Goal: Contribute content: Contribute content

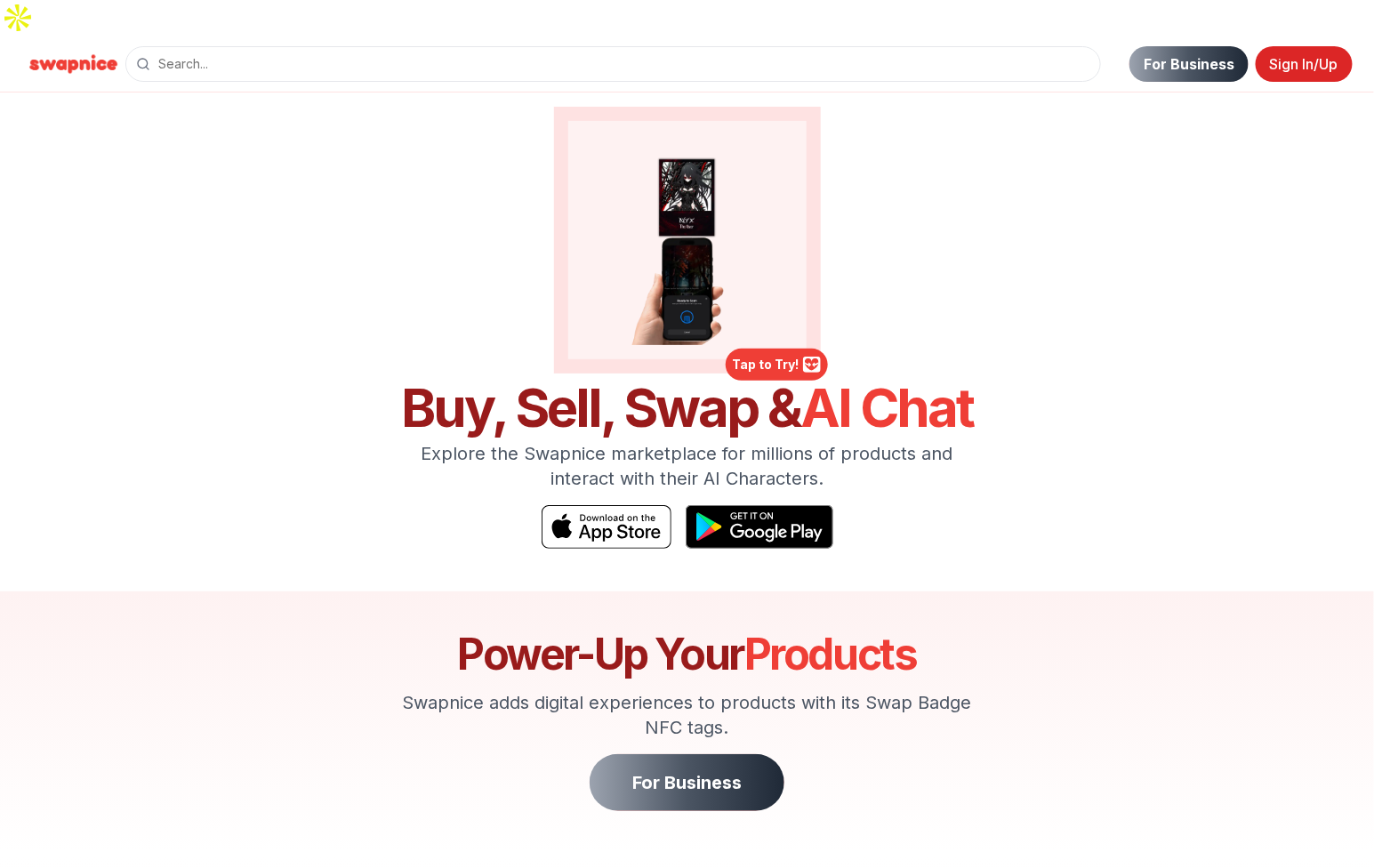
click at [1329, 46] on link "Sign In/Up" at bounding box center [1304, 64] width 97 height 35
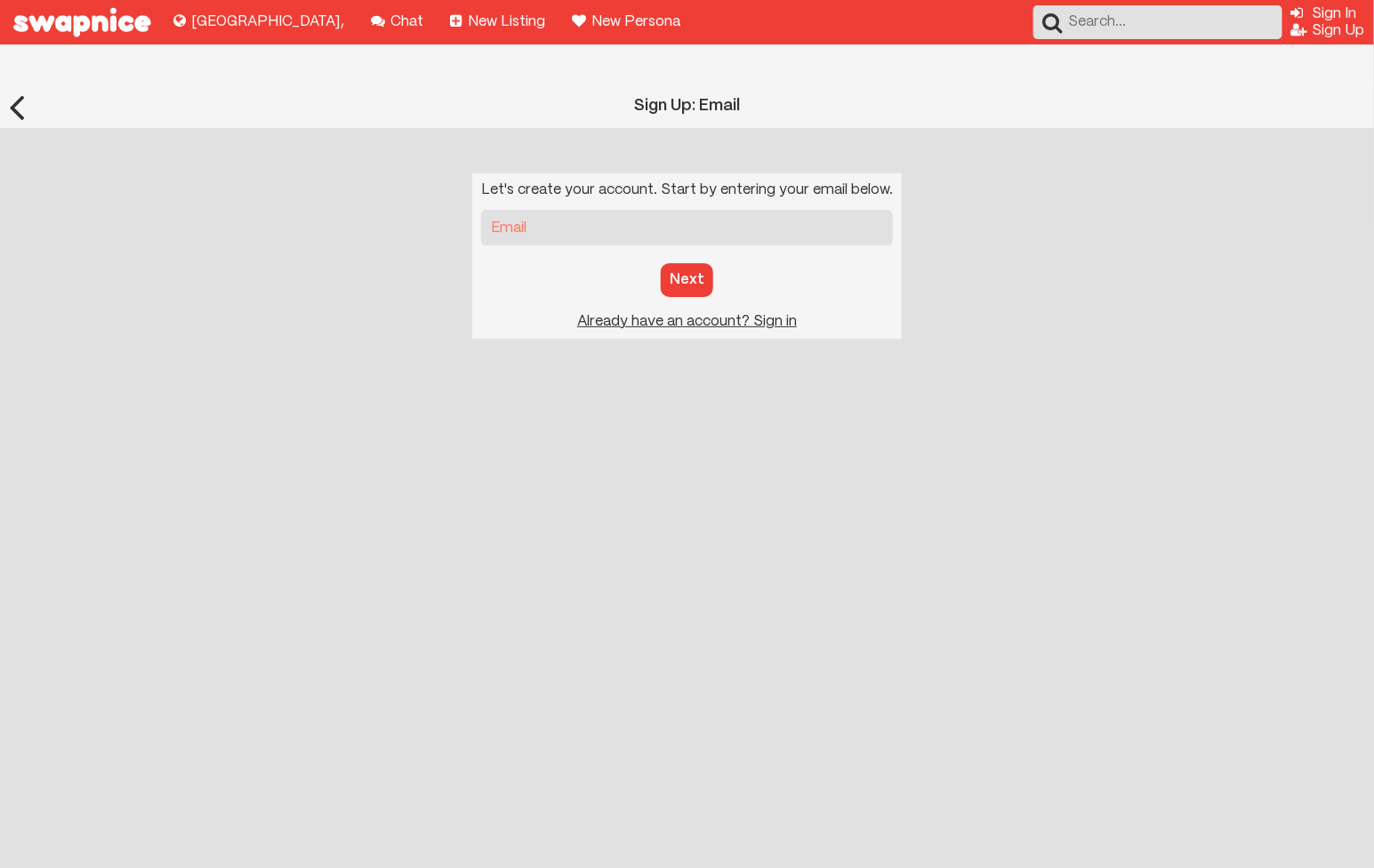
click at [726, 260] on div "Let's create your account. Start by entering your email below. Email Next Sign …" at bounding box center [687, 256] width 429 height 165
click at [727, 314] on u "Sign in to your account Already have an account? Sign in" at bounding box center [687, 321] width 220 height 14
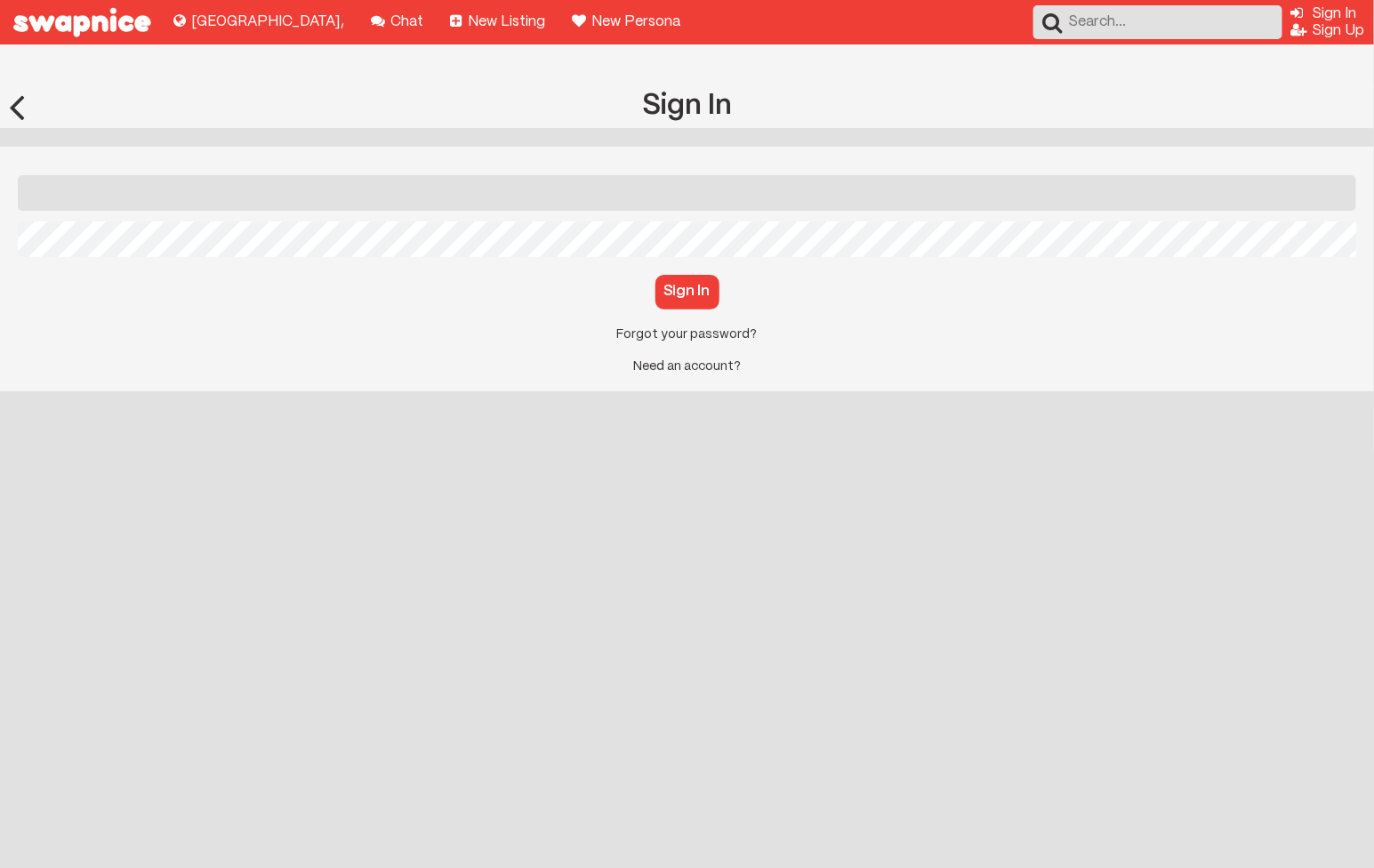
click at [248, 175] on input "Email" at bounding box center [687, 193] width 1339 height 35
type input "[EMAIL_ADDRESS][DOMAIN_NAME]"
click at [677, 274] on button "Sign In" at bounding box center [687, 291] width 64 height 34
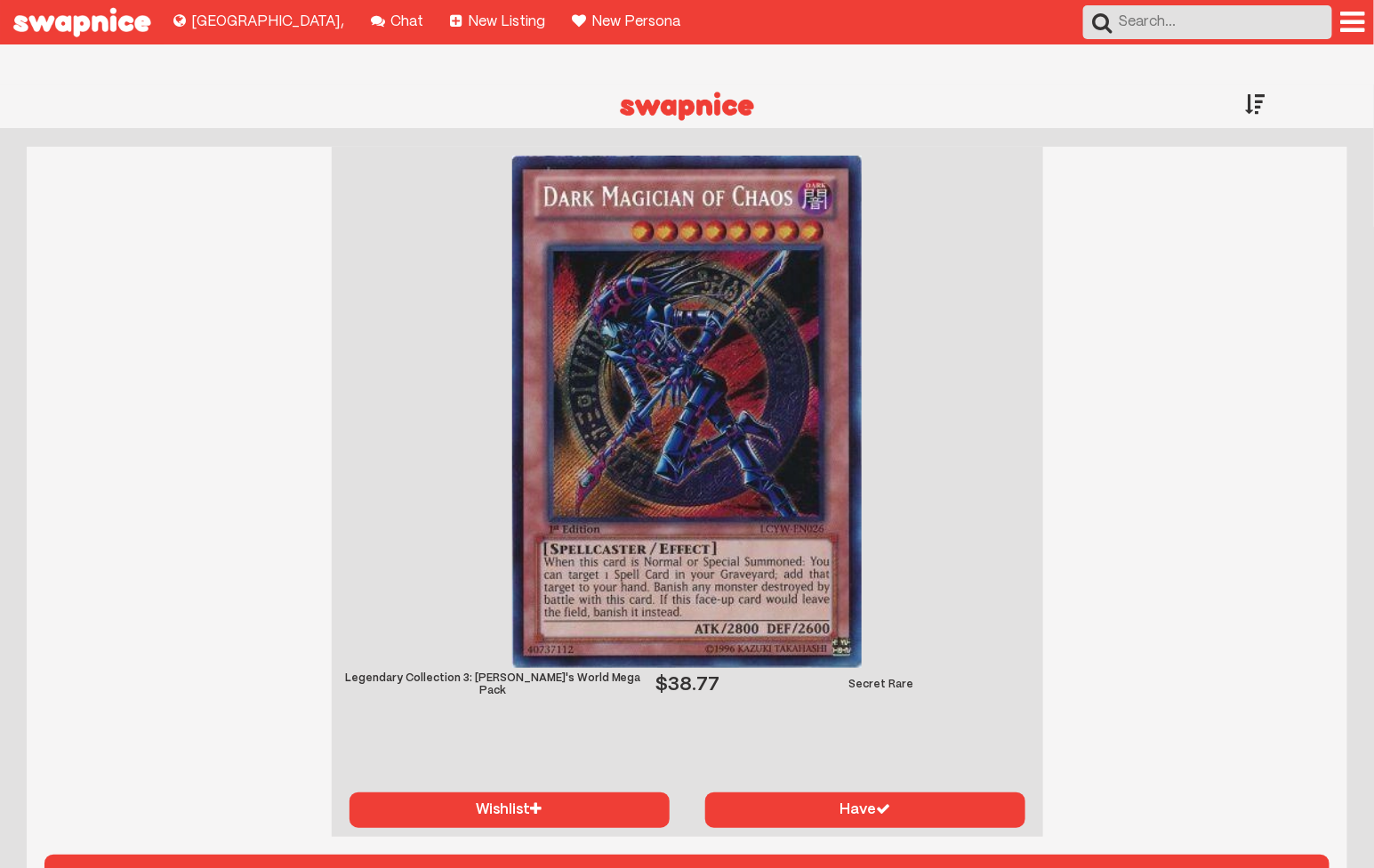
click at [1257, 85] on div at bounding box center [1256, 104] width 20 height 39
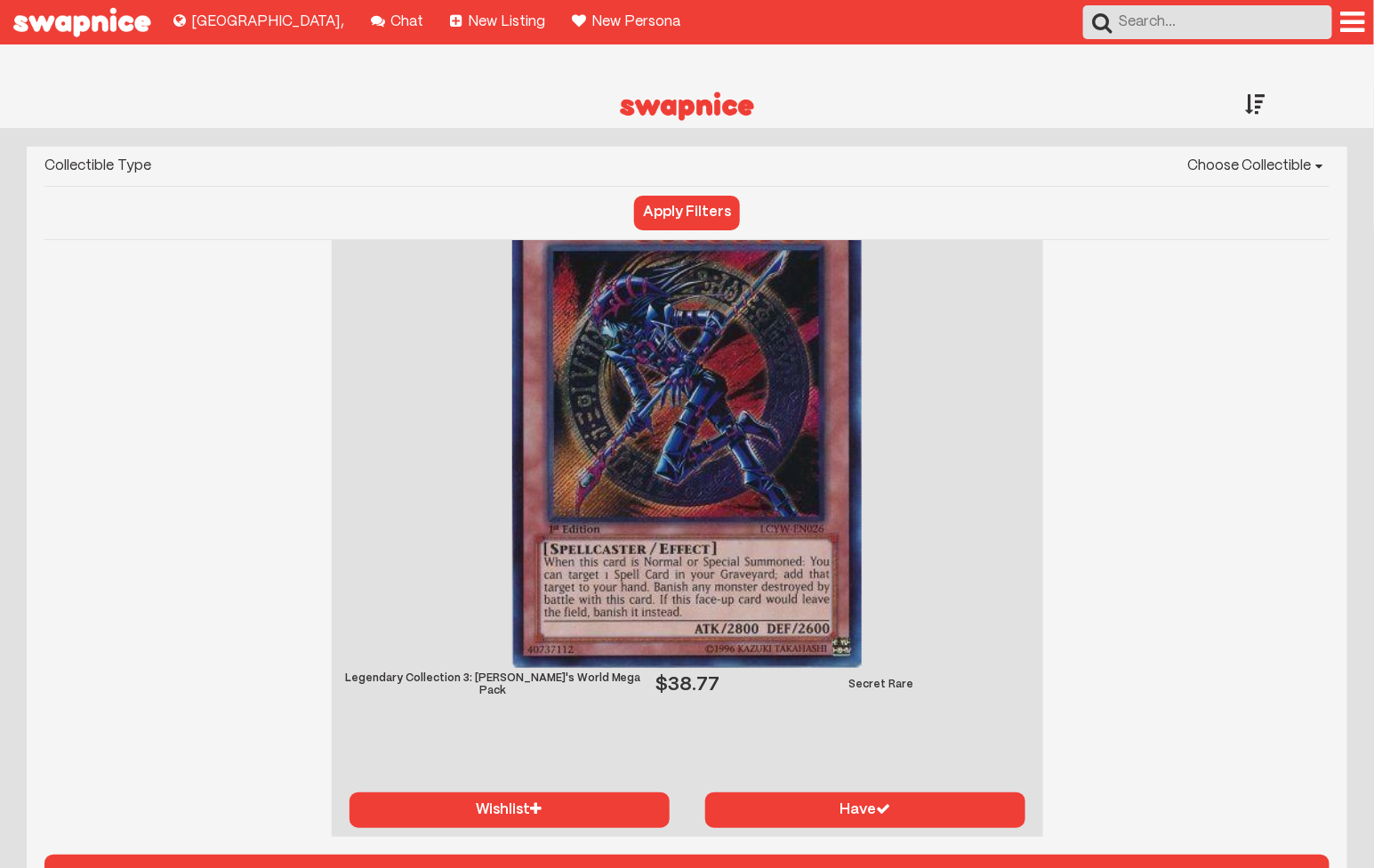
click at [1257, 85] on div at bounding box center [1256, 104] width 20 height 39
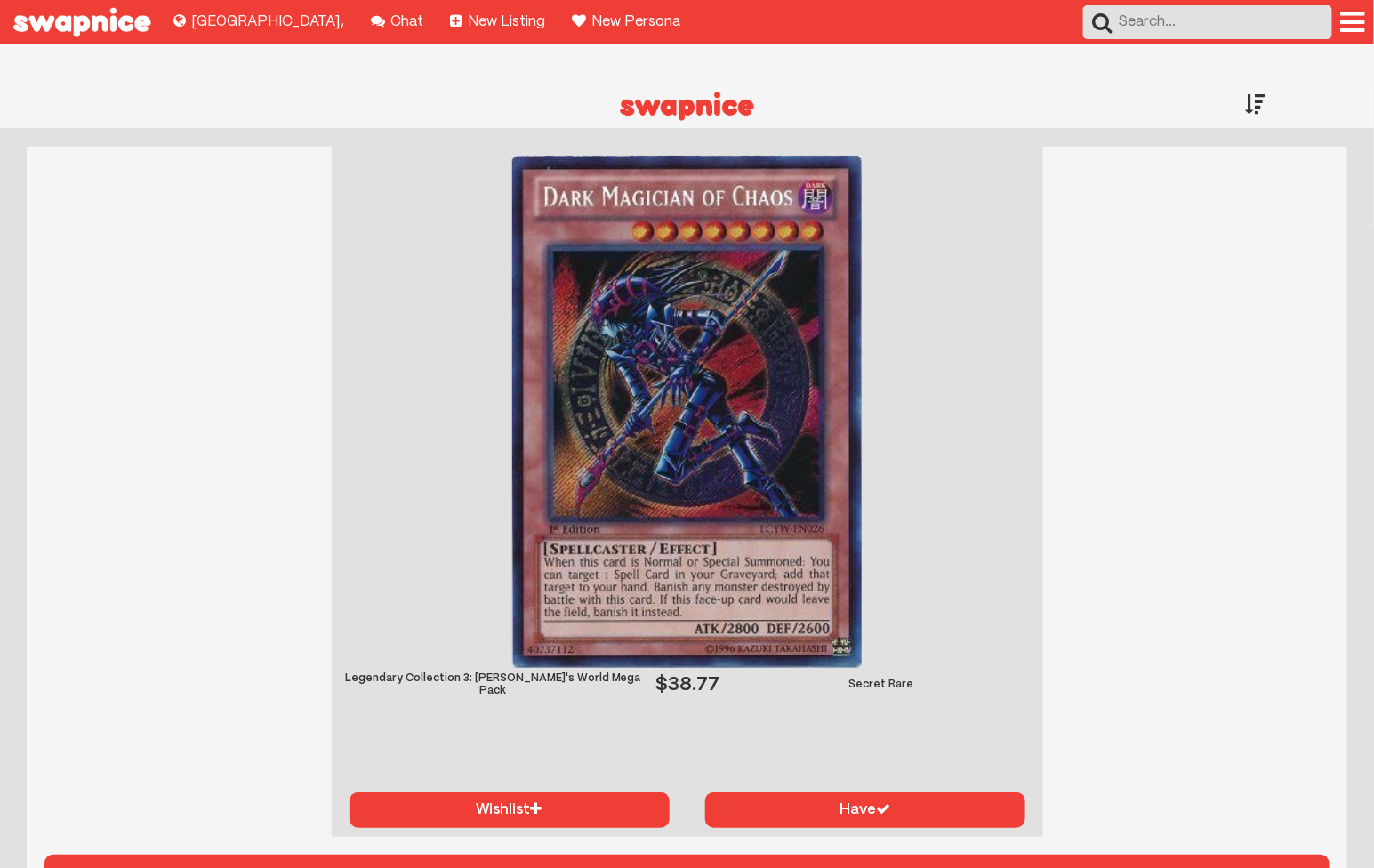
click at [1361, 129] on div "Collectible Type Choose Collectible Yu-Gi-Oh Magic The Gathering Pokémon Apply …" at bounding box center [687, 528] width 1374 height 798
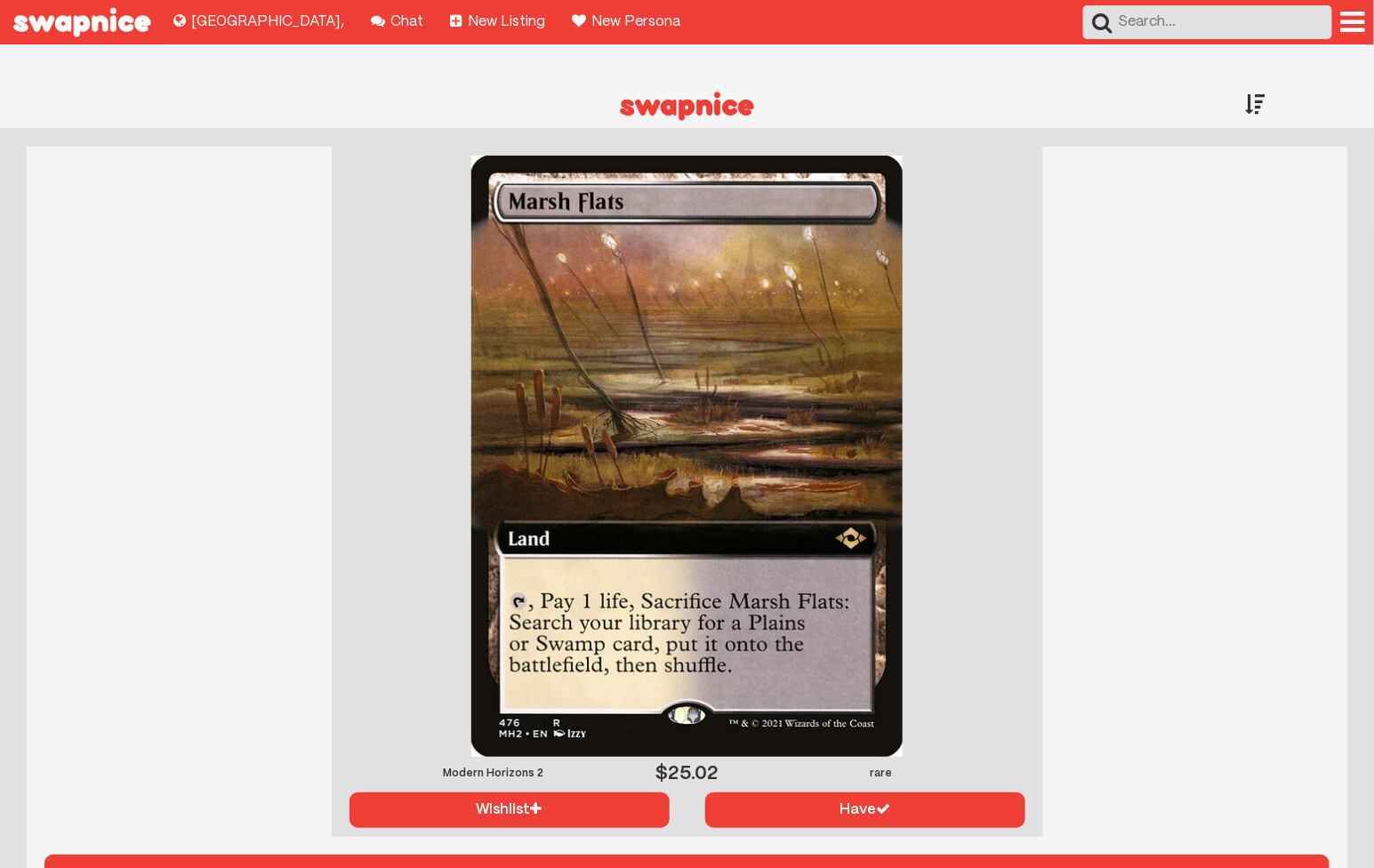
click at [1256, 85] on div at bounding box center [1256, 104] width 20 height 39
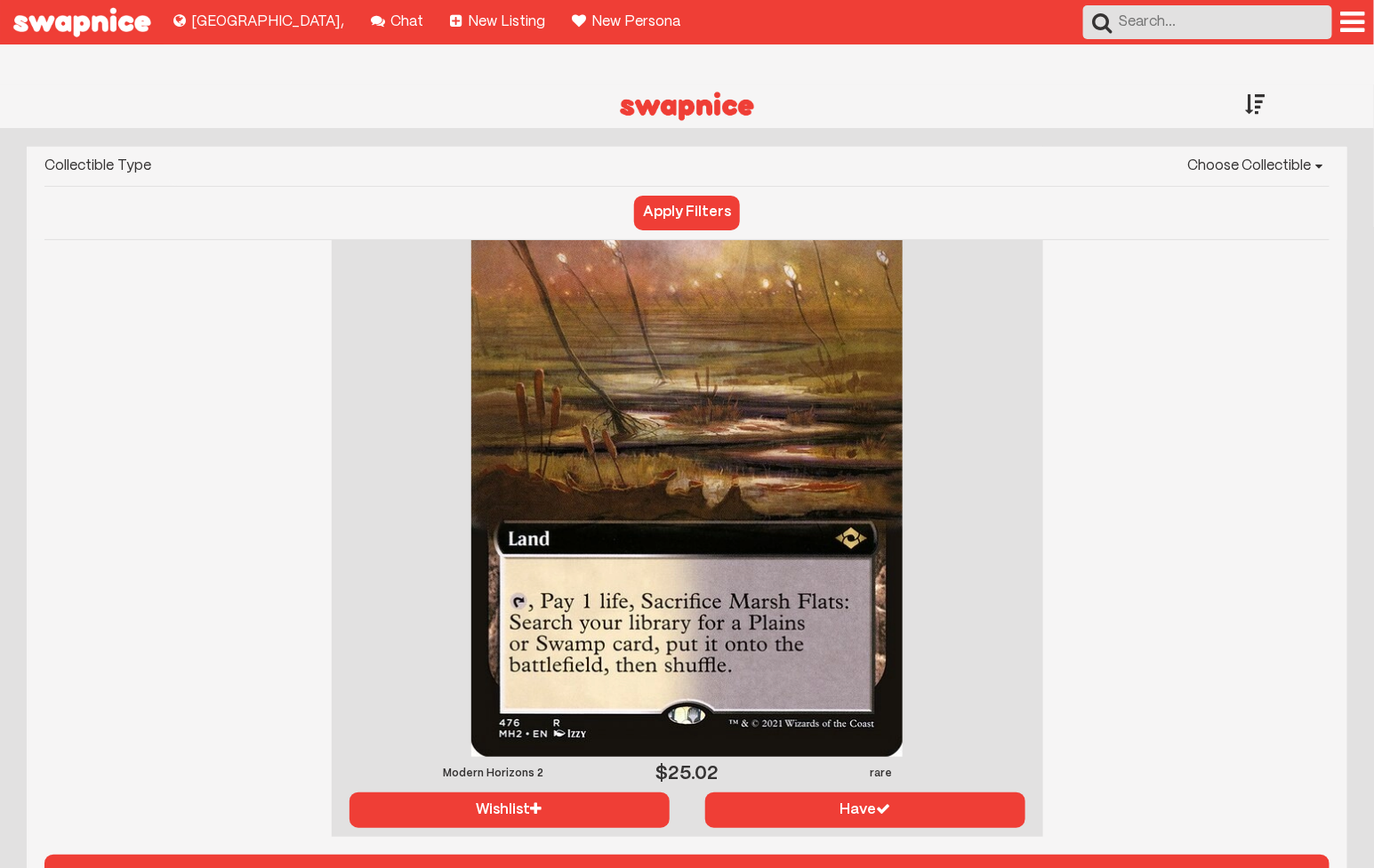
click at [1256, 85] on div at bounding box center [1256, 104] width 20 height 39
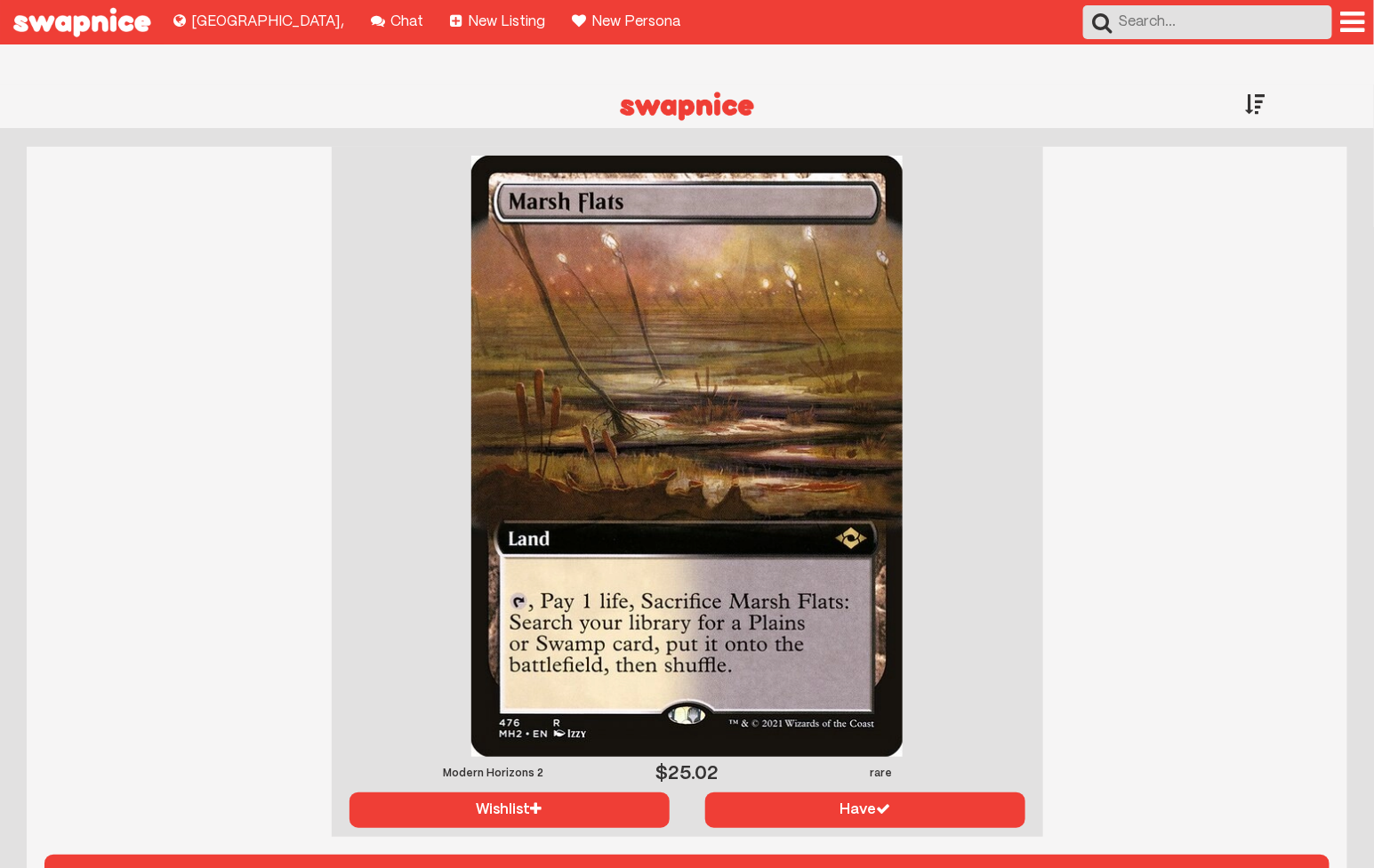
click at [1257, 85] on div at bounding box center [1256, 104] width 20 height 39
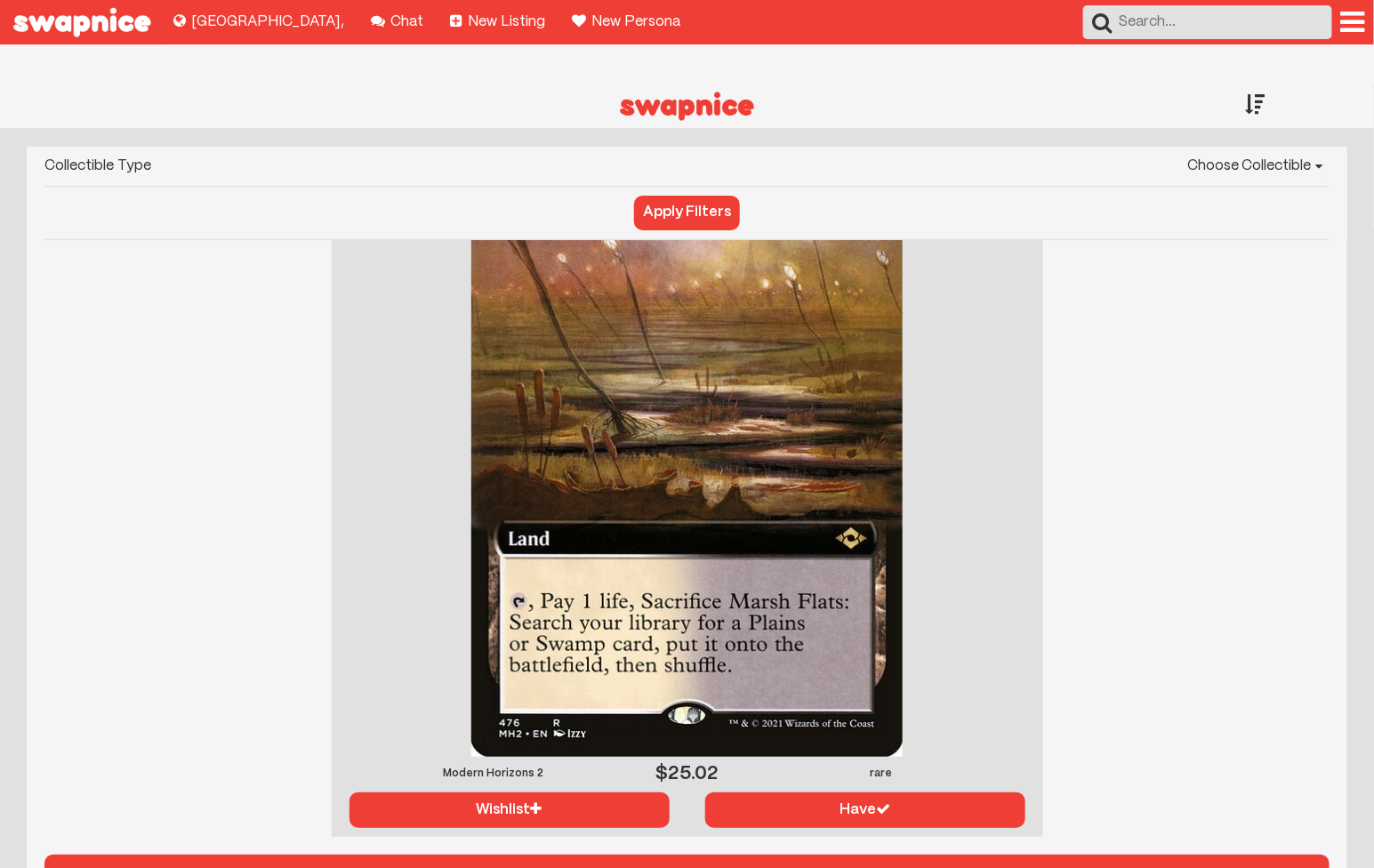
click at [1256, 85] on div at bounding box center [1256, 104] width 20 height 39
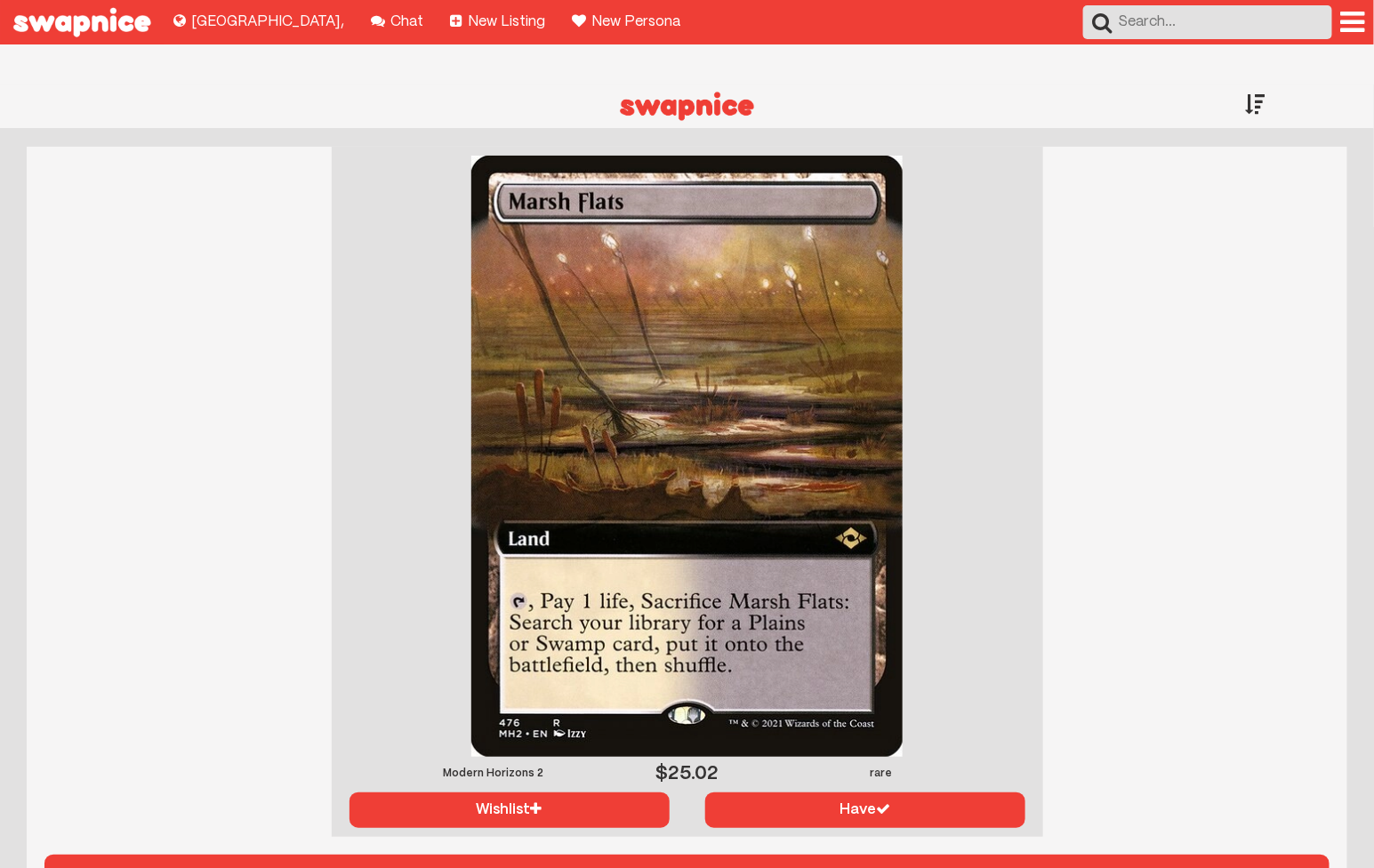
click at [1256, 85] on div at bounding box center [1256, 104] width 20 height 39
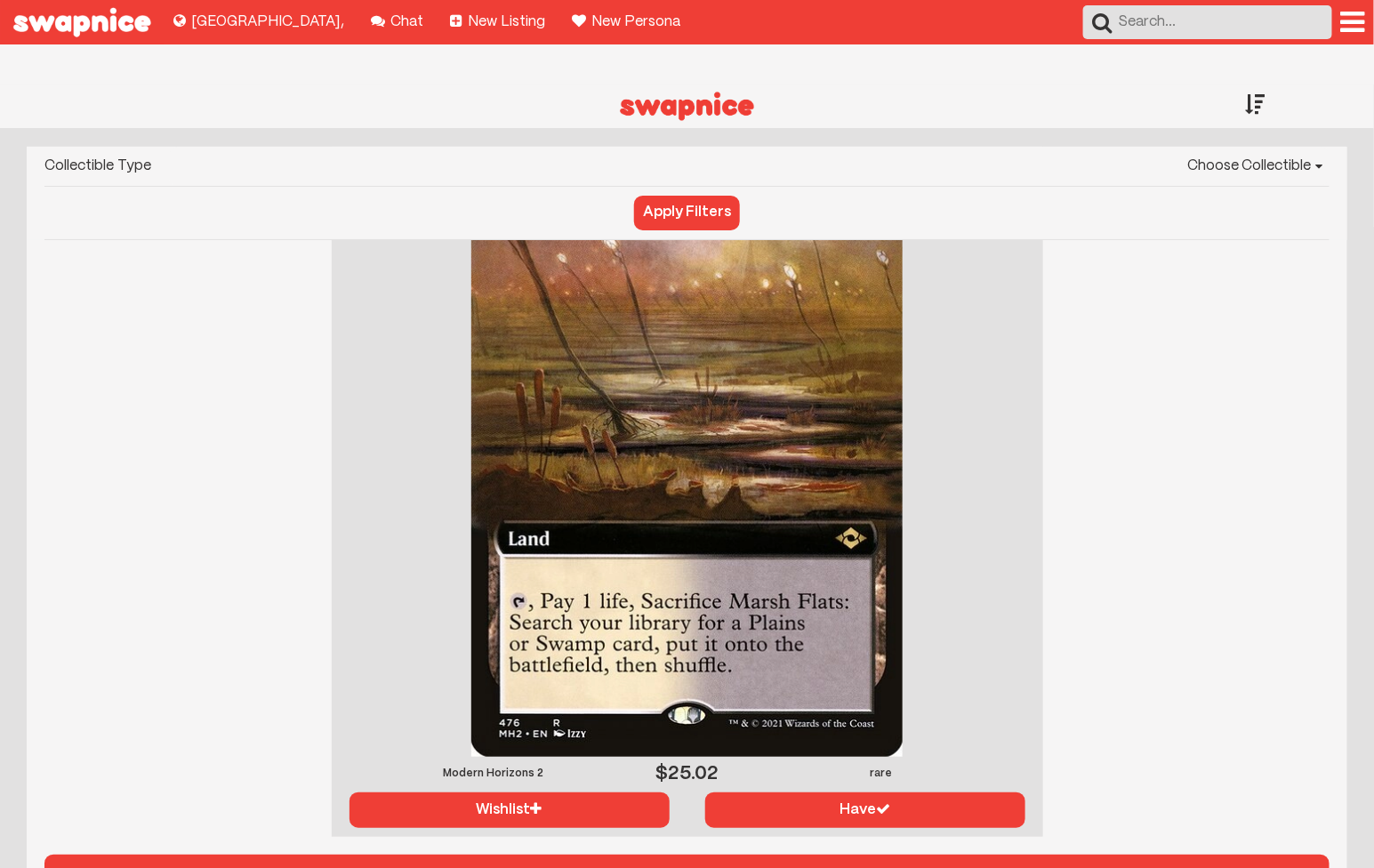
click at [1245, 146] on select "Choose Collectible Yu-Gi-Oh Magic The Gathering Pokémon" at bounding box center [749, 165] width 1160 height 39
click at [170, 146] on select "Choose Collectible Yu-Gi-Oh Magic The Gathering Pokémon" at bounding box center [749, 165] width 1160 height 39
click at [1260, 85] on div at bounding box center [1256, 104] width 20 height 39
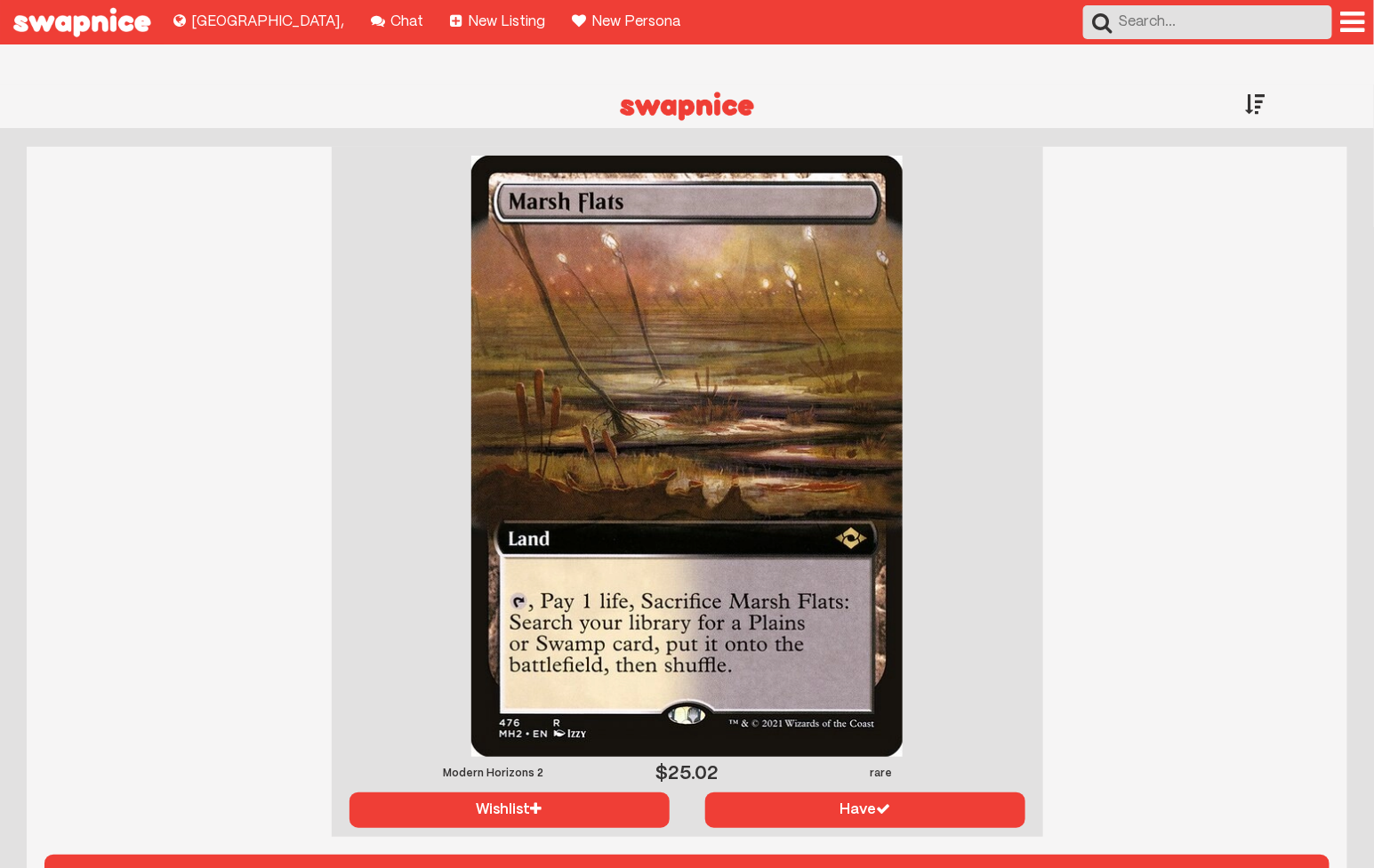
click at [1260, 85] on div at bounding box center [1256, 104] width 20 height 39
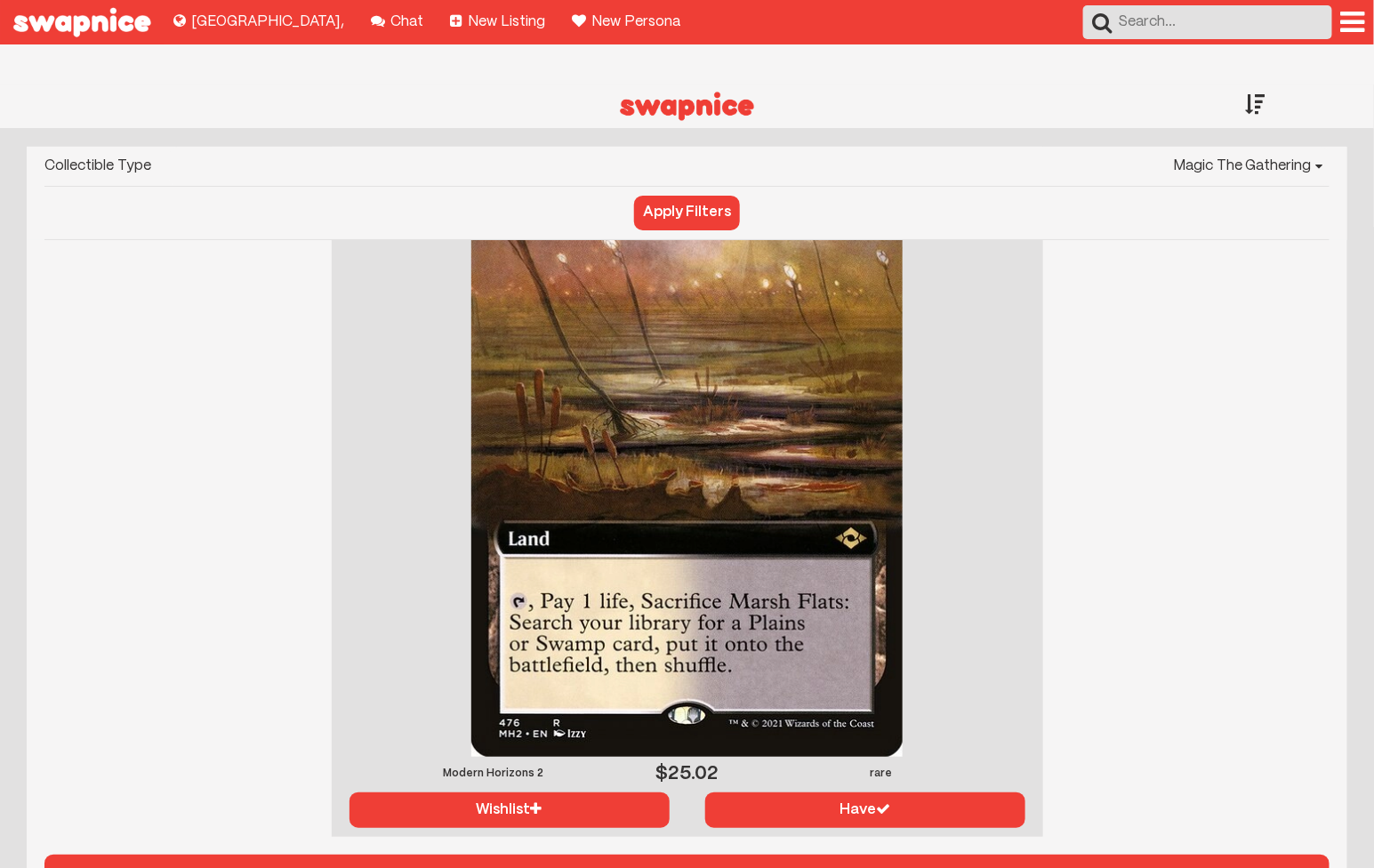
click at [674, 195] on button "Apply Filters" at bounding box center [687, 212] width 105 height 34
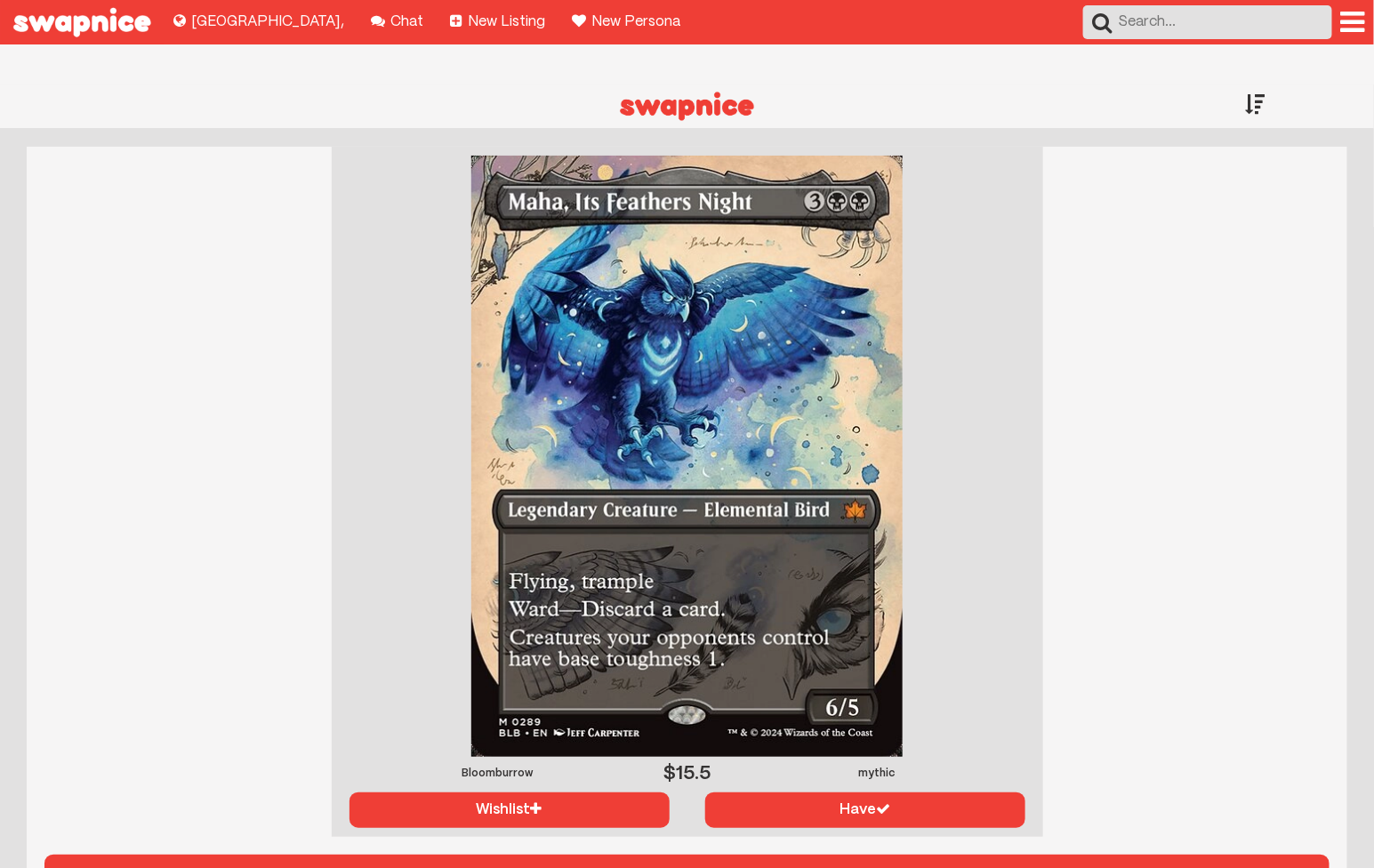
click at [1248, 85] on div at bounding box center [1256, 104] width 20 height 39
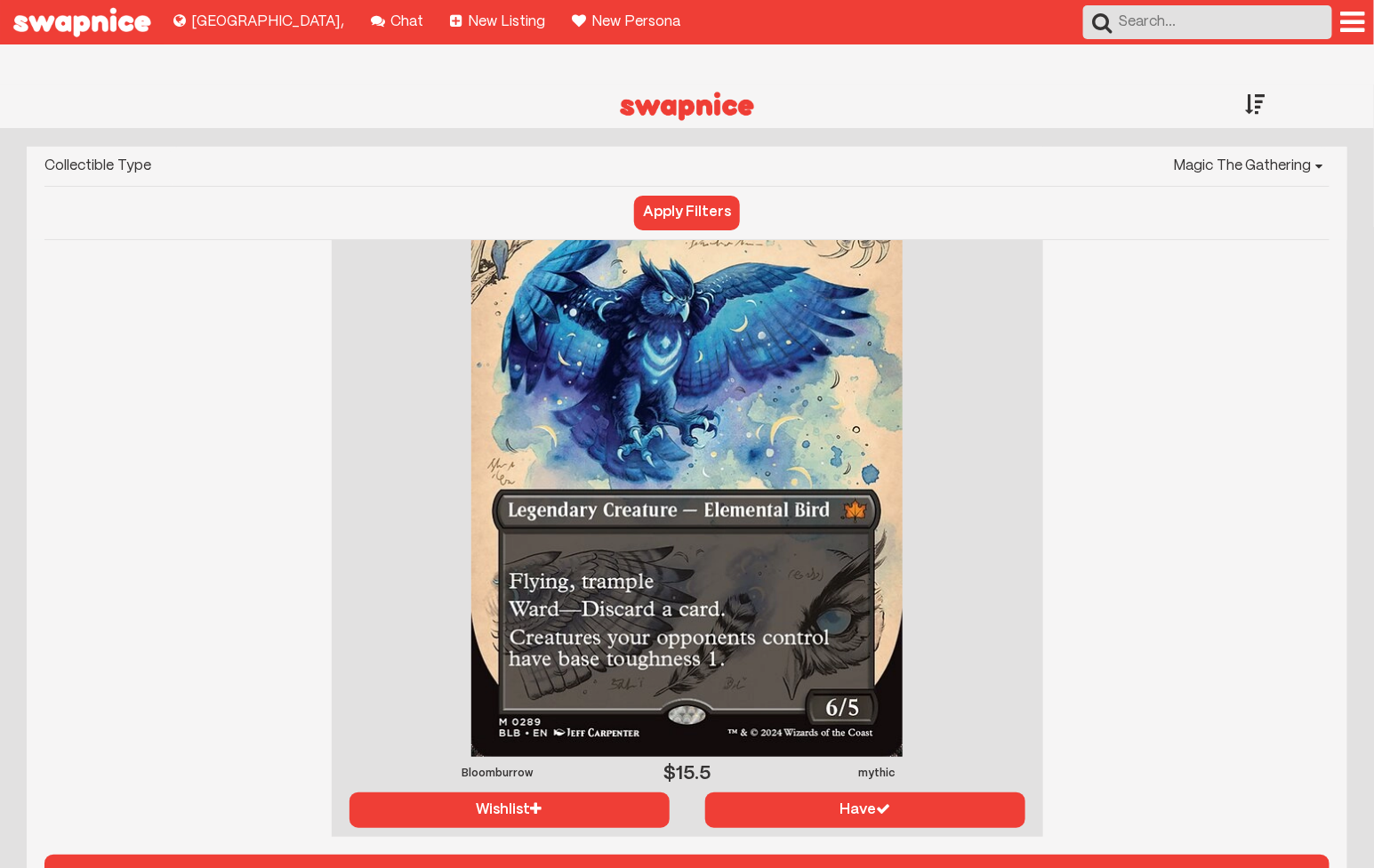
click at [1249, 85] on div at bounding box center [1256, 104] width 20 height 39
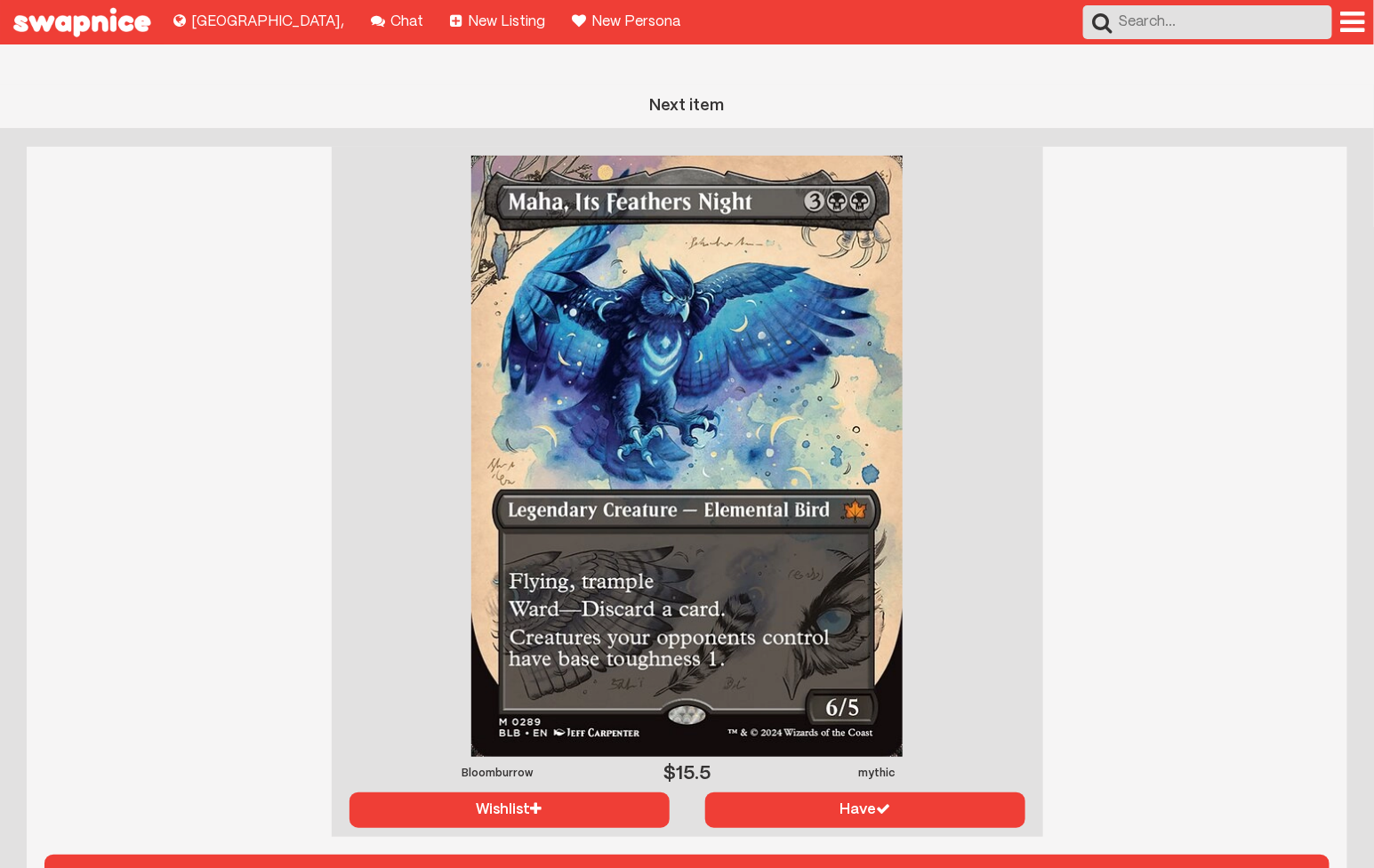
click at [1104, 854] on button "Next item" at bounding box center [687, 877] width 1285 height 46
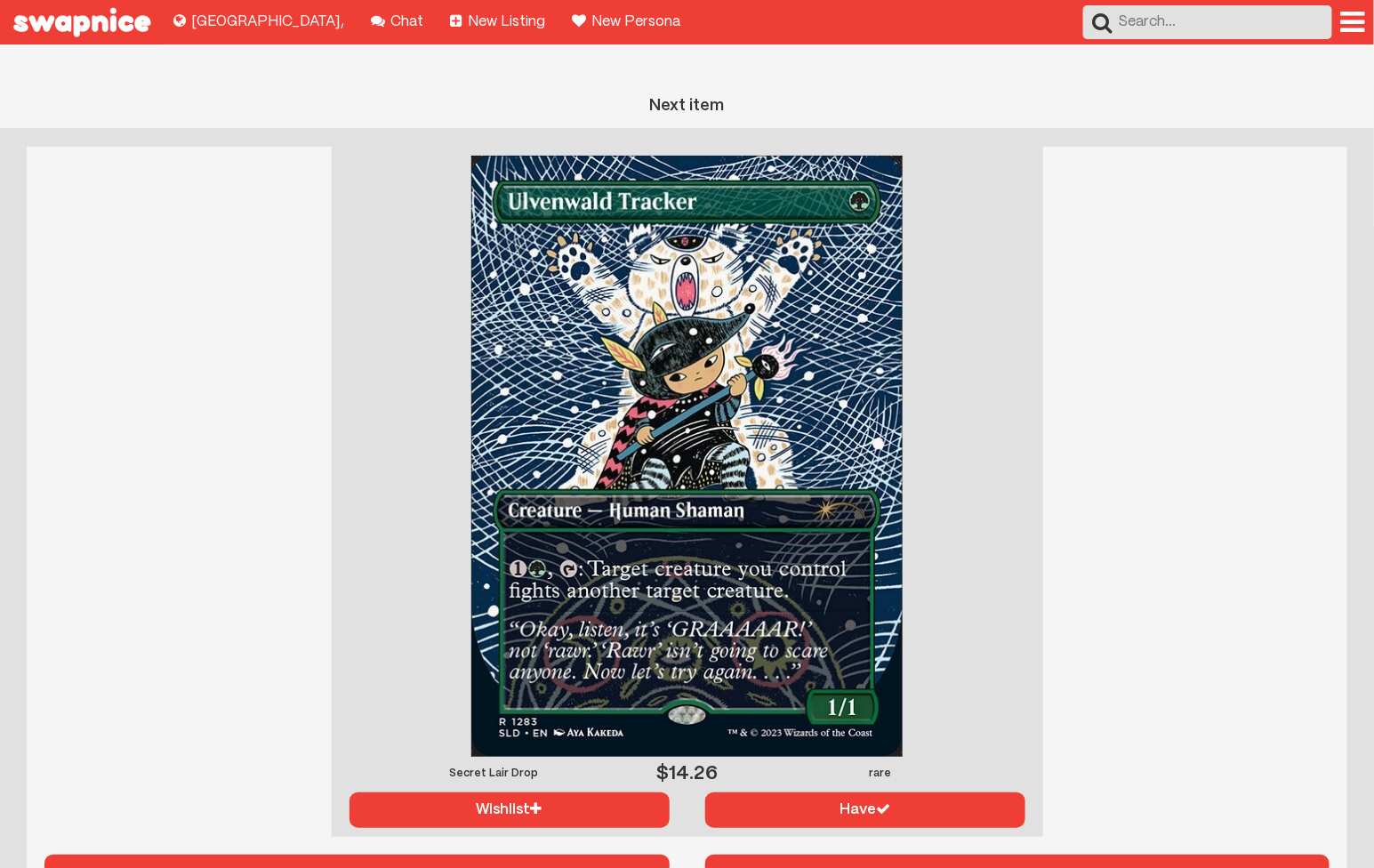
click at [1104, 854] on button "Next item" at bounding box center [1018, 877] width 626 height 46
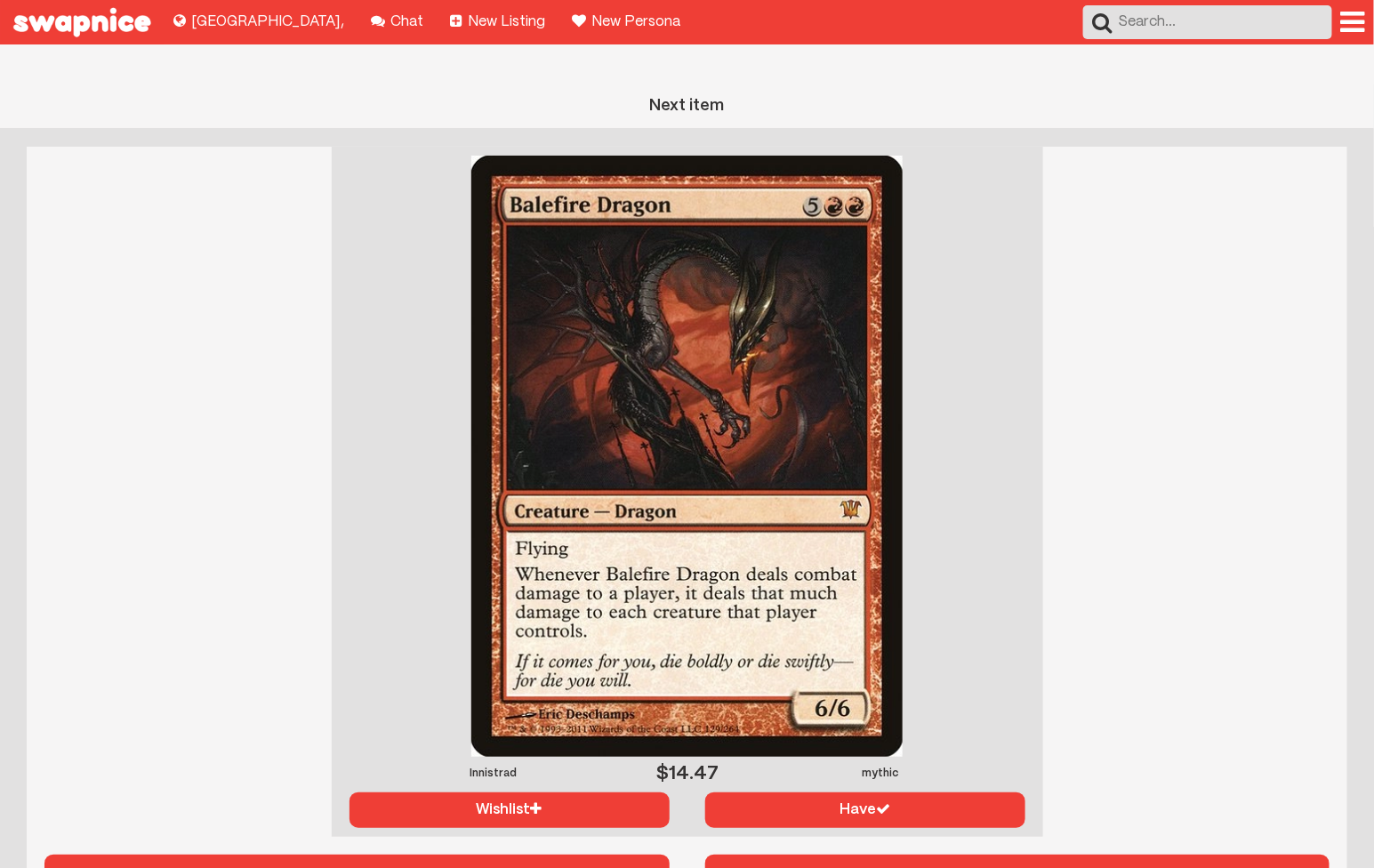
click at [1104, 854] on button "Next item" at bounding box center [1018, 877] width 626 height 46
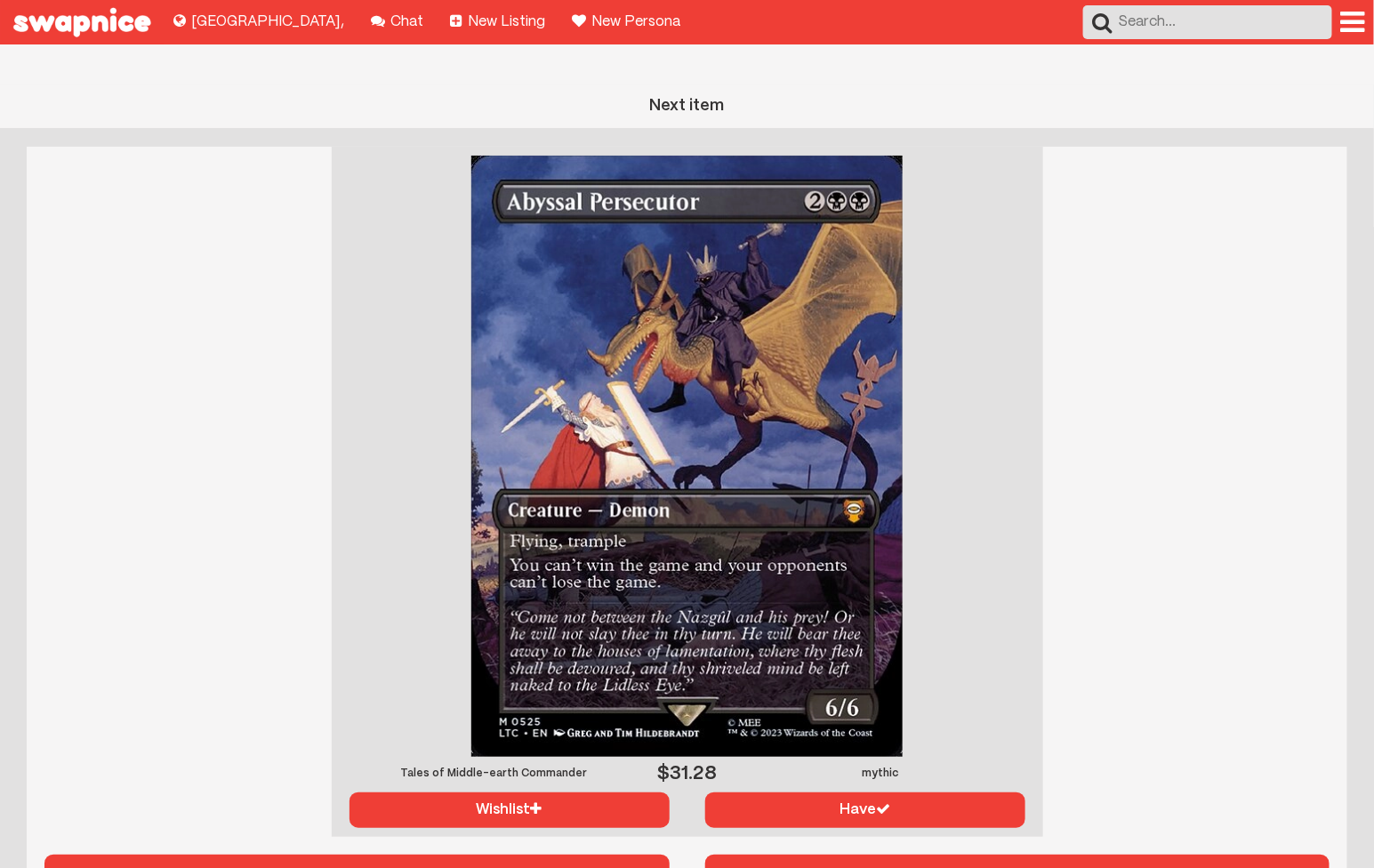
click at [1059, 854] on button "Next item" at bounding box center [1018, 877] width 626 height 46
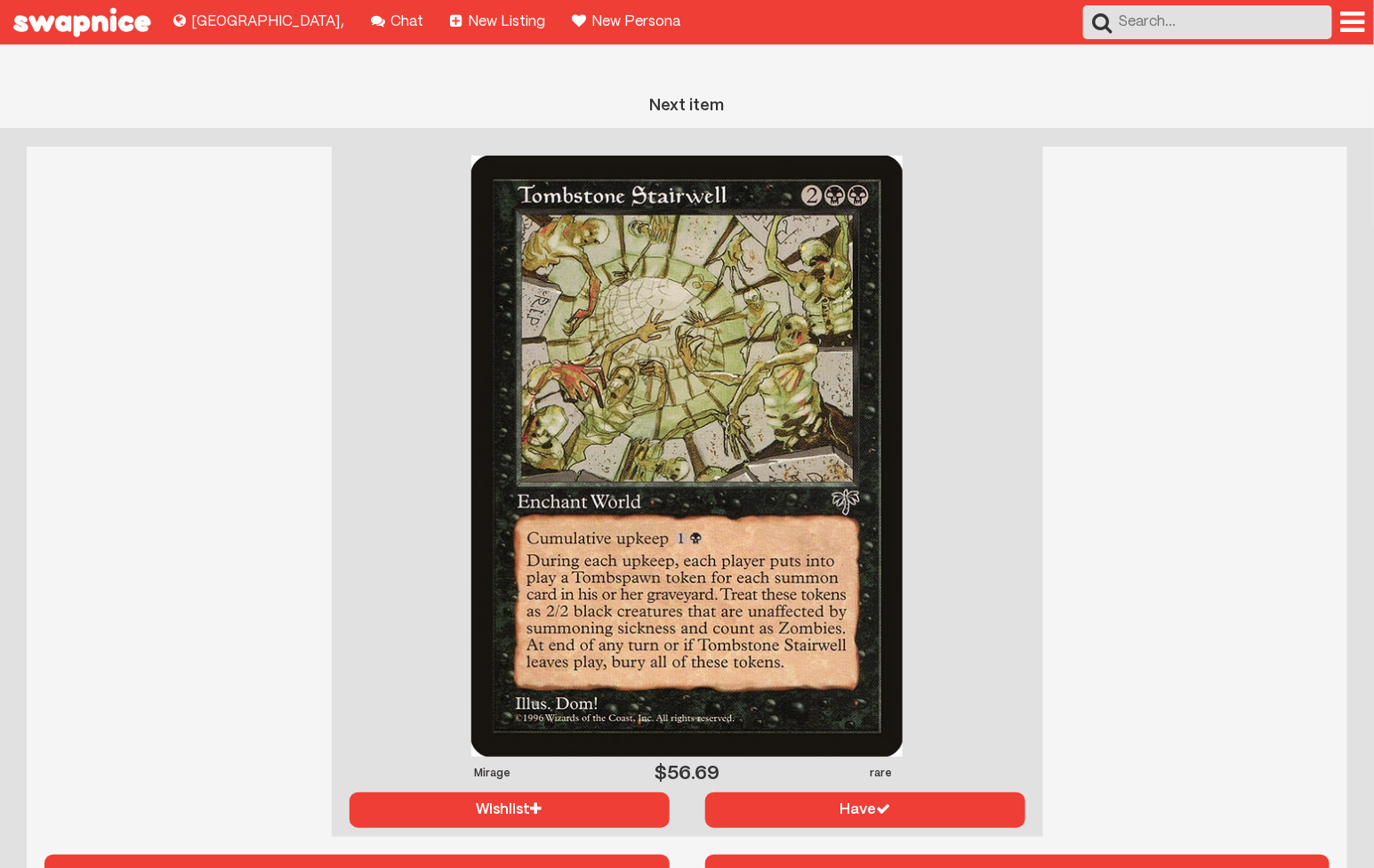
click at [1059, 854] on button "Next item" at bounding box center [1018, 877] width 626 height 46
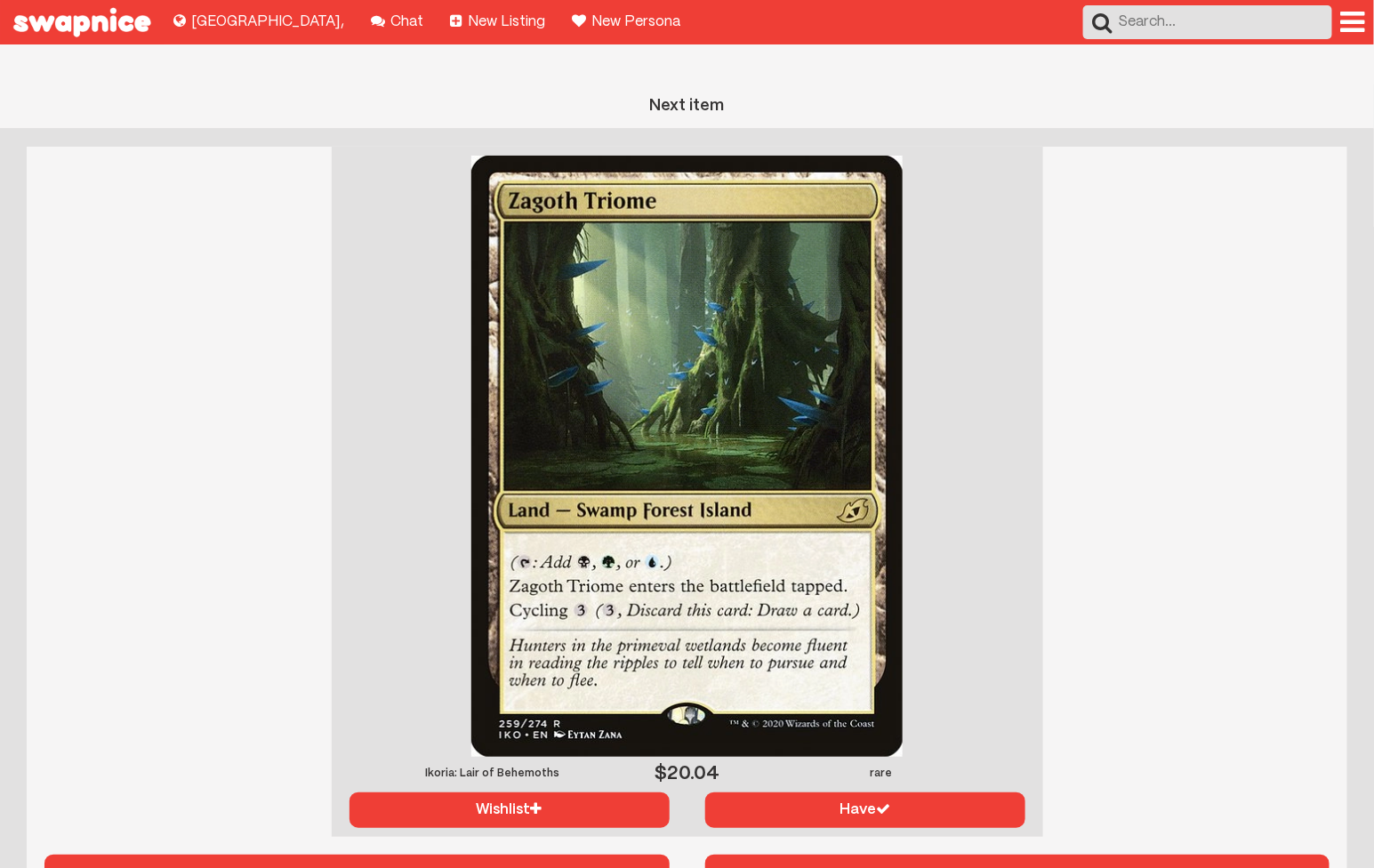
drag, startPoint x: 1059, startPoint y: 843, endPoint x: 1065, endPoint y: 854, distance: 12.5
click at [1065, 854] on button "Next item" at bounding box center [1018, 877] width 626 height 46
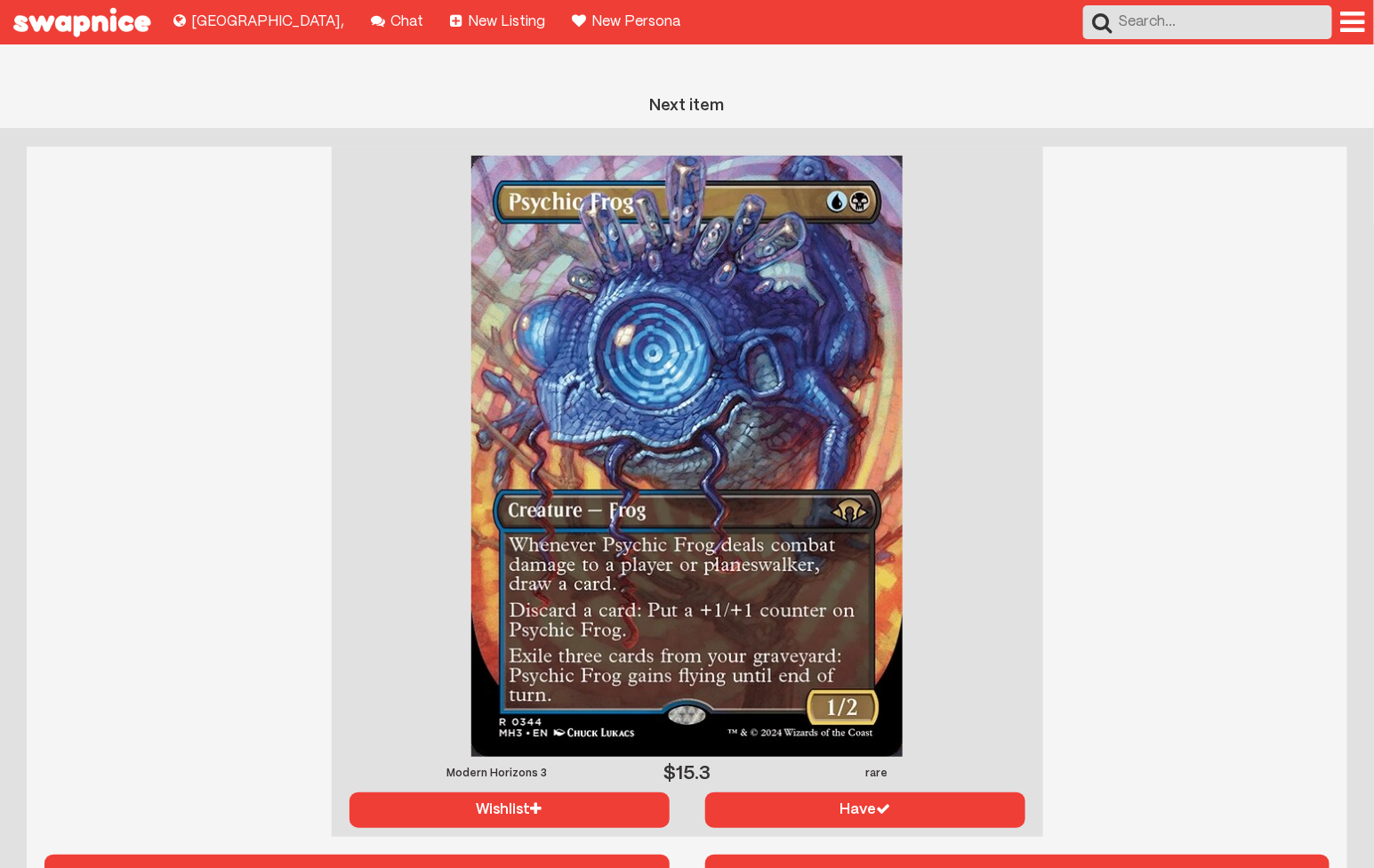
click at [1065, 854] on button "Next item" at bounding box center [1018, 877] width 626 height 46
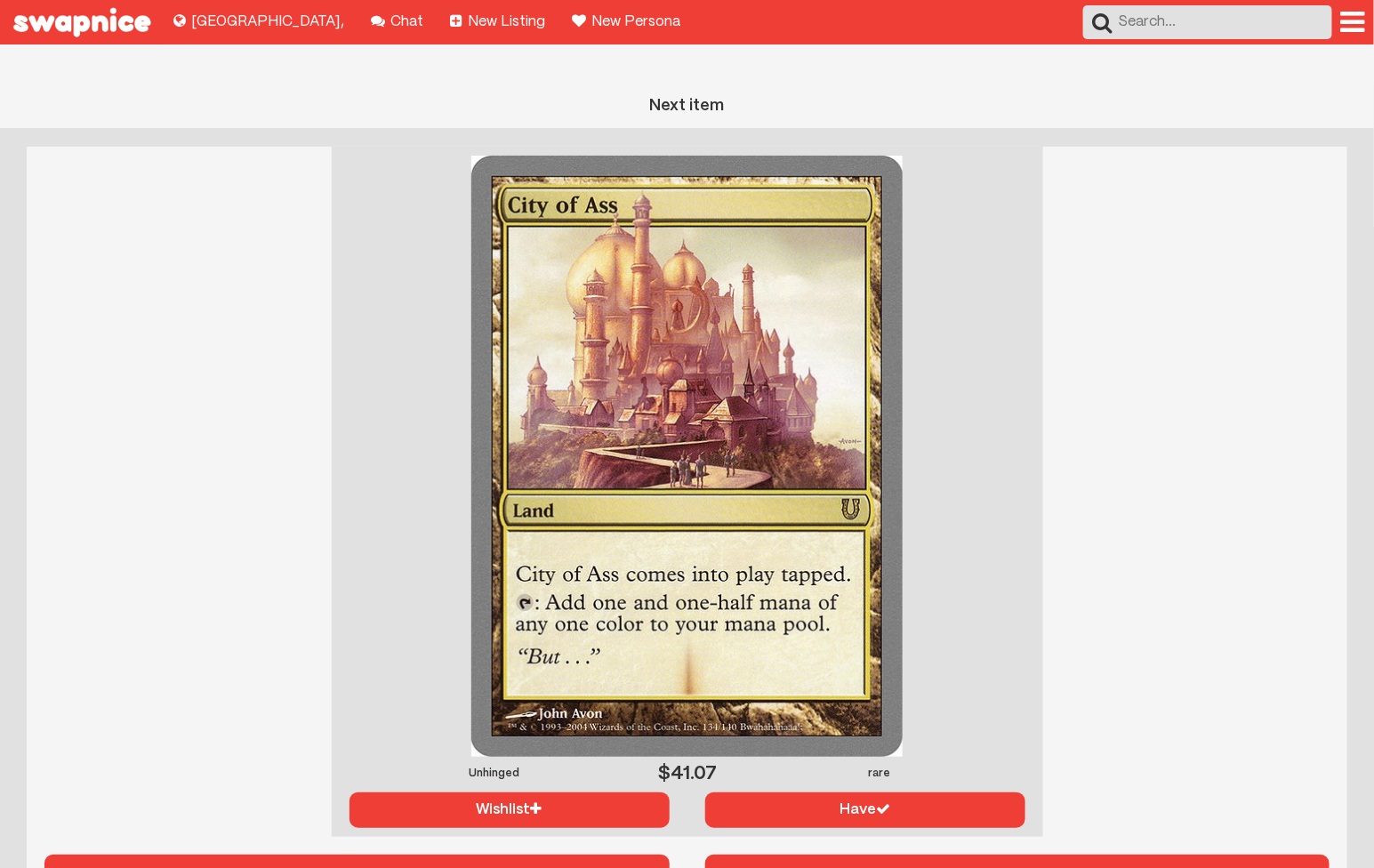
click at [1065, 854] on button "Next item" at bounding box center [1018, 877] width 626 height 46
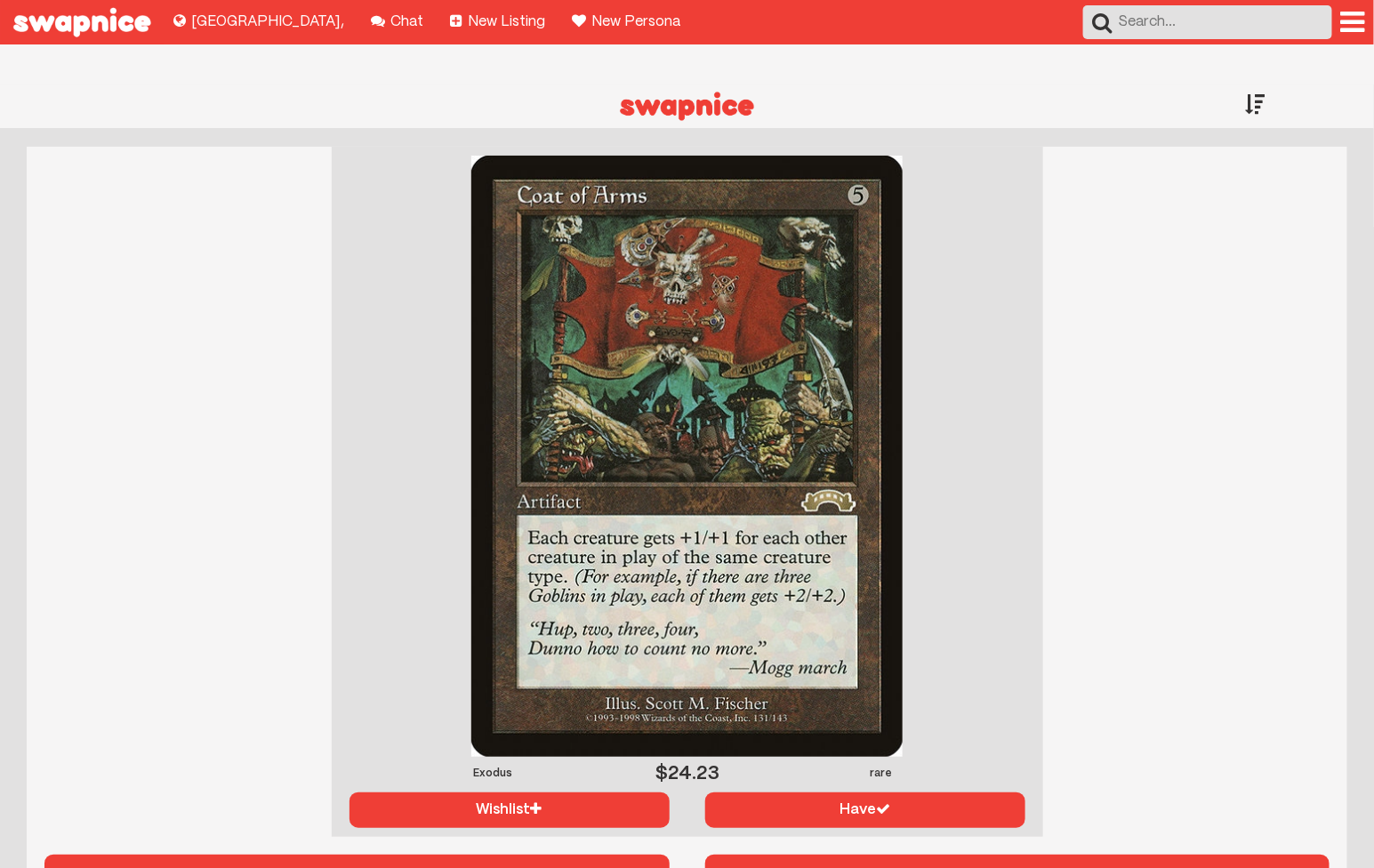
click at [1243, 85] on div at bounding box center [1307, 104] width 138 height 38
click at [1266, 85] on div at bounding box center [1307, 104] width 138 height 38
click at [1247, 85] on div at bounding box center [1256, 104] width 20 height 39
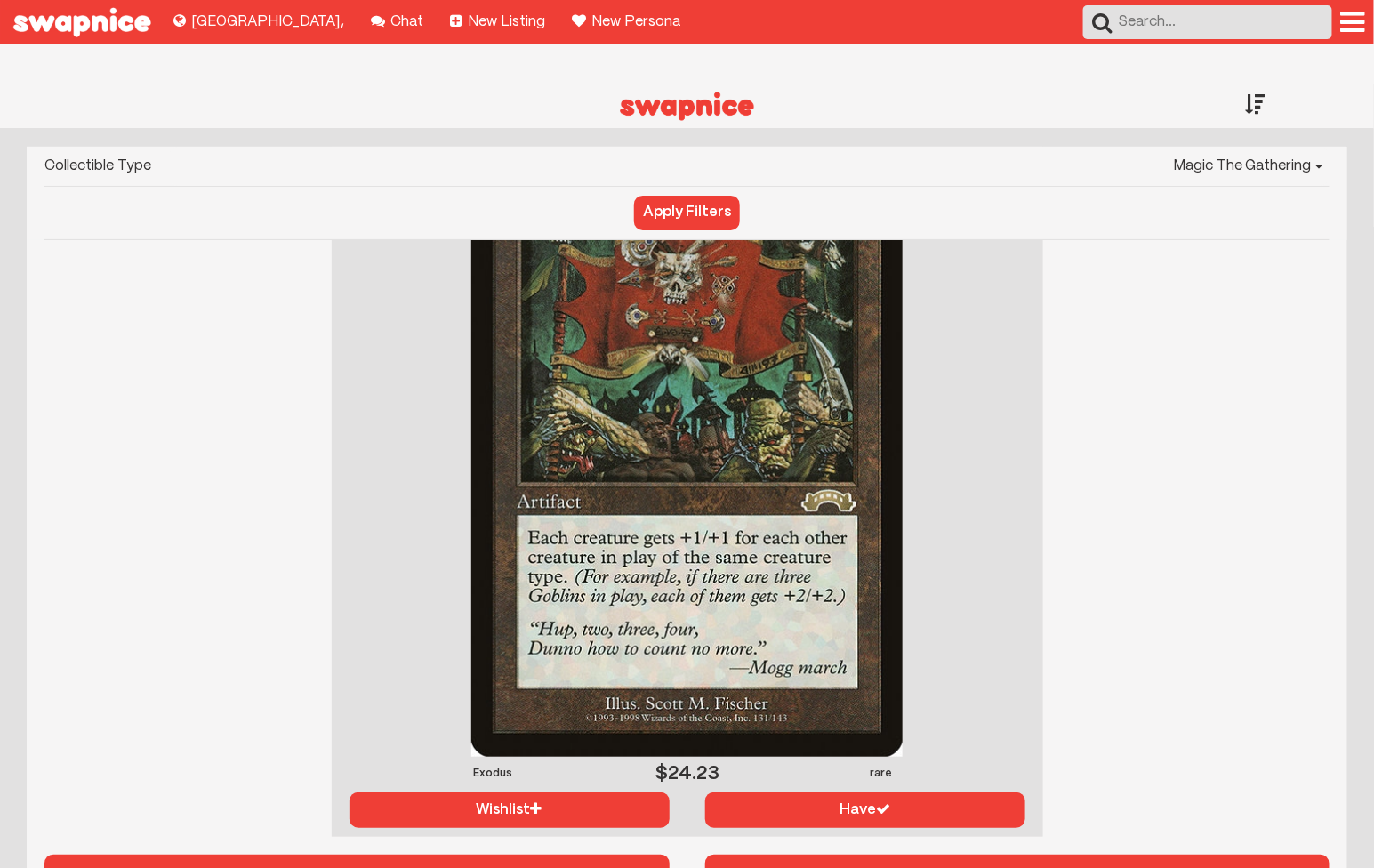
click at [1256, 85] on div at bounding box center [1256, 104] width 20 height 39
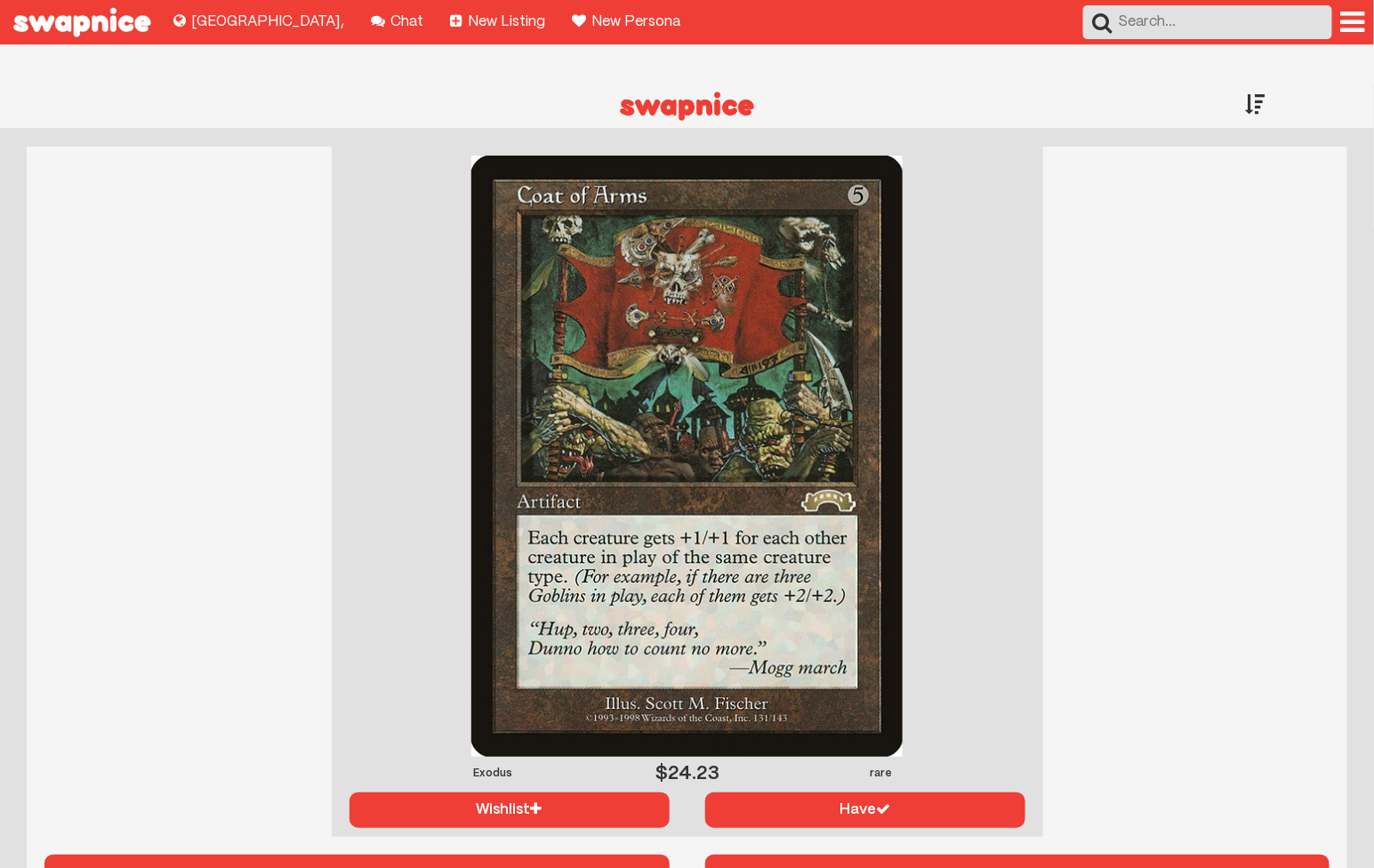
click at [1269, 85] on div at bounding box center [1307, 104] width 138 height 38
click at [1249, 85] on div at bounding box center [1256, 104] width 20 height 39
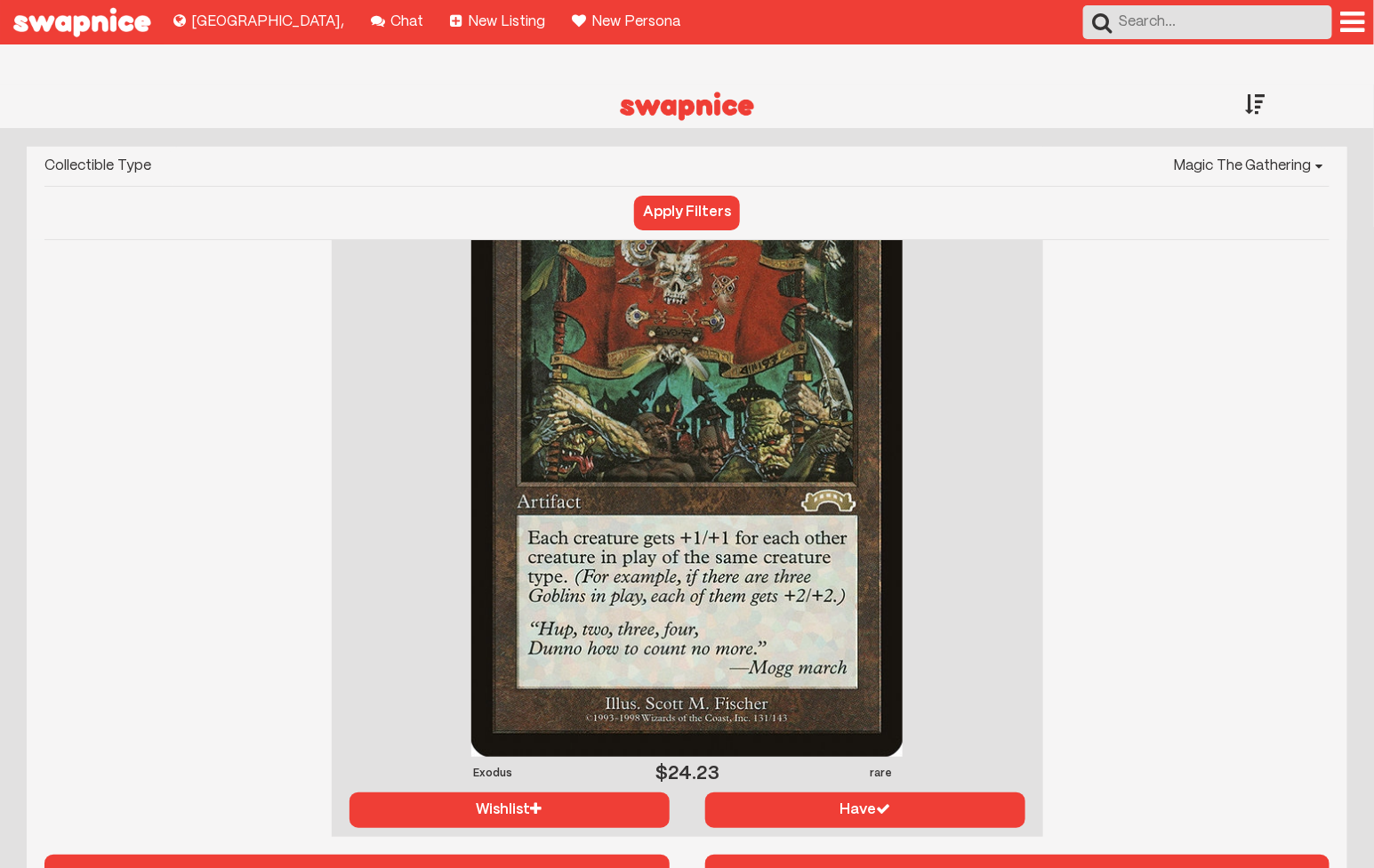
click at [1251, 146] on select "Choose Collectible Yu-Gi-Oh Magic The Gathering Pokémon" at bounding box center [749, 165] width 1160 height 39
select select "None"
click at [170, 146] on select "Choose Collectible Yu-Gi-Oh Magic The Gathering Pokémon" at bounding box center [749, 165] width 1160 height 39
click at [658, 195] on button "Apply Filters" at bounding box center [687, 212] width 105 height 34
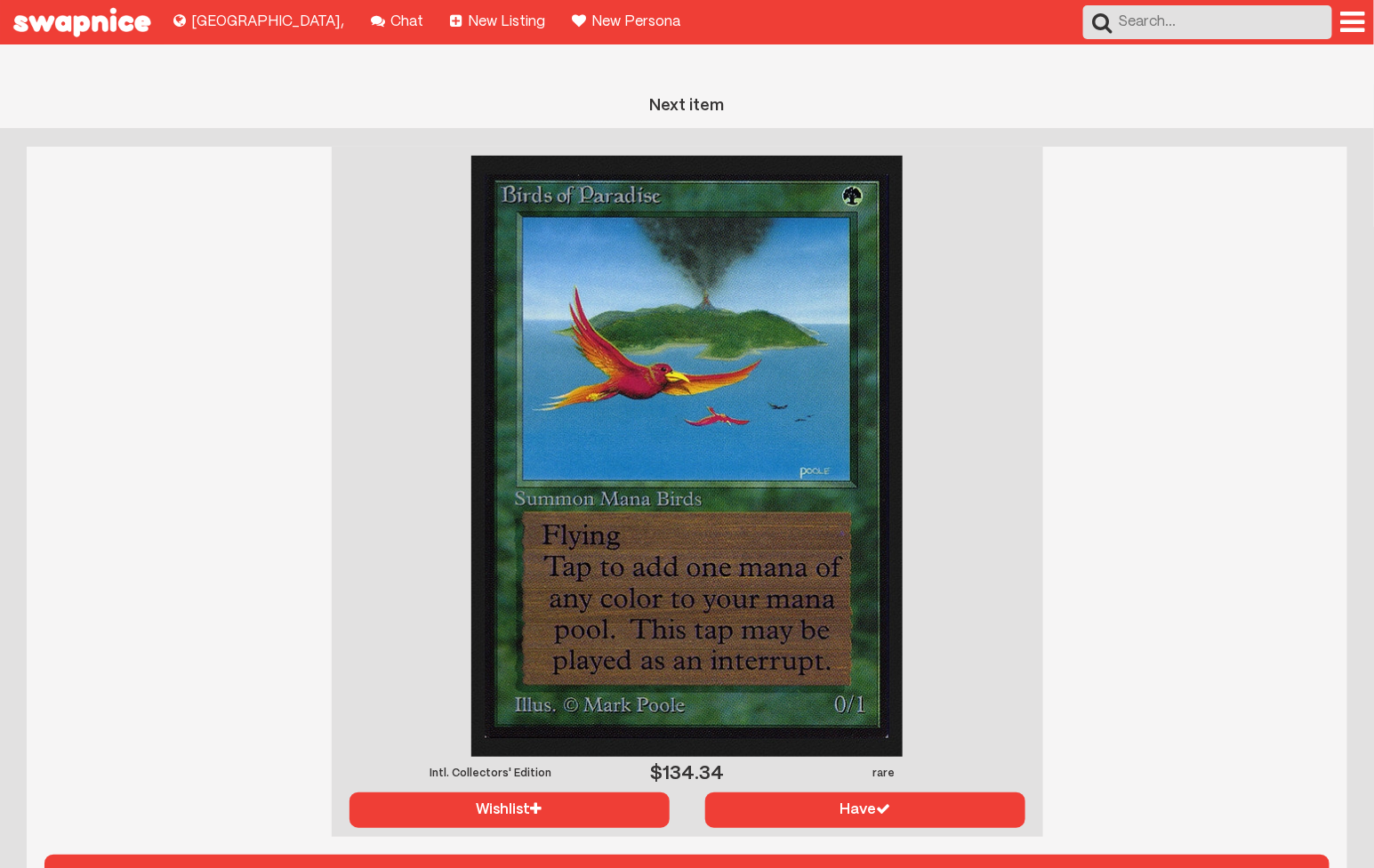
click at [1011, 836] on div "Next item" at bounding box center [687, 868] width 1321 height 64
click at [1020, 854] on button "Next item" at bounding box center [687, 877] width 1285 height 46
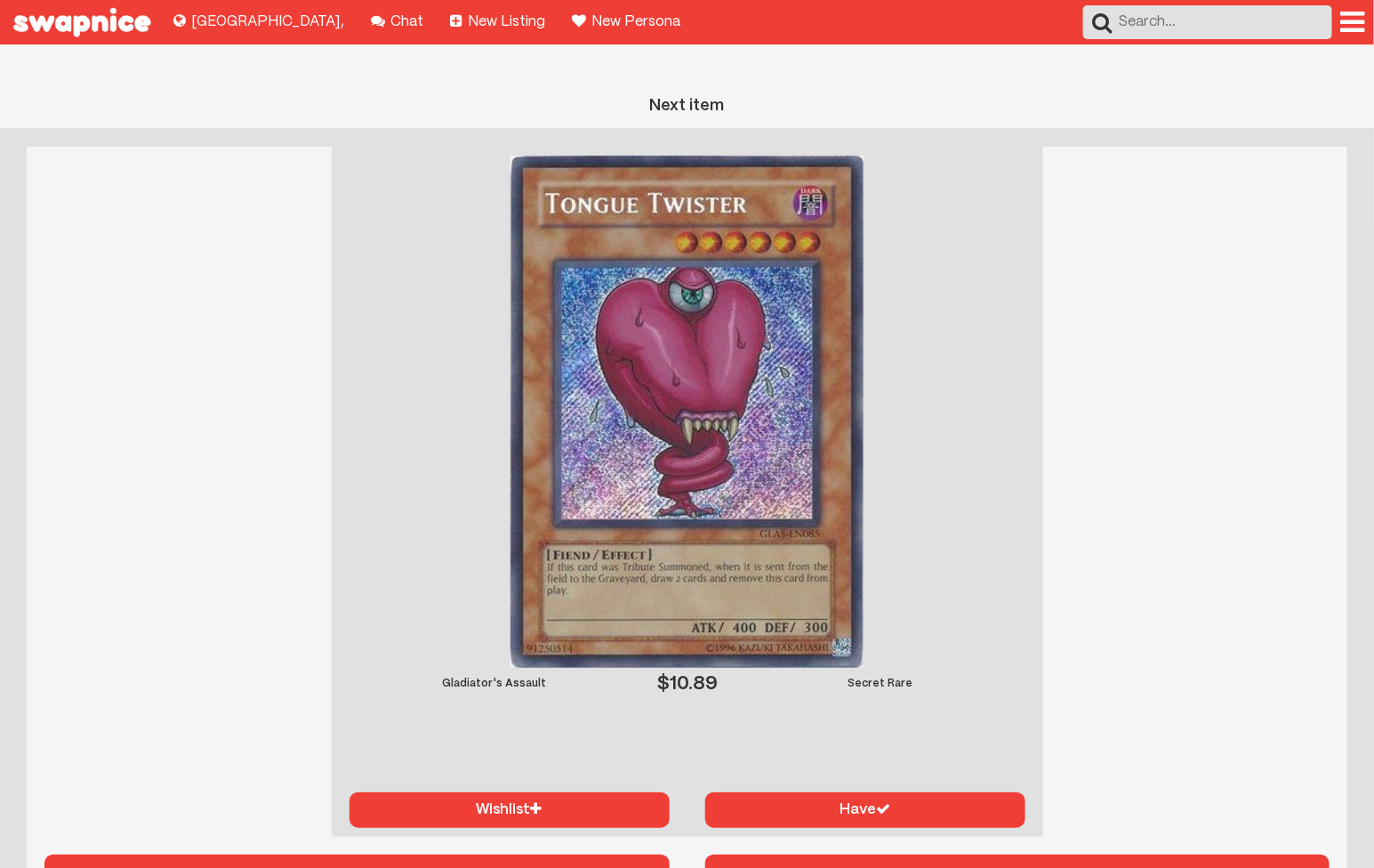
click at [1020, 863] on div at bounding box center [1017, 877] width 10 height 28
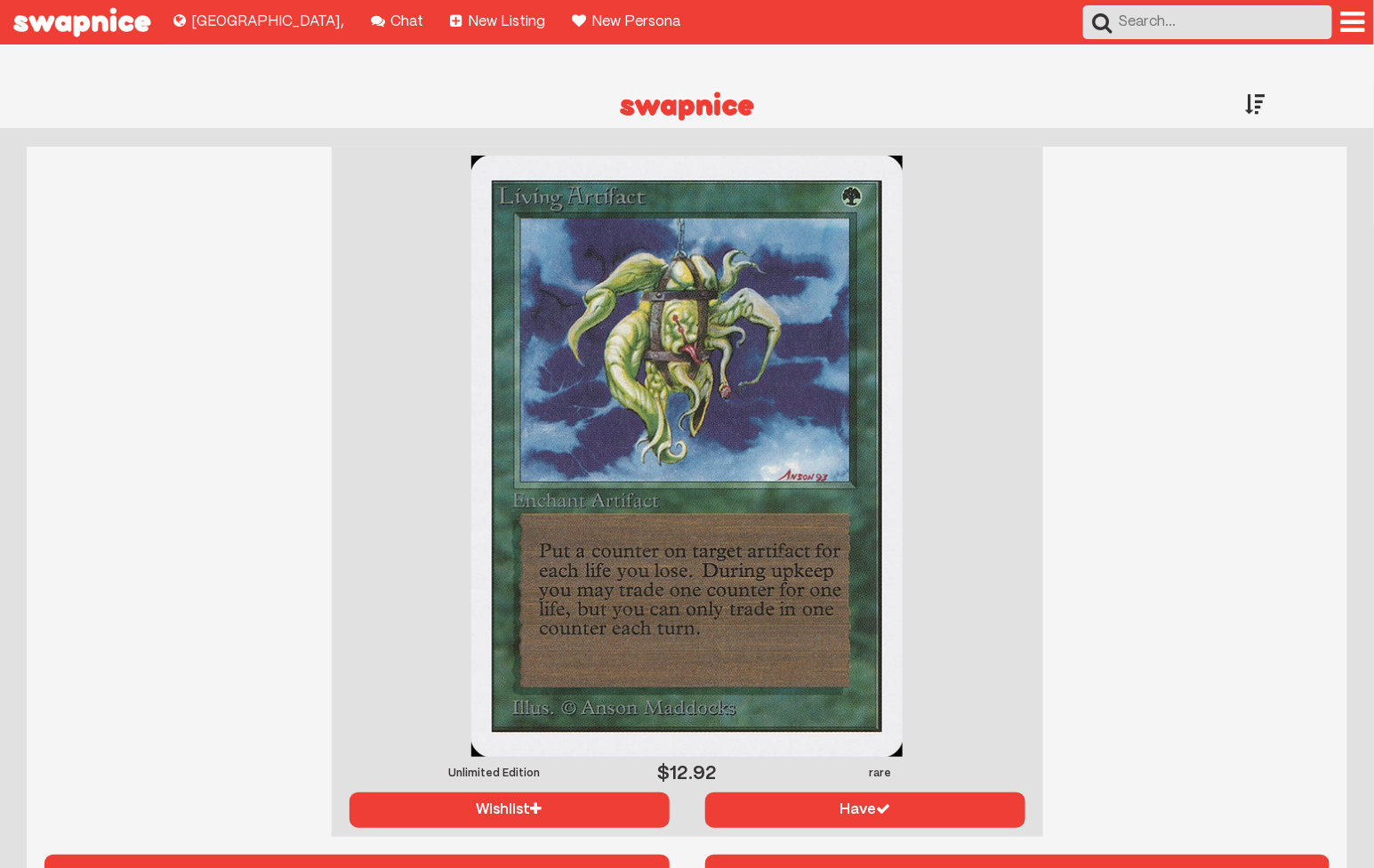
click at [1275, 85] on div at bounding box center [1307, 104] width 138 height 38
click at [1259, 85] on div at bounding box center [1256, 104] width 20 height 39
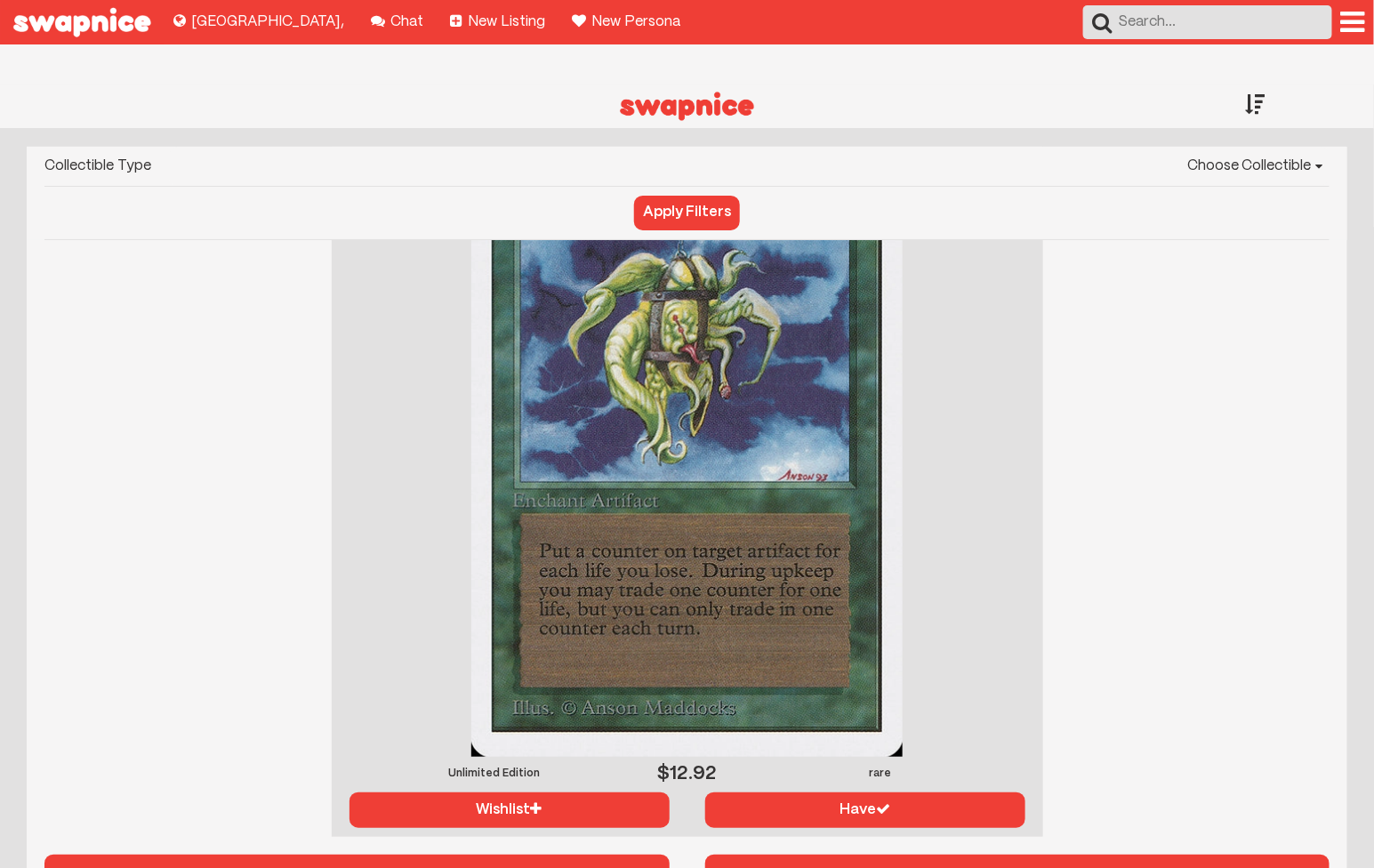
click at [1046, 129] on div "Collectible Type Choose Collectible Yu-Gi-Oh Magic The Gathering Pokémon Apply …" at bounding box center [687, 528] width 1374 height 798
click at [1048, 146] on select "Choose Collectible Yu-Gi-Oh Magic The Gathering Pokémon" at bounding box center [749, 165] width 1160 height 39
click at [170, 146] on select "Choose Collectible Yu-Gi-Oh Magic The Gathering Pokémon" at bounding box center [749, 165] width 1160 height 39
click at [1217, 854] on button "Next item" at bounding box center [1018, 877] width 626 height 46
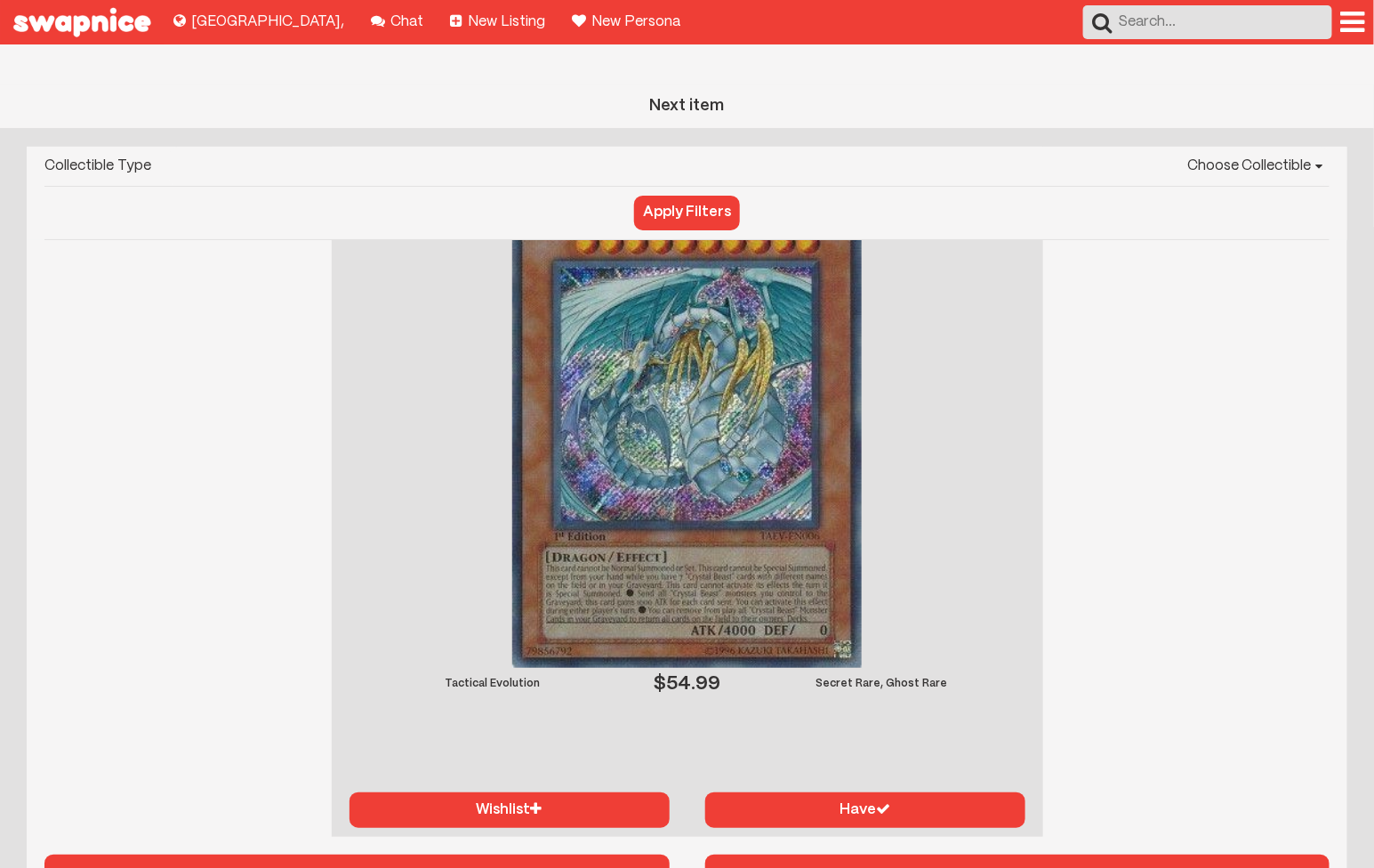
click at [1217, 854] on button "Next item" at bounding box center [1018, 877] width 626 height 46
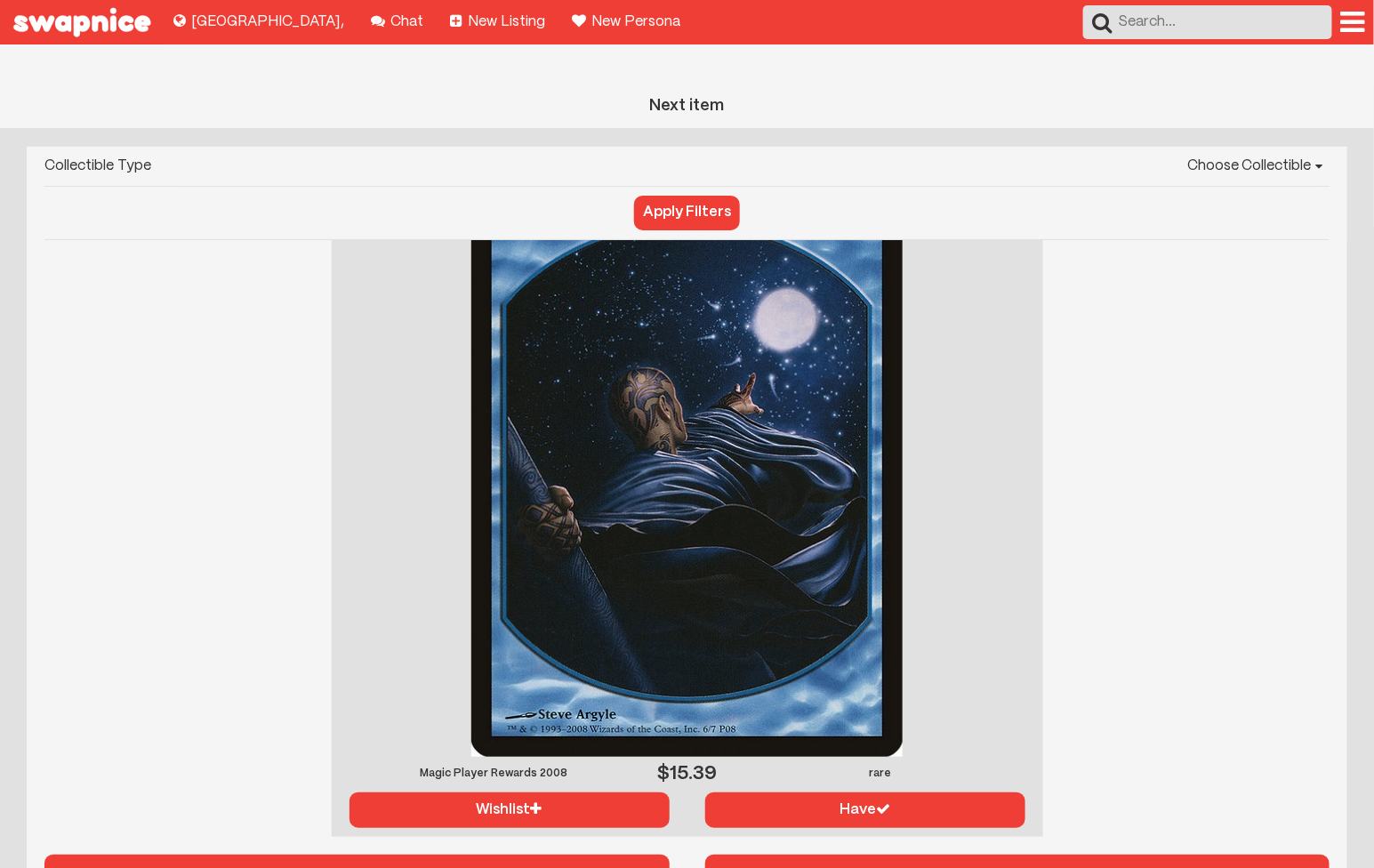
click at [1217, 854] on button "Next item" at bounding box center [1018, 877] width 626 height 46
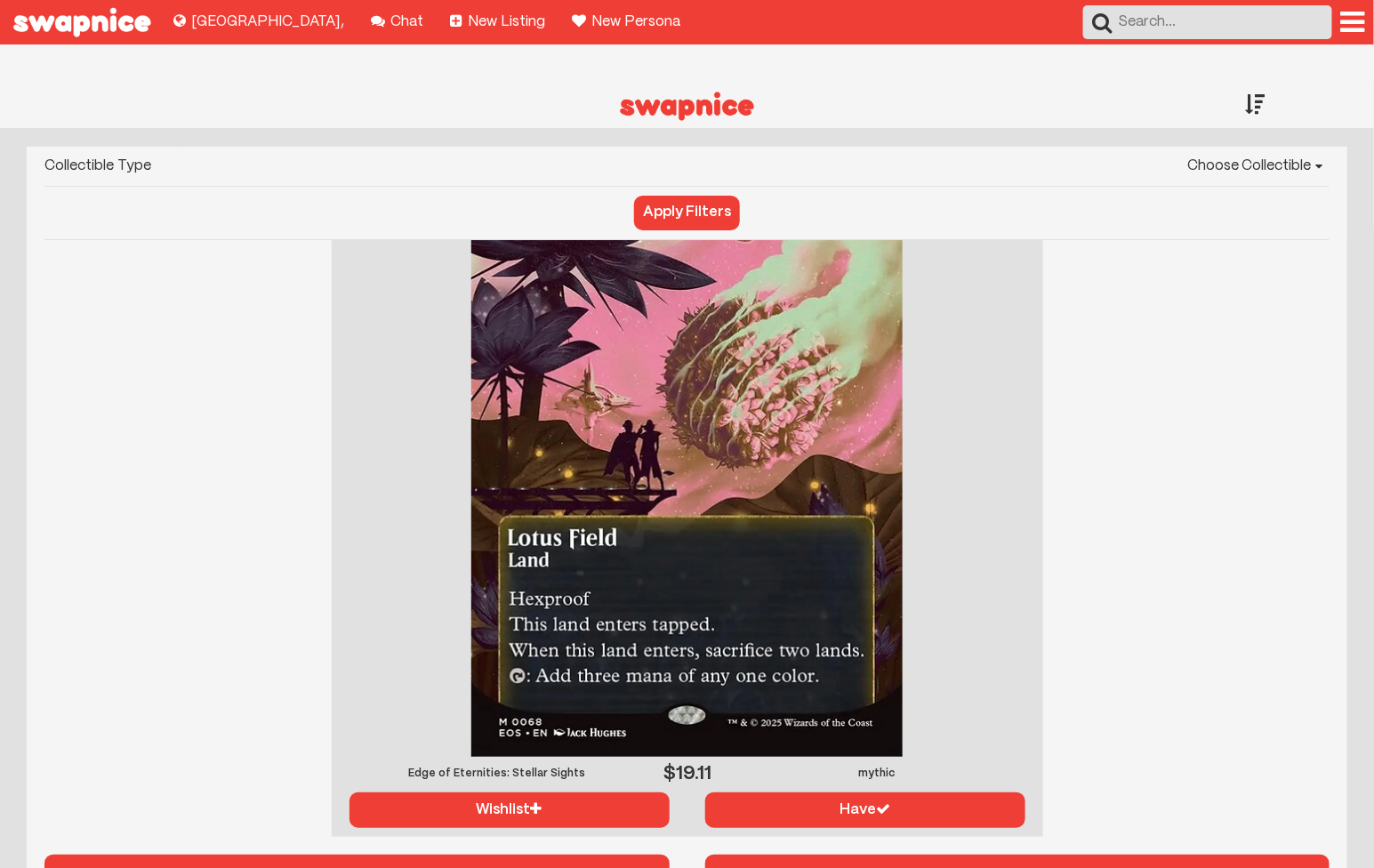
click at [677, 195] on button "Apply Filters" at bounding box center [687, 212] width 105 height 34
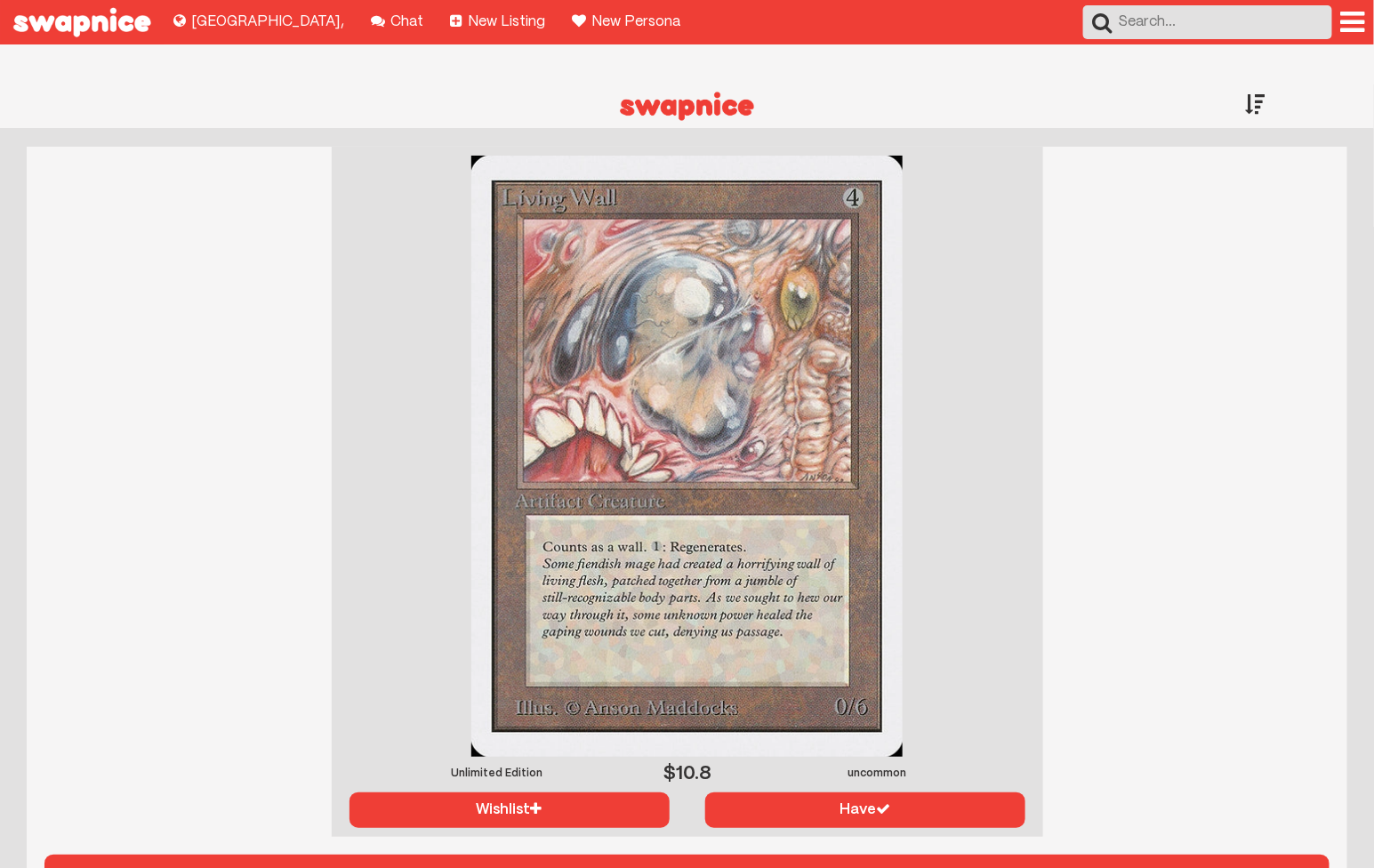
click at [1255, 85] on div at bounding box center [1256, 104] width 20 height 39
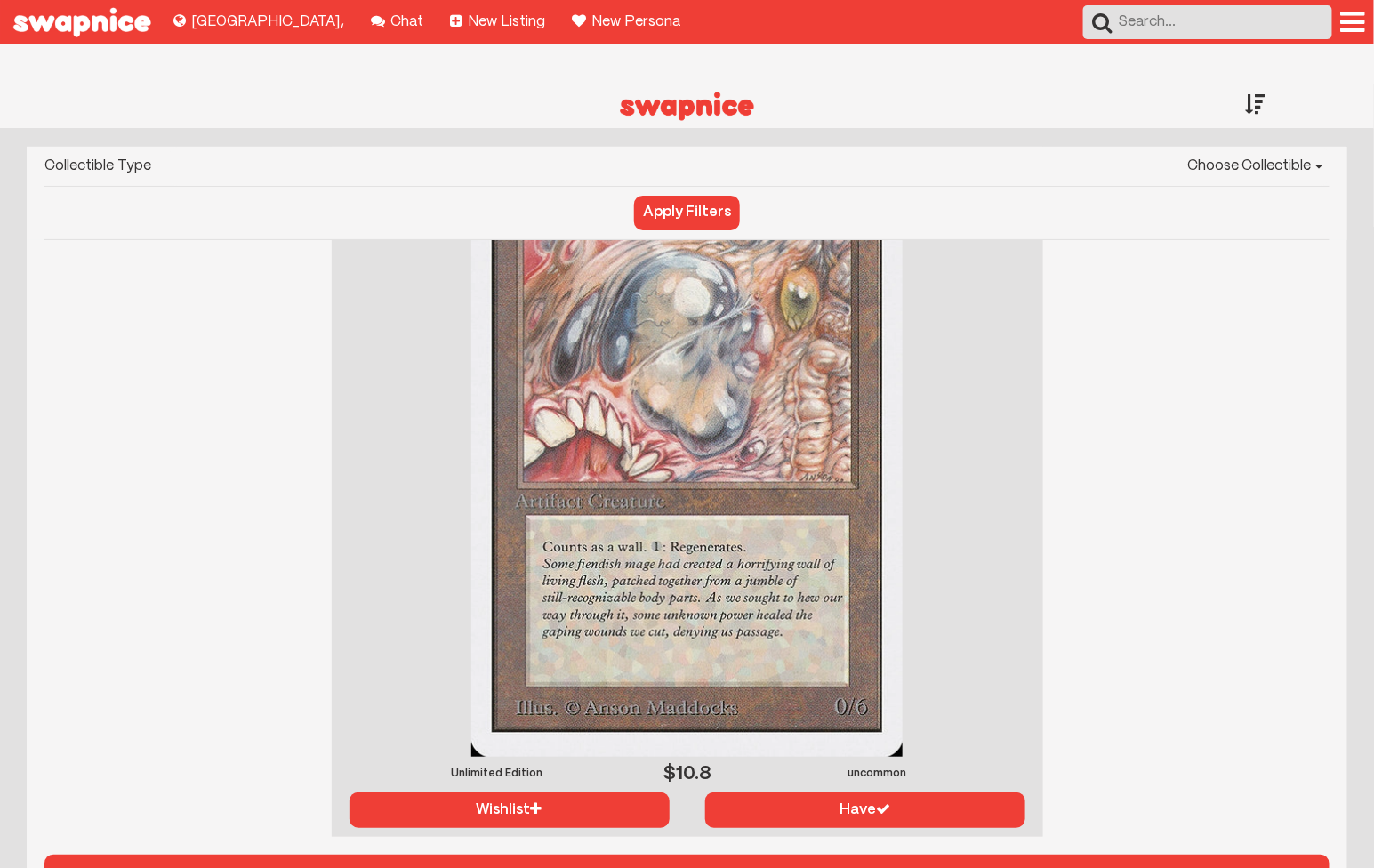
click at [695, 195] on button "Apply Filters" at bounding box center [687, 212] width 105 height 34
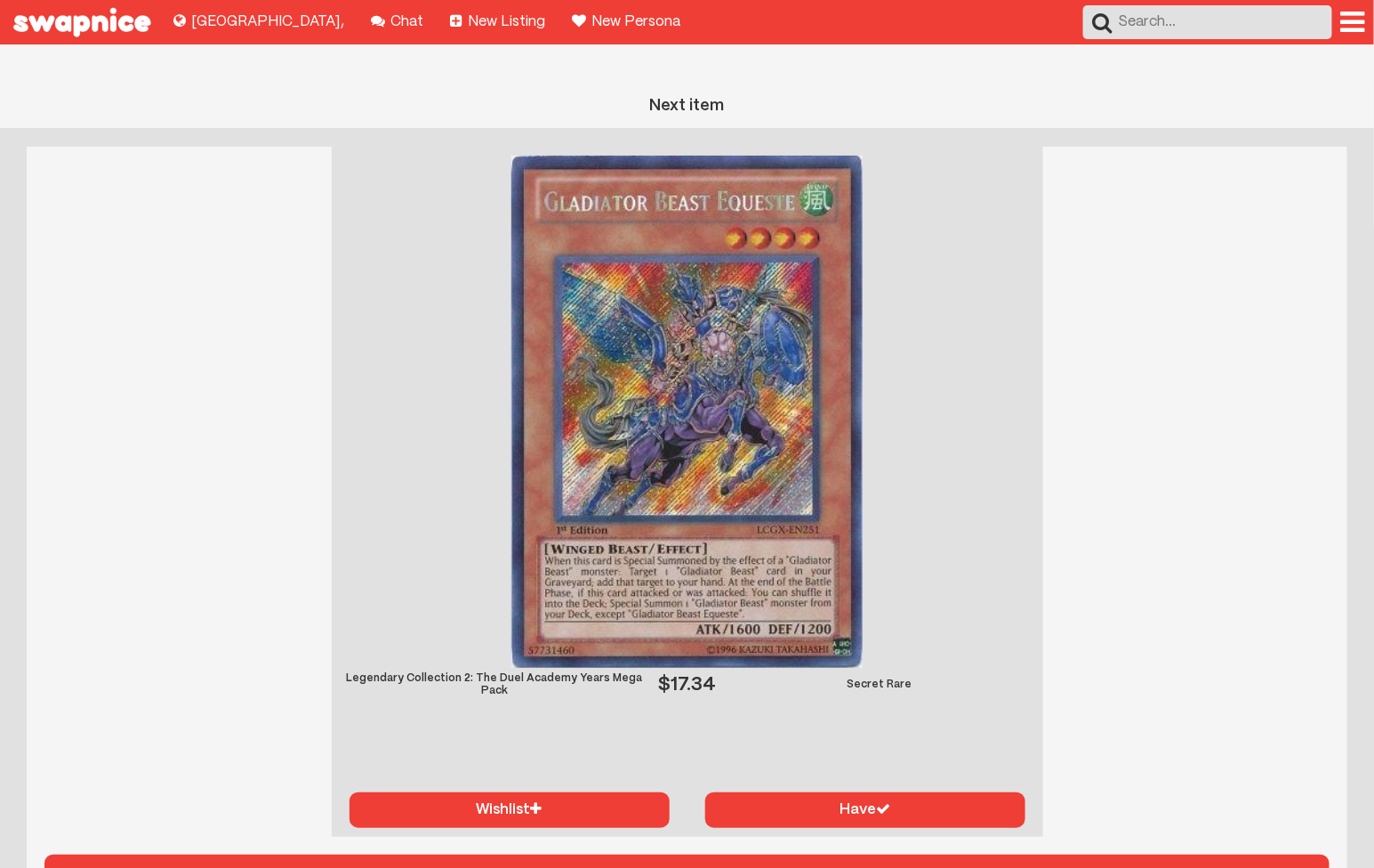
click at [955, 856] on button "Next item" at bounding box center [687, 877] width 1285 height 46
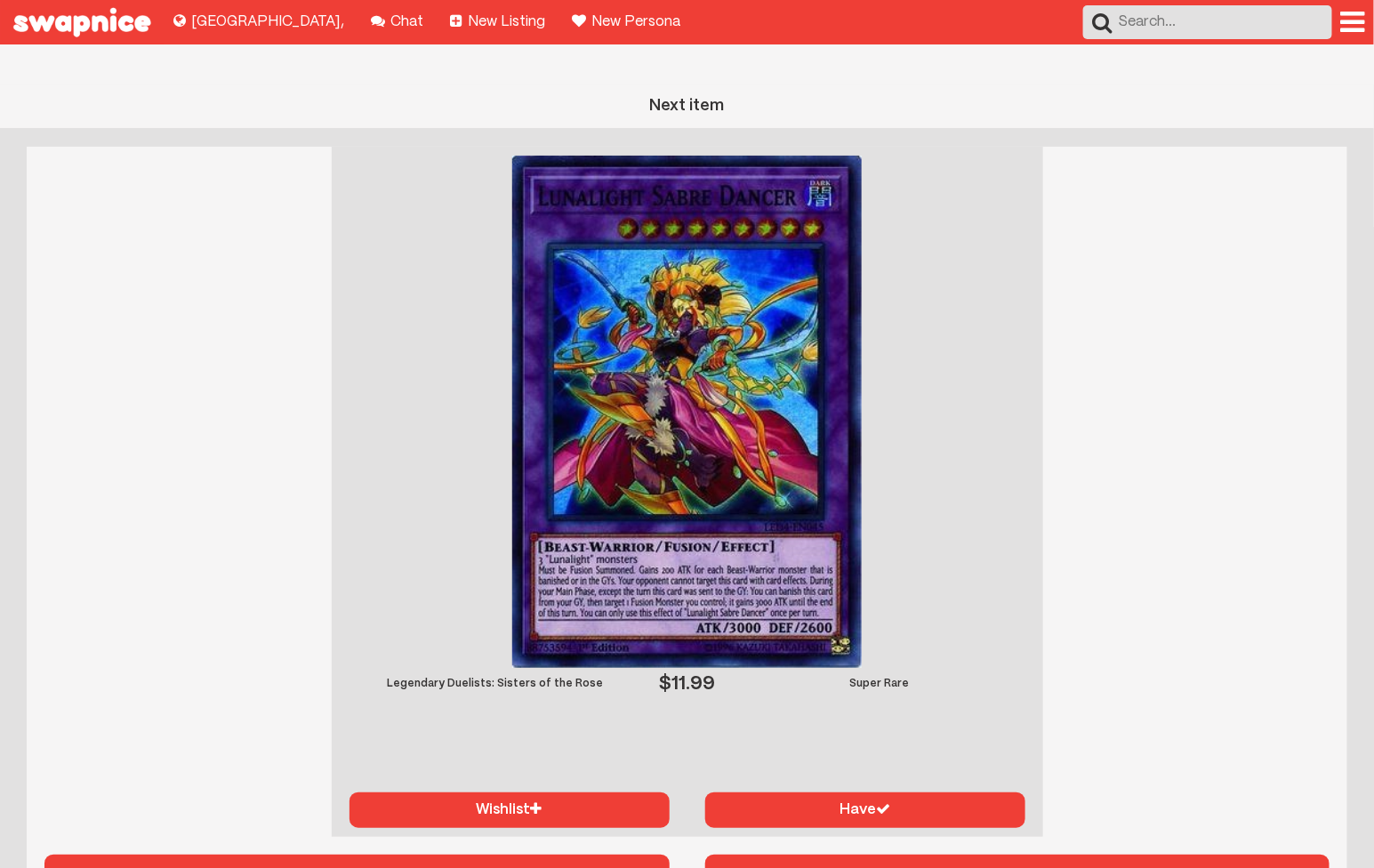
click at [955, 854] on button "Next item" at bounding box center [1018, 877] width 626 height 46
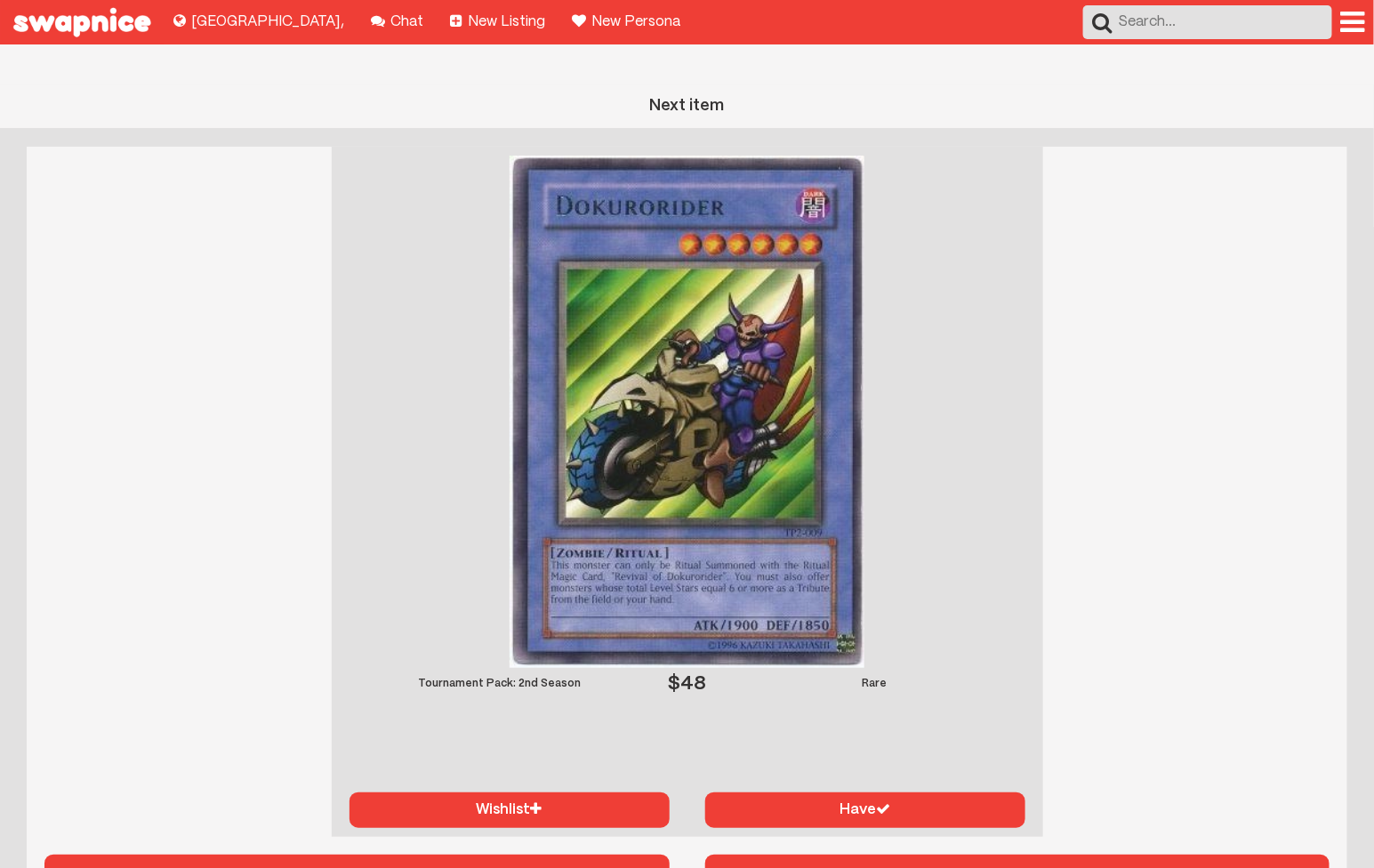
click at [955, 854] on button "Next item" at bounding box center [1018, 877] width 626 height 46
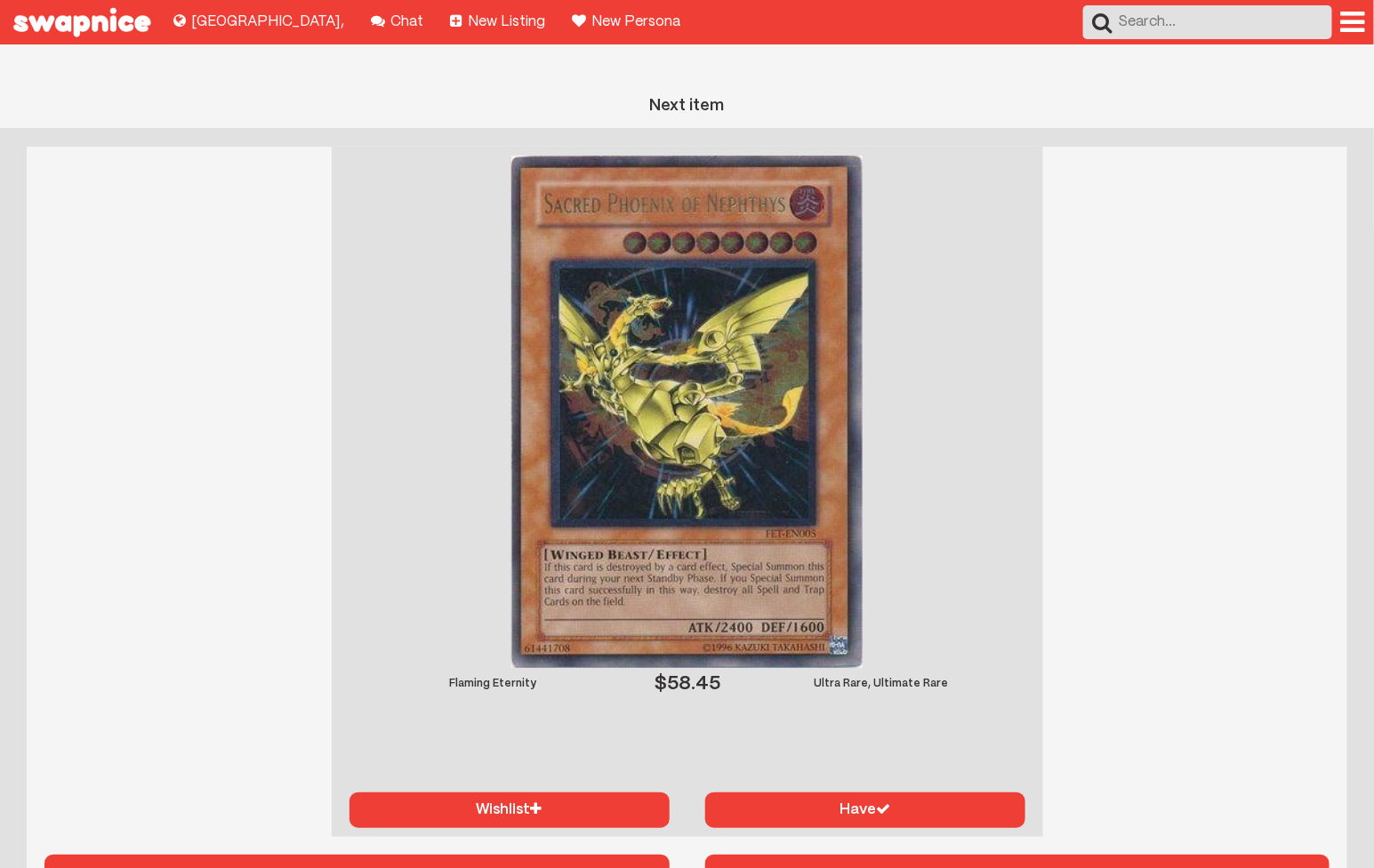
click at [955, 854] on button "Next item" at bounding box center [1018, 877] width 626 height 46
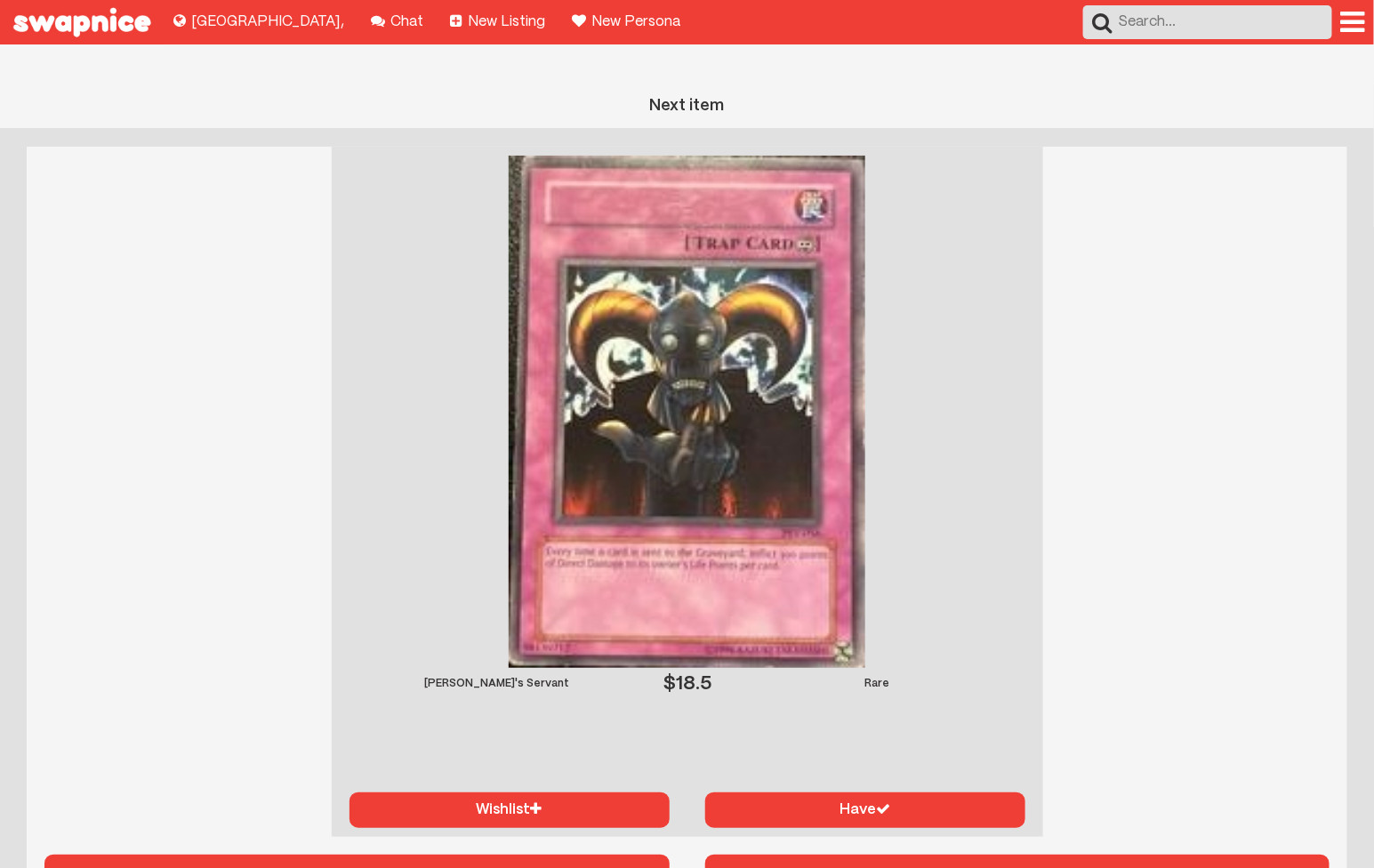
click at [955, 854] on button "Next item" at bounding box center [1018, 877] width 626 height 46
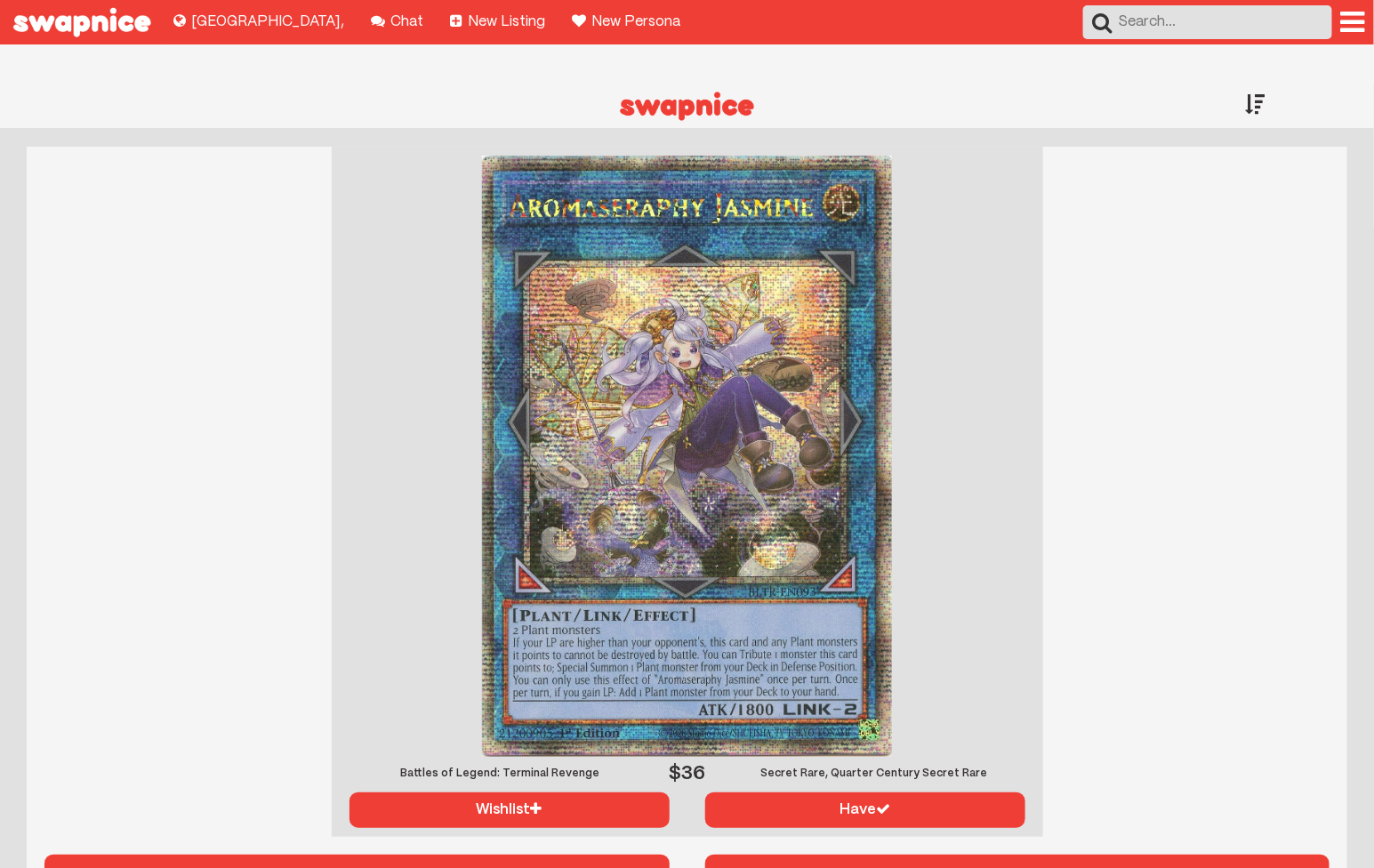
click at [774, 485] on img at bounding box center [687, 455] width 410 height 601
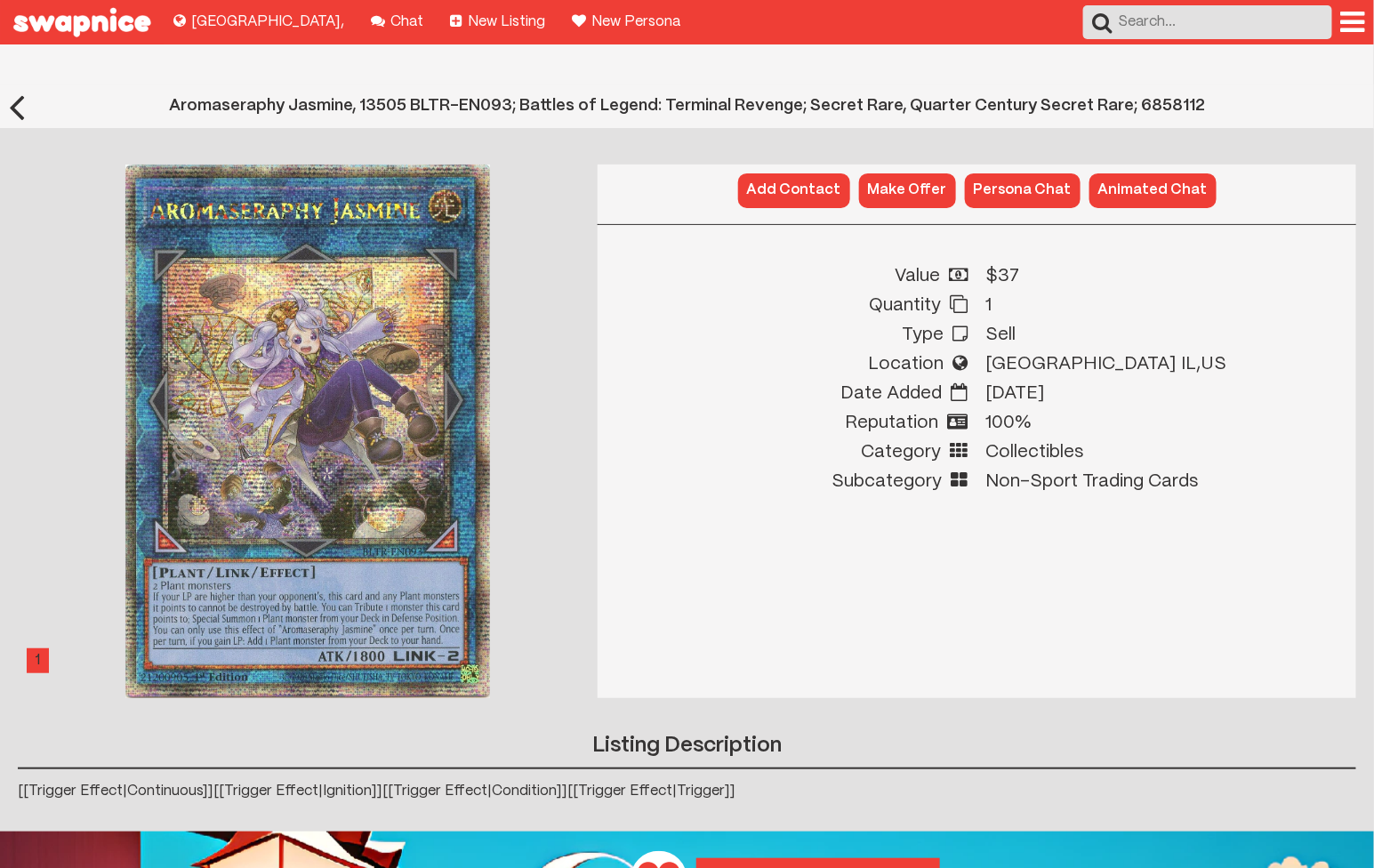
click at [814, 174] on button "Add Contact" at bounding box center [794, 190] width 112 height 34
click at [914, 174] on button "Make Offer" at bounding box center [908, 190] width 97 height 34
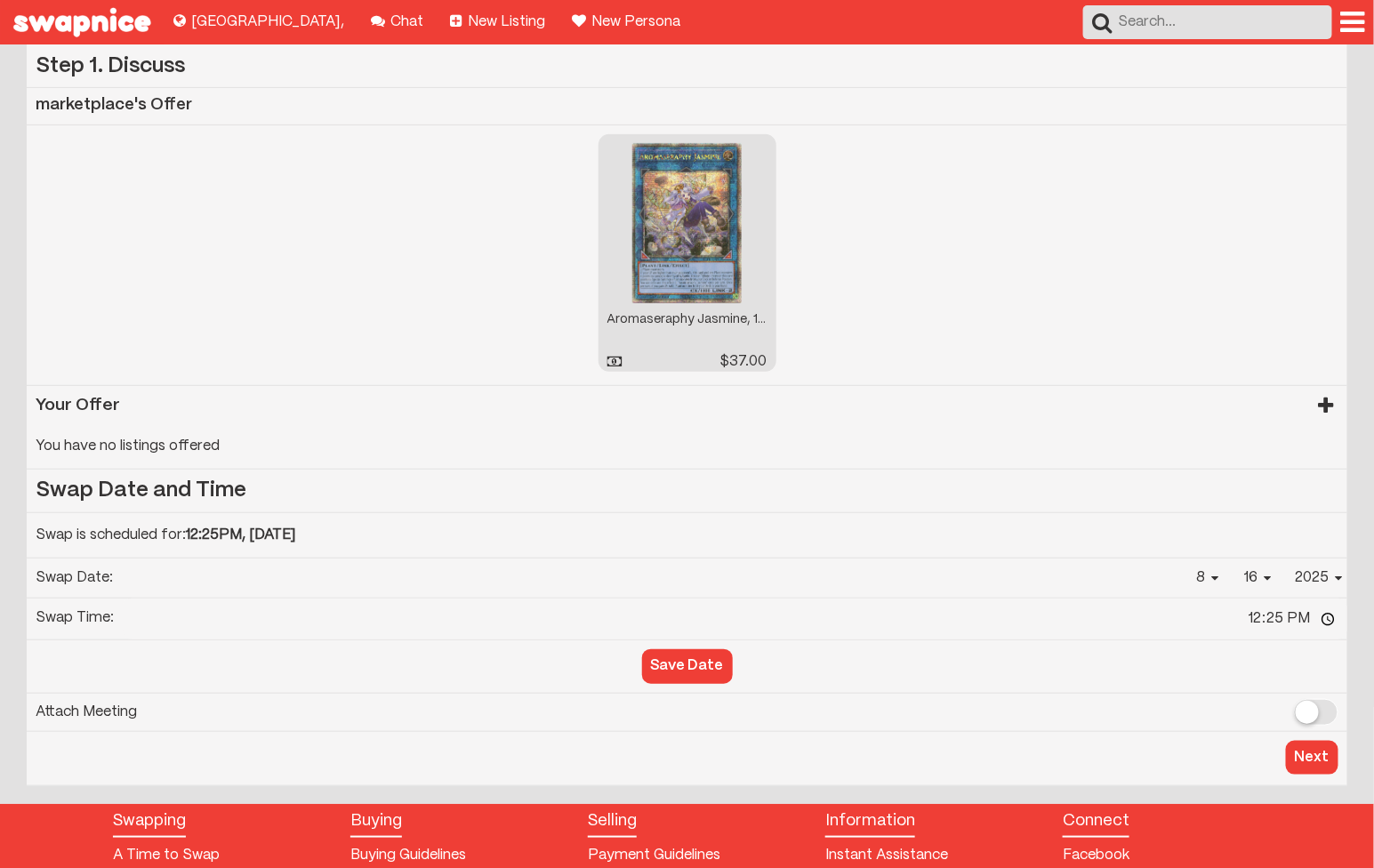
scroll to position [99, 0]
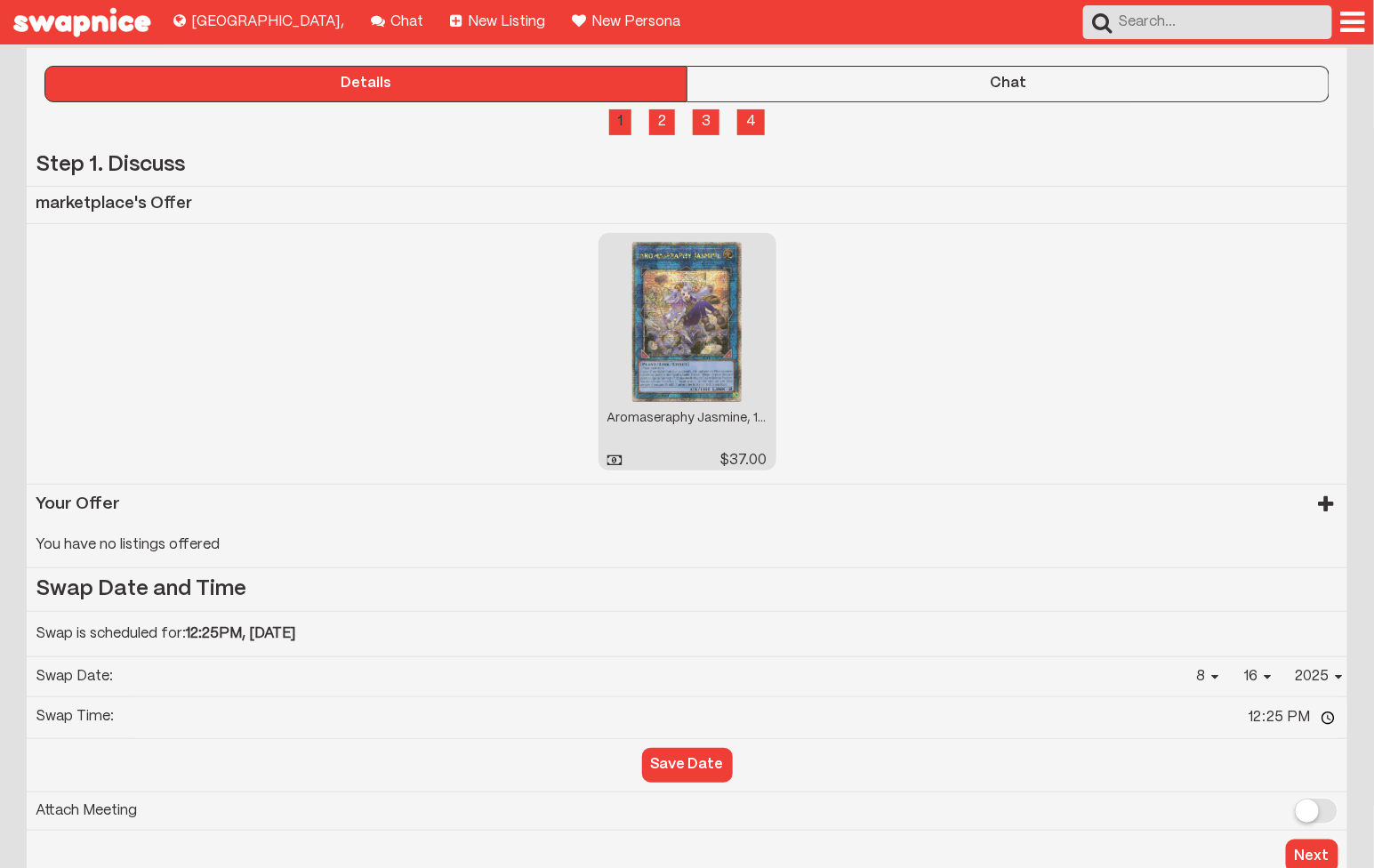
click at [1321, 484] on div at bounding box center [1326, 504] width 25 height 39
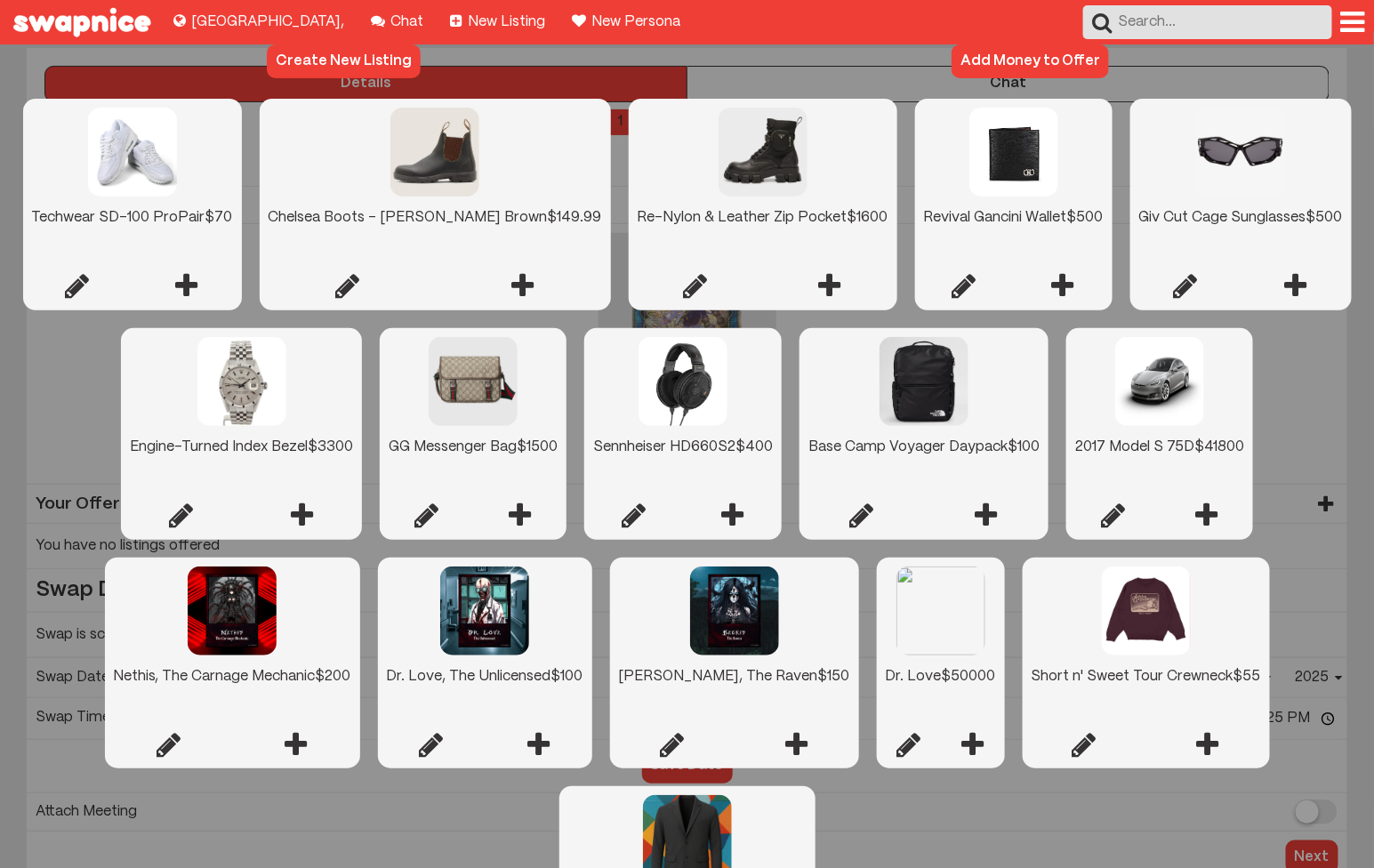
click at [769, 272] on link at bounding box center [830, 285] width 135 height 28
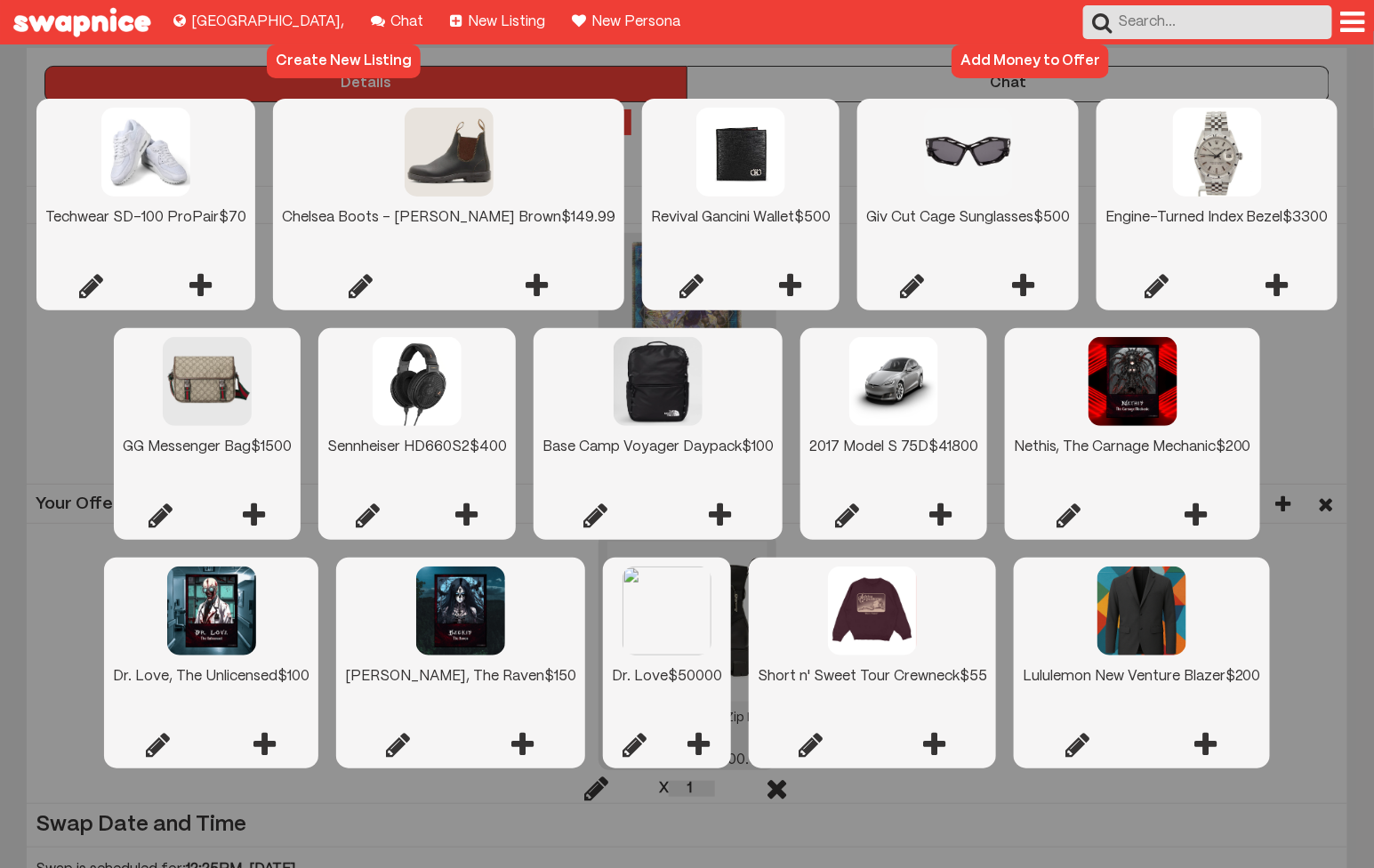
click at [1154, 838] on div at bounding box center [687, 561] width 1374 height 1152
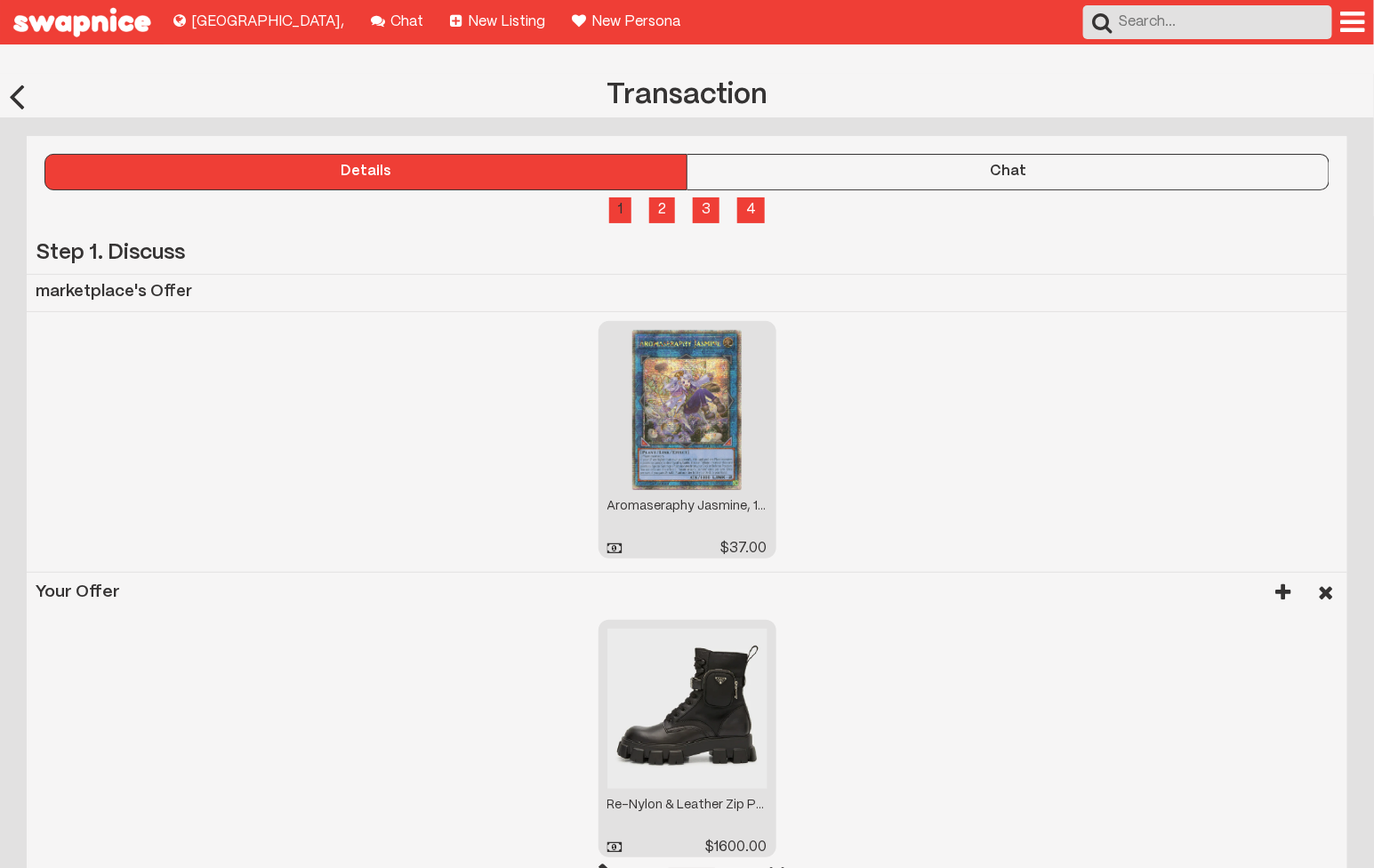
scroll to position [0, 0]
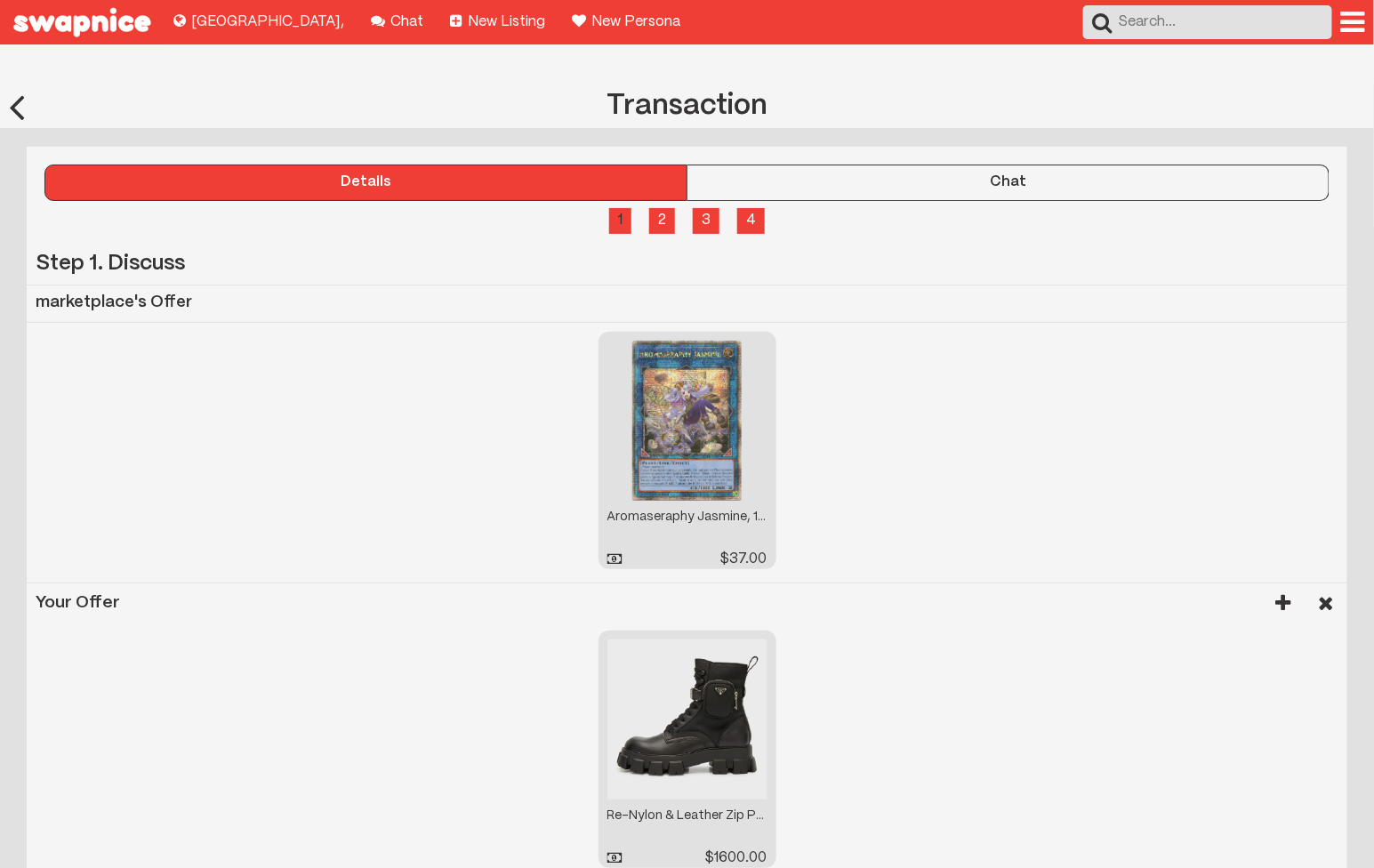
click at [86, 12] on img at bounding box center [82, 22] width 164 height 45
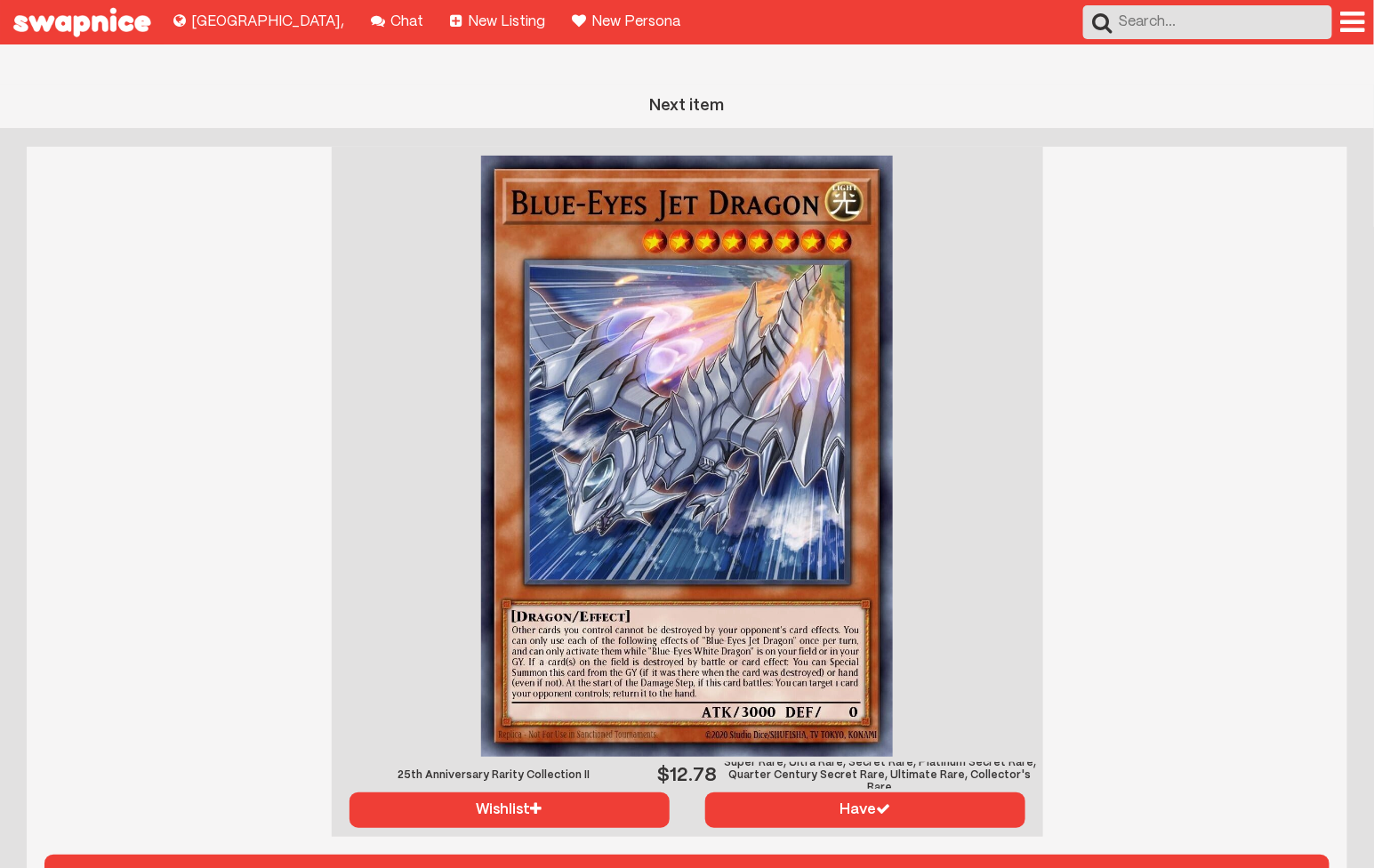
click at [991, 854] on button "Next item" at bounding box center [687, 877] width 1285 height 46
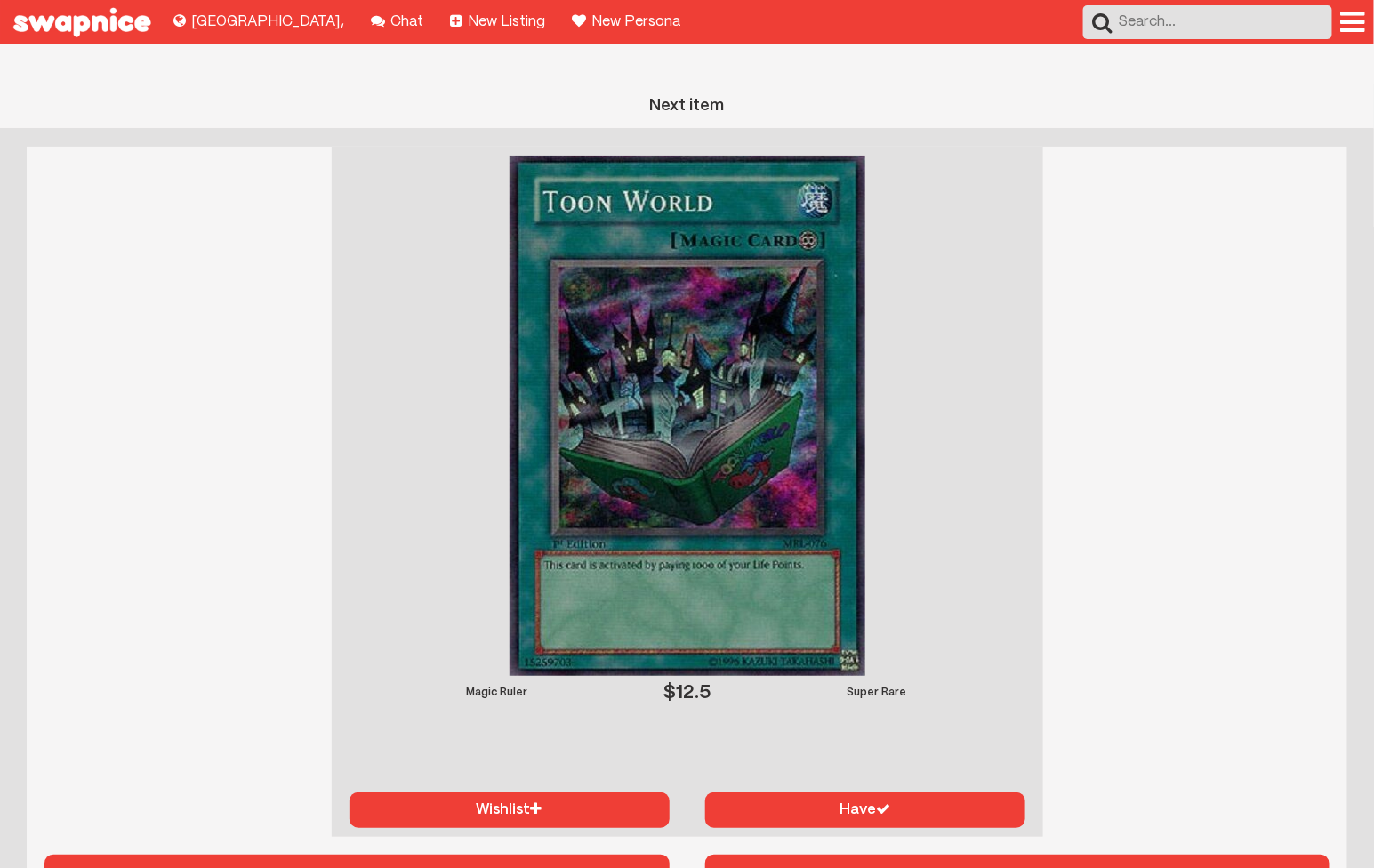
click at [991, 854] on button "Next item" at bounding box center [1018, 877] width 626 height 46
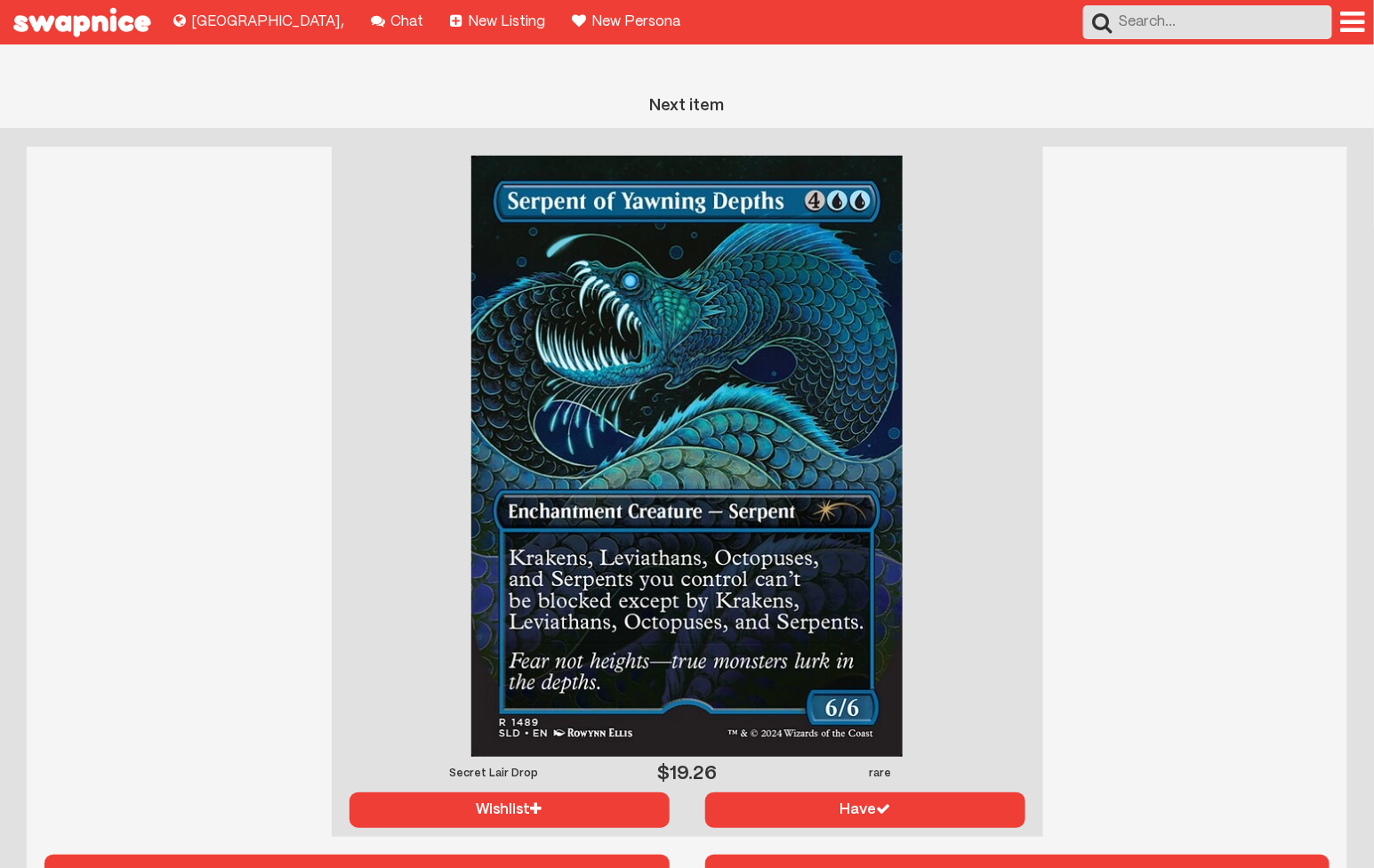
click at [991, 854] on button "Next item" at bounding box center [1018, 877] width 626 height 46
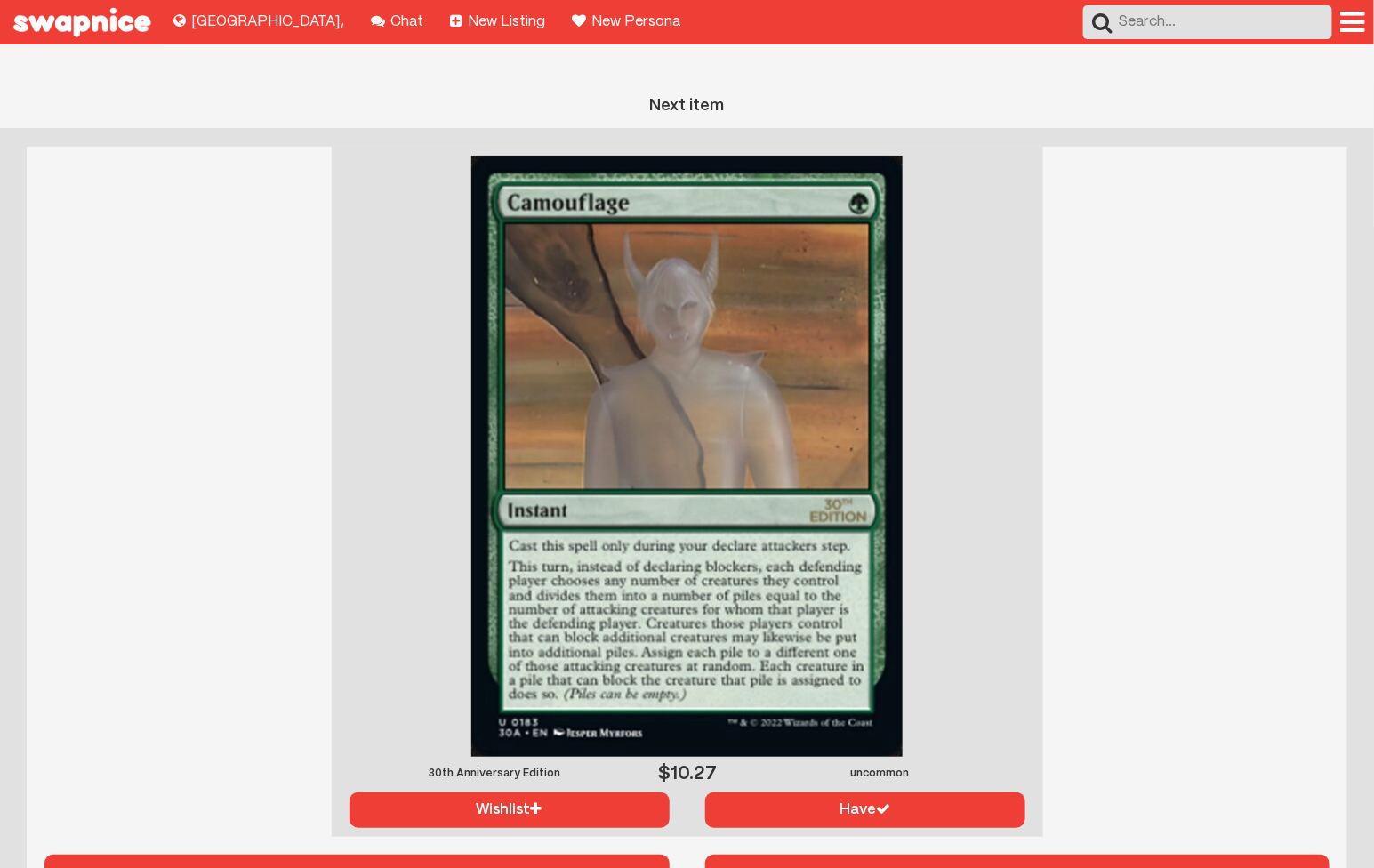
click at [992, 854] on button "Next item" at bounding box center [1018, 877] width 626 height 46
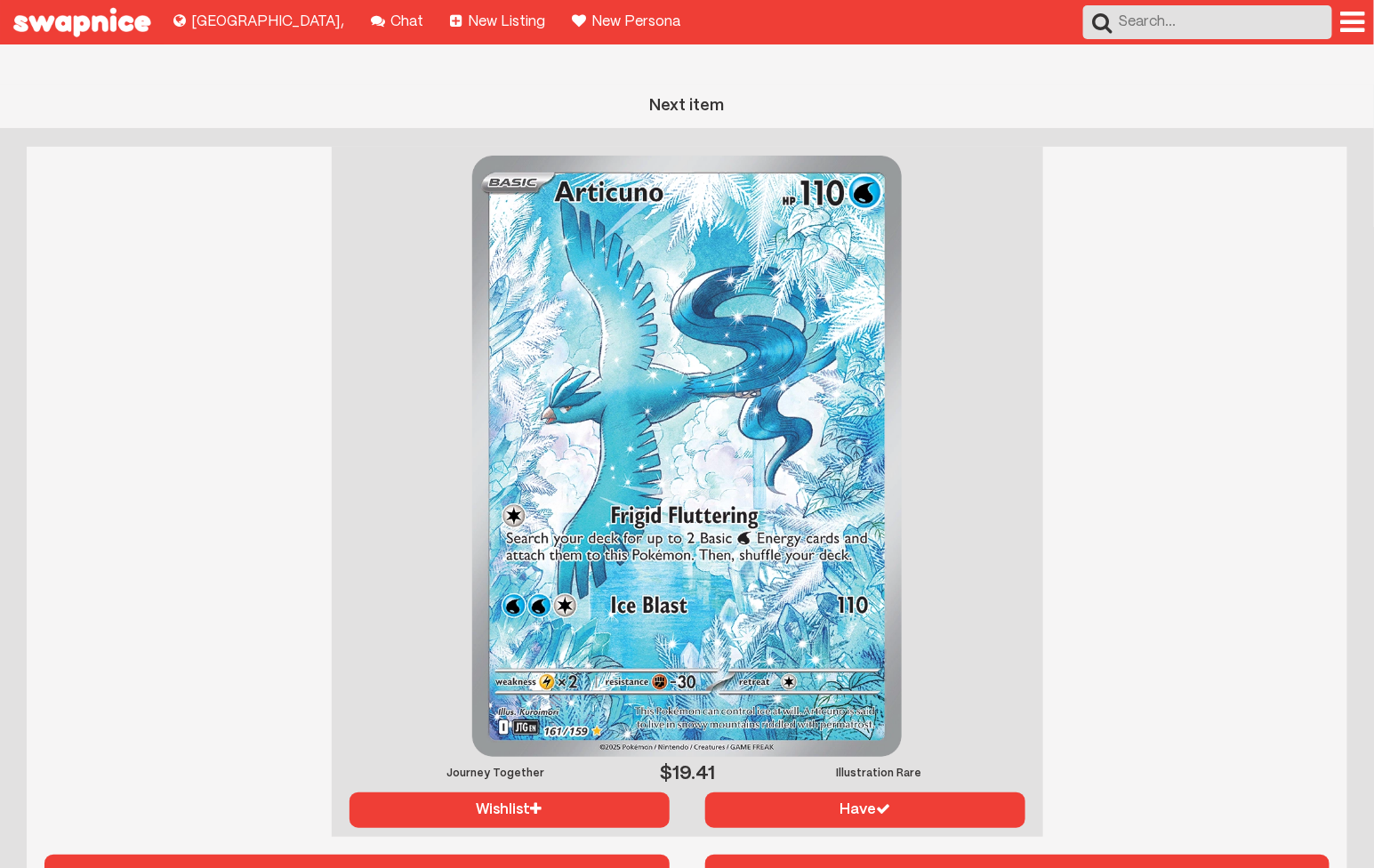
click at [992, 854] on button "Next item" at bounding box center [1018, 877] width 626 height 46
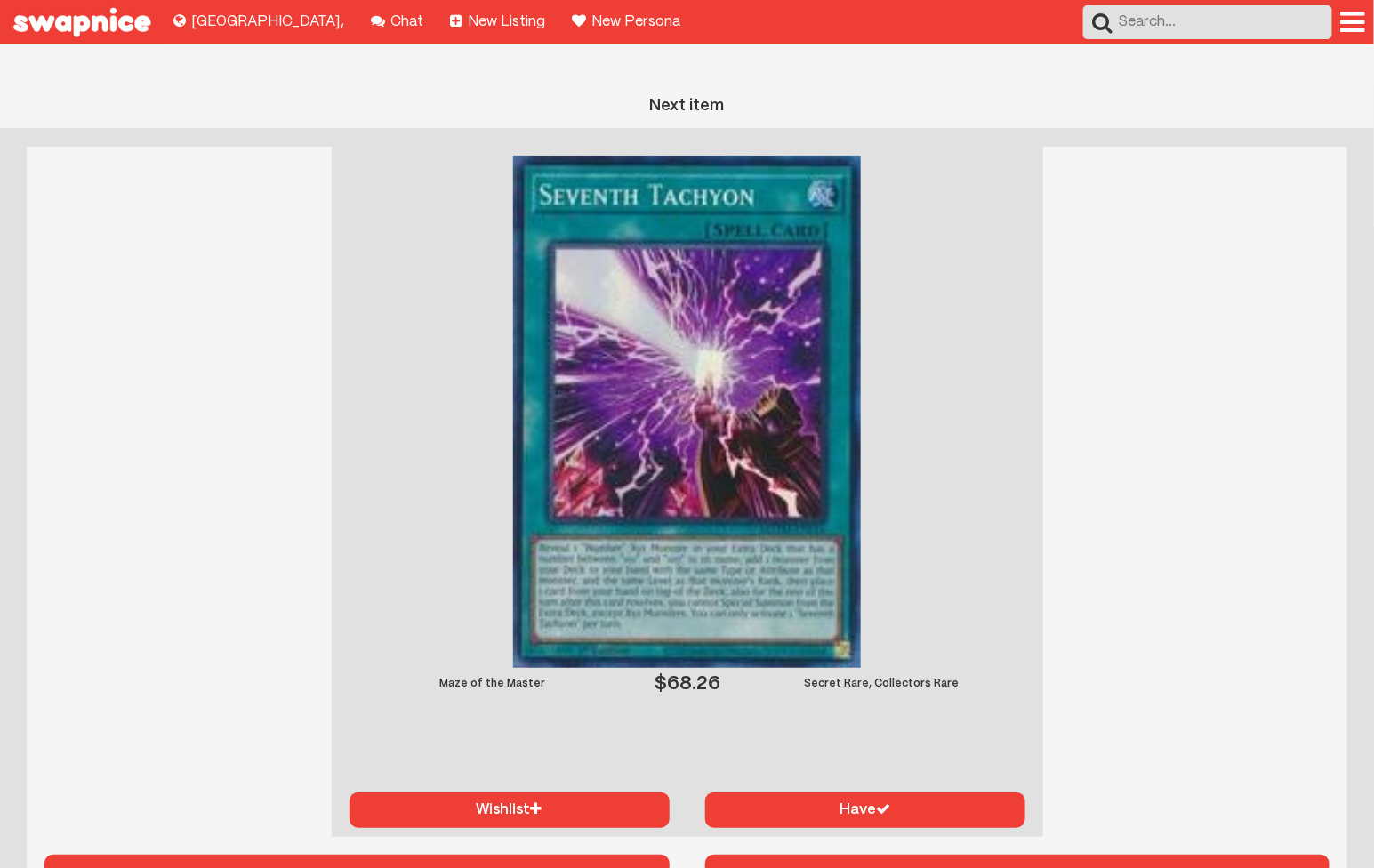
click at [992, 854] on button "Next item" at bounding box center [1018, 877] width 626 height 46
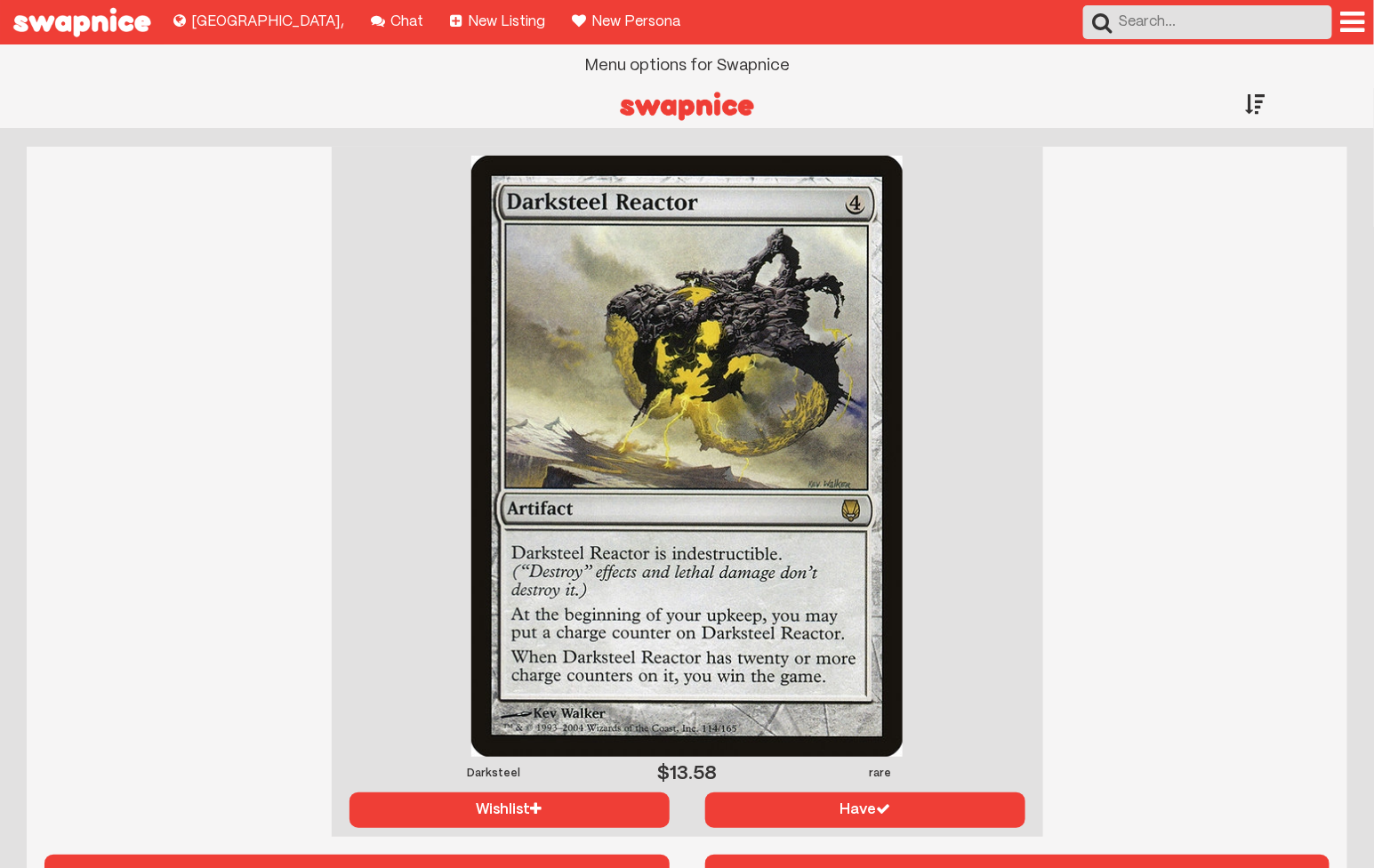
click at [1356, 15] on div at bounding box center [1353, 22] width 24 height 28
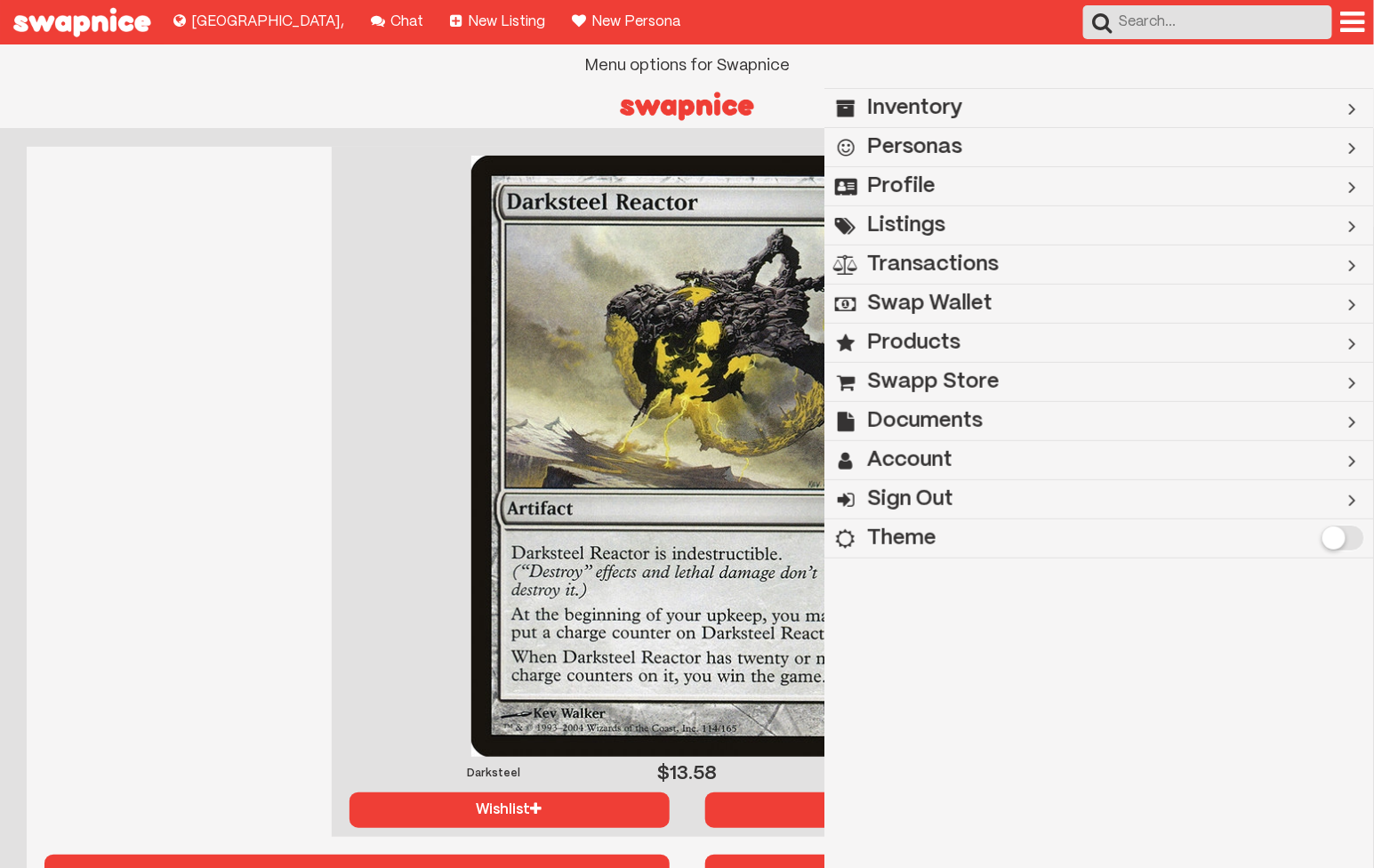
click at [1356, 15] on div at bounding box center [1353, 22] width 24 height 28
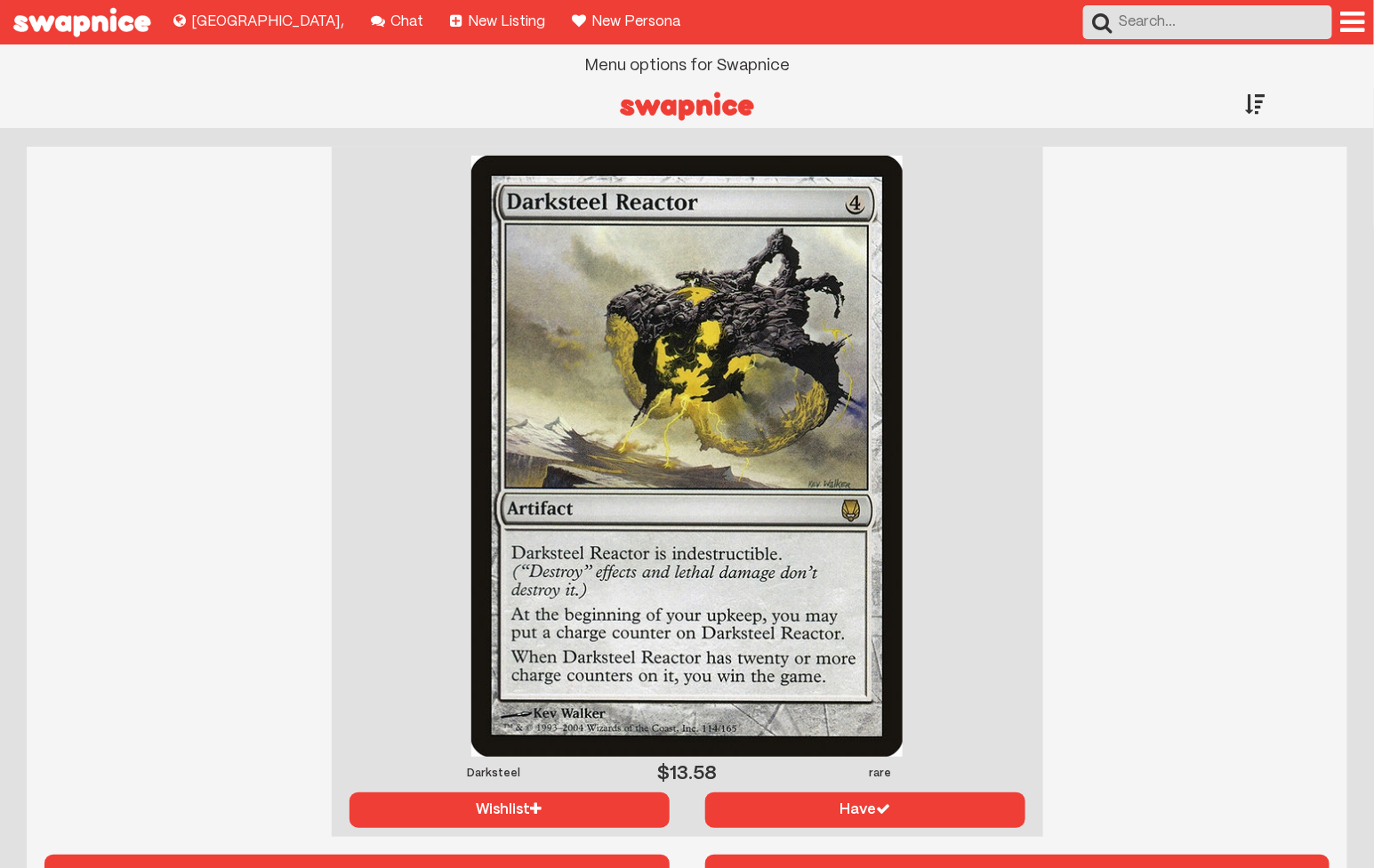
click at [1356, 15] on div at bounding box center [1353, 22] width 24 height 28
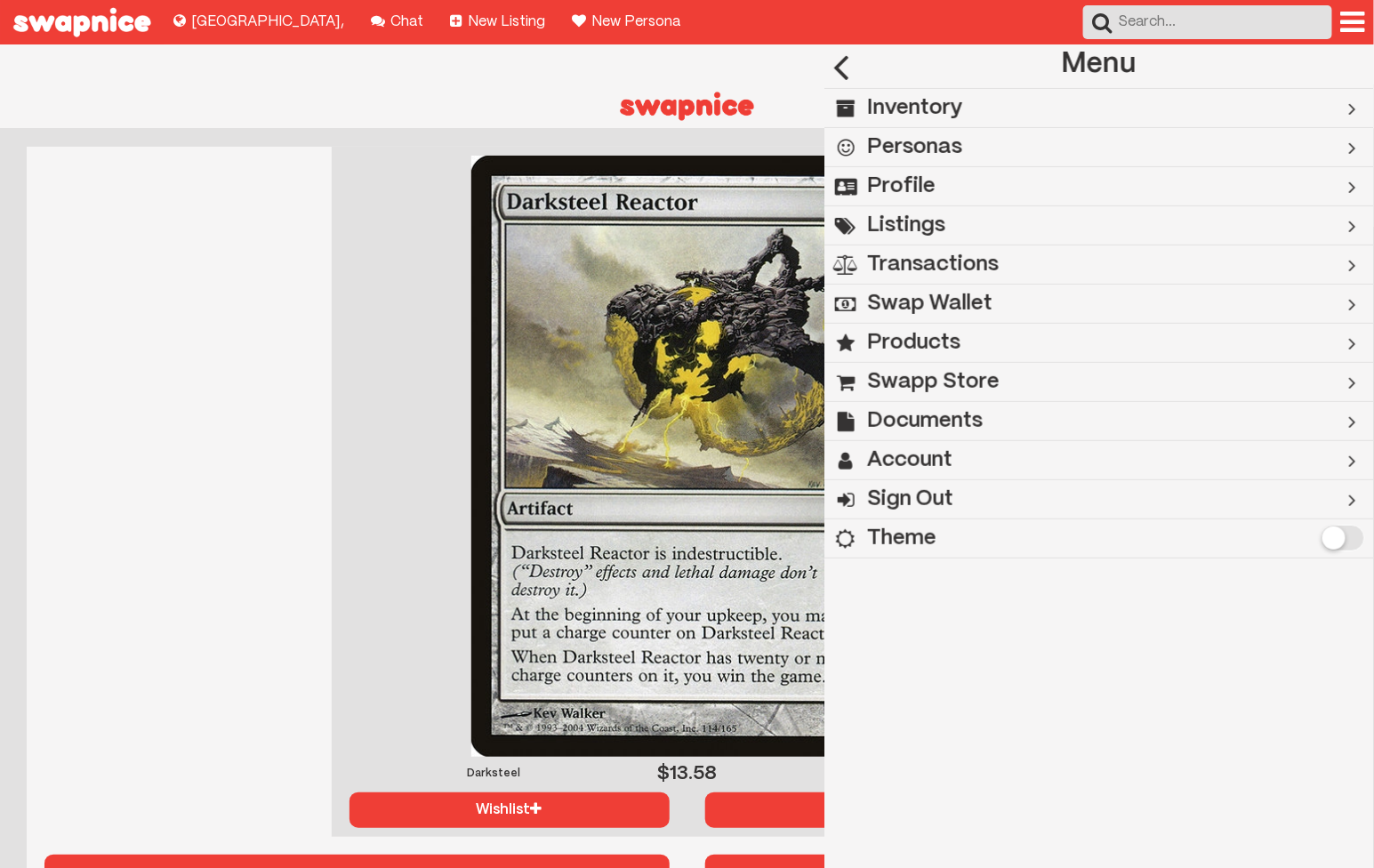
click at [972, 374] on h2 "Swapp Store" at bounding box center [934, 382] width 133 height 39
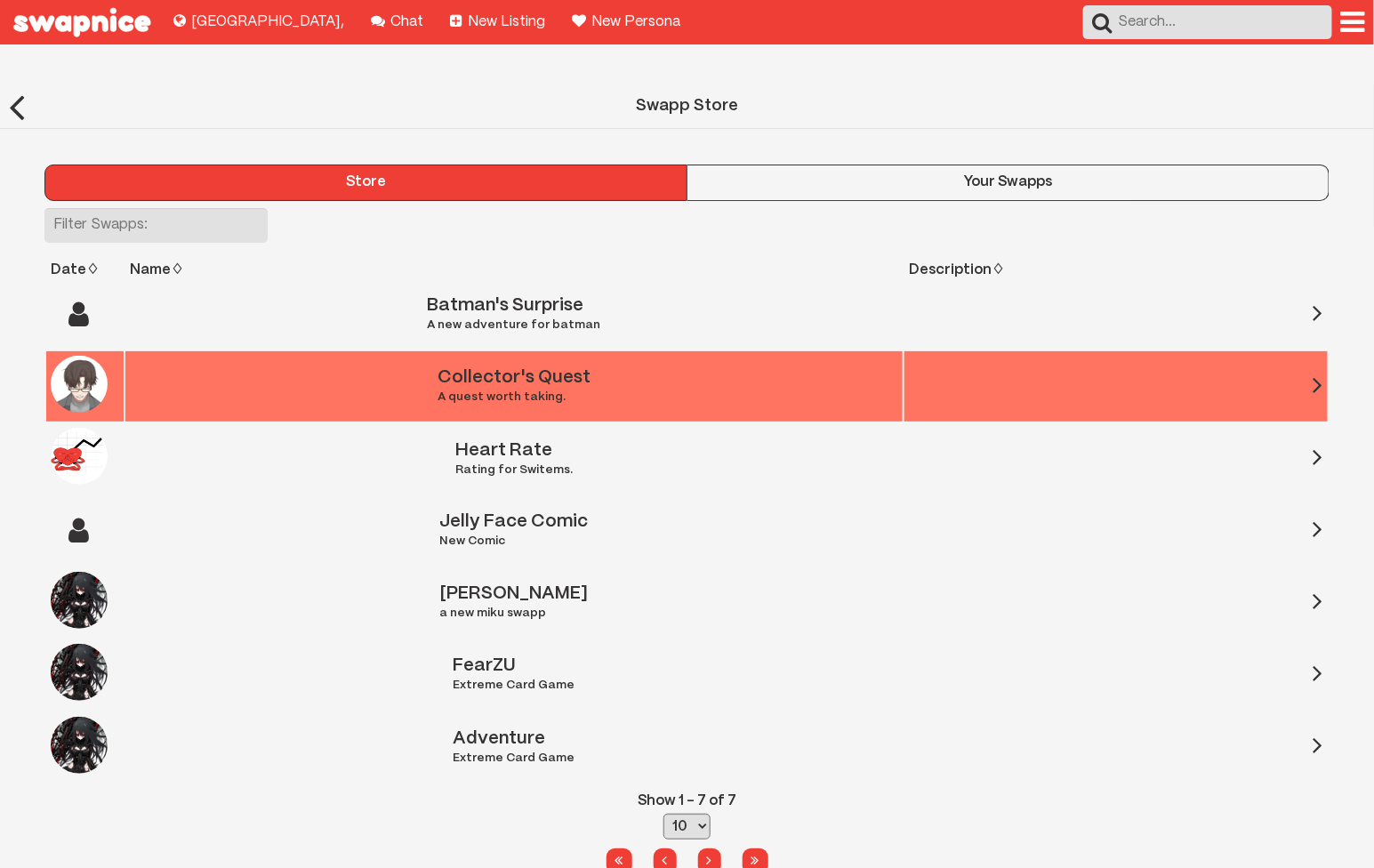
click at [559, 366] on td "Collector's Quest A quest worth taking." at bounding box center [514, 385] width 777 height 70
click at [1312, 351] on td at bounding box center [1117, 385] width 424 height 70
click at [86, 360] on img at bounding box center [79, 384] width 57 height 57
click at [439, 391] on div "A quest worth taking." at bounding box center [514, 397] width 153 height 13
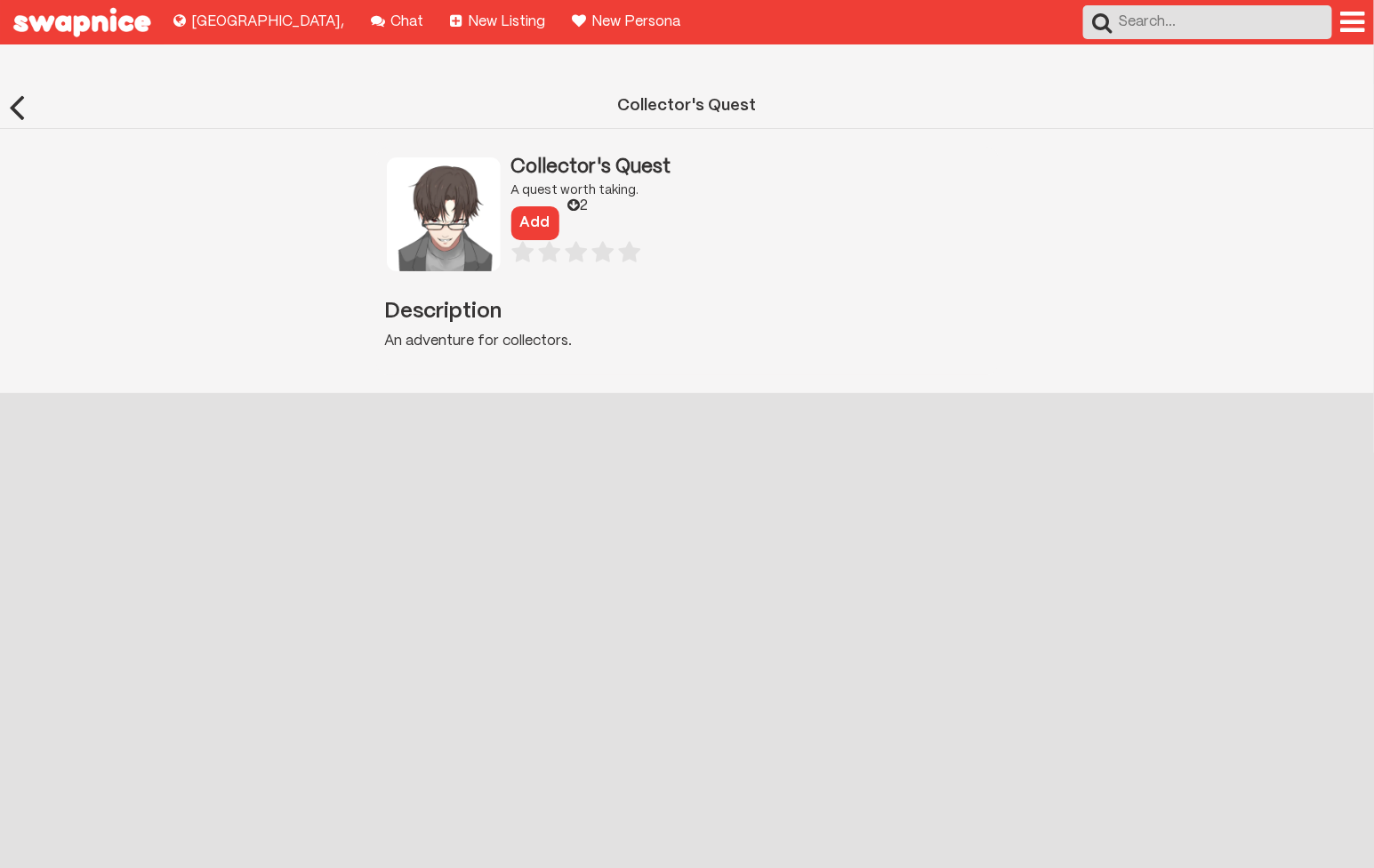
click at [532, 206] on button "Add" at bounding box center [535, 223] width 48 height 34
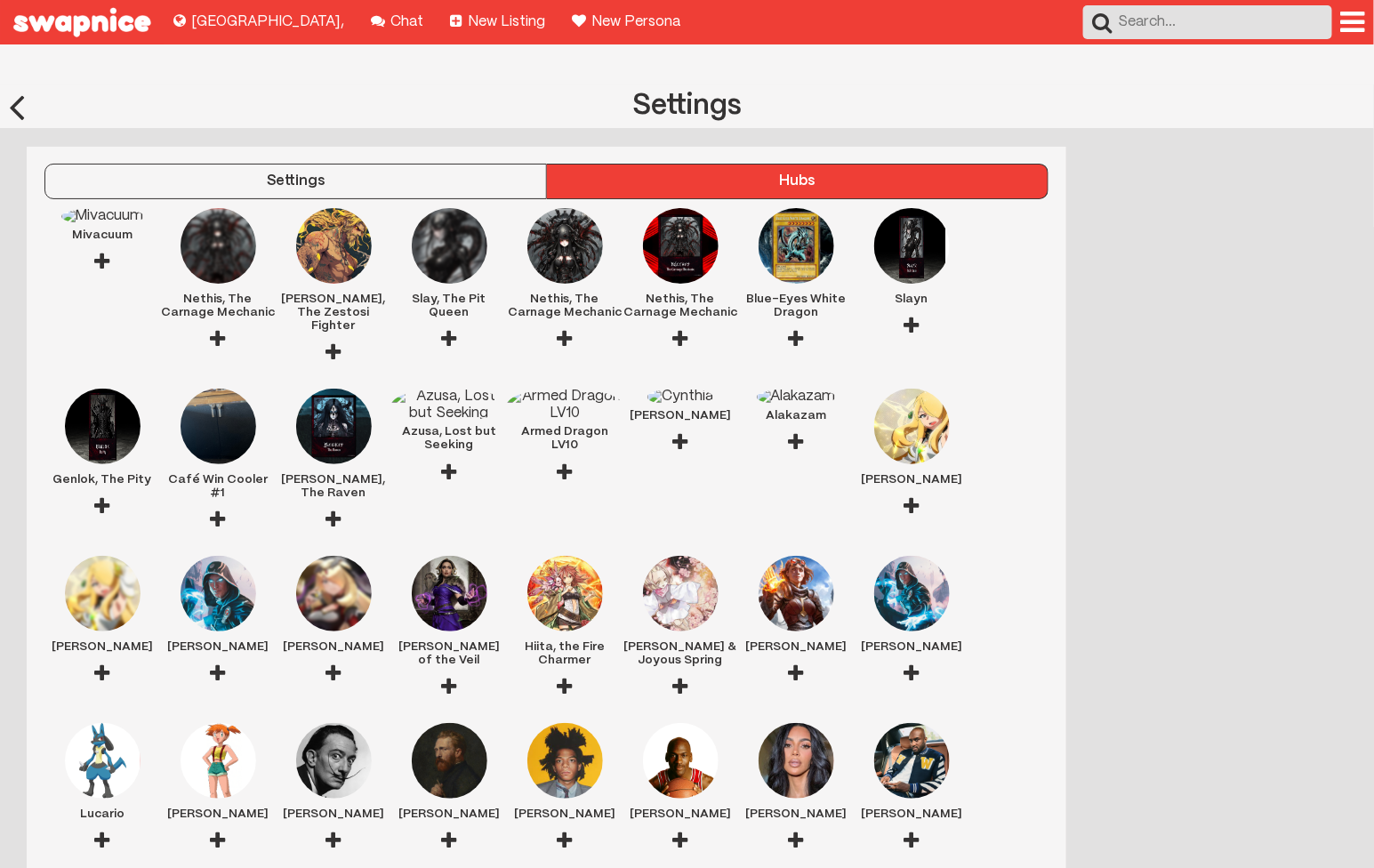
click at [411, 164] on button "Settings" at bounding box center [296, 181] width 503 height 35
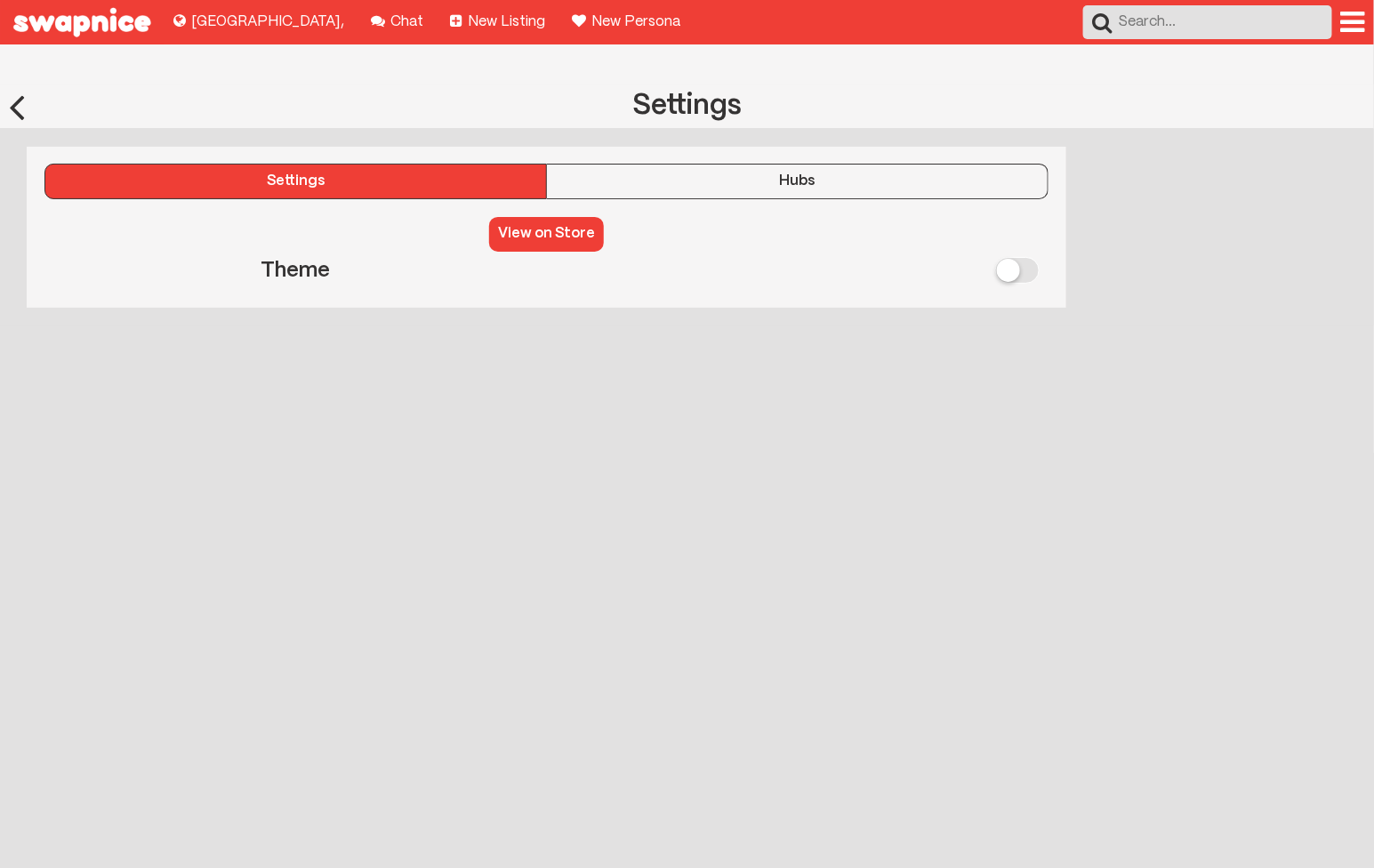
click at [601, 174] on div "Hubs" at bounding box center [797, 182] width 501 height 16
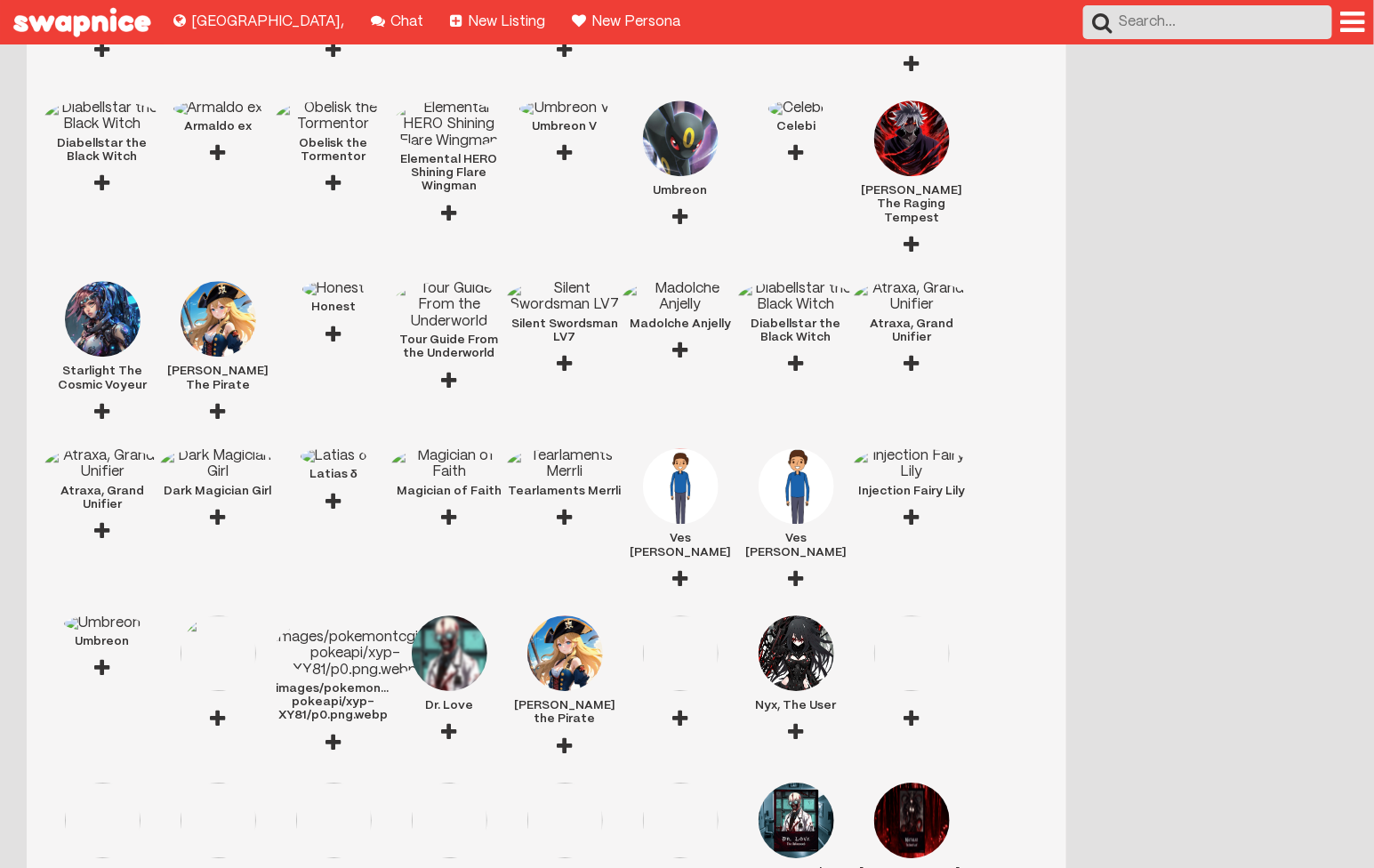
scroll to position [3980, 0]
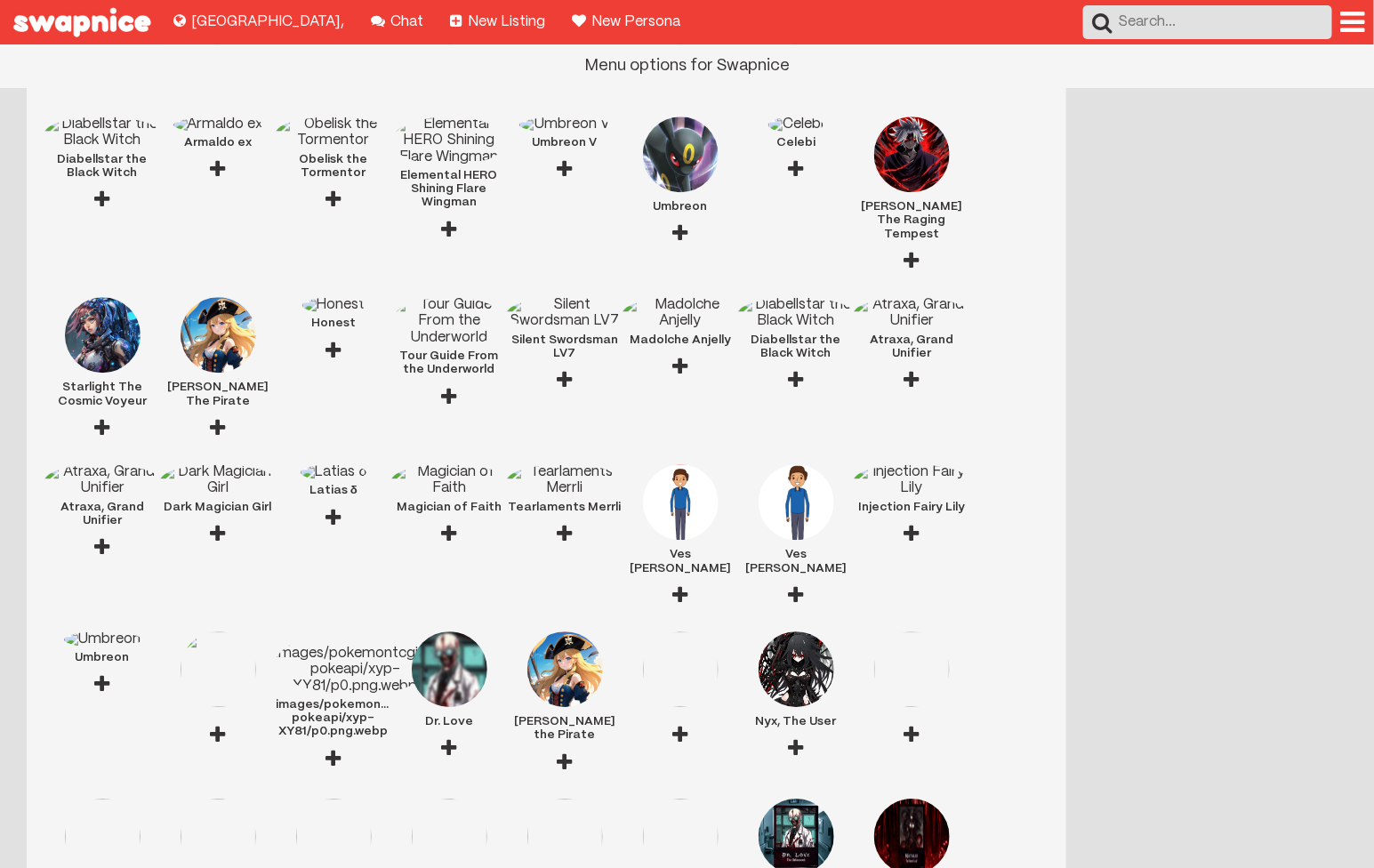
click at [1362, 18] on div at bounding box center [1353, 22] width 24 height 28
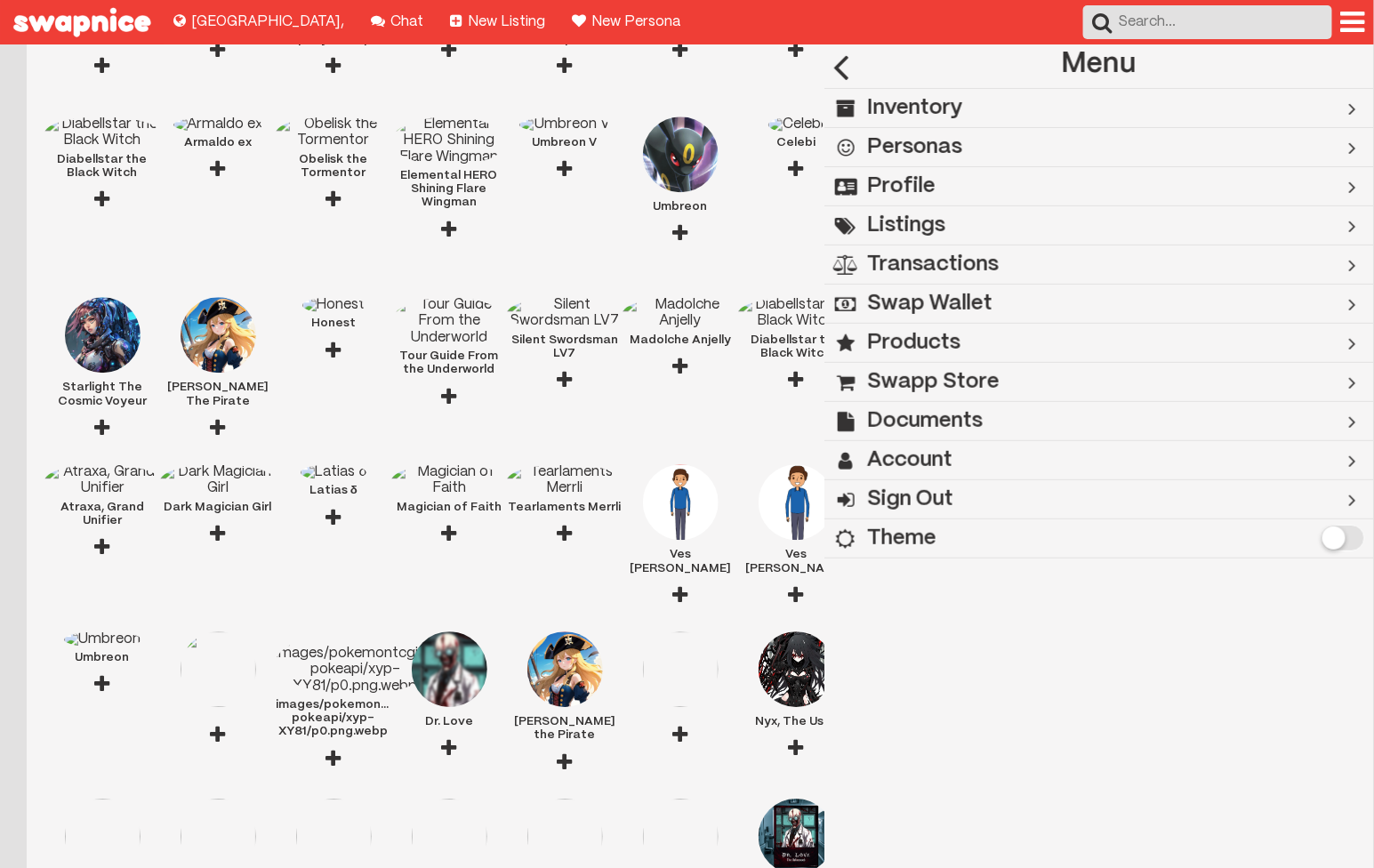
click at [1026, 104] on div "Inventory" at bounding box center [1068, 108] width 488 height 38
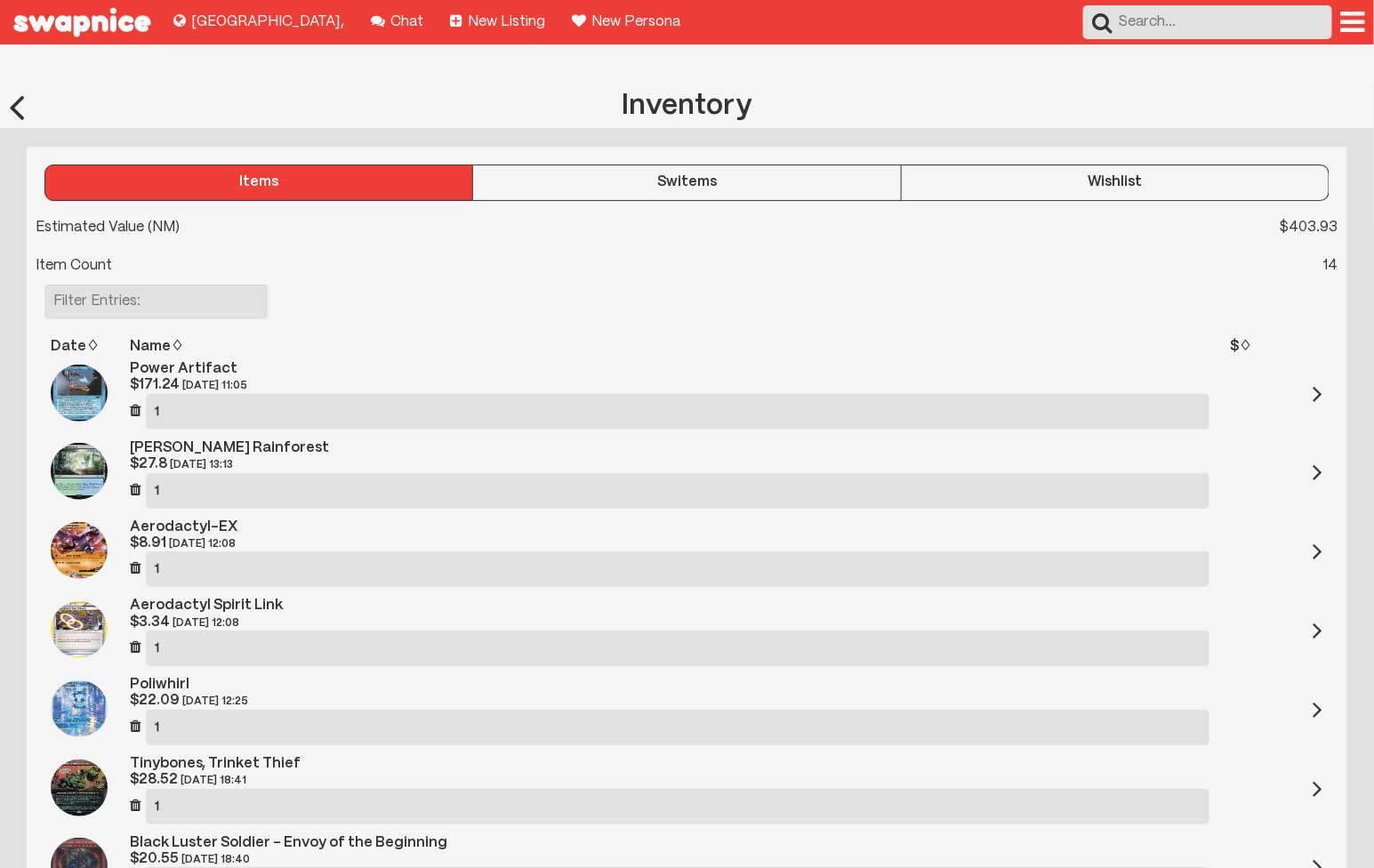
click at [667, 175] on div "Switems" at bounding box center [686, 183] width 426 height 16
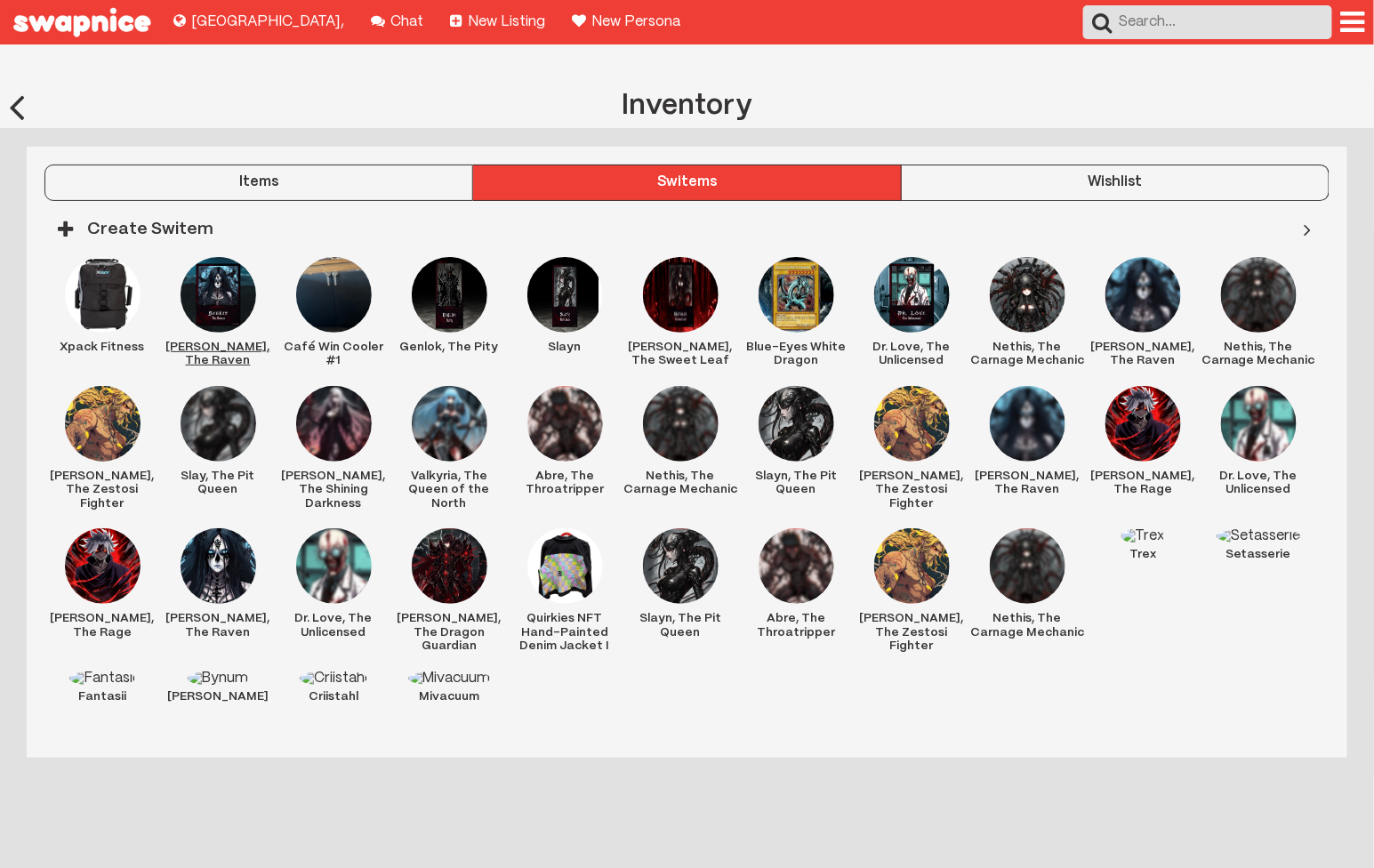
click at [224, 260] on img at bounding box center [218, 294] width 75 height 75
click at [1349, 437] on div "Items Switems Wishlist Estimated Value (NM) $ 403.93 Item Count 14 Columns Show…" at bounding box center [687, 452] width 1374 height 645
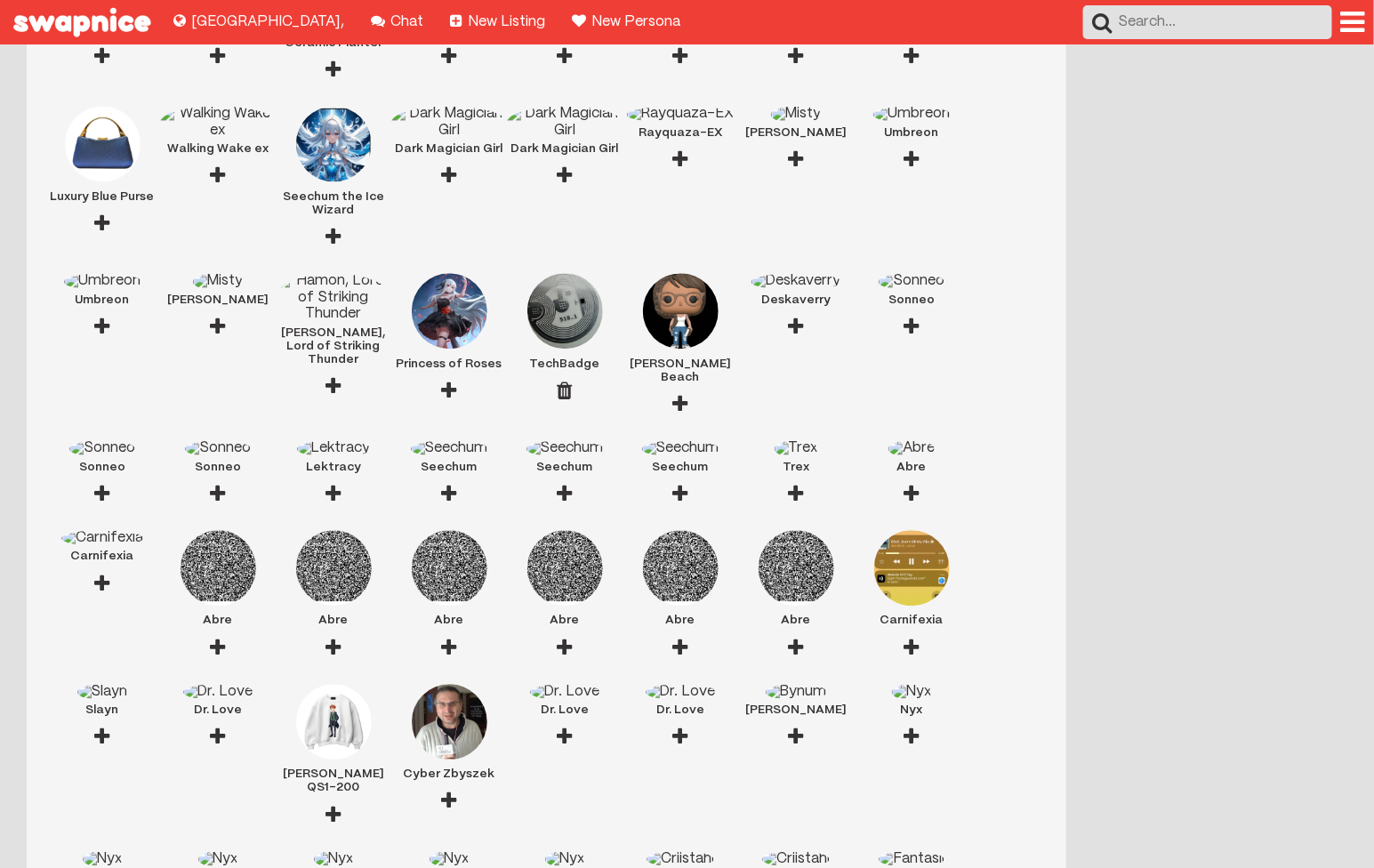
scroll to position [1333, 0]
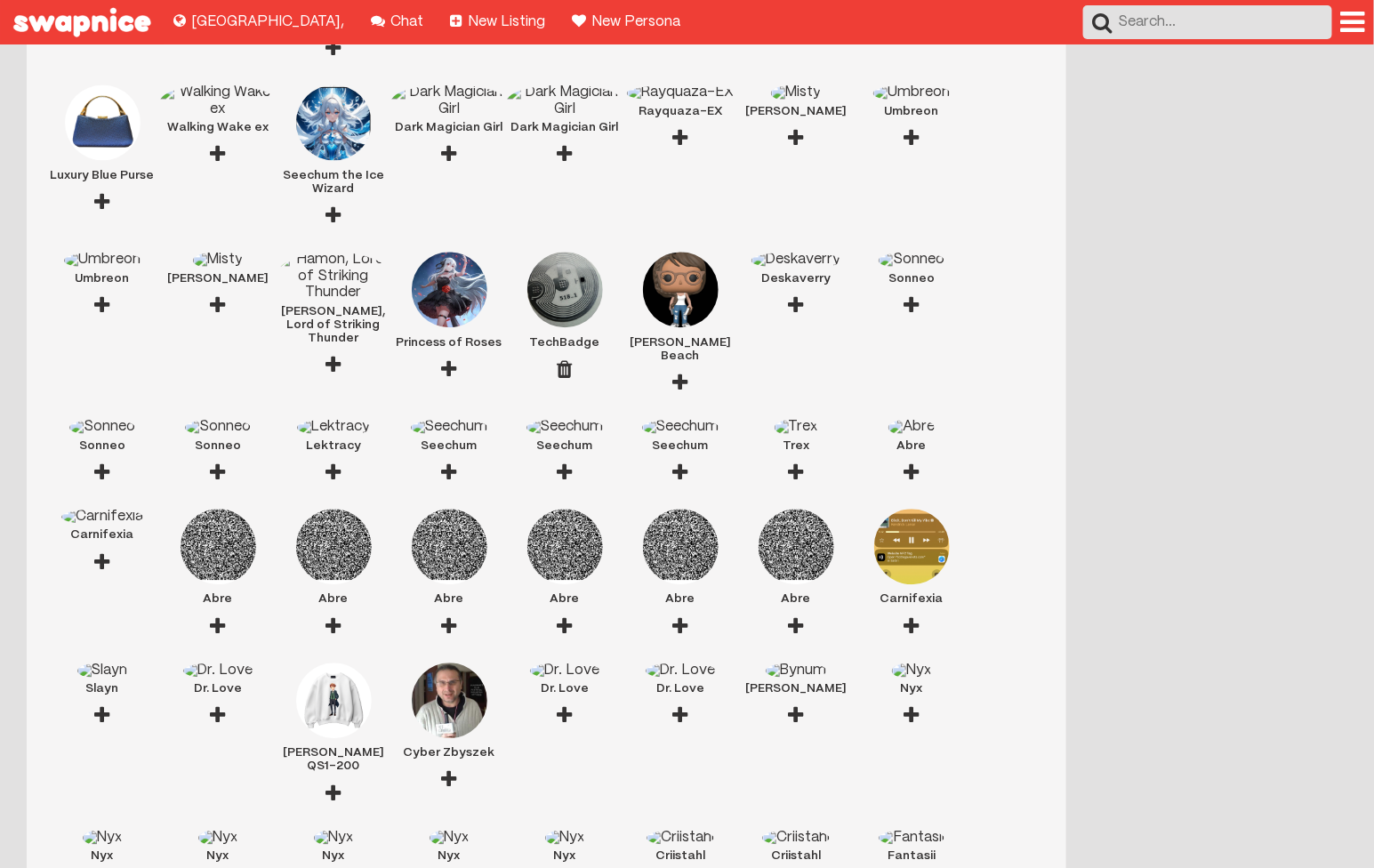
click at [330, 773] on div at bounding box center [334, 793] width 15 height 39
click at [335, 663] on img at bounding box center [334, 700] width 75 height 75
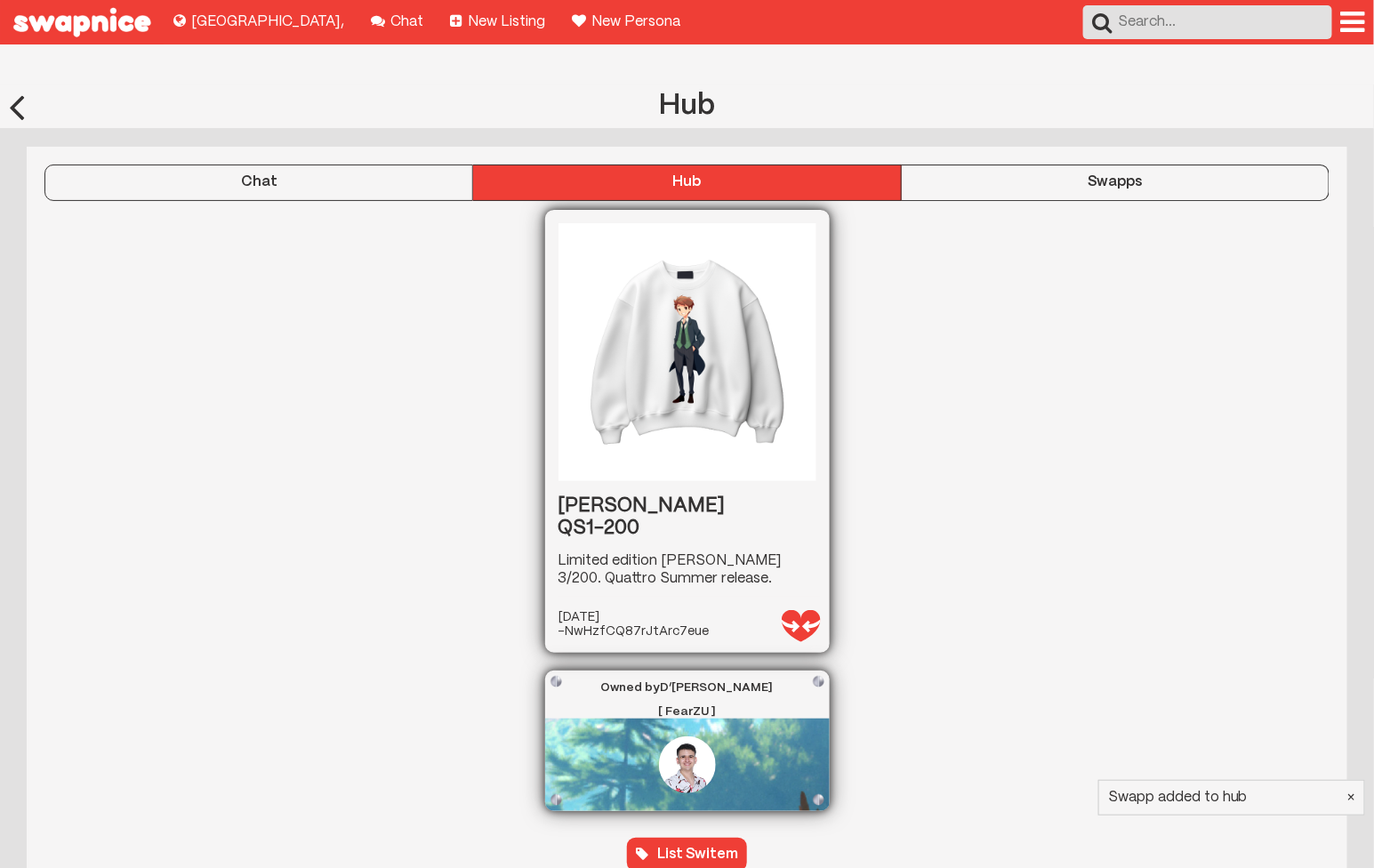
click at [1028, 175] on div "Swapps" at bounding box center [1115, 183] width 426 height 16
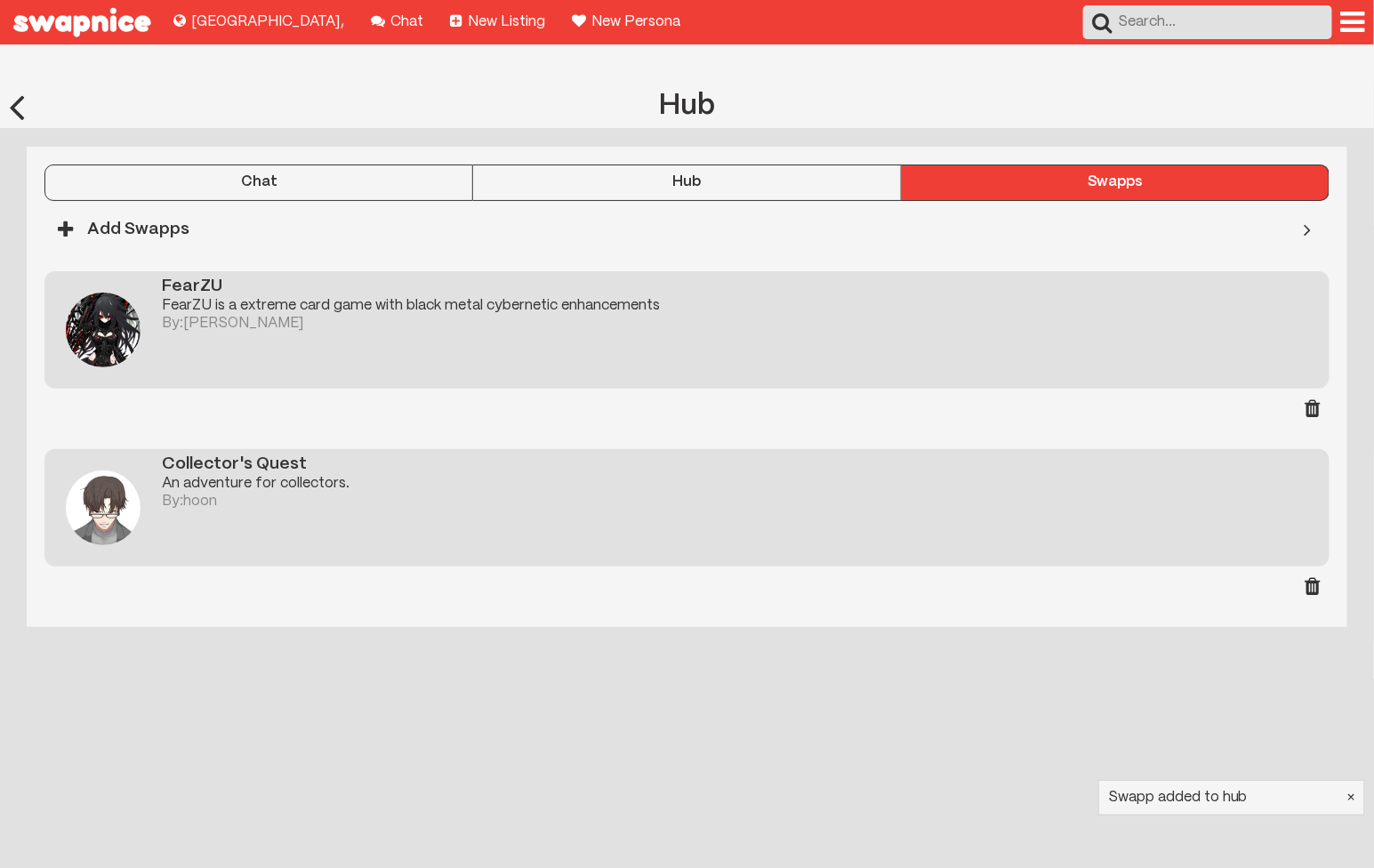
click at [708, 146] on div "Chat Hub Swapps Roger Hoodie QS1-200 Limited edition Roger Hoodie 3/200. Quattr…" at bounding box center [687, 385] width 1321 height 479
click at [697, 175] on div "Hub" at bounding box center [686, 183] width 426 height 16
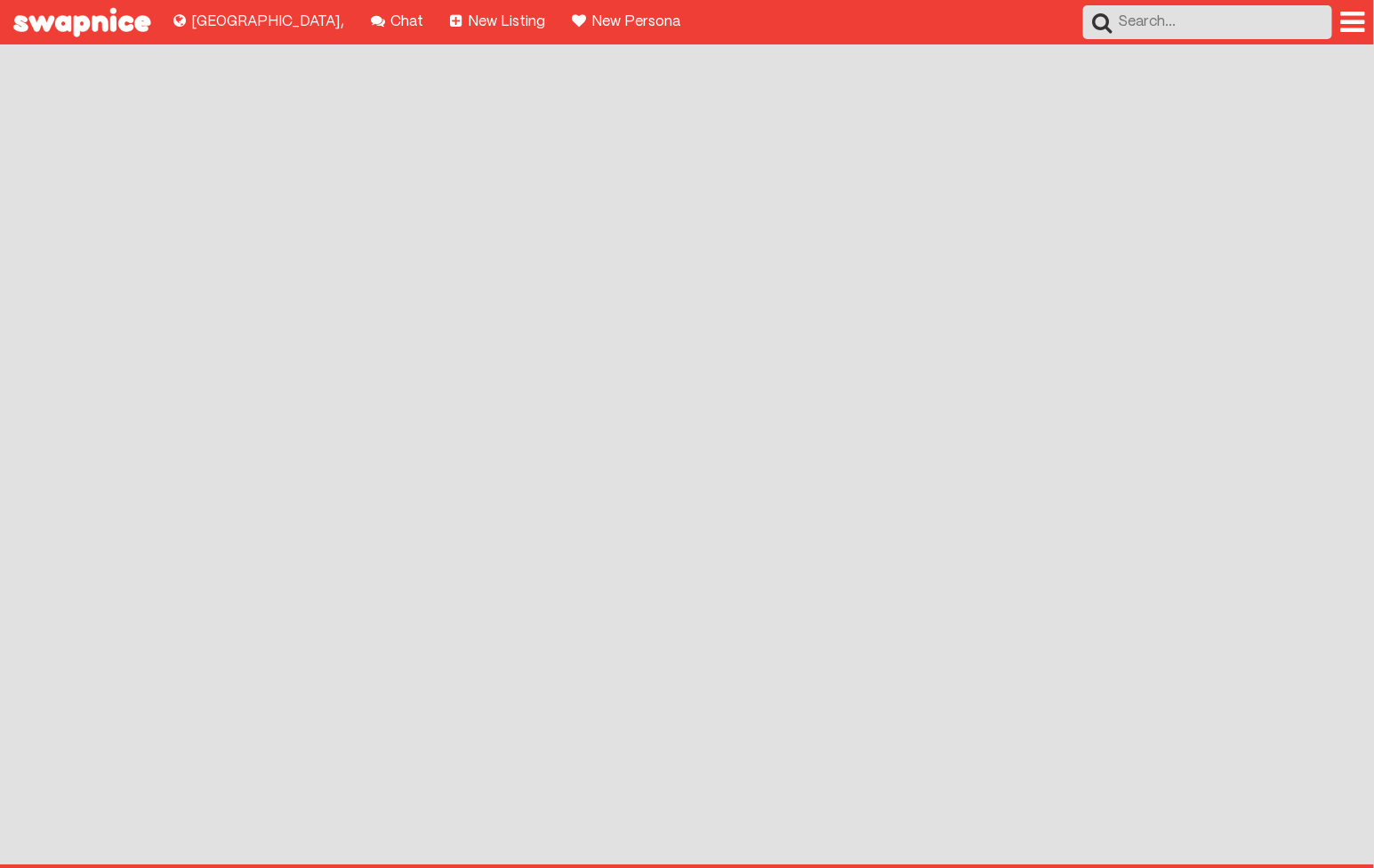
scroll to position [151, 0]
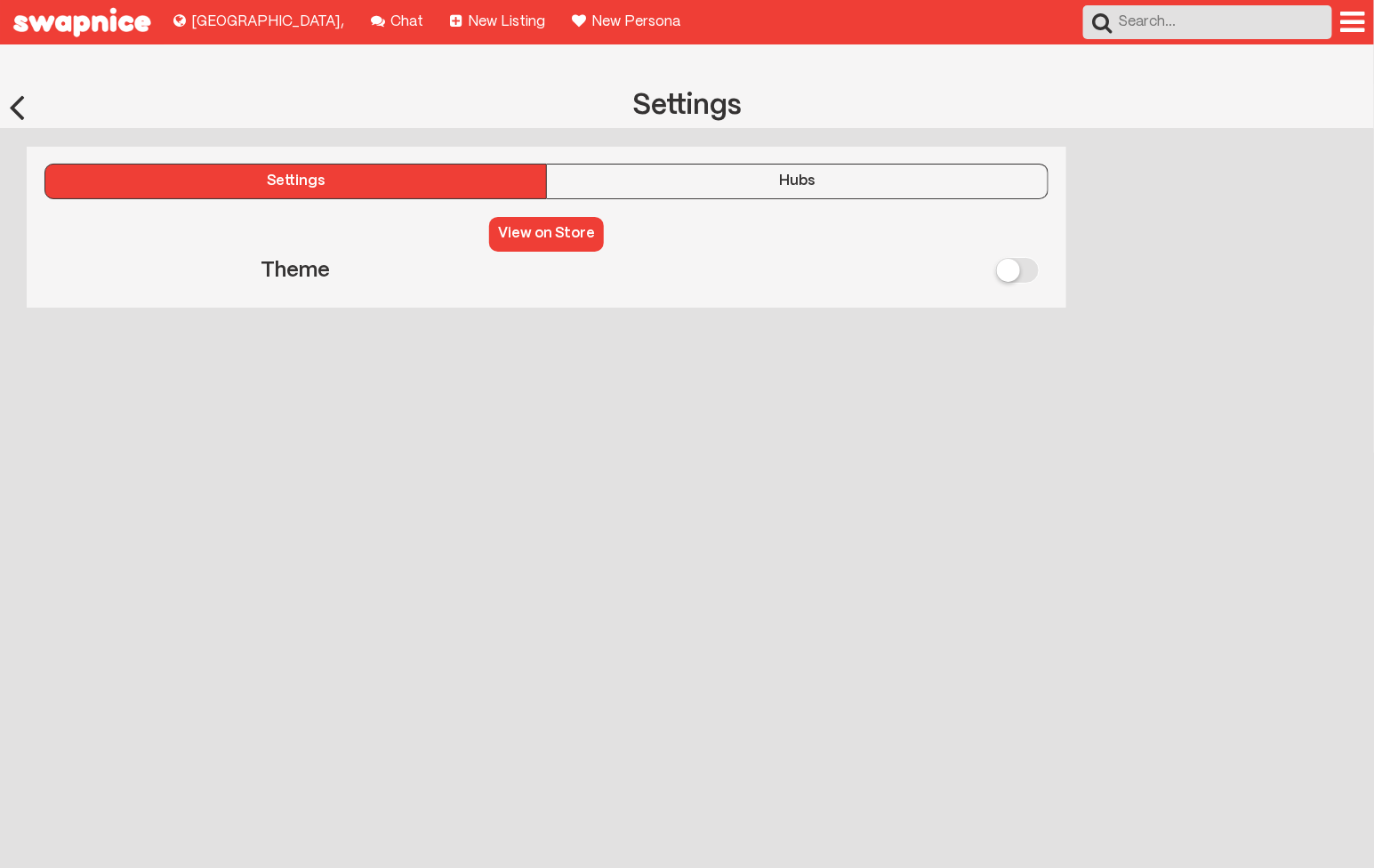
click at [1035, 257] on label at bounding box center [797, 270] width 502 height 26
click at [1023, 257] on label at bounding box center [797, 270] width 502 height 26
click at [1038, 257] on label at bounding box center [797, 270] width 502 height 26
click at [1037, 252] on div at bounding box center [797, 271] width 502 height 38
click at [547, 217] on button "View on Store" at bounding box center [547, 234] width 115 height 34
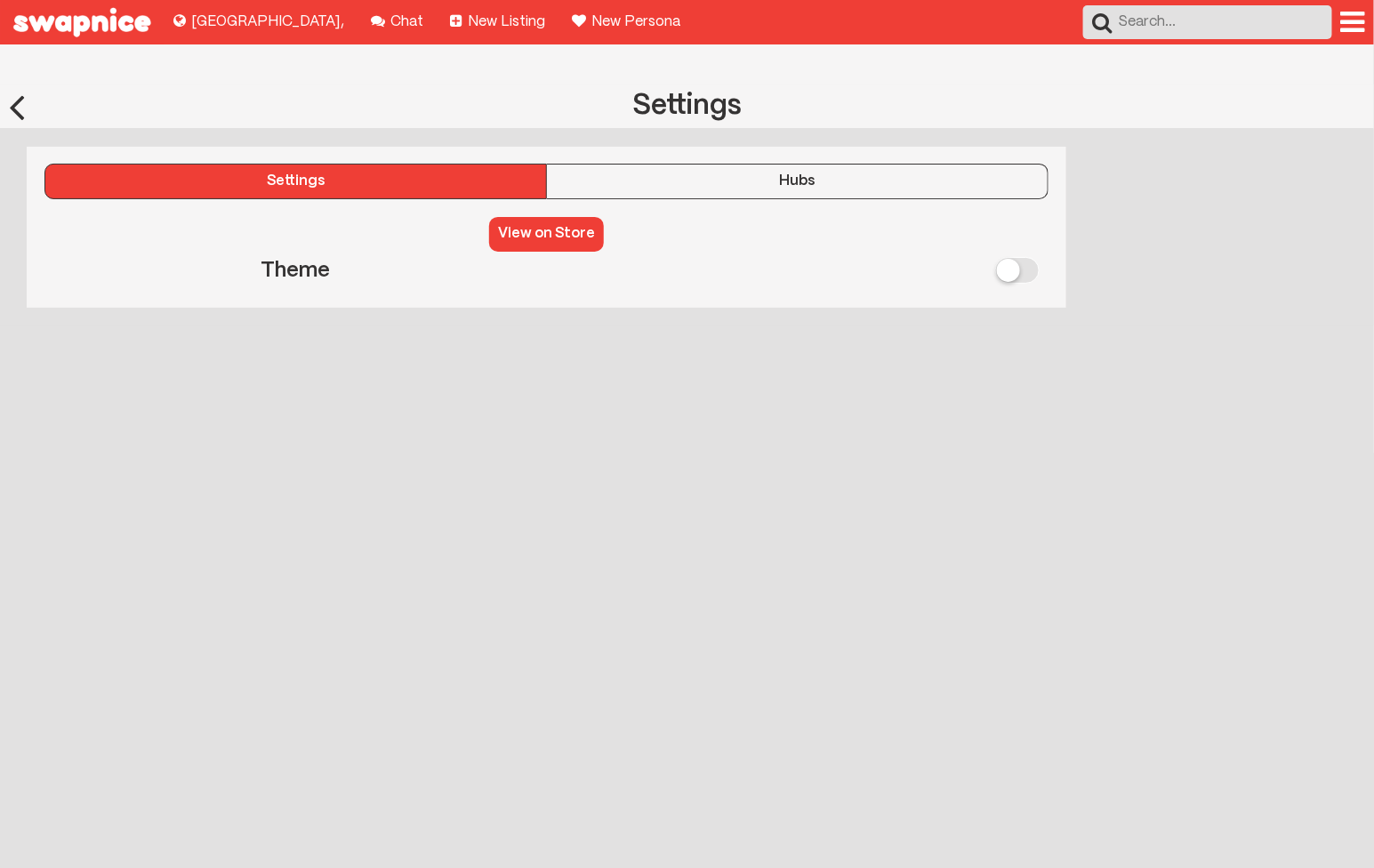
click at [607, 174] on div "Hubs" at bounding box center [797, 182] width 501 height 16
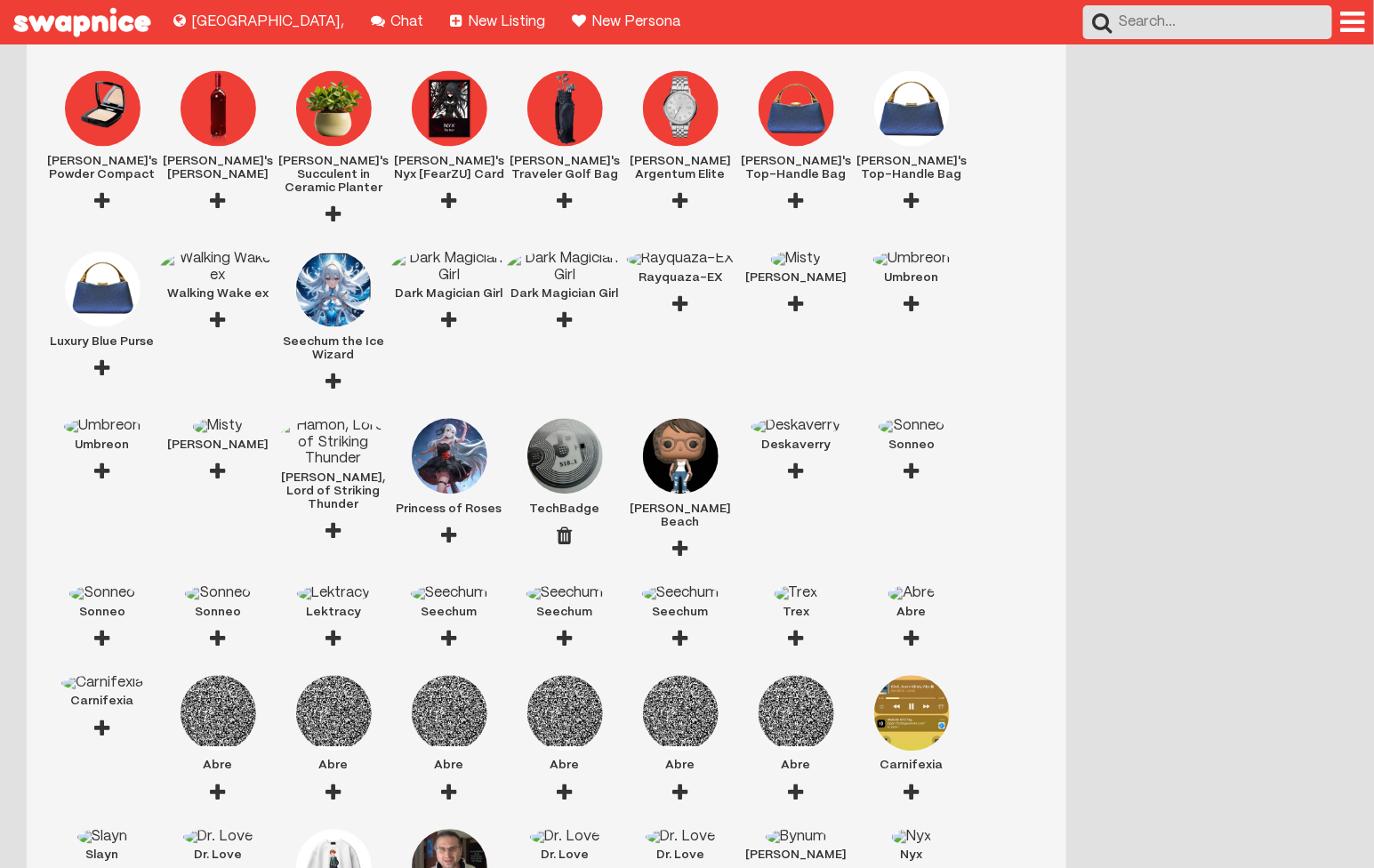
scroll to position [1249, 0]
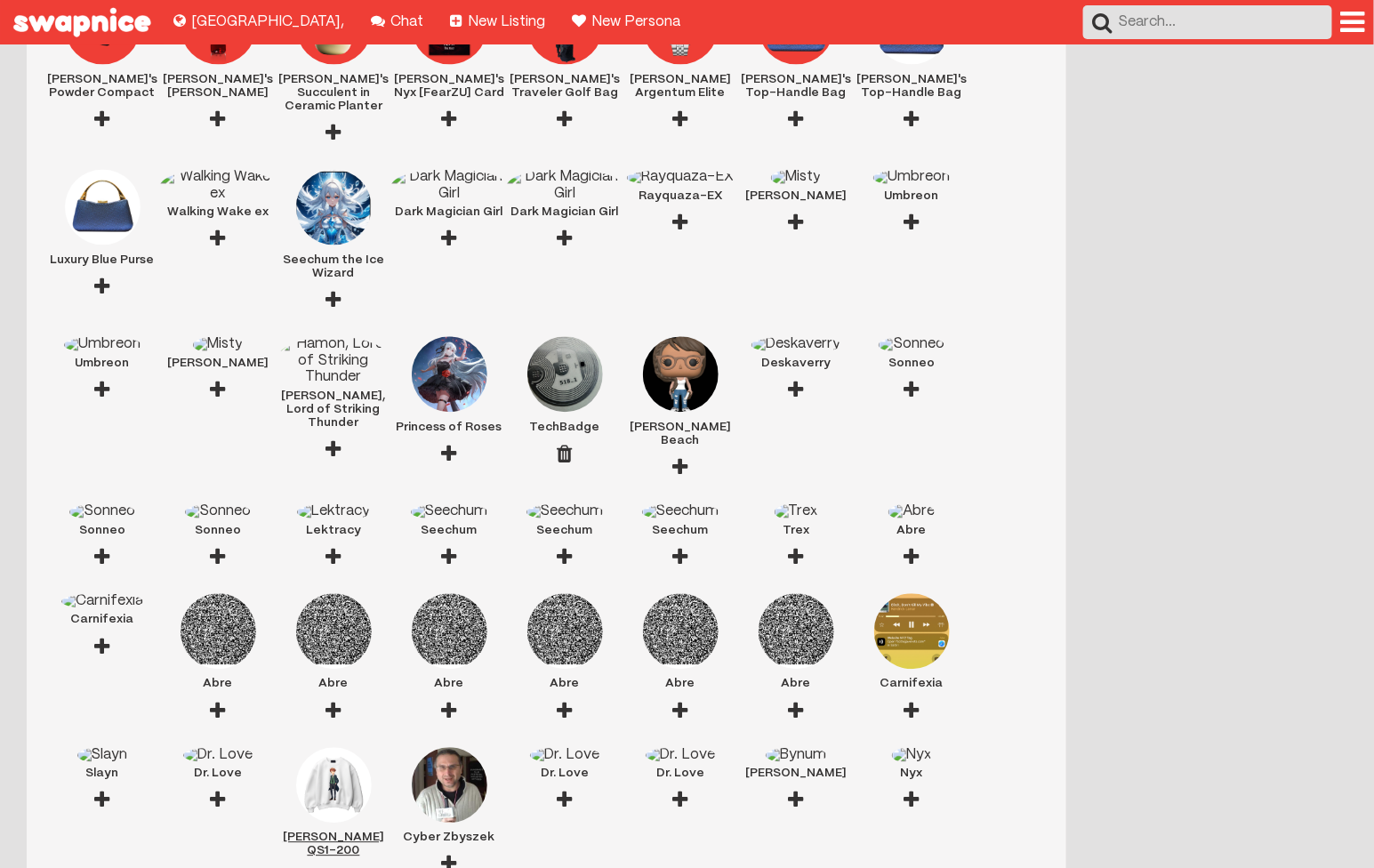
click at [327, 747] on img at bounding box center [334, 784] width 75 height 75
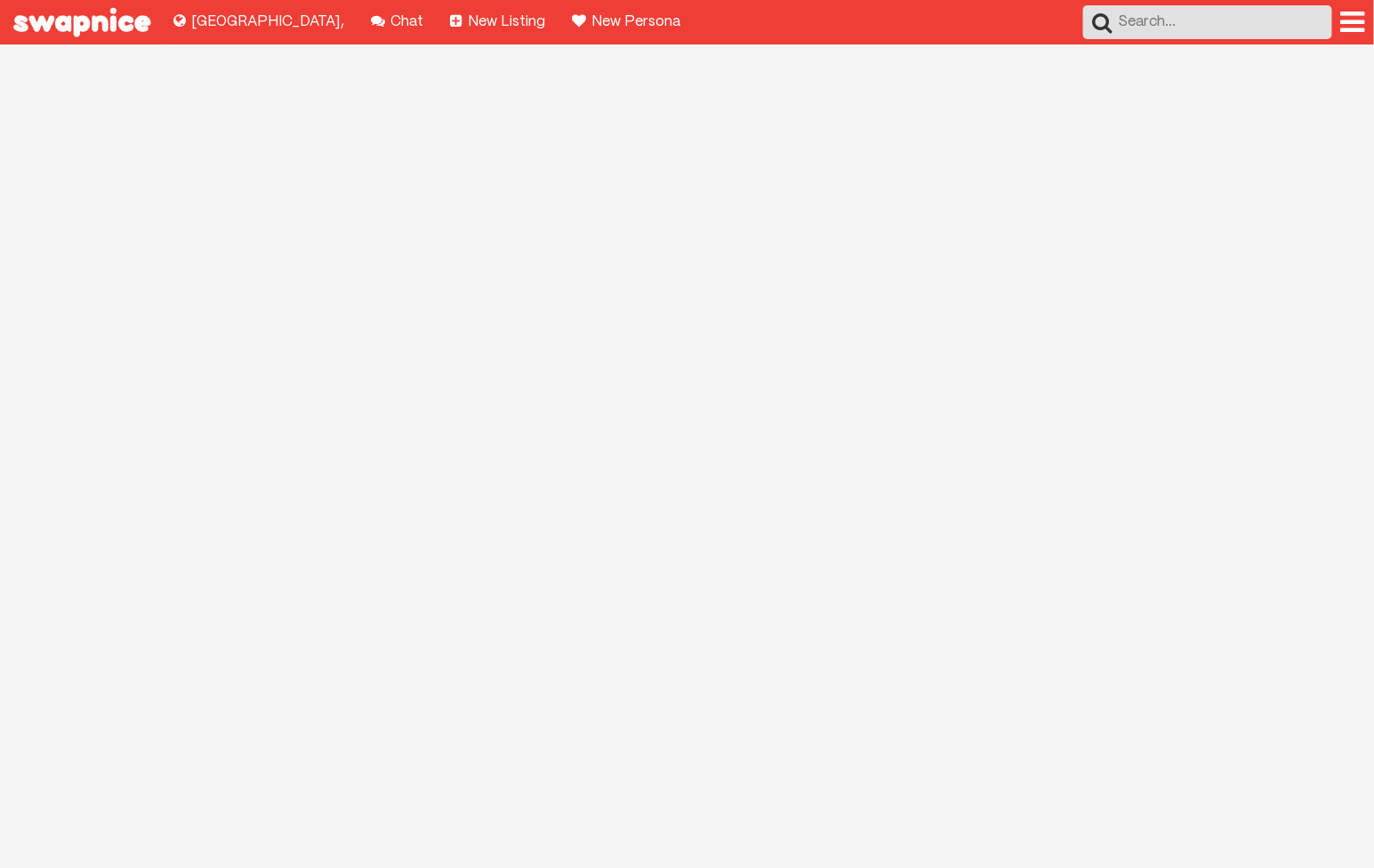
scroll to position [195, 0]
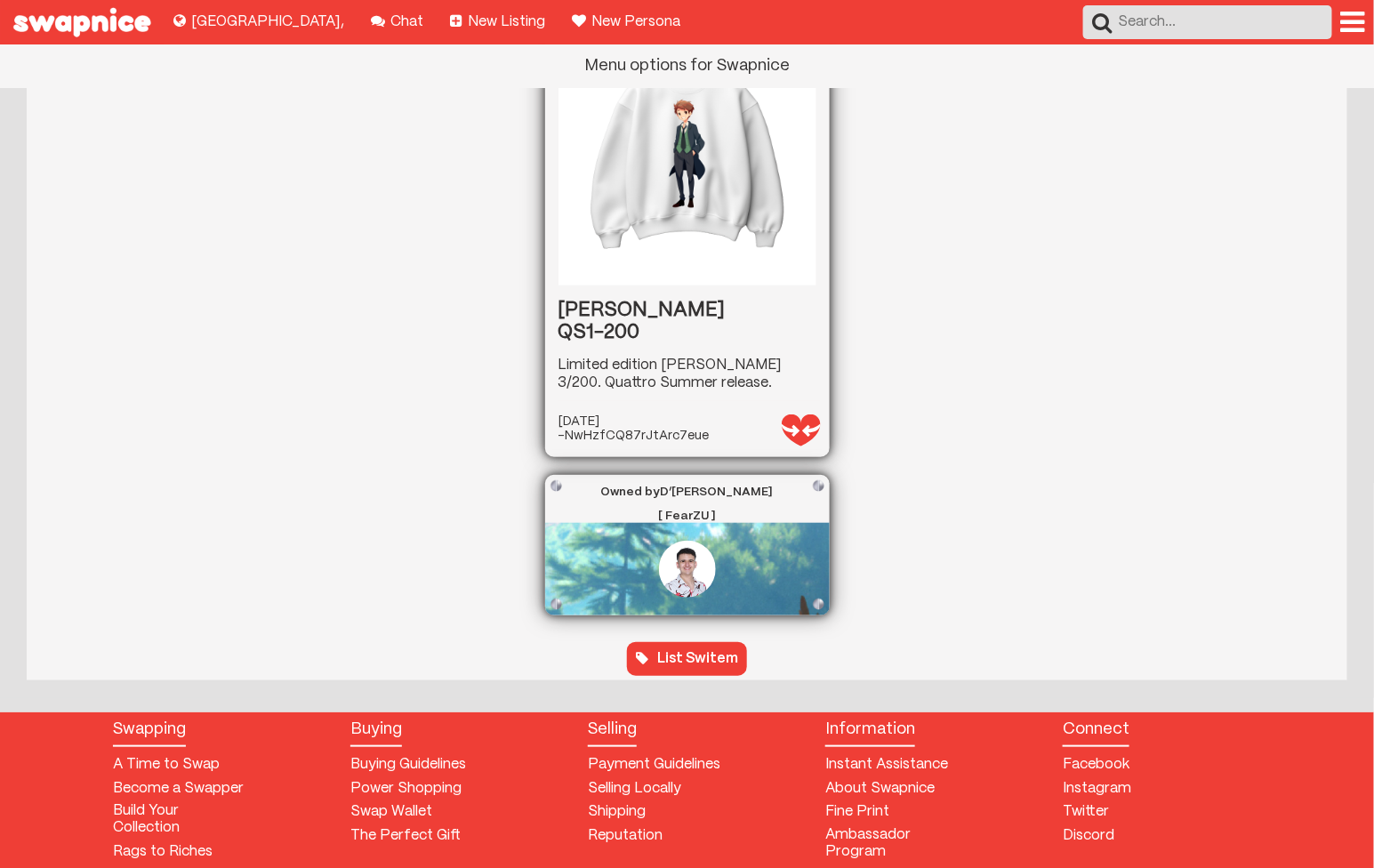
click at [1358, 26] on div at bounding box center [1353, 22] width 24 height 28
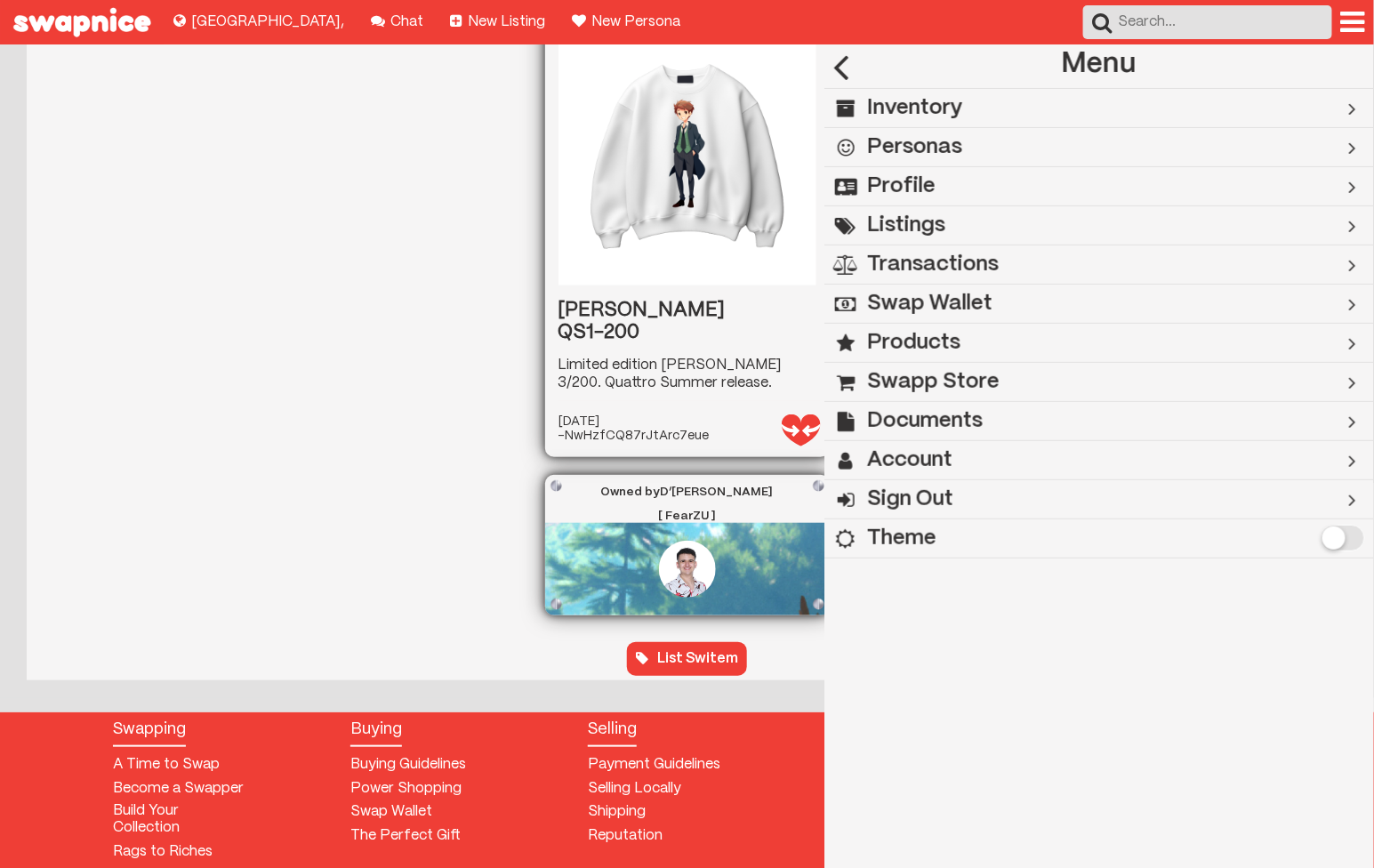
click at [1027, 116] on div "Inventory" at bounding box center [1068, 108] width 488 height 38
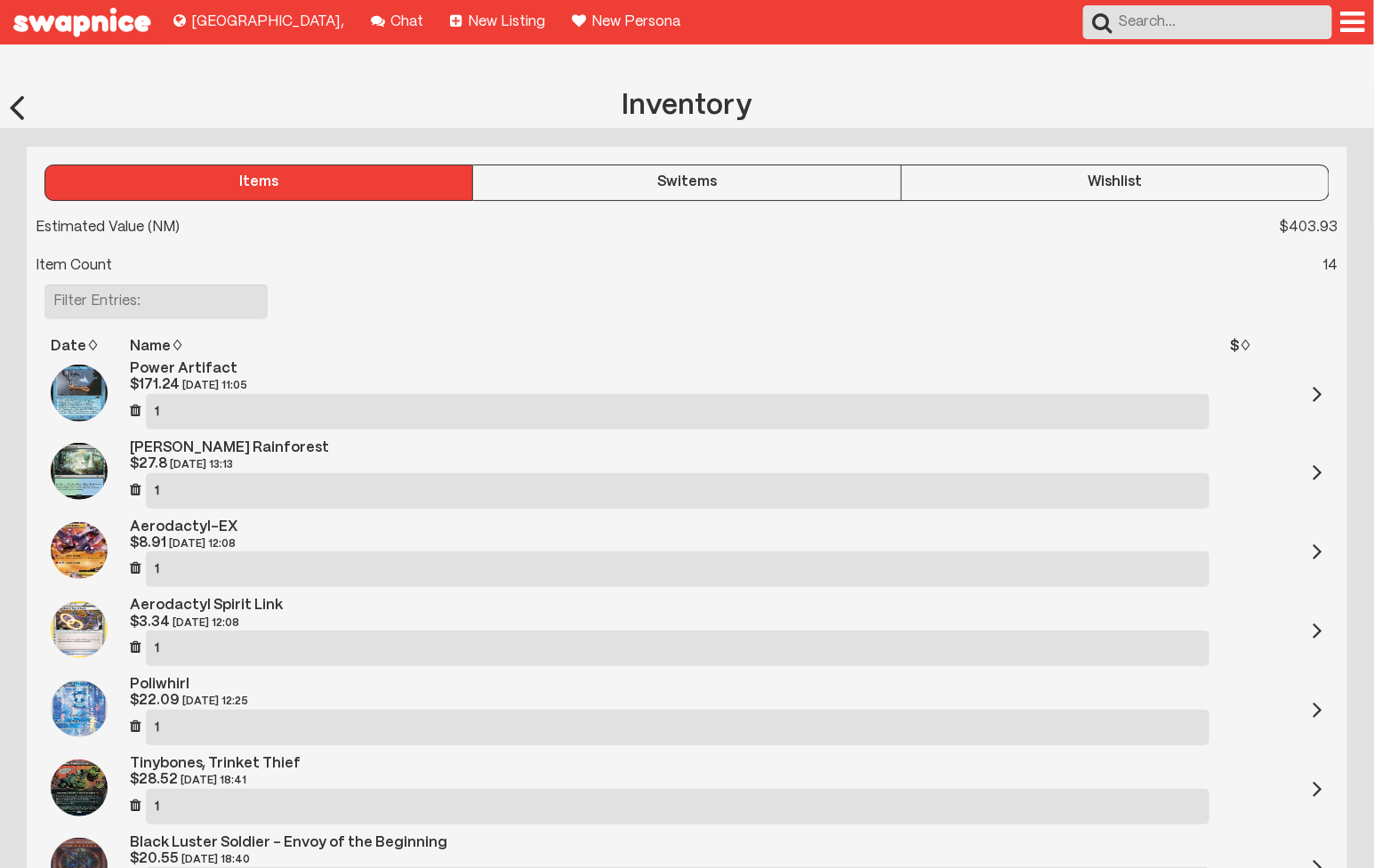
click at [606, 175] on div "Switems" at bounding box center [686, 183] width 426 height 16
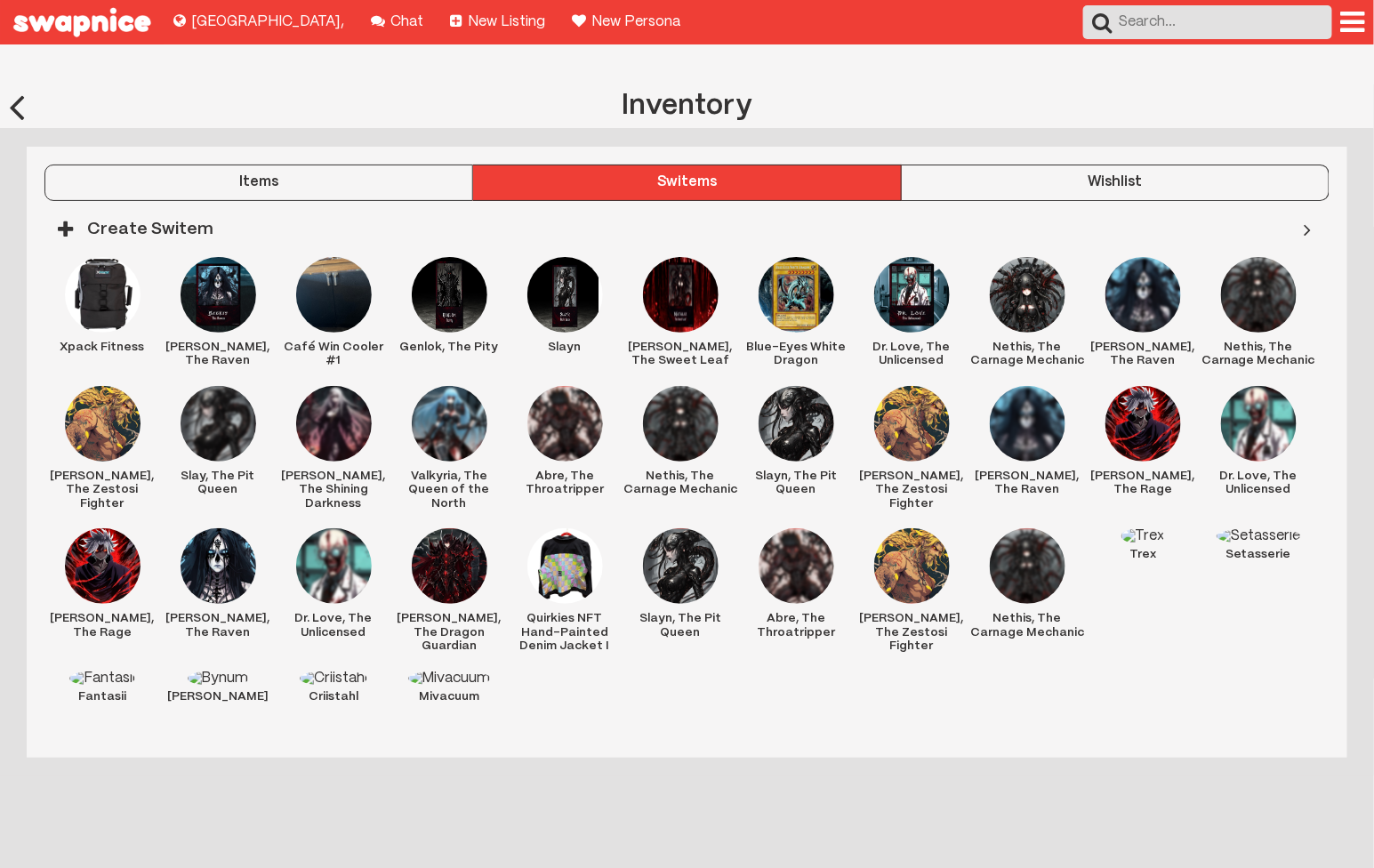
click at [603, 663] on div "Xpack Fitness Beckis, The Raven Café Win Cooler #1 Genlok, The Pity Slayn Natal…" at bounding box center [687, 490] width 1285 height 465
click at [1259, 406] on img at bounding box center [1259, 424] width 75 height 75
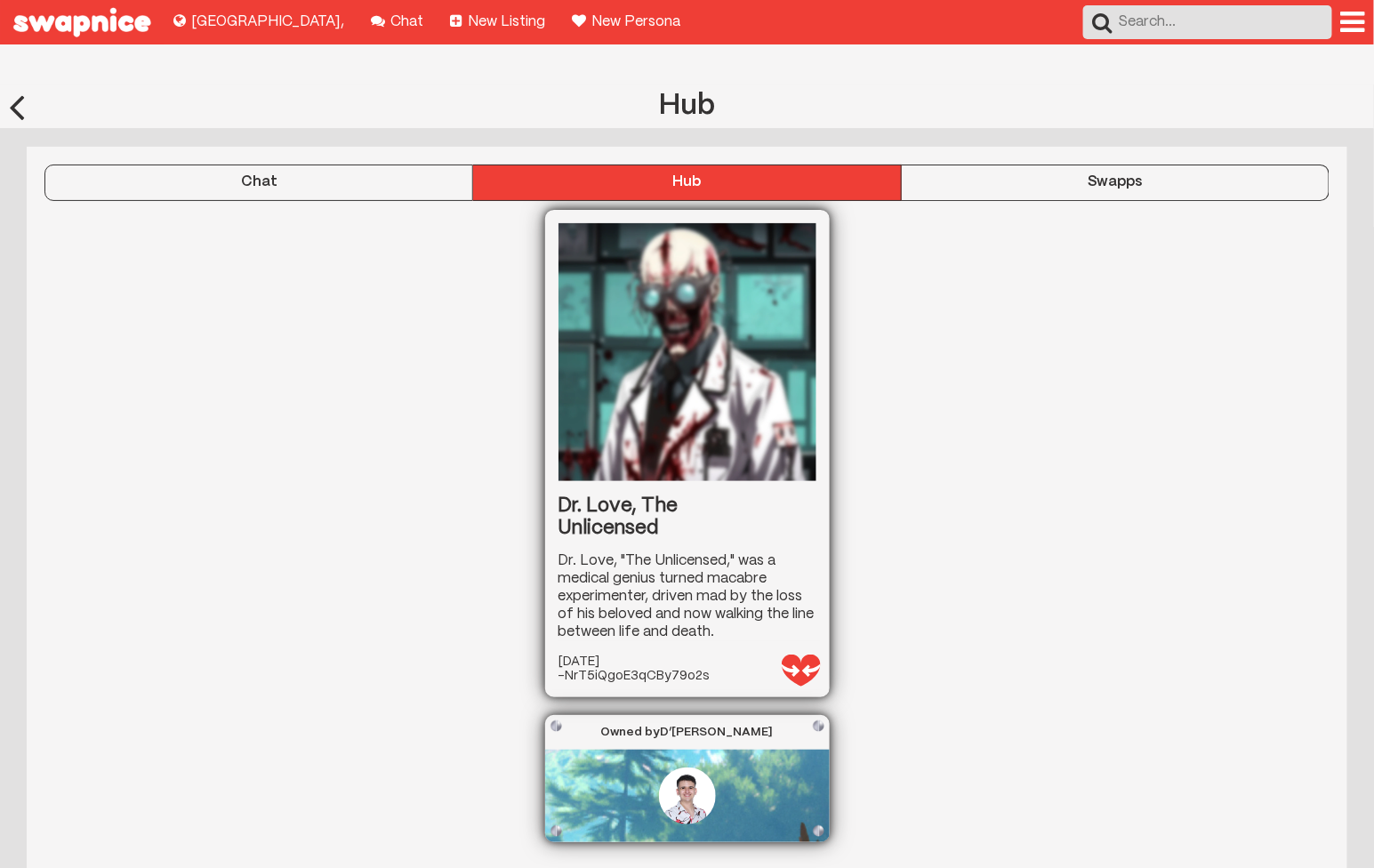
click at [1050, 175] on div "Swapps" at bounding box center [1115, 183] width 426 height 16
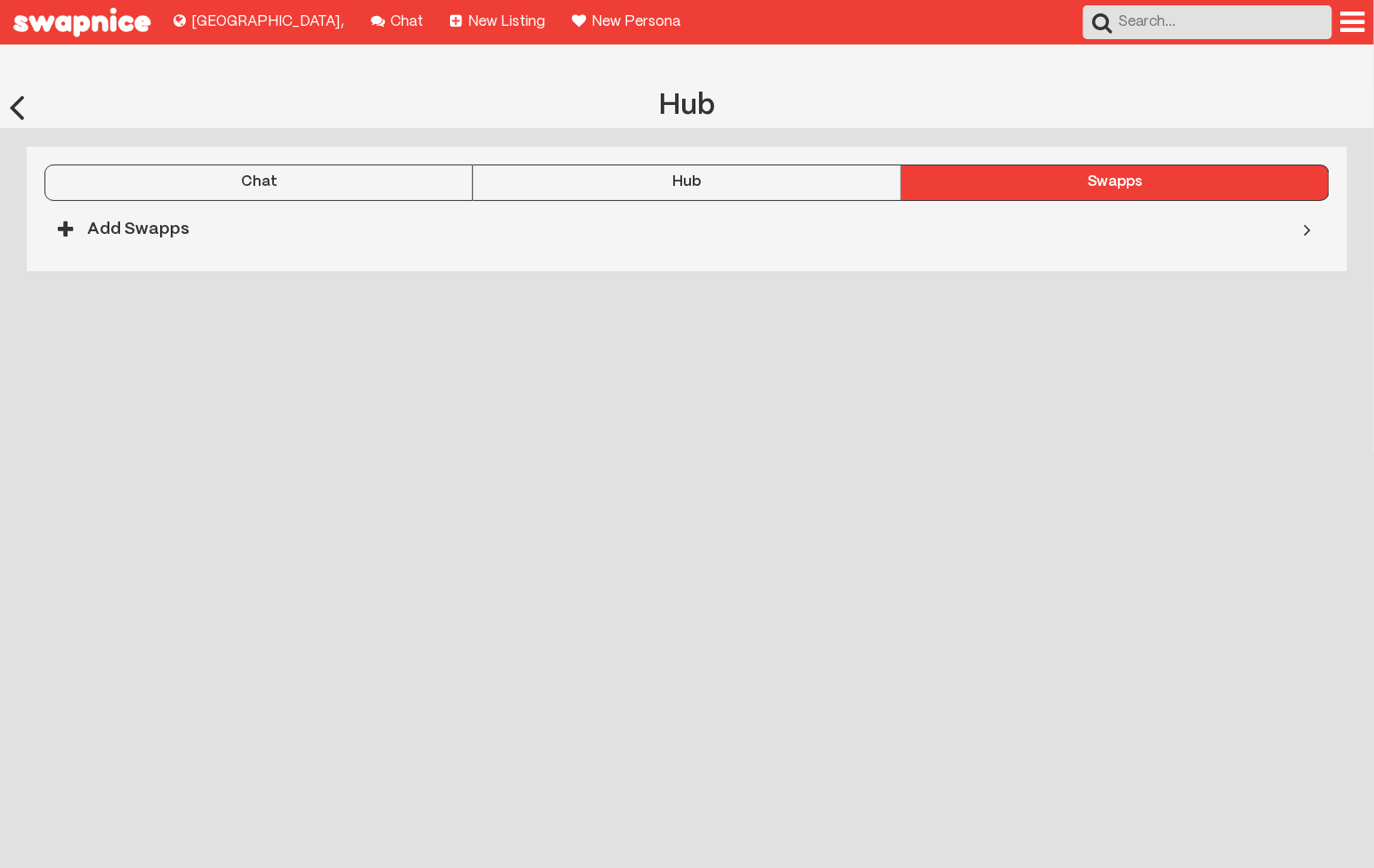
click at [680, 159] on div "Chat Hub Swapps Dr. Love, The Unlicensed Dr. Love, "The Unlicensed," was a medi…" at bounding box center [687, 208] width 1321 height 124
click at [627, 175] on div "Hub" at bounding box center [686, 183] width 426 height 16
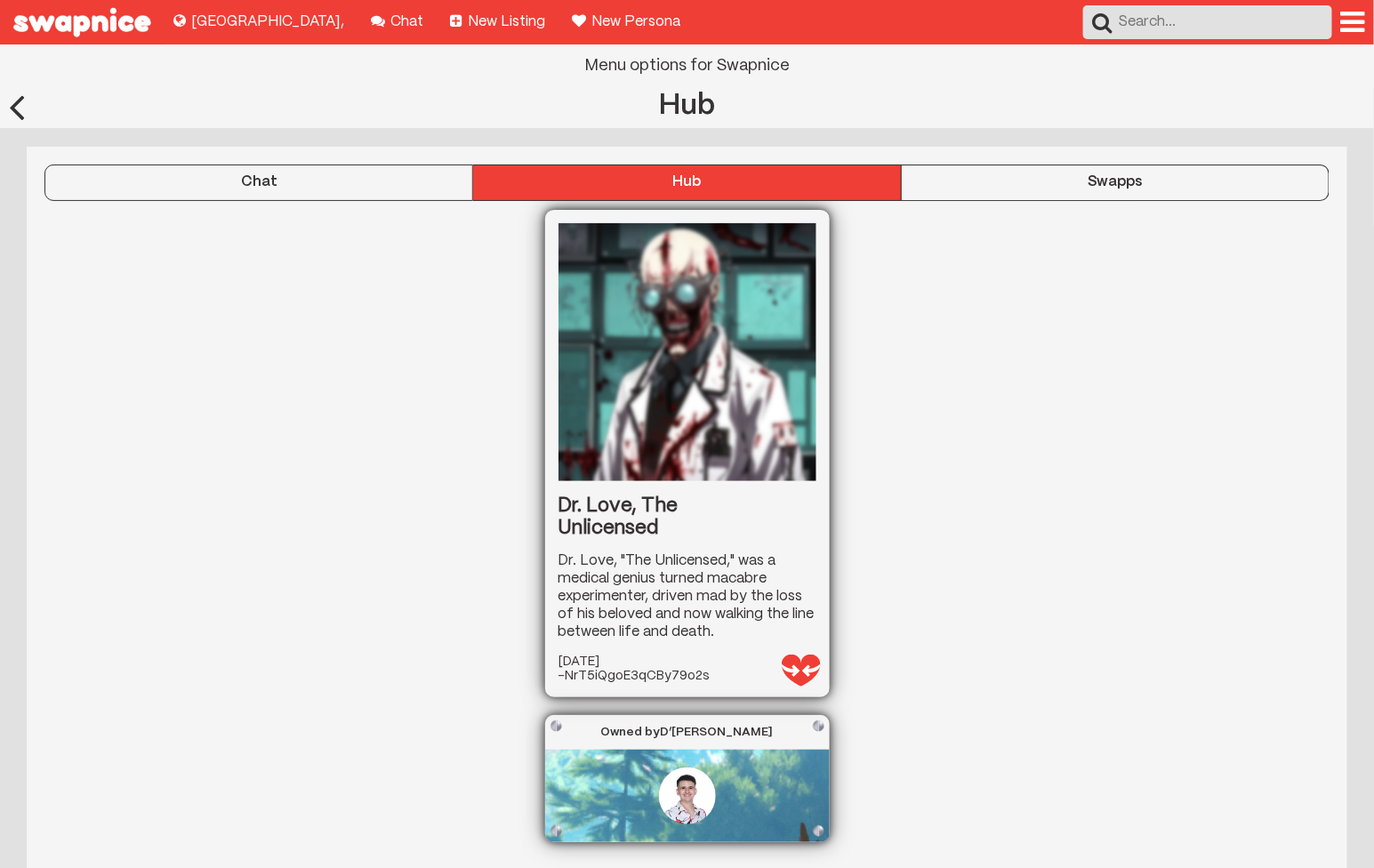
click at [1350, 25] on div at bounding box center [1353, 22] width 24 height 28
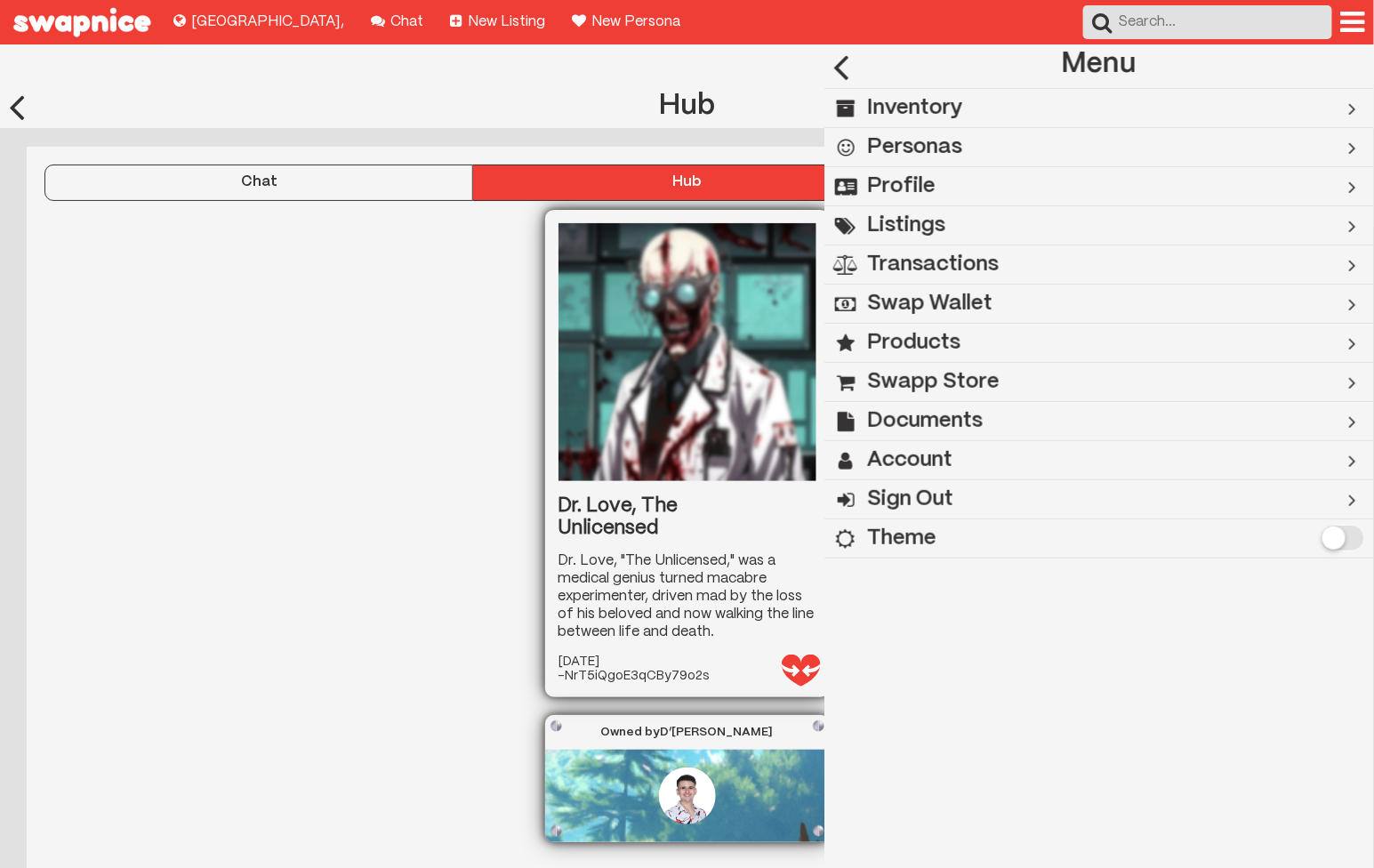
click at [973, 111] on div "Inventory" at bounding box center [1068, 108] width 488 height 38
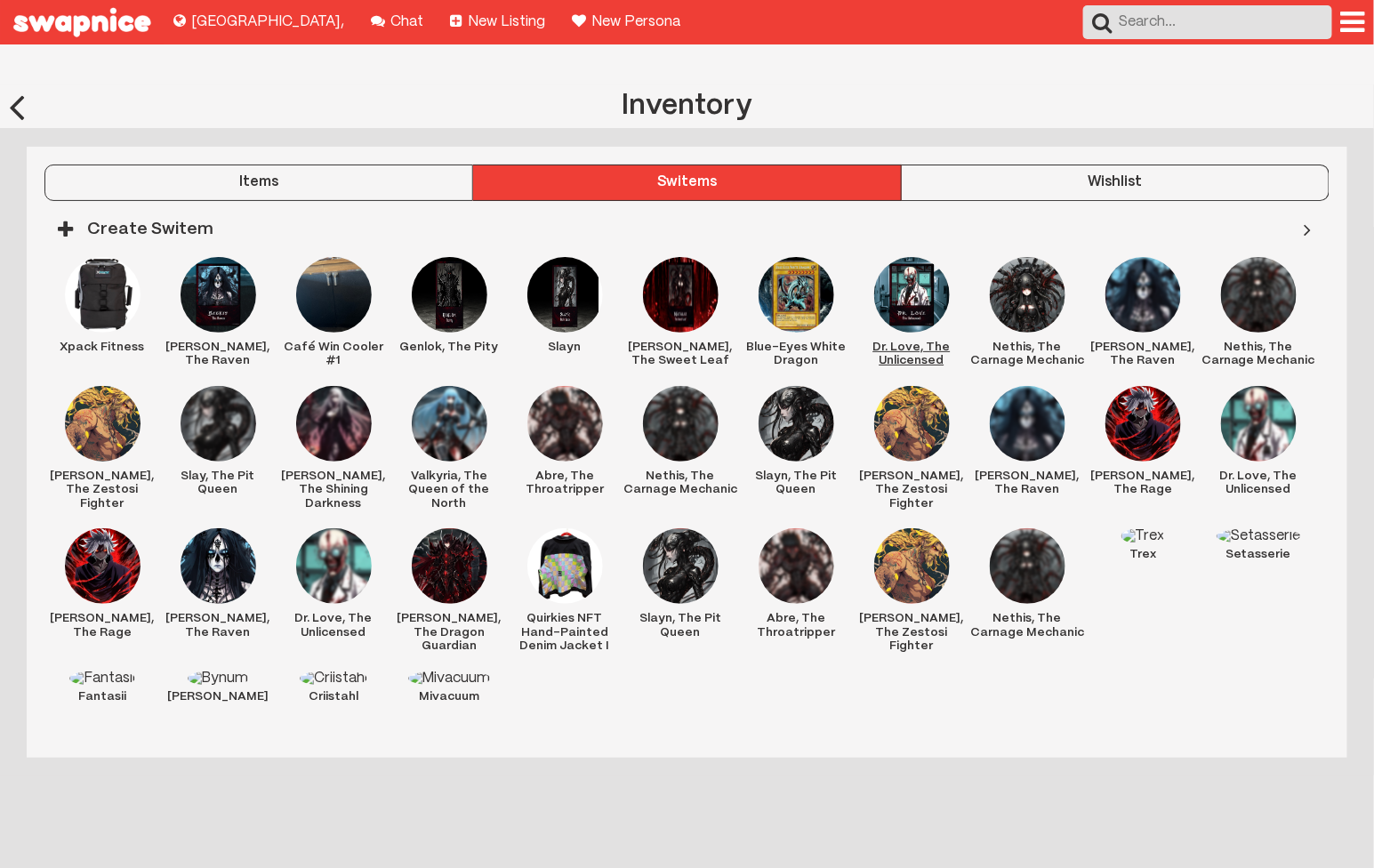
click at [916, 257] on img at bounding box center [911, 294] width 75 height 75
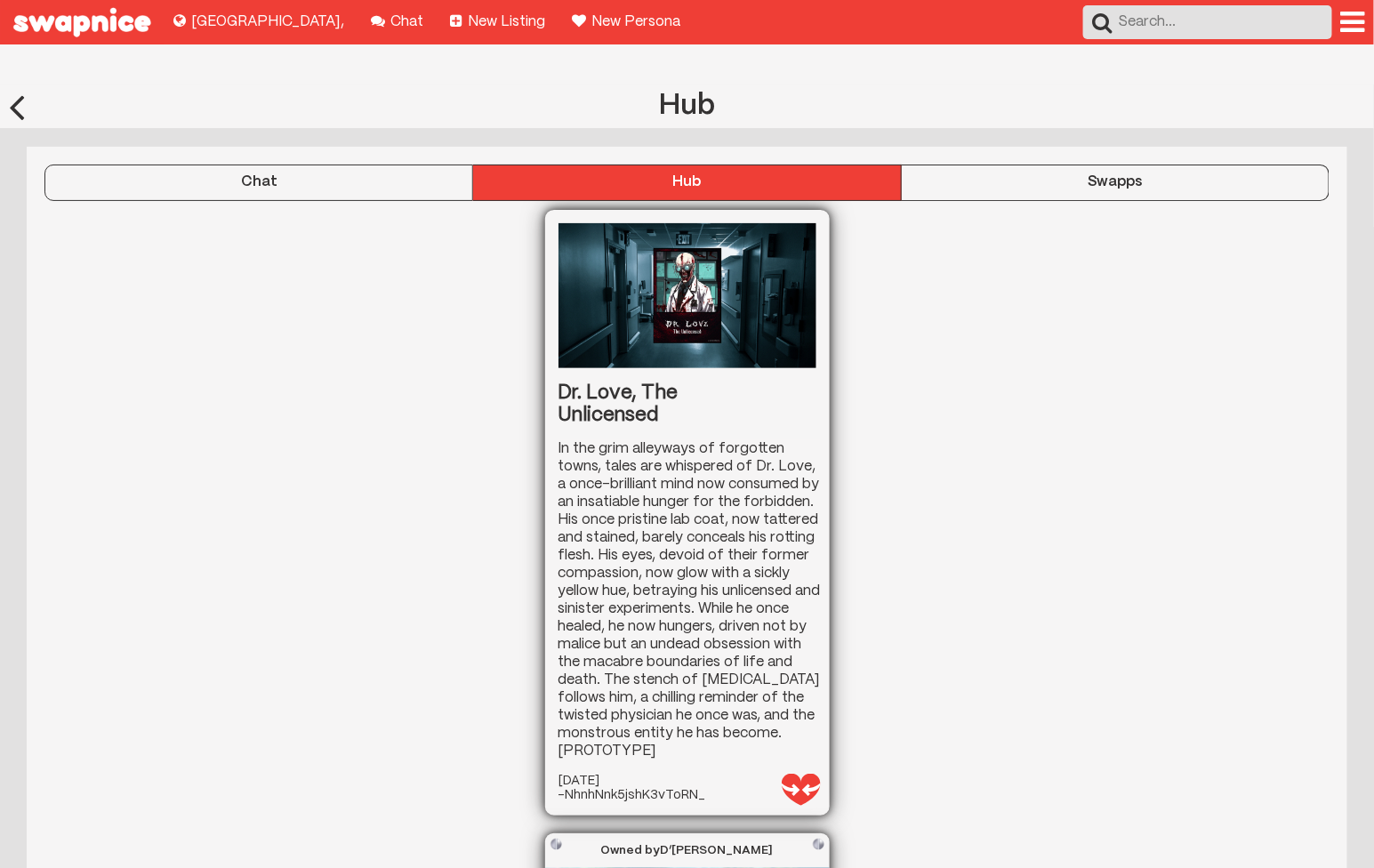
click at [976, 165] on button "Swapps" at bounding box center [1116, 182] width 427 height 35
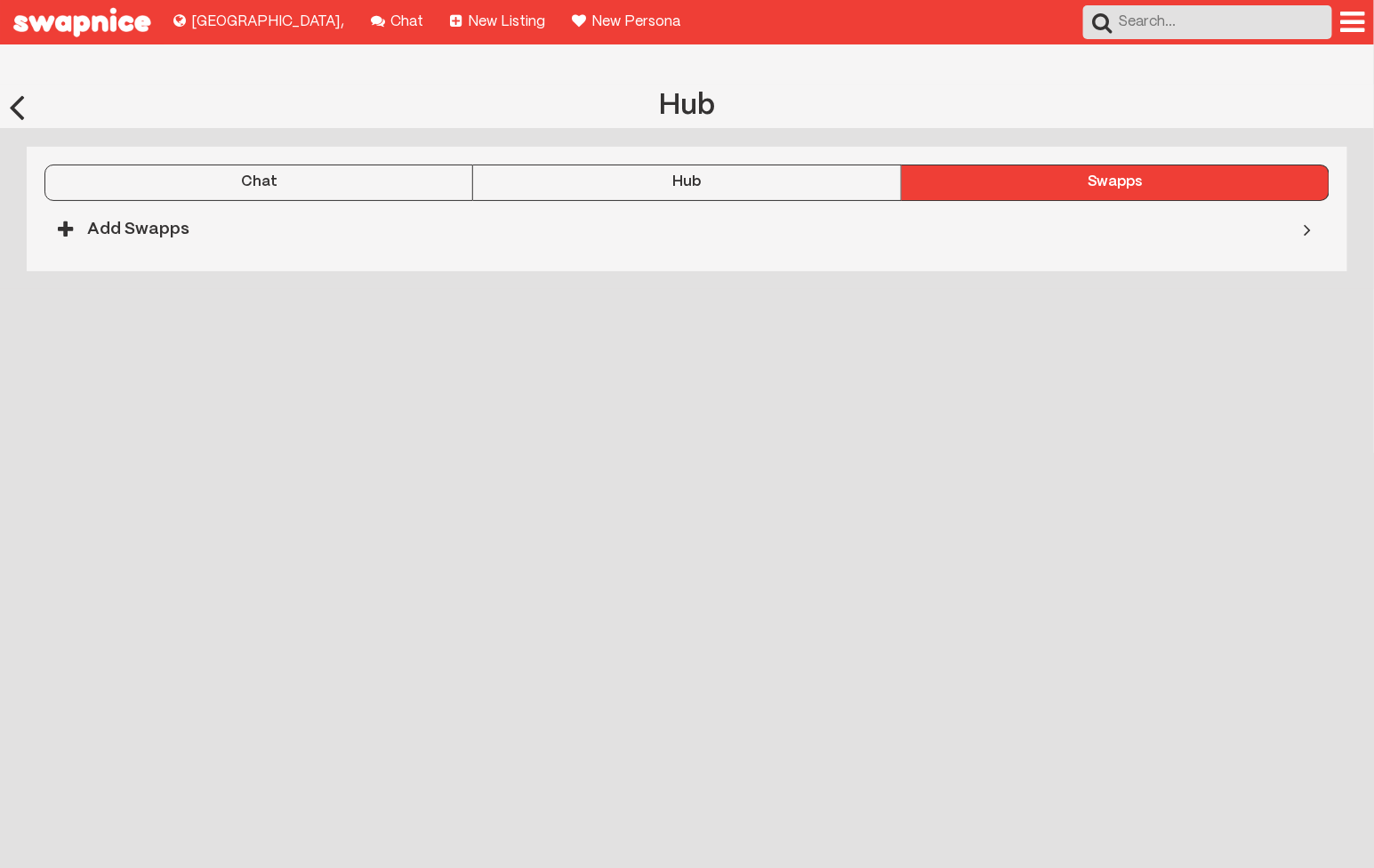
click at [115, 210] on h3 "Add Swapps" at bounding box center [138, 229] width 102 height 39
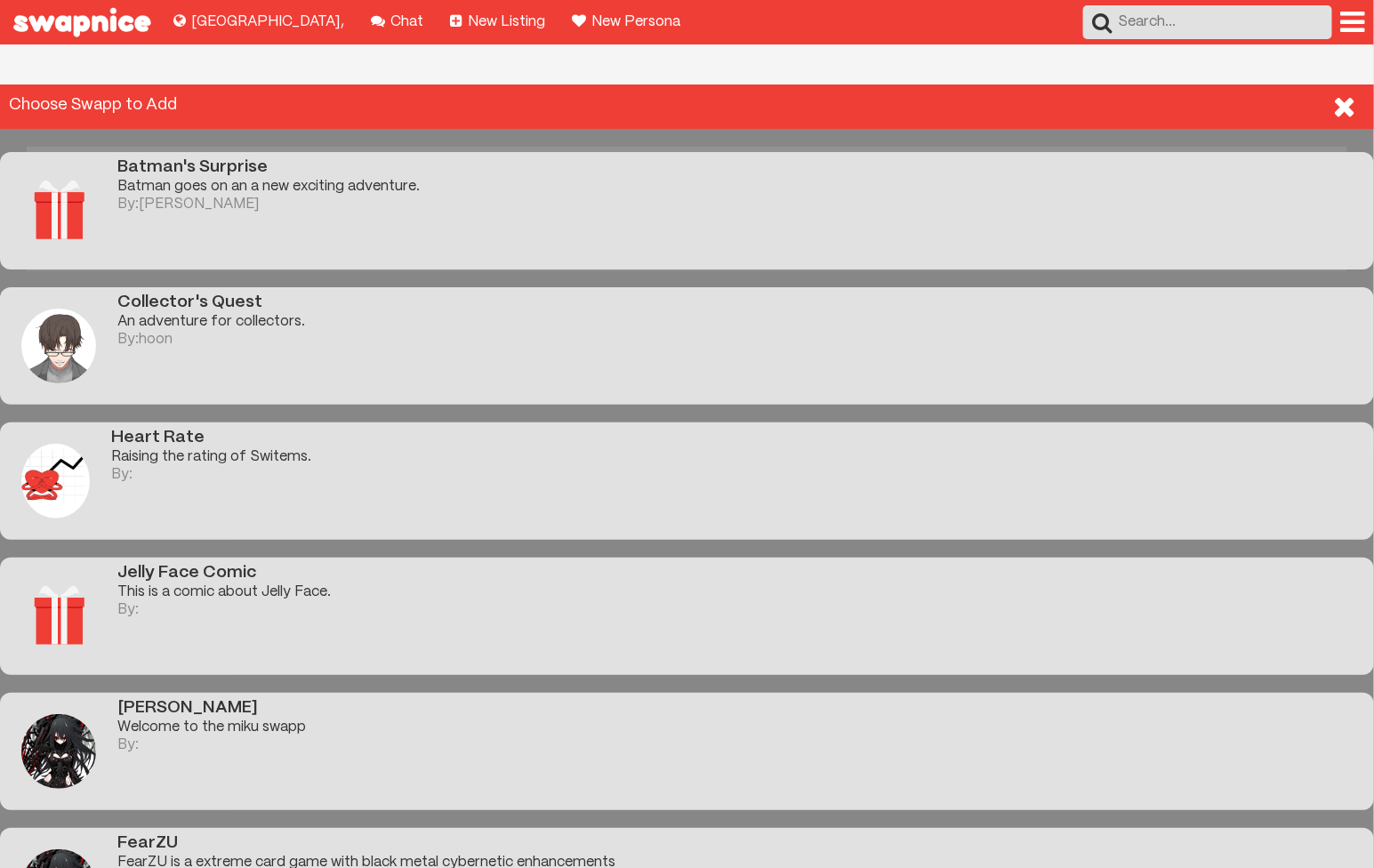
click at [450, 332] on div "By: hoon" at bounding box center [746, 340] width 1257 height 16
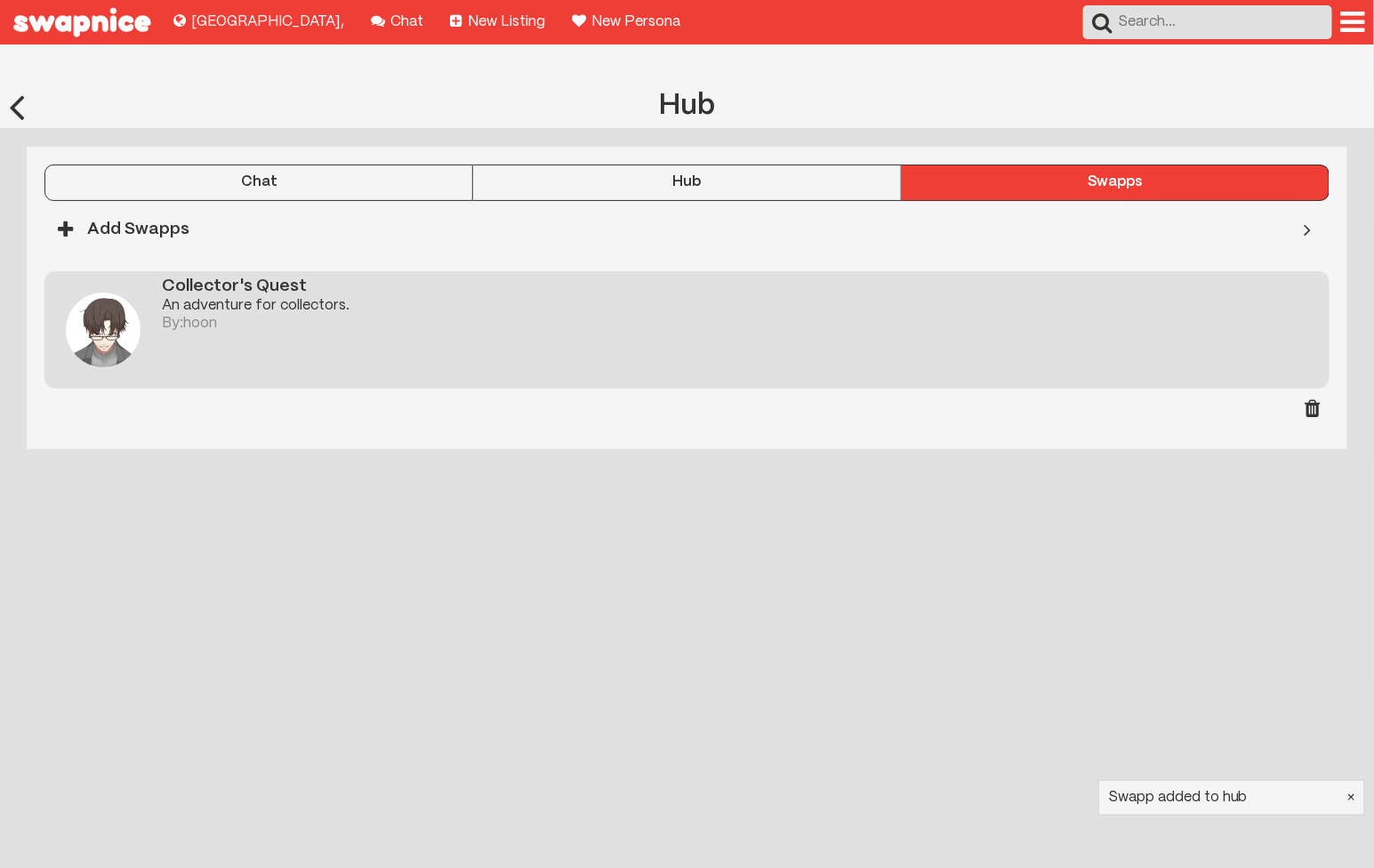
click at [570, 292] on div "Collector's Quest An adventure for collectors. By: hoon" at bounding box center [746, 329] width 1168 height 117
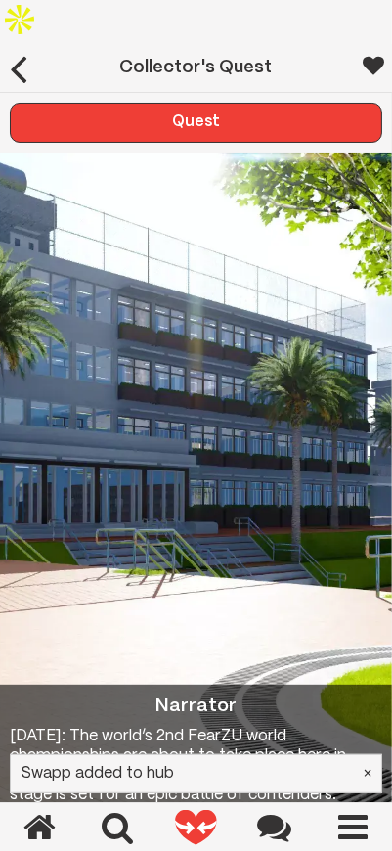
click at [372, 782] on link "×" at bounding box center [368, 774] width 8 height 18
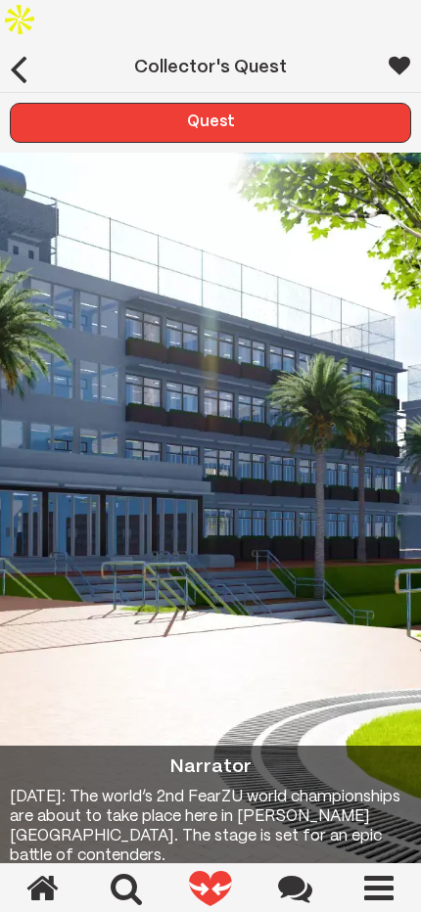
click at [396, 875] on div at bounding box center [399, 882] width 16 height 14
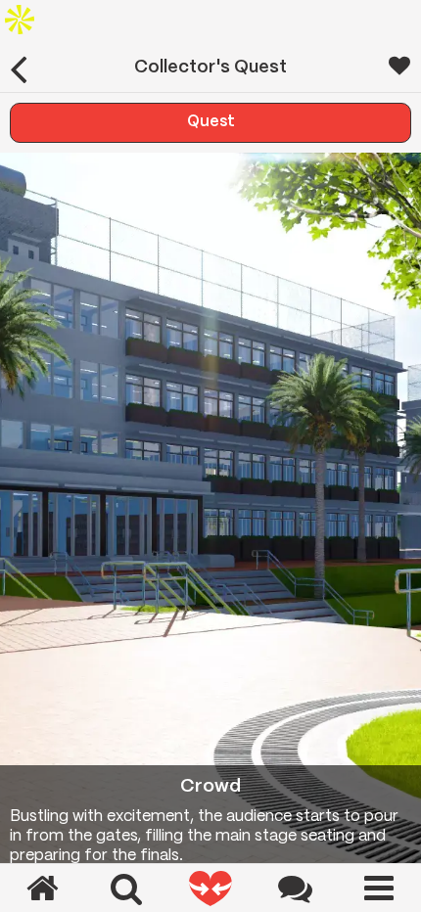
click at [220, 896] on img at bounding box center [210, 888] width 42 height 35
click at [396, 891] on div at bounding box center [378, 888] width 84 height 34
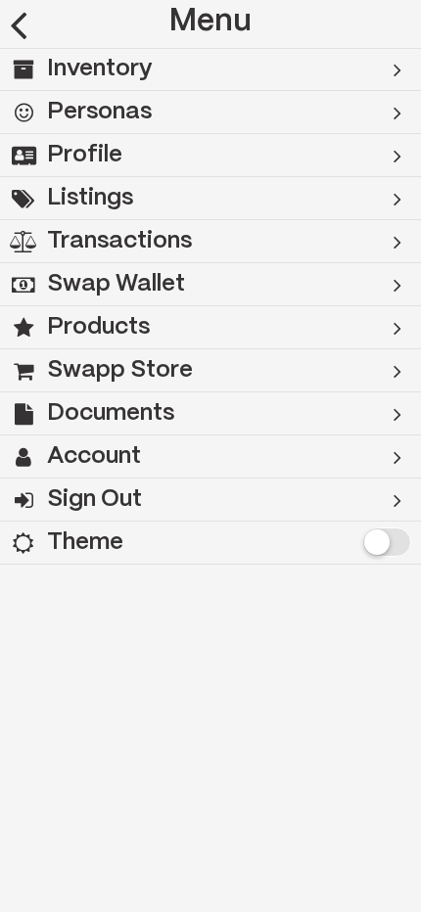
click at [104, 71] on h2 "Inventory" at bounding box center [100, 69] width 106 height 43
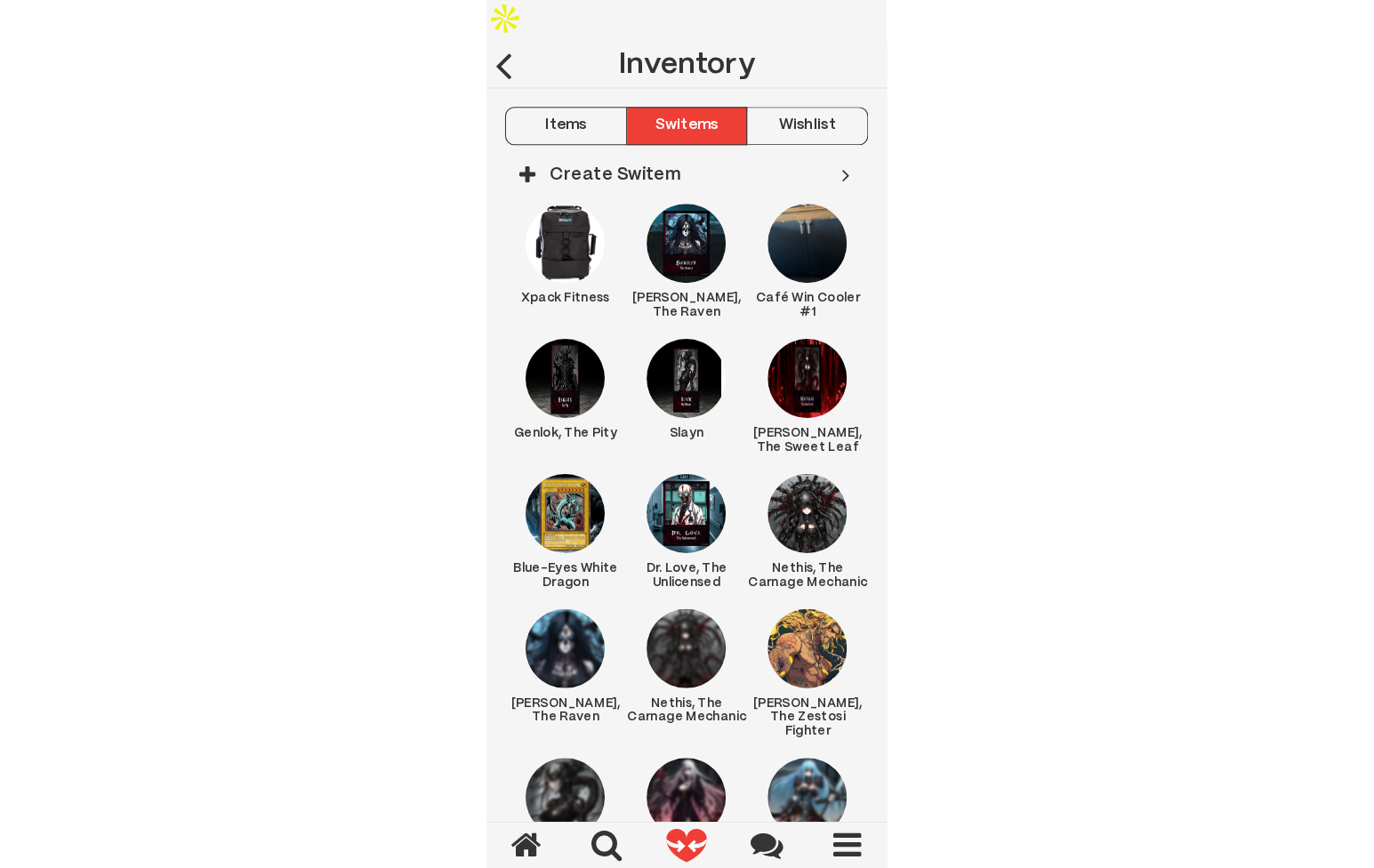
scroll to position [89, 0]
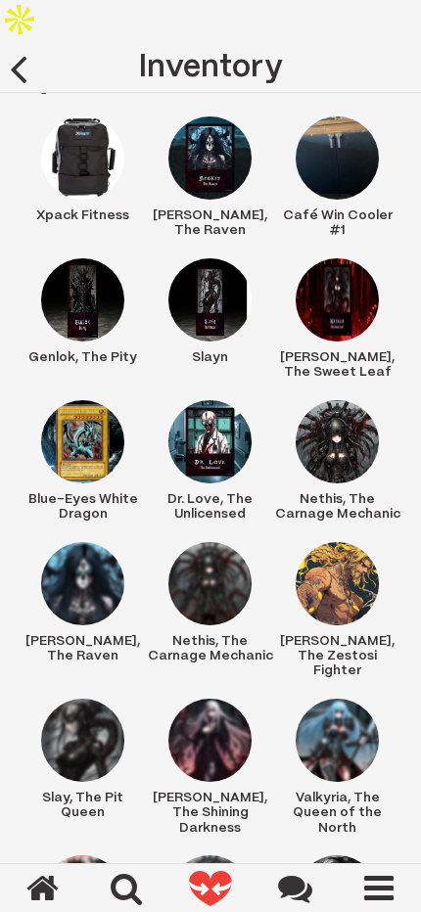
click at [215, 400] on img at bounding box center [209, 441] width 83 height 83
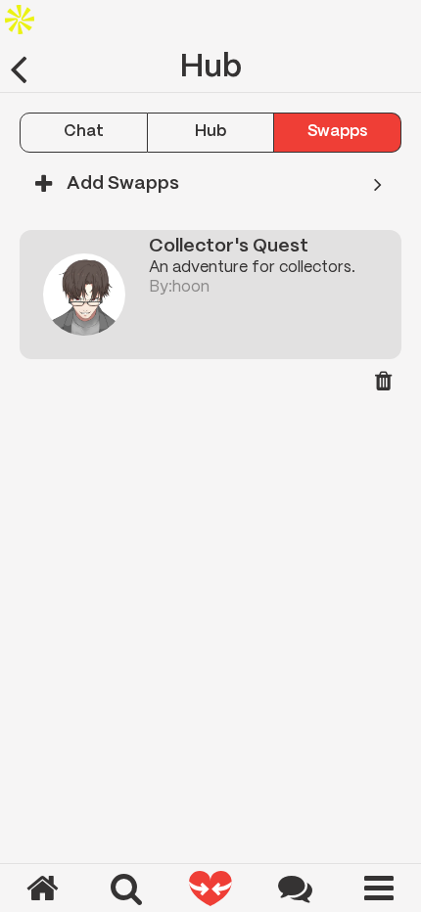
click at [235, 112] on button "Hub" at bounding box center [211, 131] width 127 height 39
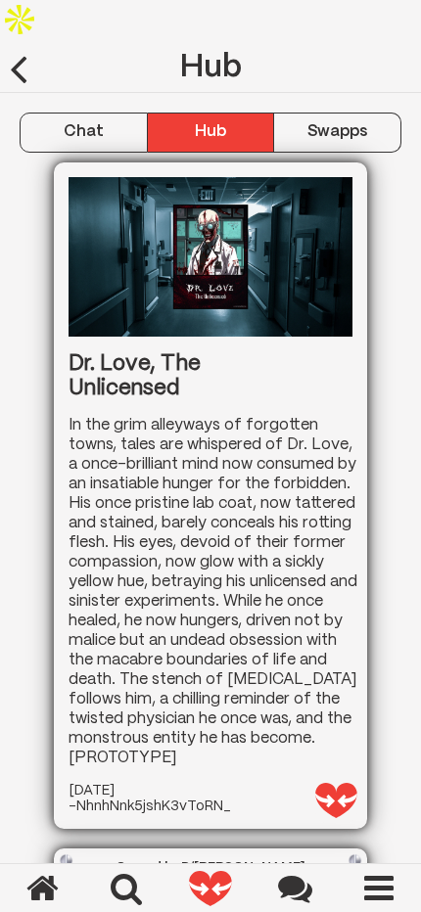
click at [295, 123] on div "Swapps" at bounding box center [337, 132] width 126 height 18
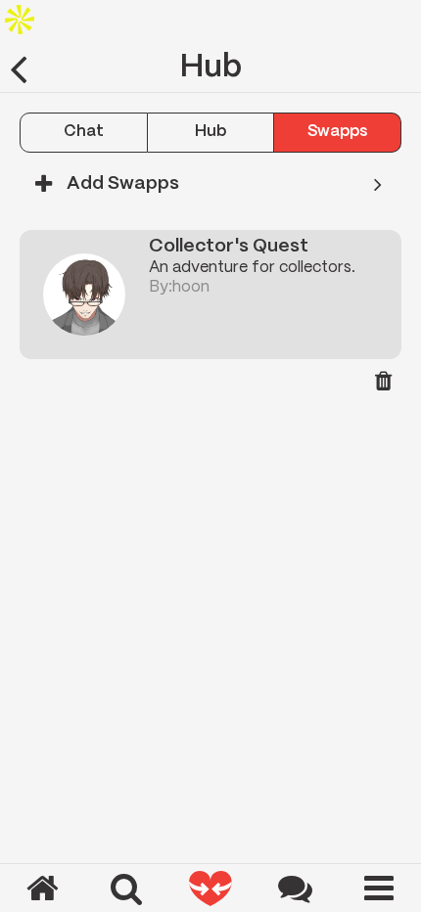
click at [244, 279] on div "By: hoon" at bounding box center [275, 288] width 252 height 18
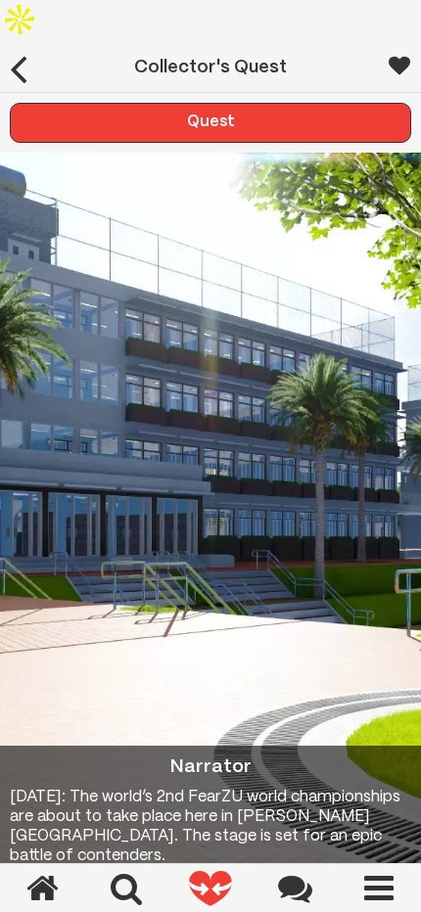
click at [368, 866] on button "next" at bounding box center [378, 884] width 66 height 37
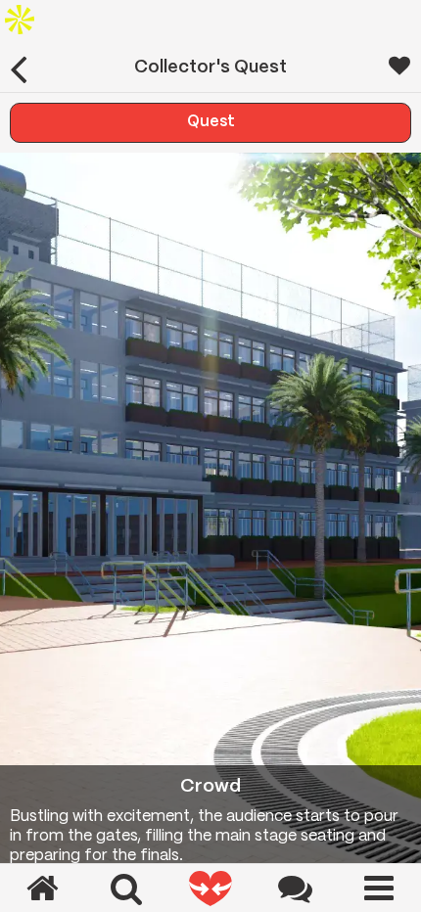
click at [108, 463] on img at bounding box center [210, 530] width 421 height 755
click at [211, 897] on img at bounding box center [210, 888] width 42 height 35
click at [379, 866] on button "next" at bounding box center [378, 884] width 66 height 37
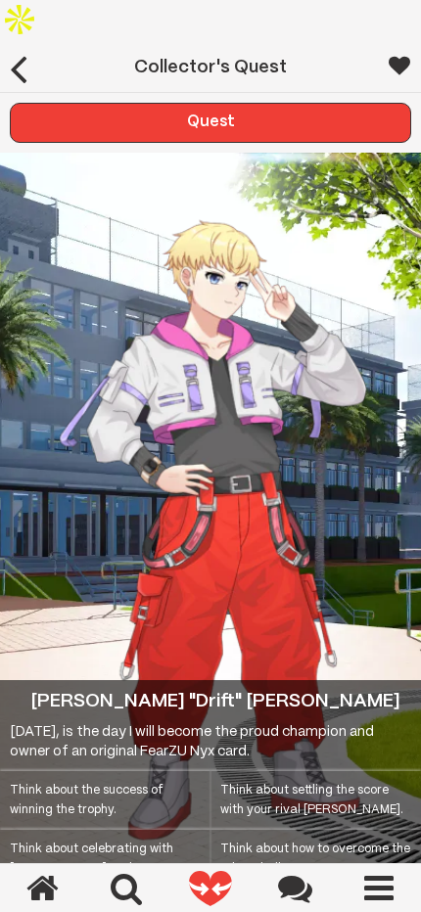
click at [365, 803] on div "Think about settling the score with your rival Damian." at bounding box center [315, 800] width 210 height 59
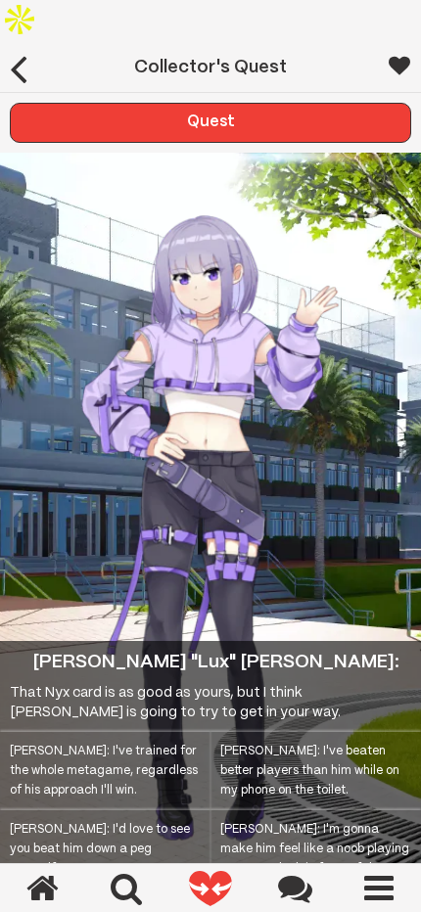
click at [233, 889] on nav "Read Swap Badge" at bounding box center [210, 912] width 84 height 97
click at [318, 103] on button "Quest" at bounding box center [210, 122] width 401 height 39
click at [401, 44] on div at bounding box center [399, 65] width 22 height 43
click at [208, 113] on div "Quest" at bounding box center [210, 122] width 399 height 18
click at [320, 113] on div "Quest" at bounding box center [210, 122] width 399 height 18
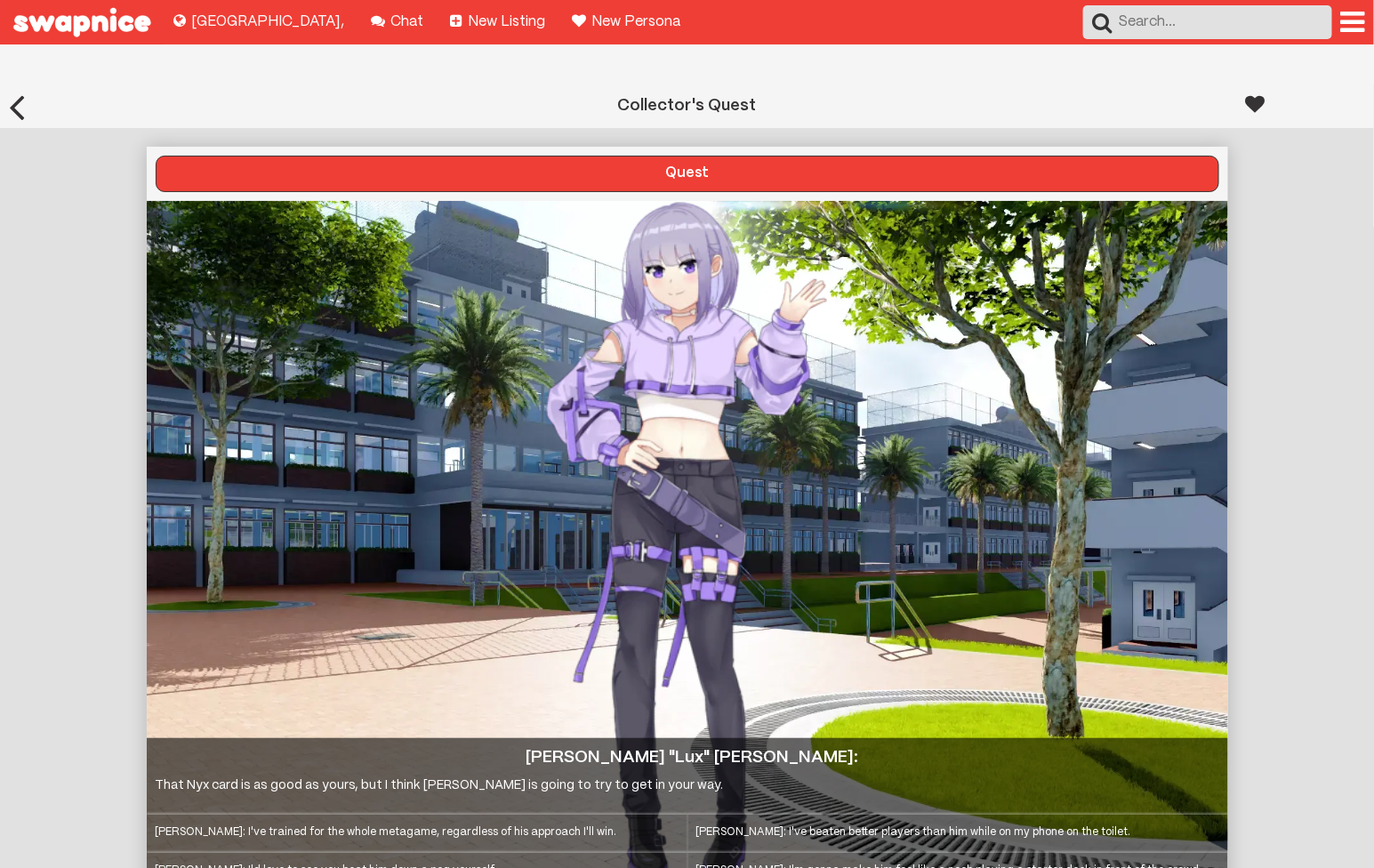
click at [1270, 85] on div at bounding box center [1307, 104] width 138 height 38
click at [1255, 85] on div at bounding box center [1256, 104] width 20 height 39
click at [1263, 85] on div at bounding box center [1256, 104] width 20 height 39
click at [765, 814] on div "Blake: I've beaten better players than him while on my phone on the toilet." at bounding box center [958, 833] width 541 height 38
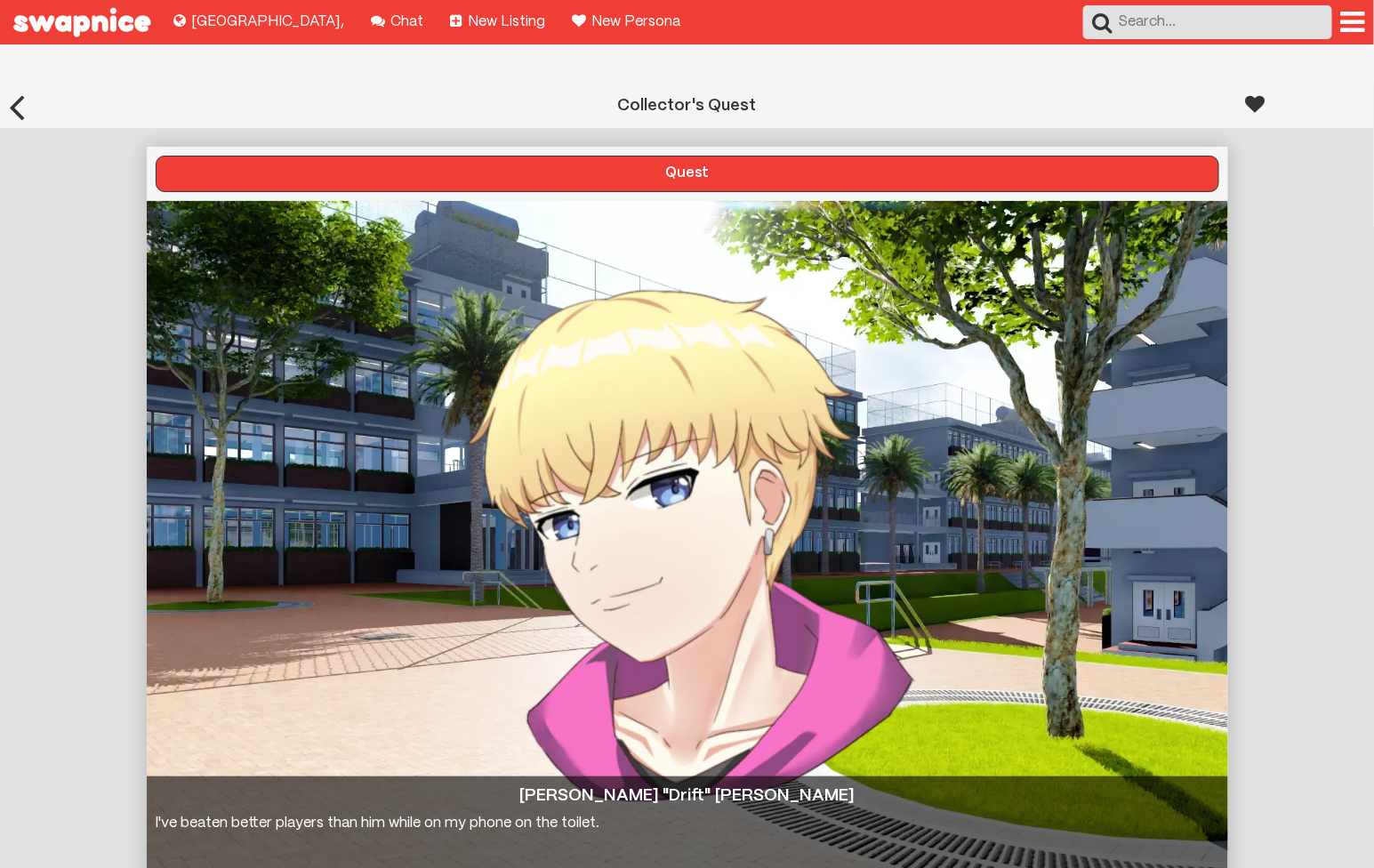
click at [1257, 85] on div at bounding box center [1256, 104] width 20 height 39
click at [1193, 853] on button "next" at bounding box center [1189, 869] width 60 height 34
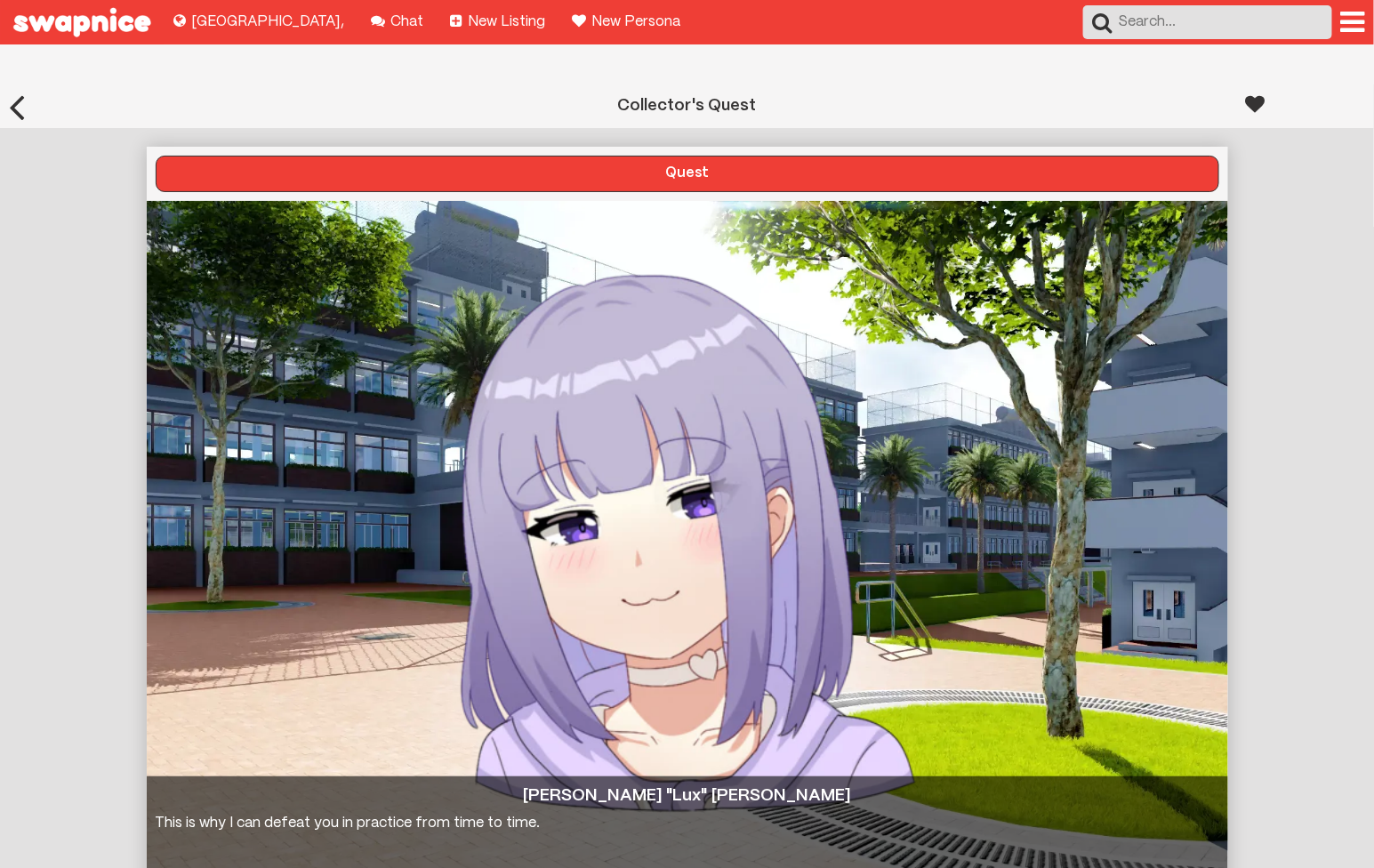
click at [1270, 85] on div at bounding box center [1307, 104] width 138 height 38
click at [1253, 85] on div at bounding box center [1256, 104] width 20 height 39
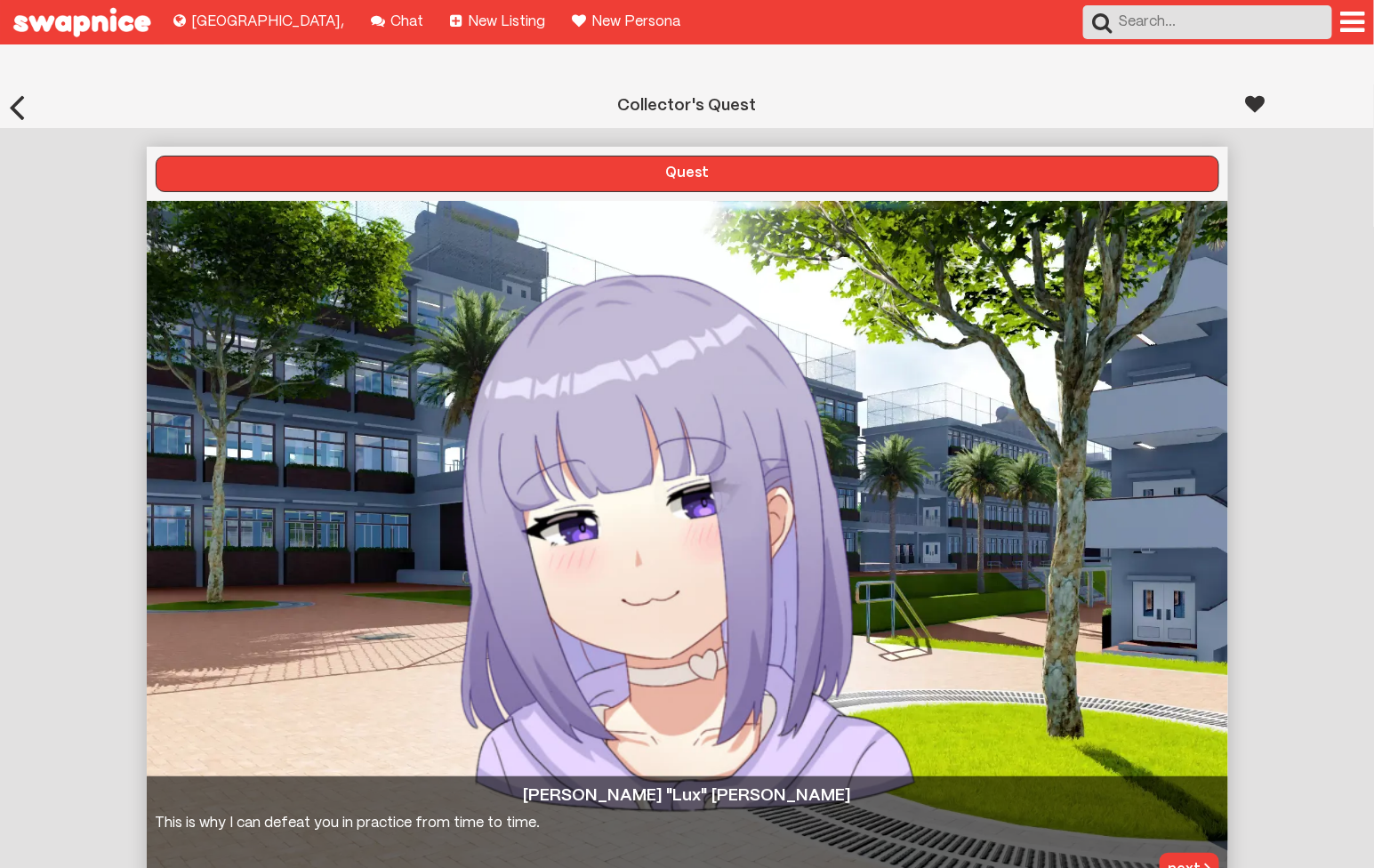
click at [1253, 85] on div at bounding box center [1256, 104] width 20 height 39
click at [1332, 431] on div "Collector's Quest Quest Nyla "Lux" Kim This is why I can defeat you in practice…" at bounding box center [687, 496] width 1374 height 823
click at [1251, 85] on div at bounding box center [1256, 104] width 20 height 39
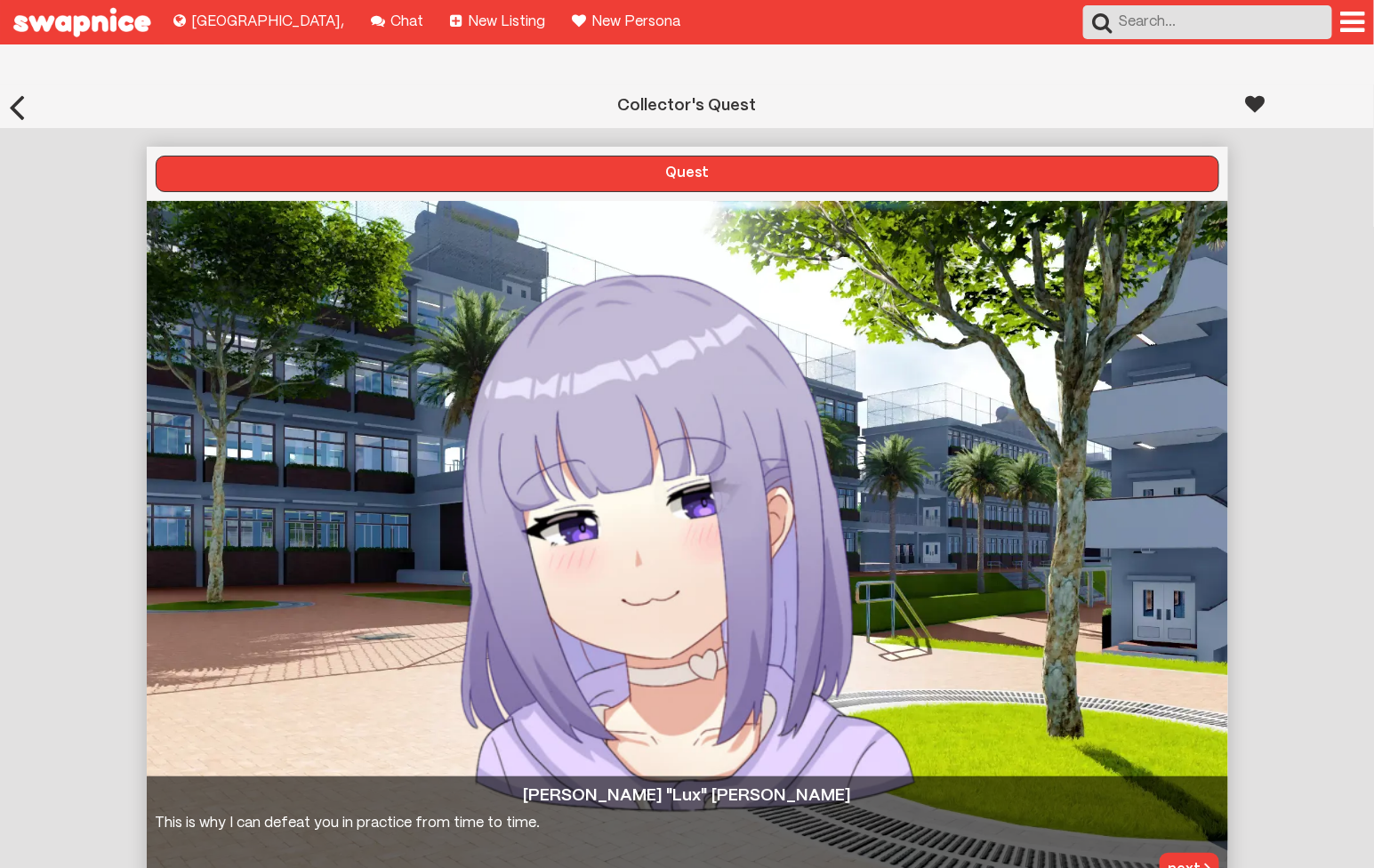
click at [1251, 85] on div at bounding box center [1256, 104] width 20 height 39
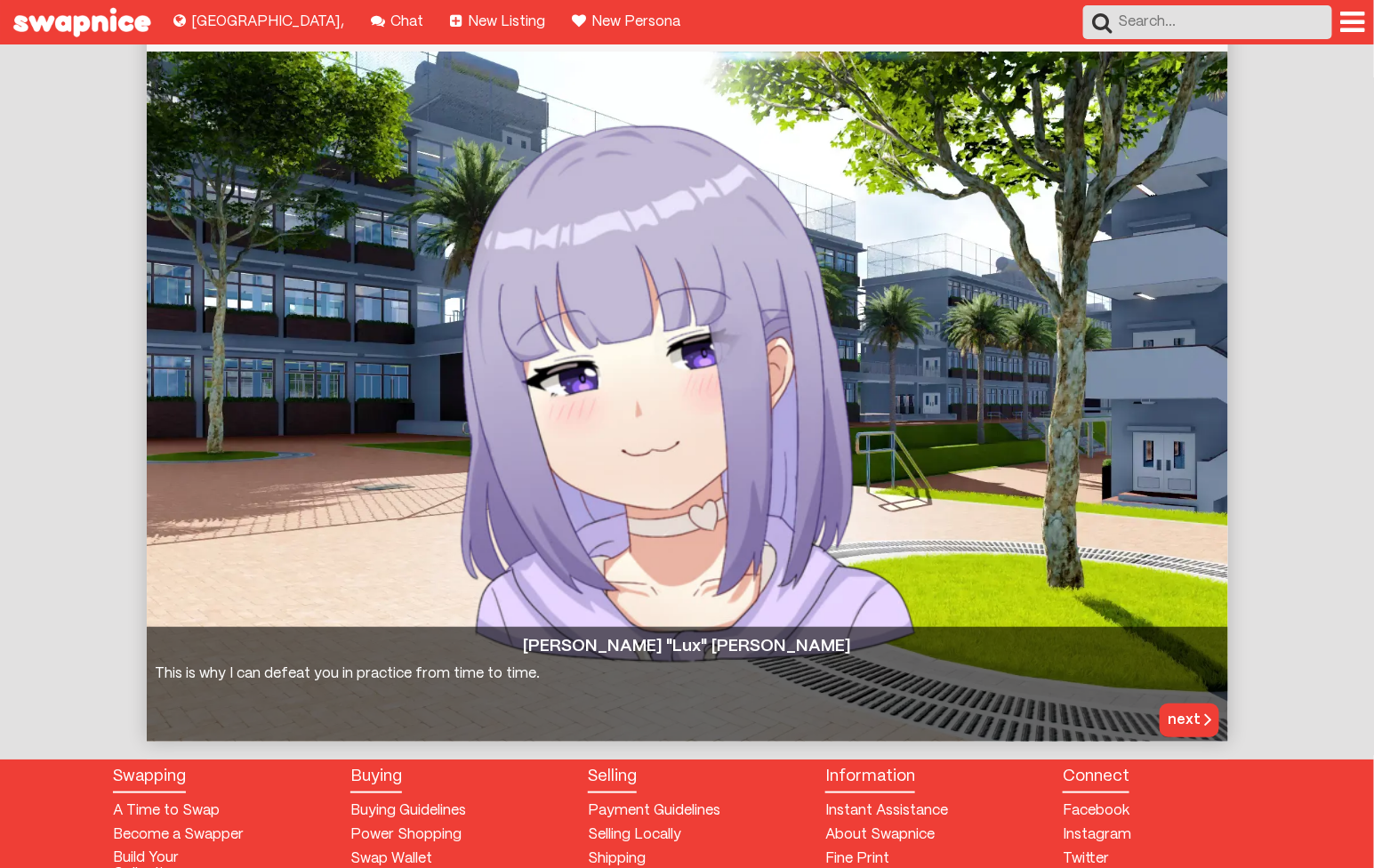
scroll to position [96, 0]
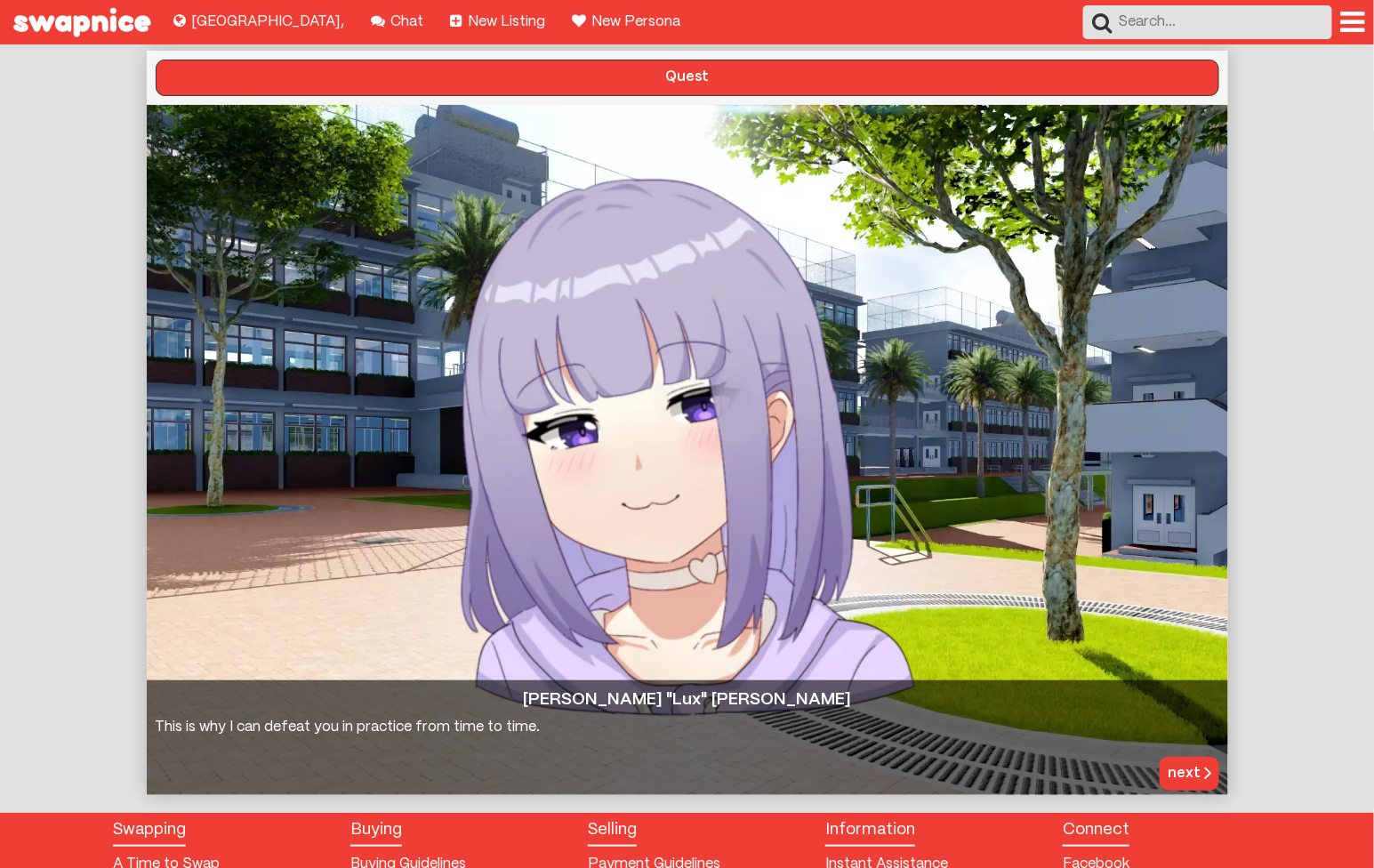
click at [1184, 756] on button "next" at bounding box center [1189, 773] width 60 height 34
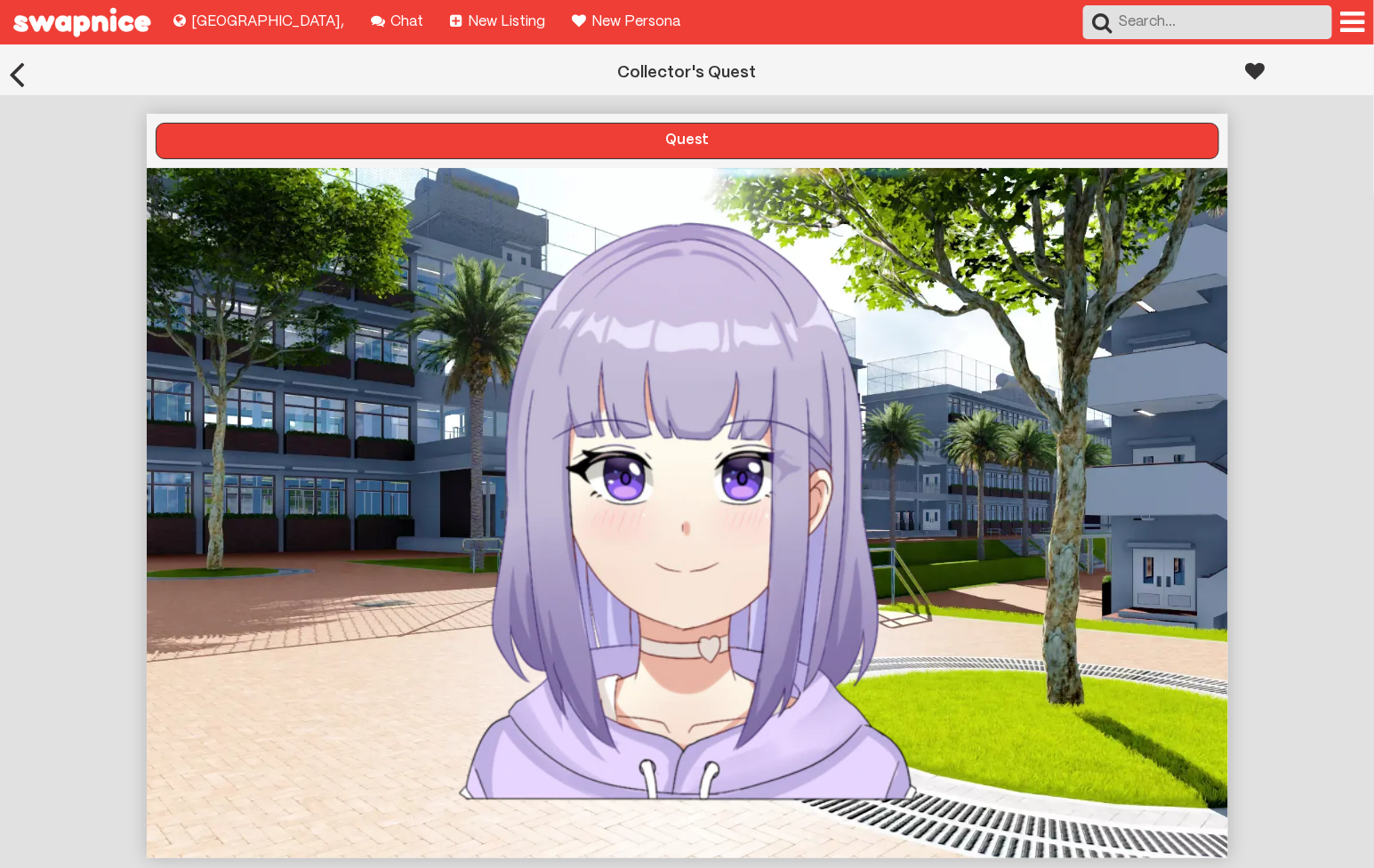
scroll to position [0, 0]
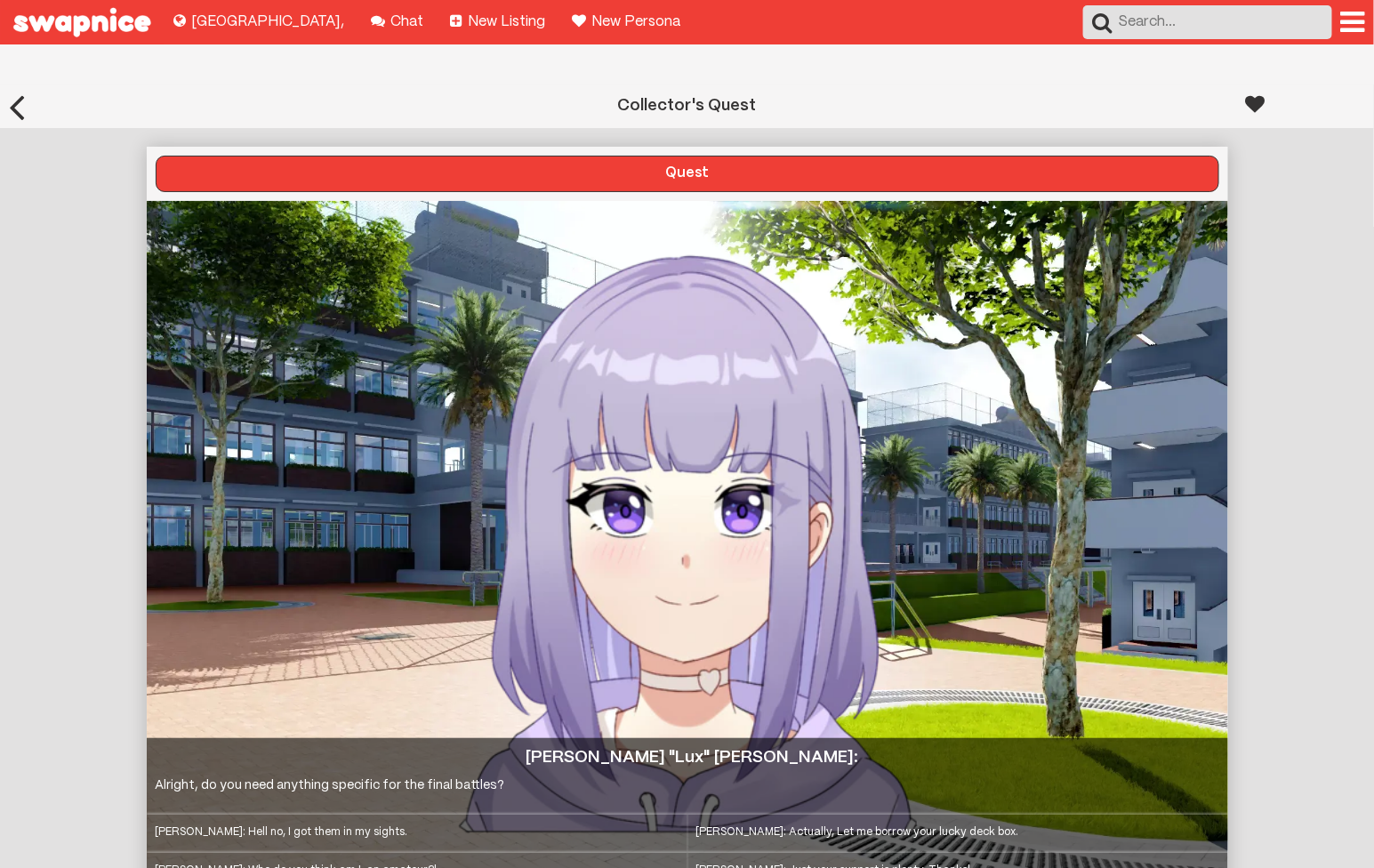
click at [1246, 85] on div at bounding box center [1256, 104] width 20 height 39
click at [1255, 85] on div at bounding box center [1256, 104] width 20 height 39
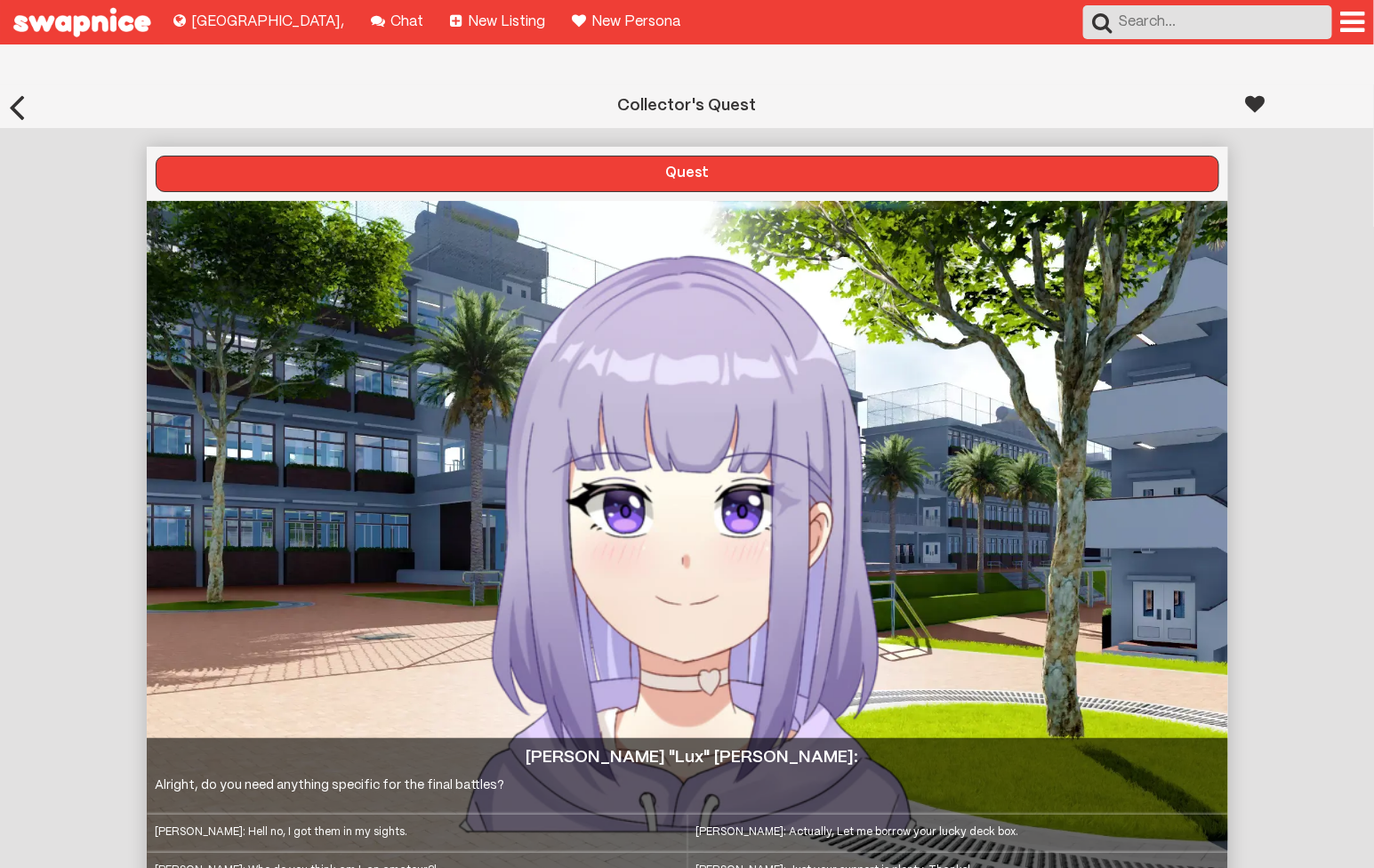
click at [1255, 85] on div at bounding box center [1256, 104] width 20 height 39
click at [22, 85] on div at bounding box center [16, 106] width 34 height 44
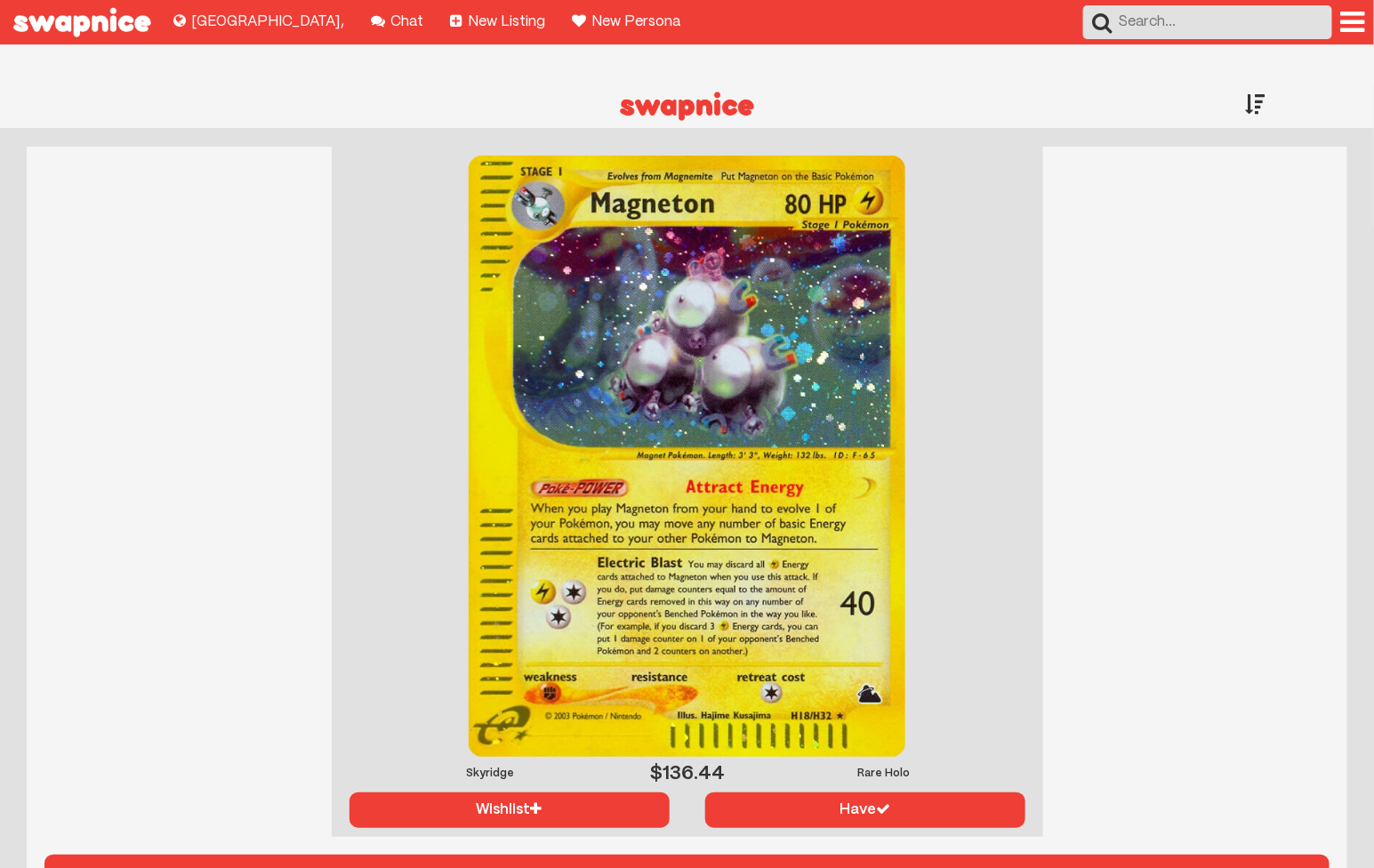
click at [690, 617] on img at bounding box center [687, 455] width 437 height 601
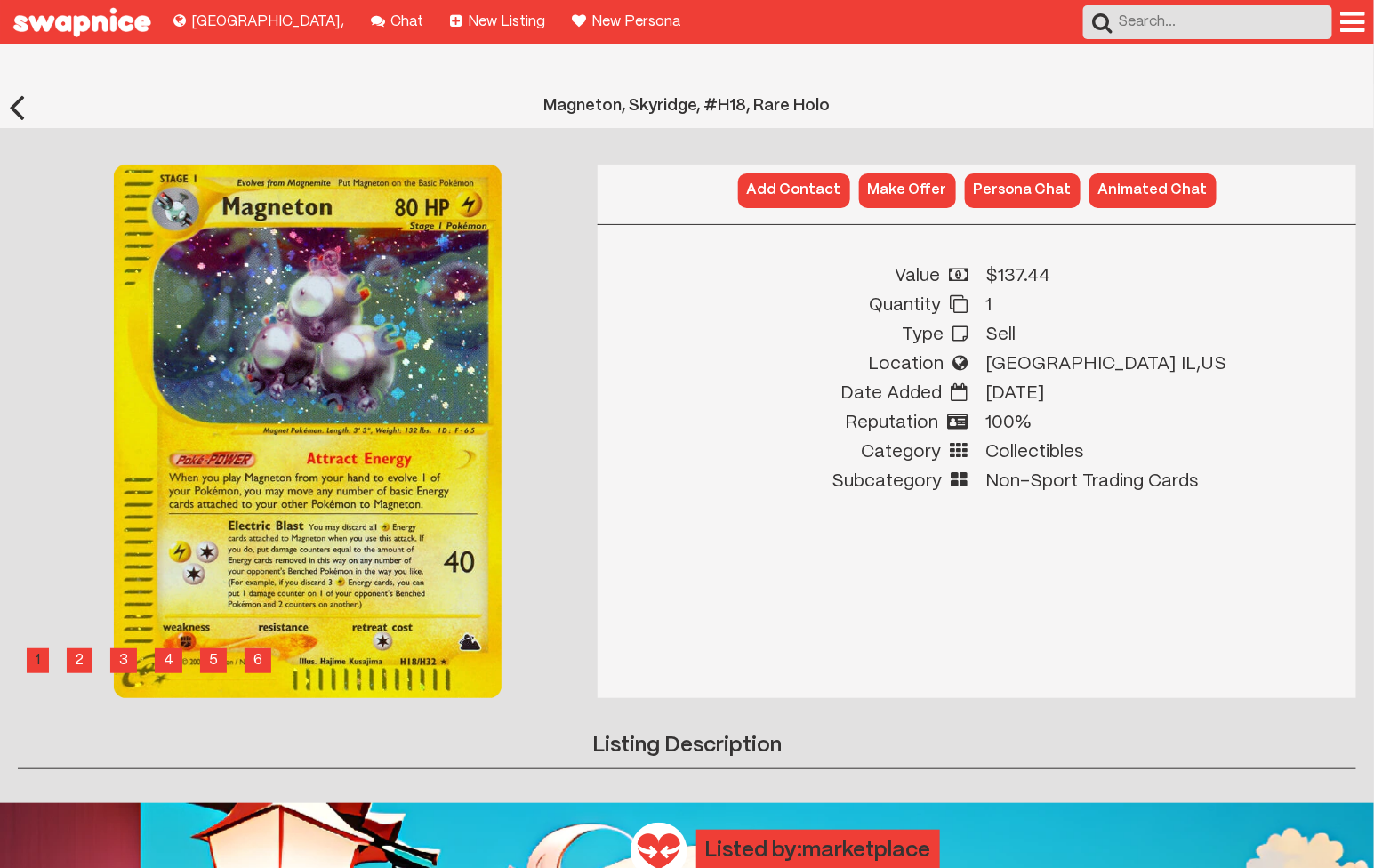
click at [1330, 25] on input "text" at bounding box center [1208, 22] width 249 height 34
click at [1343, 20] on div at bounding box center [1353, 22] width 24 height 28
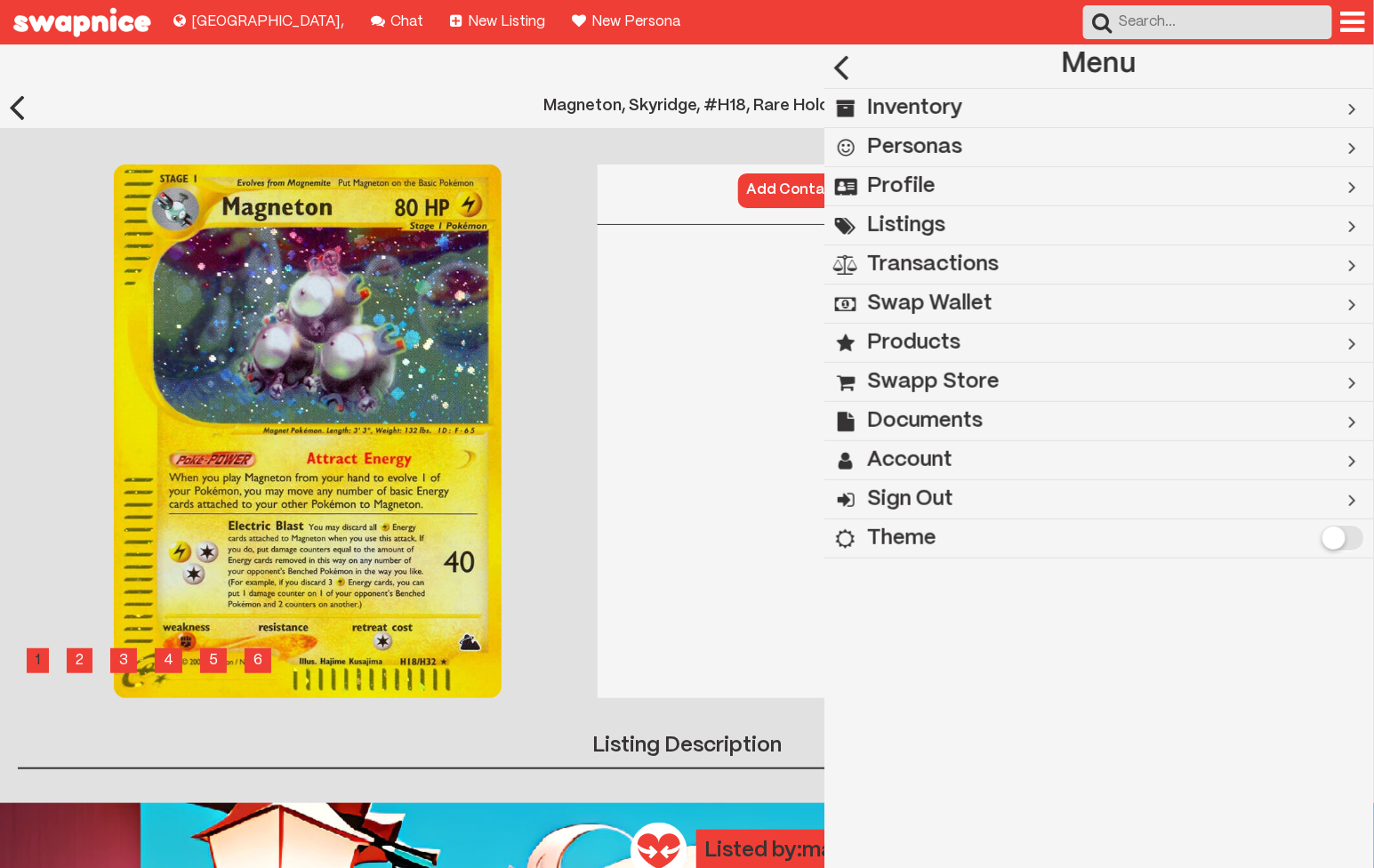
click at [933, 382] on h2 "Swapp Store" at bounding box center [934, 382] width 133 height 39
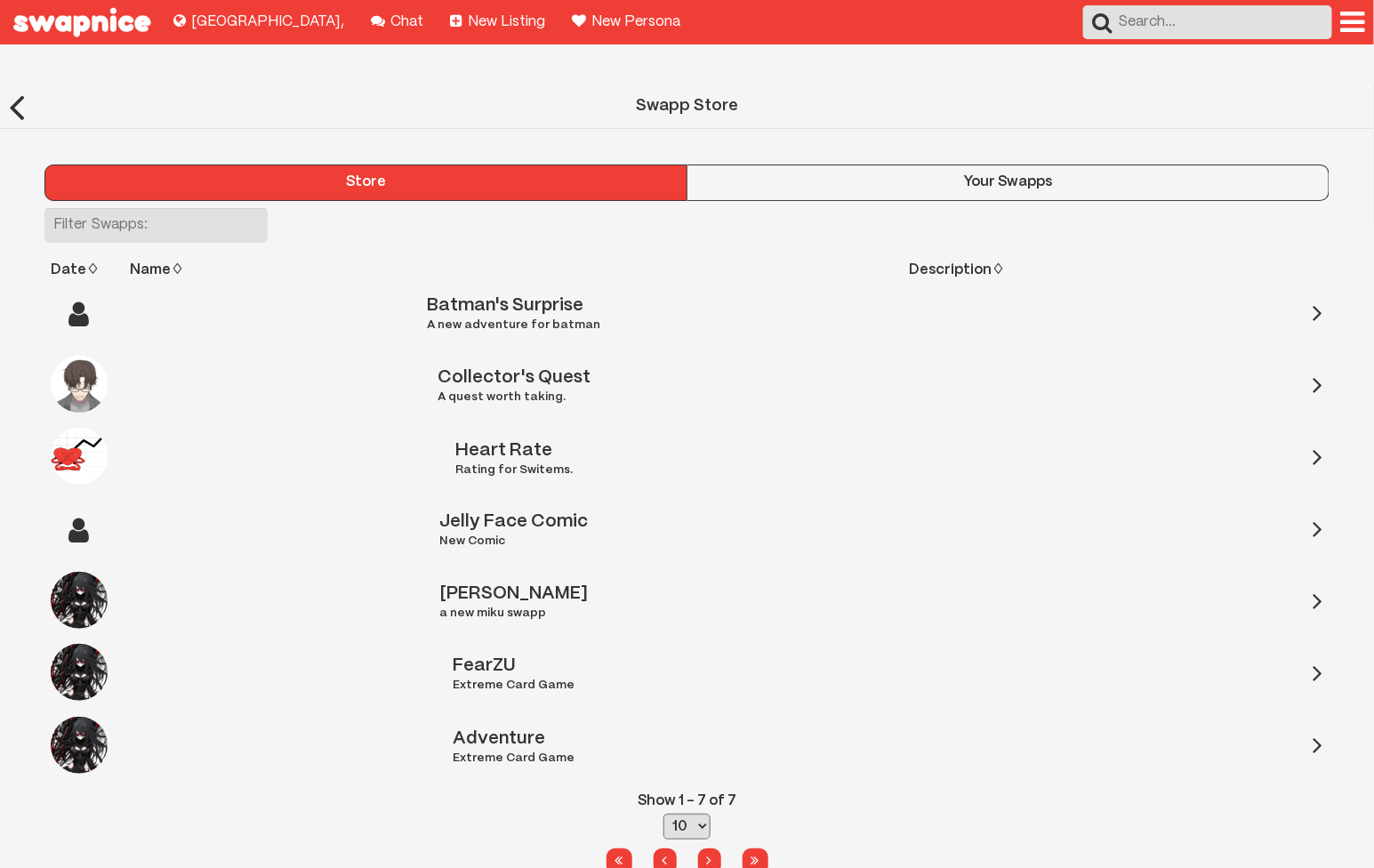
click at [863, 208] on div at bounding box center [687, 224] width 1321 height 34
click at [864, 165] on button "Your Swapps" at bounding box center [1008, 182] width 642 height 35
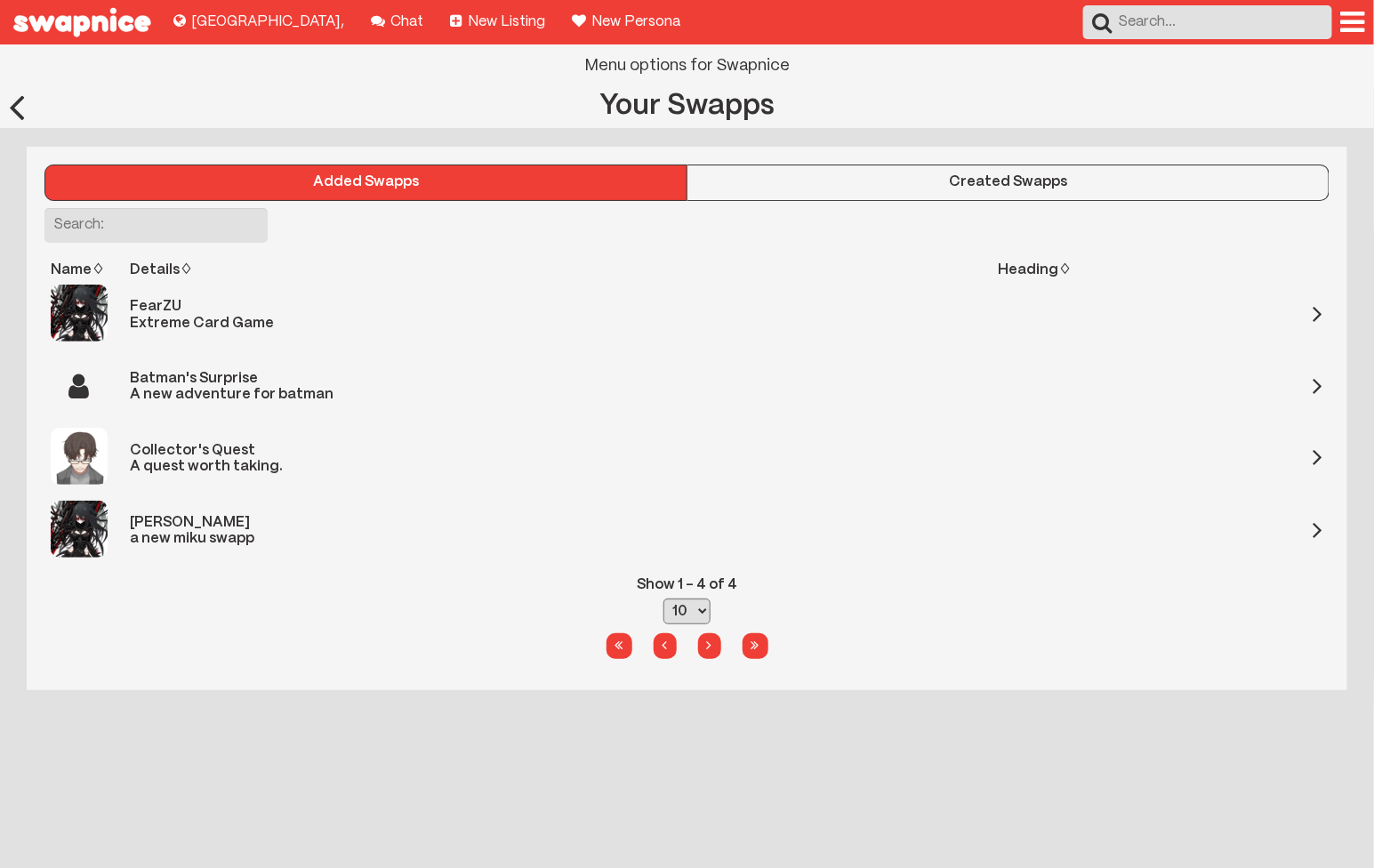
click at [1359, 10] on div at bounding box center [1353, 22] width 24 height 28
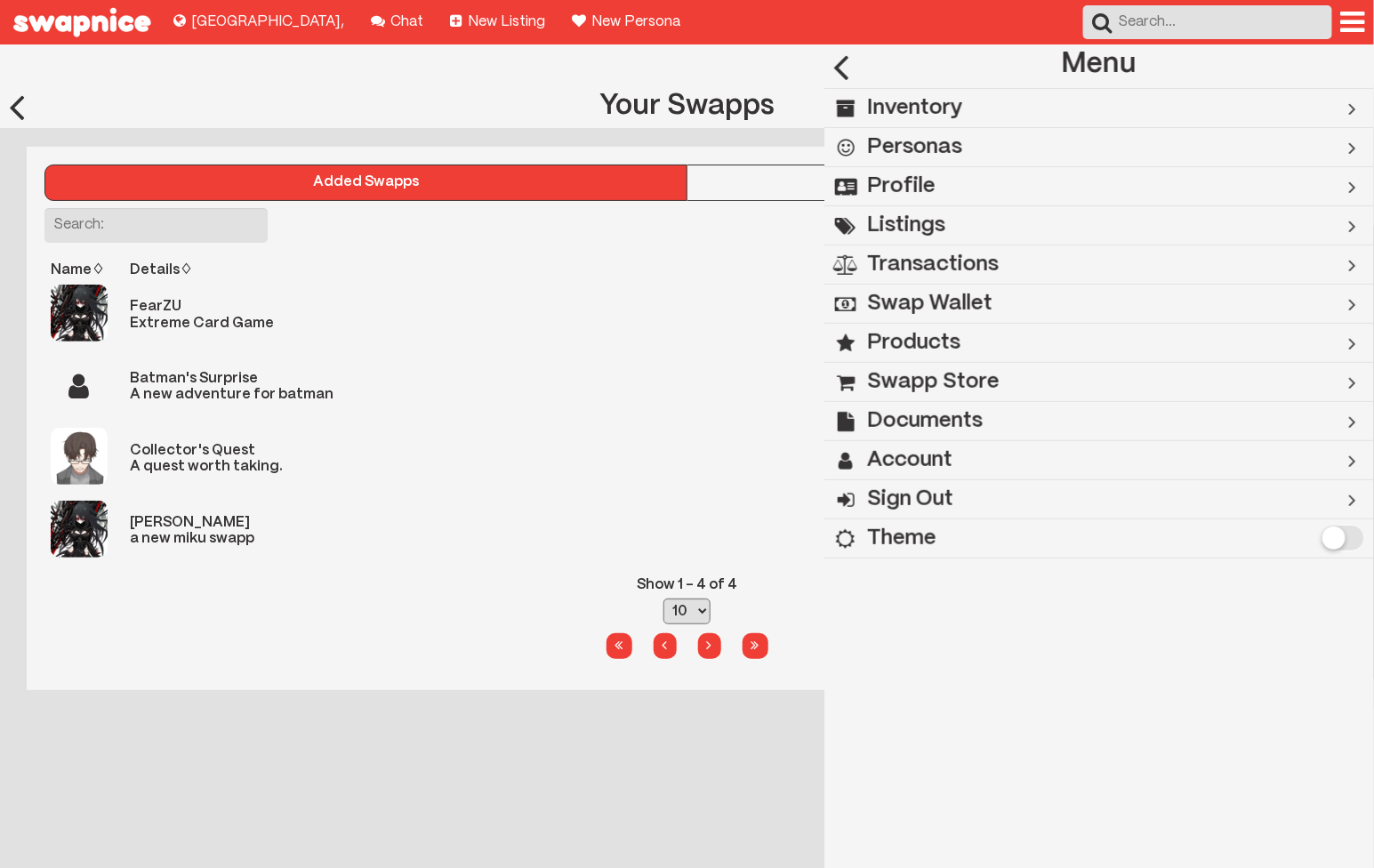
click at [944, 304] on h2 "Swap Wallet" at bounding box center [930, 304] width 125 height 39
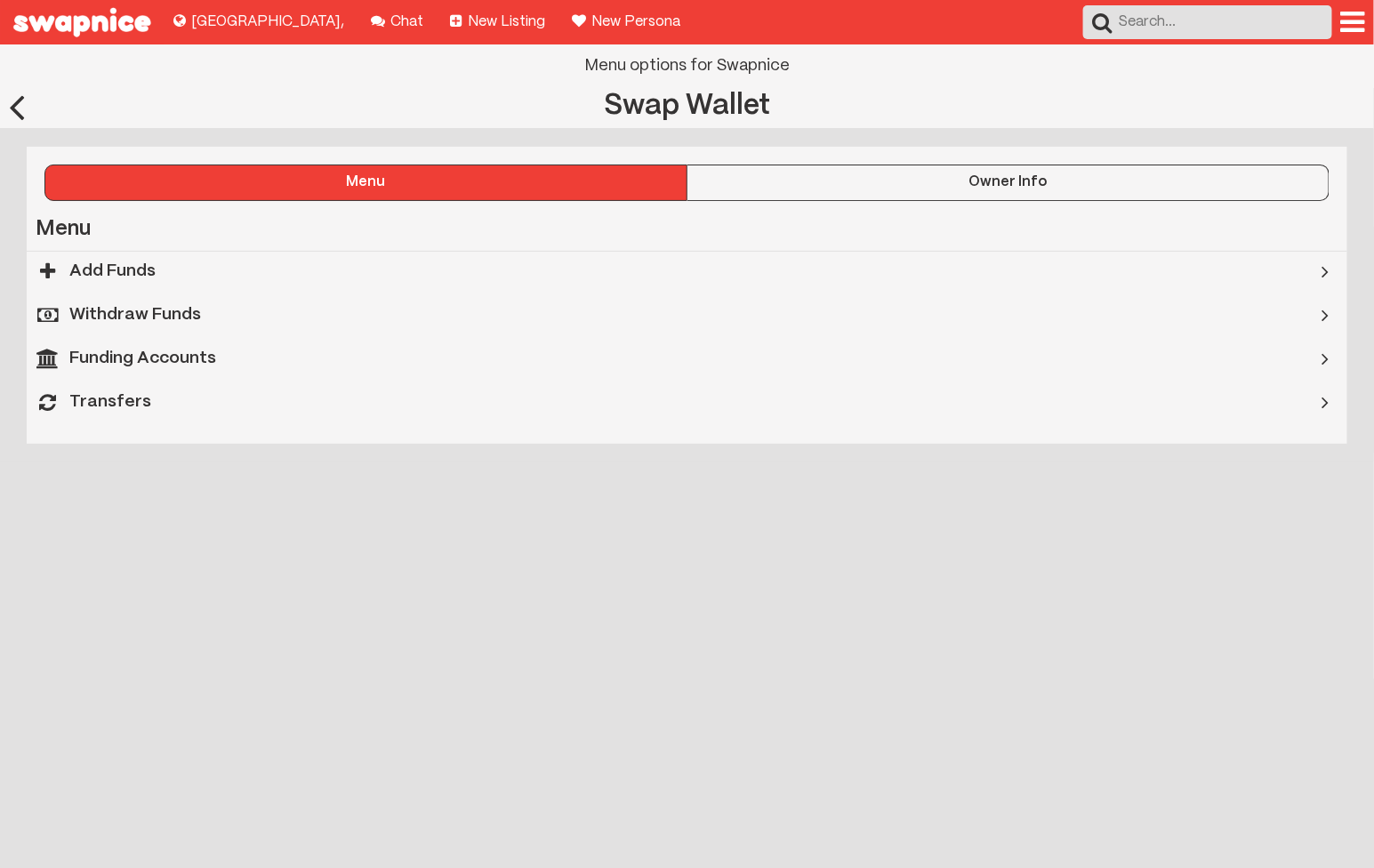
click at [1351, 22] on div at bounding box center [1353, 22] width 24 height 28
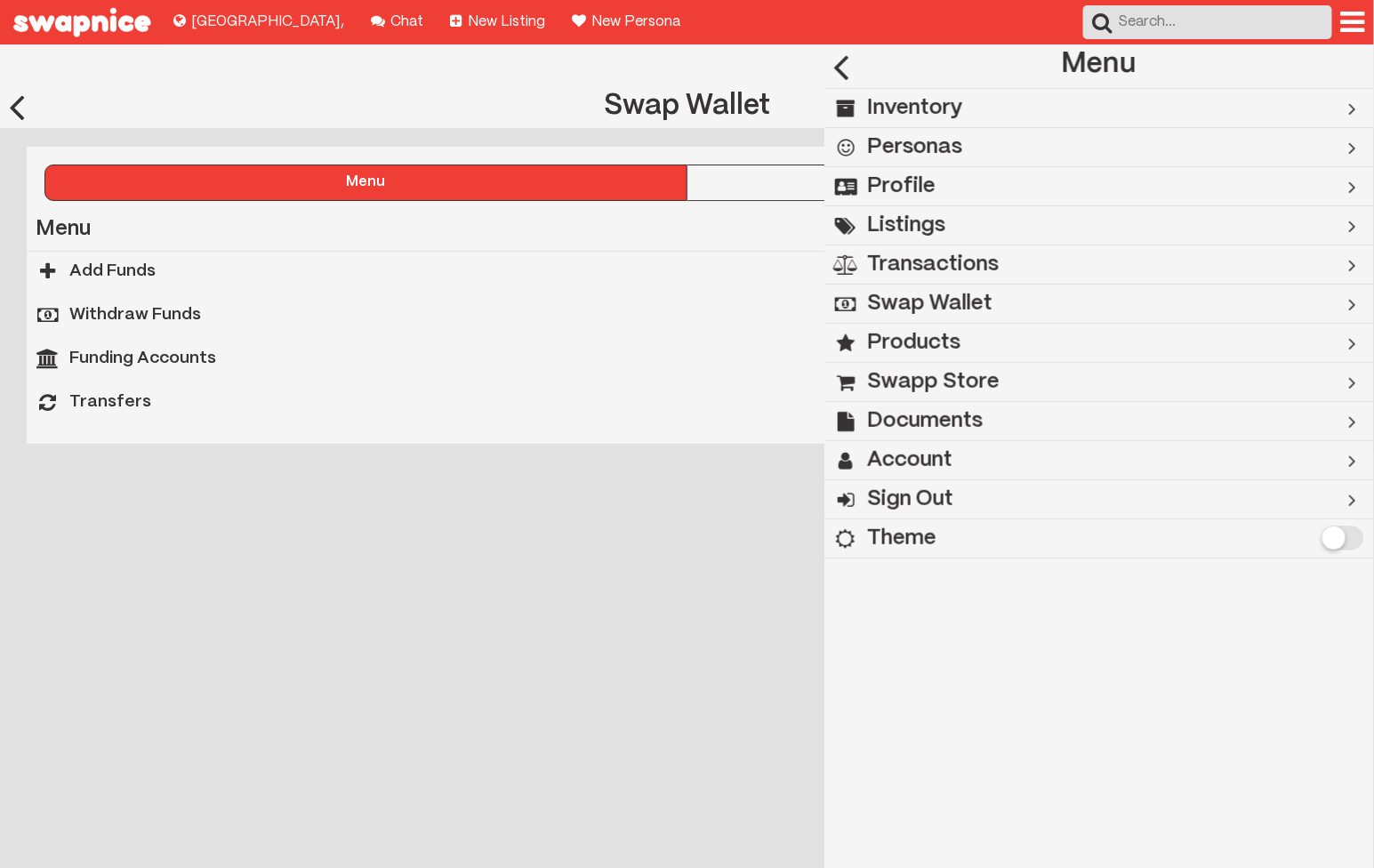
click at [916, 371] on h2 "Swapp Store" at bounding box center [934, 382] width 133 height 39
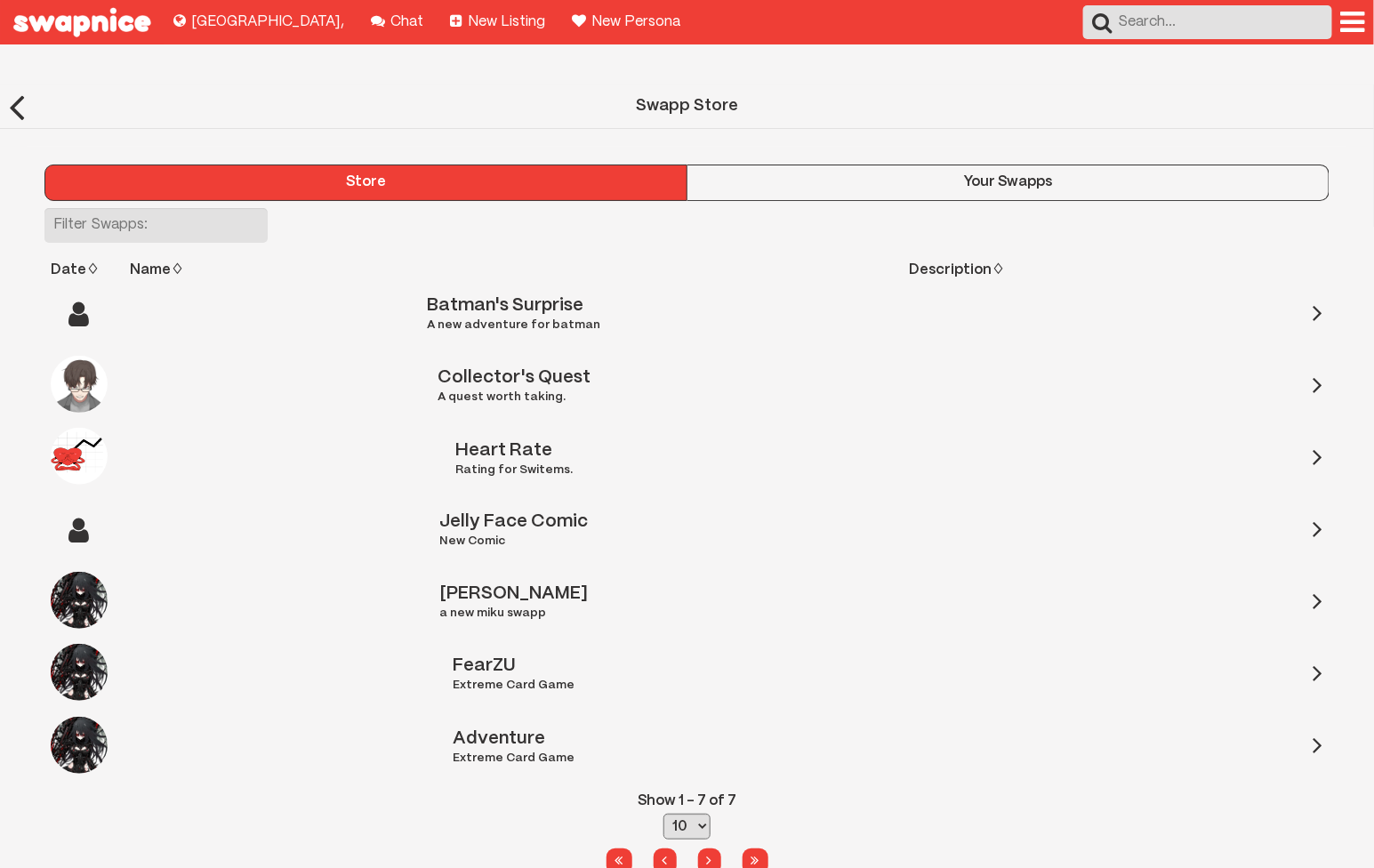
click at [882, 175] on div "Your Swapps" at bounding box center [1008, 183] width 641 height 16
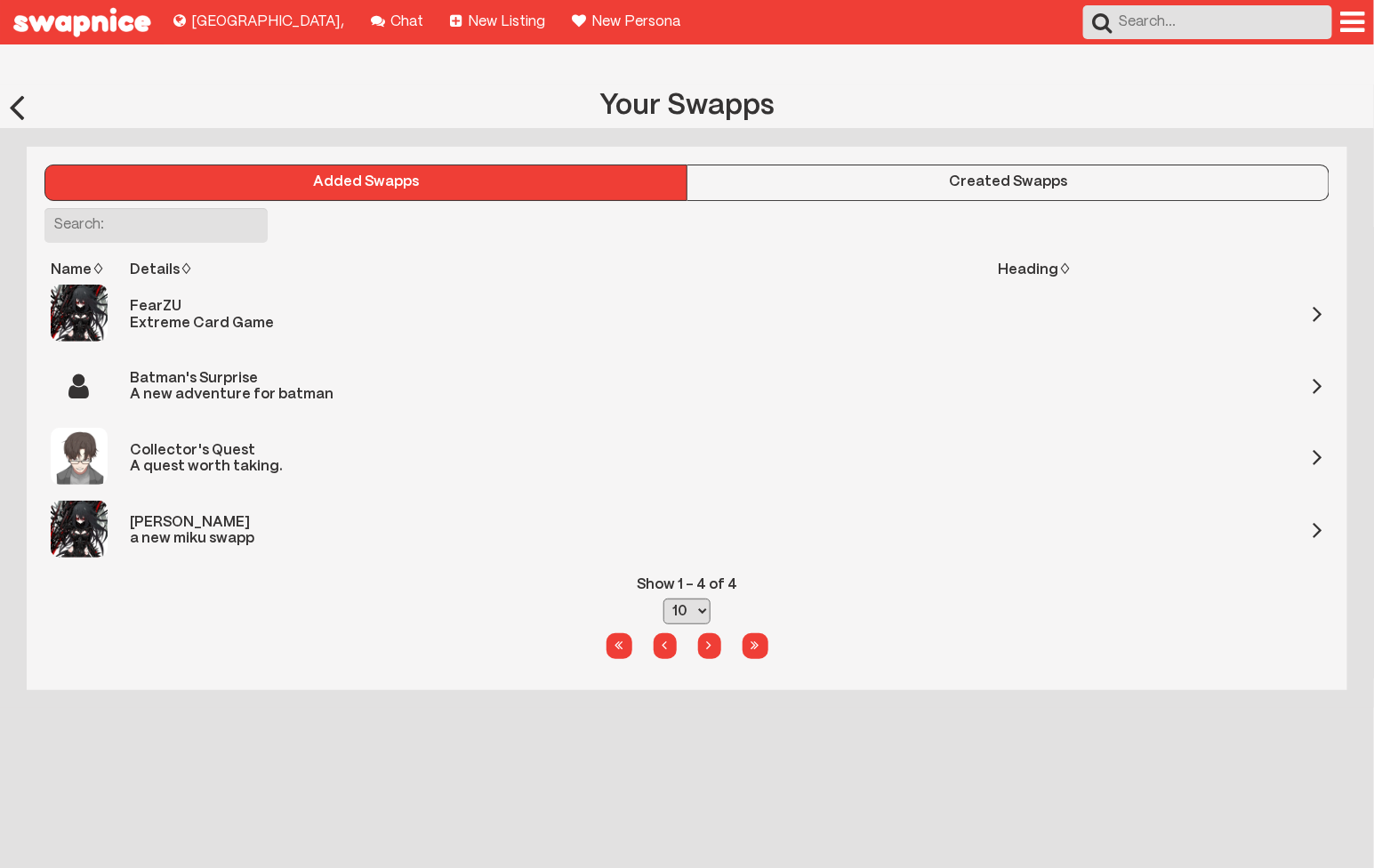
click at [27, 85] on div at bounding box center [16, 106] width 34 height 44
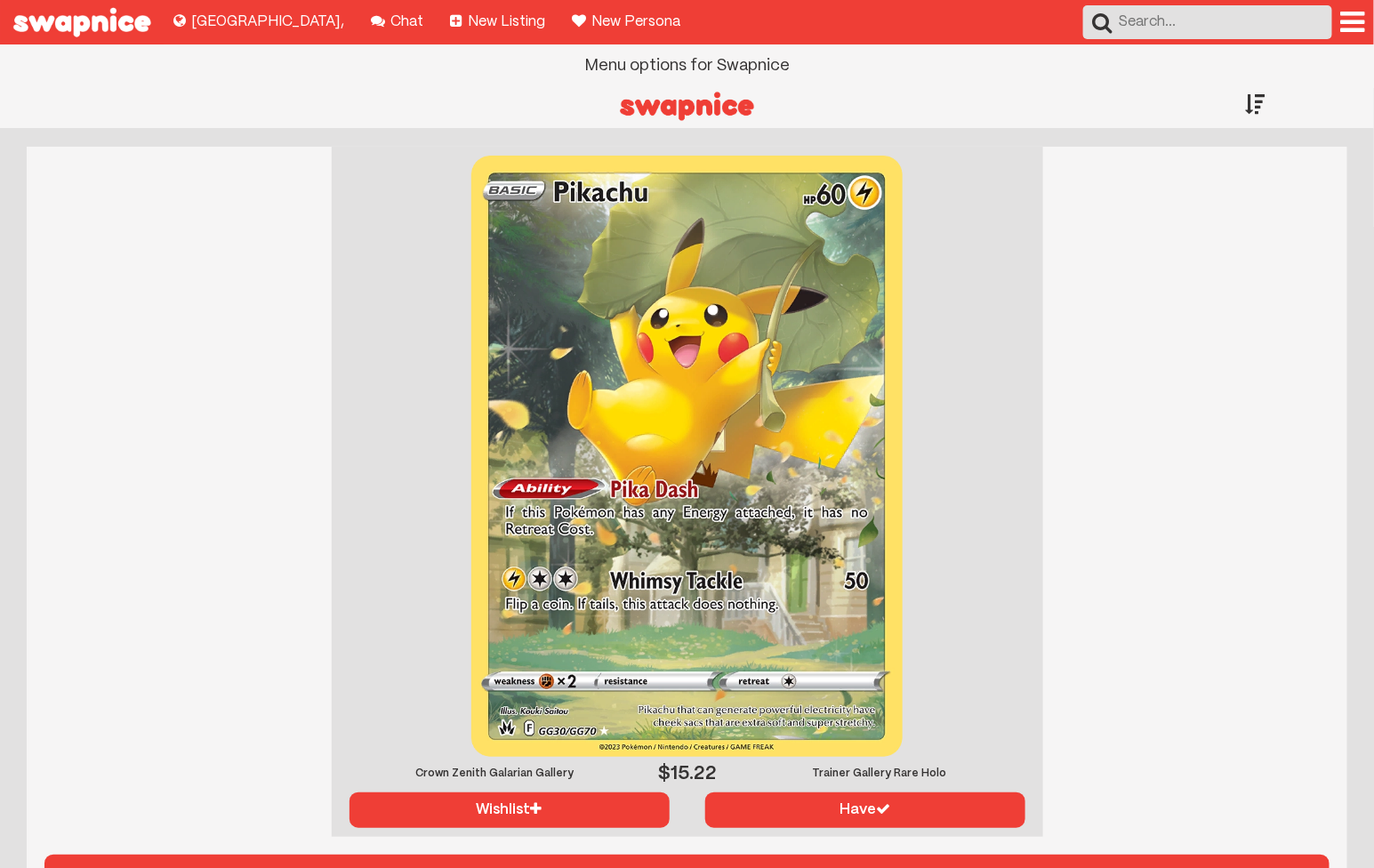
click at [1346, 16] on div at bounding box center [1353, 22] width 24 height 28
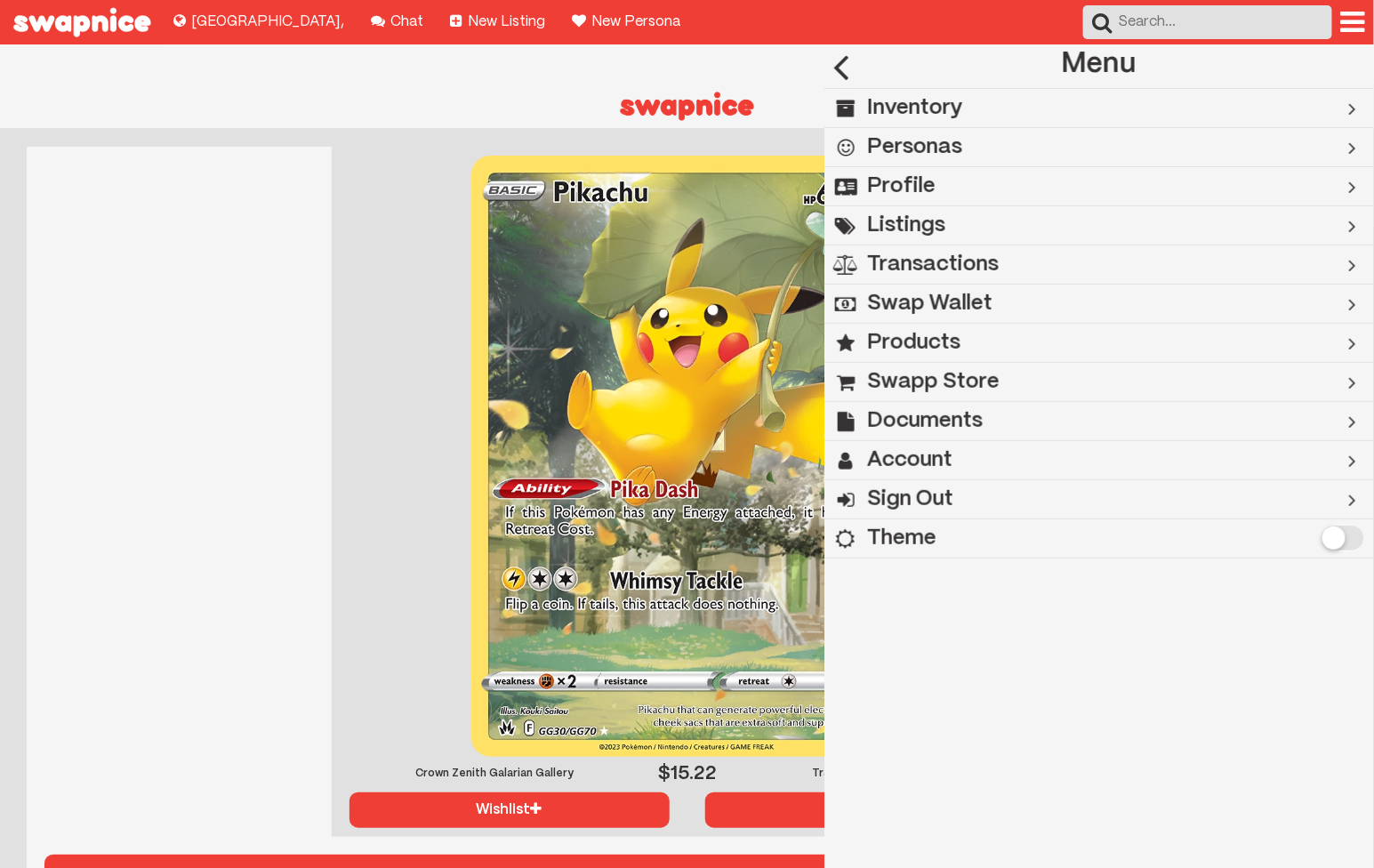
click at [928, 372] on h2 "Swapp Store" at bounding box center [934, 382] width 133 height 39
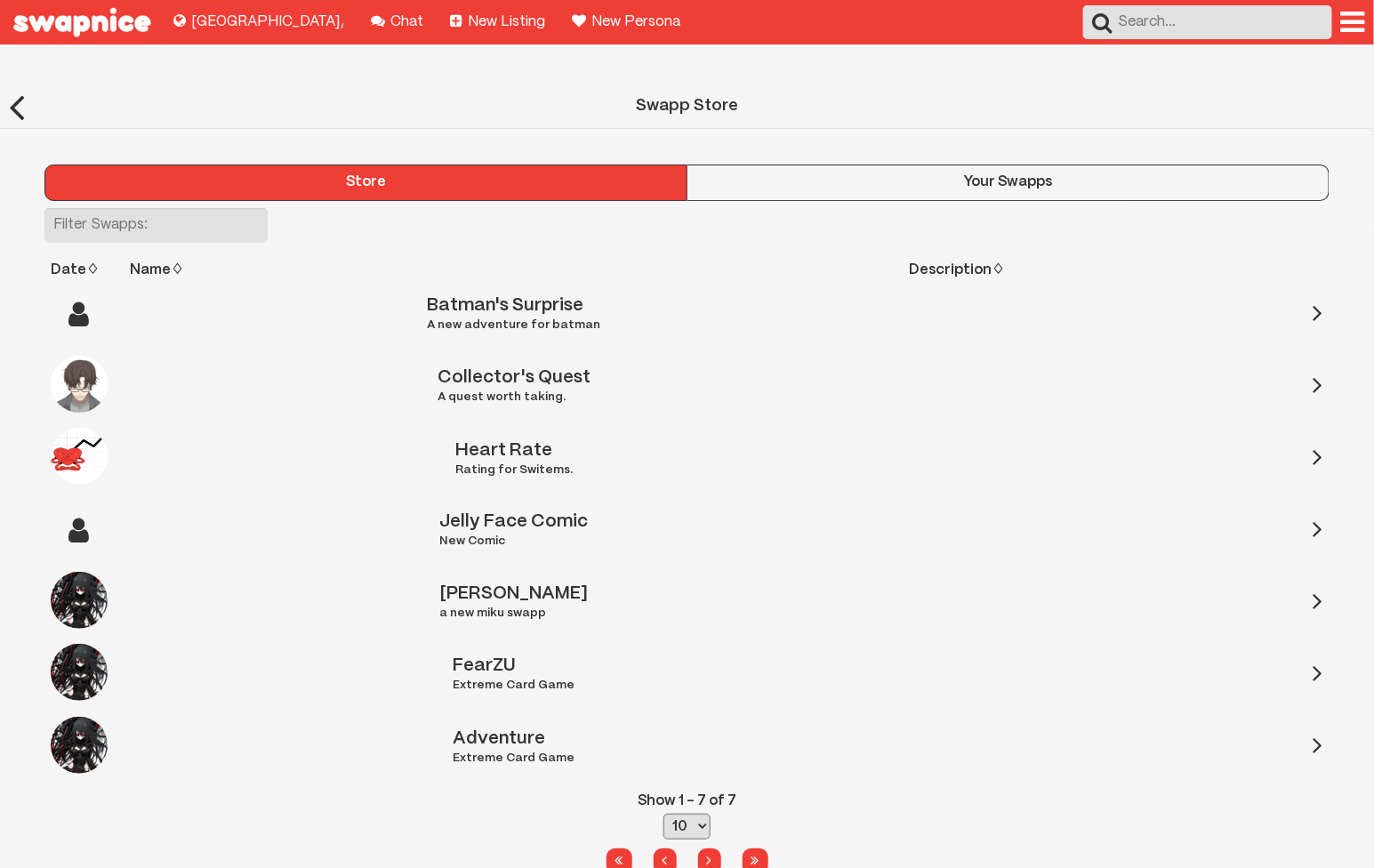
click at [825, 175] on div "Your Swapps" at bounding box center [1008, 183] width 641 height 16
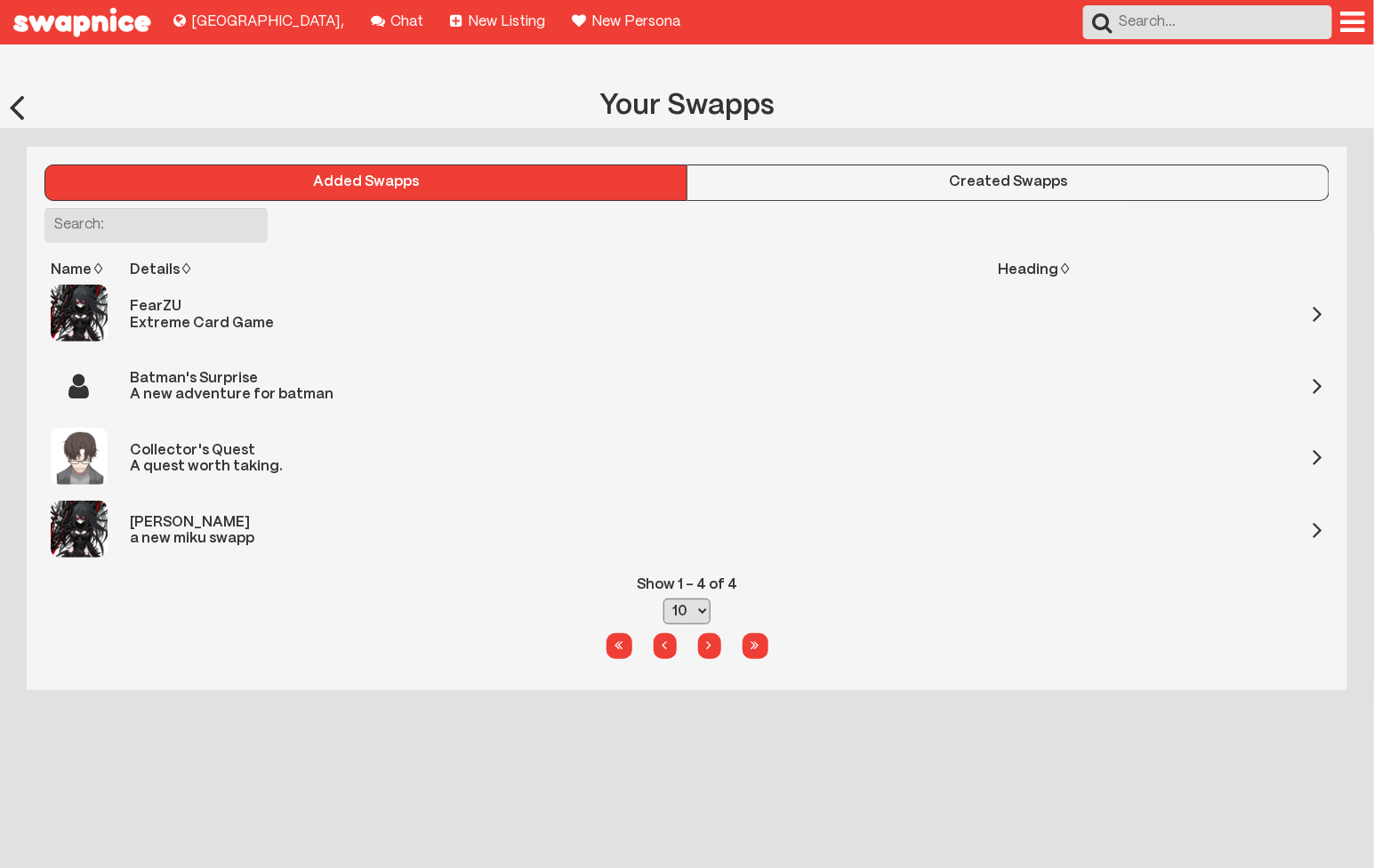
click at [754, 175] on div "Created Swapps" at bounding box center [1008, 183] width 641 height 16
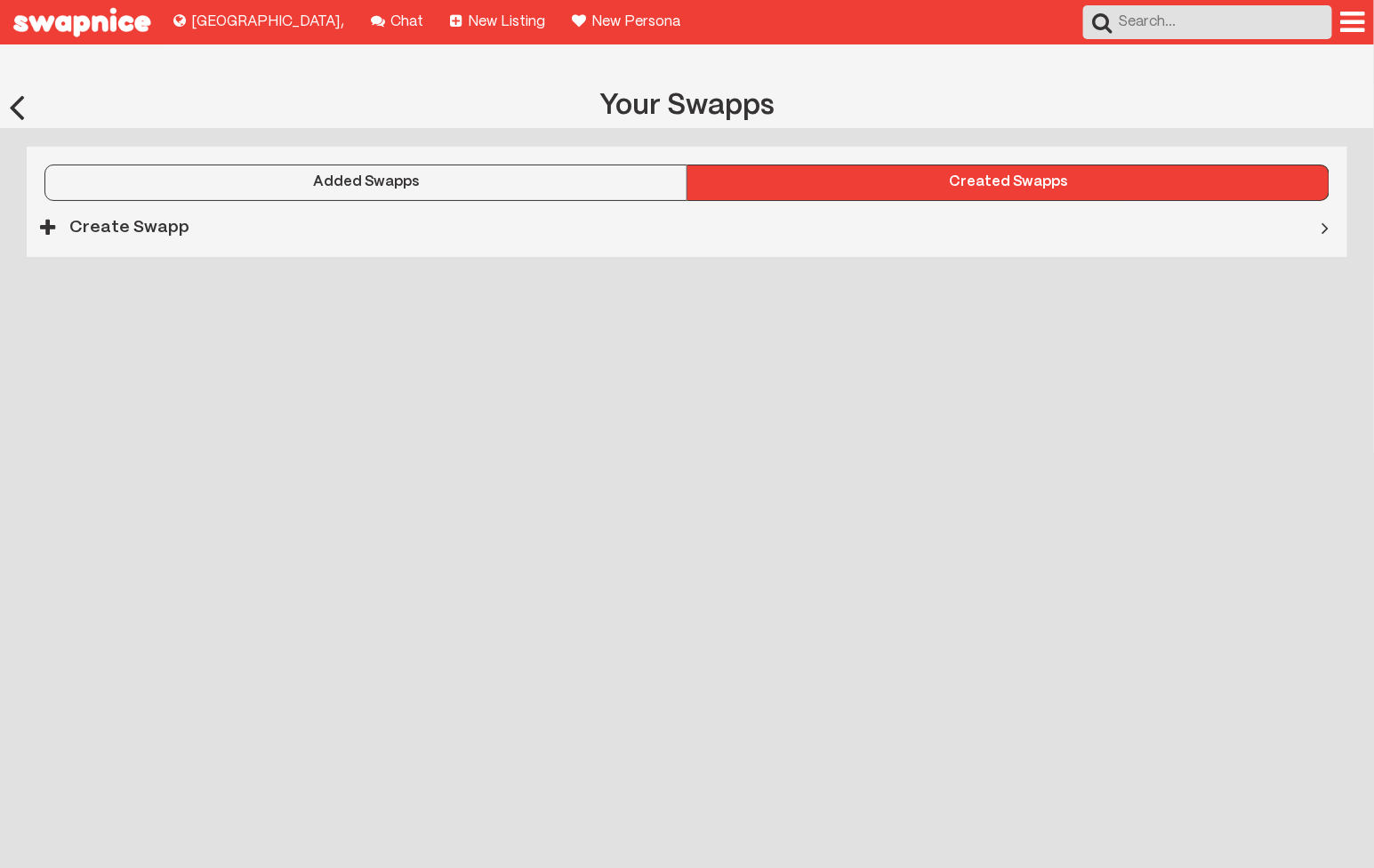
click at [549, 165] on button "Added Swapps" at bounding box center [366, 182] width 643 height 35
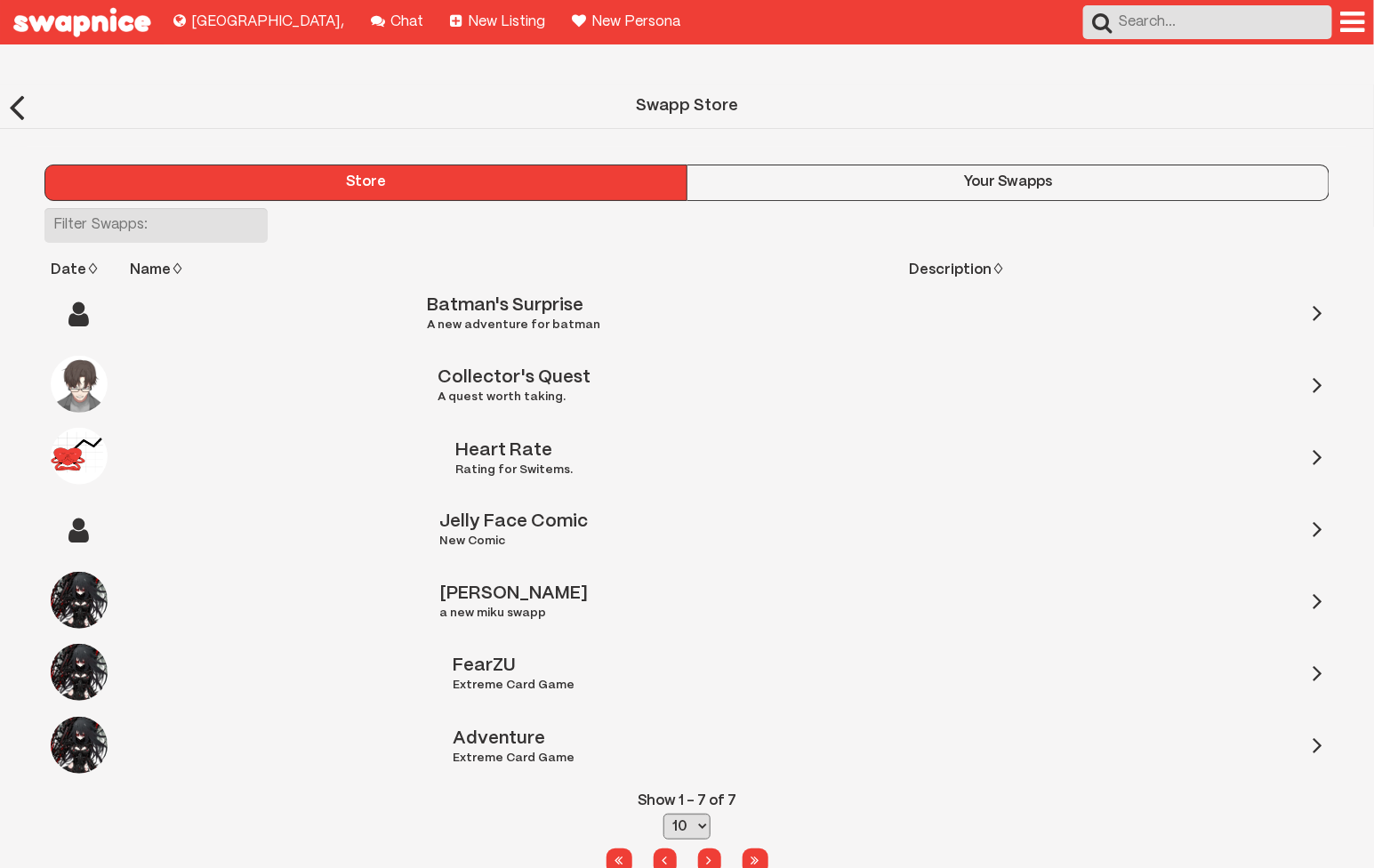
click at [777, 175] on div "Your Swapps" at bounding box center [1008, 183] width 641 height 16
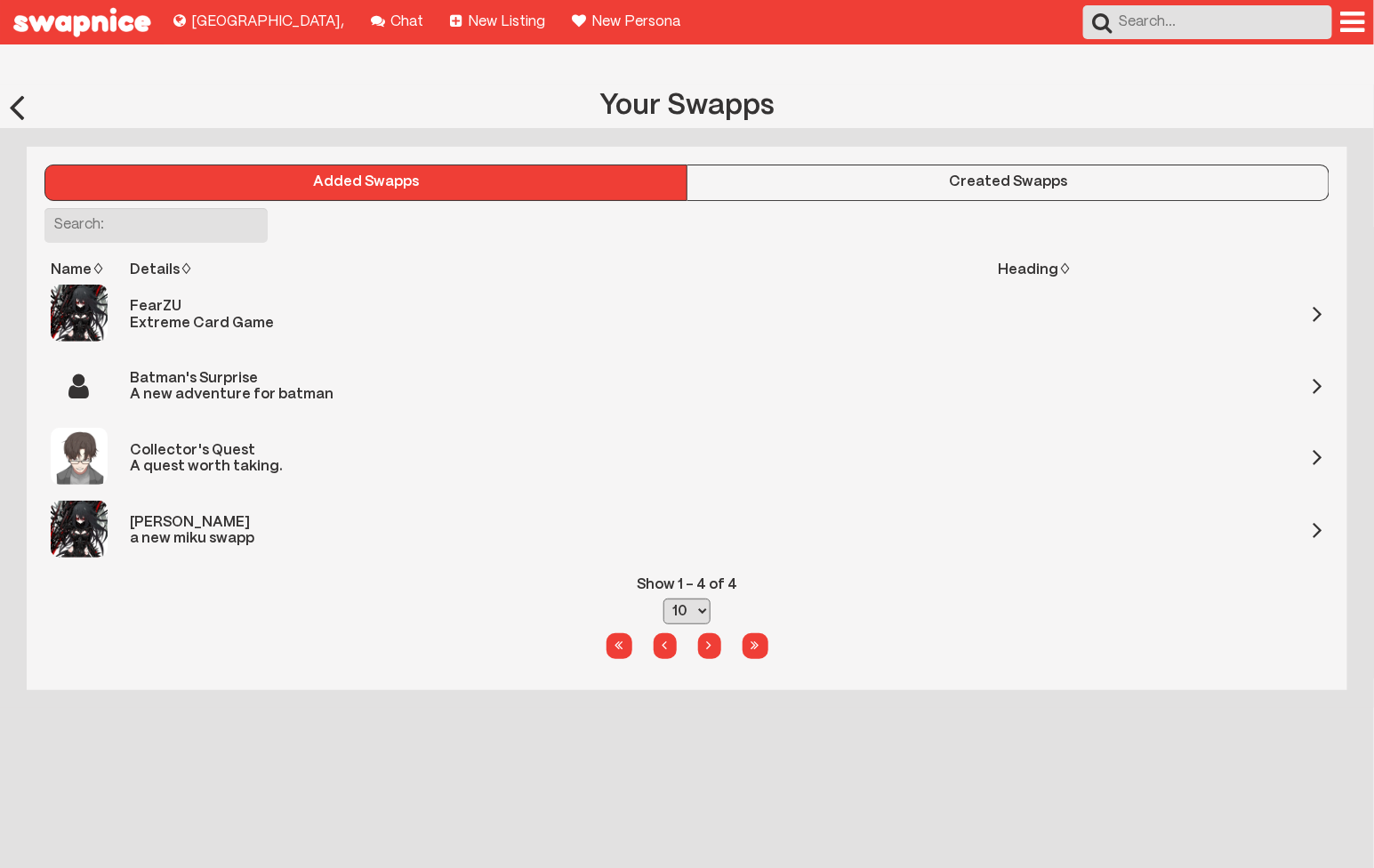
click at [733, 175] on div "Created Swapps" at bounding box center [1008, 183] width 641 height 16
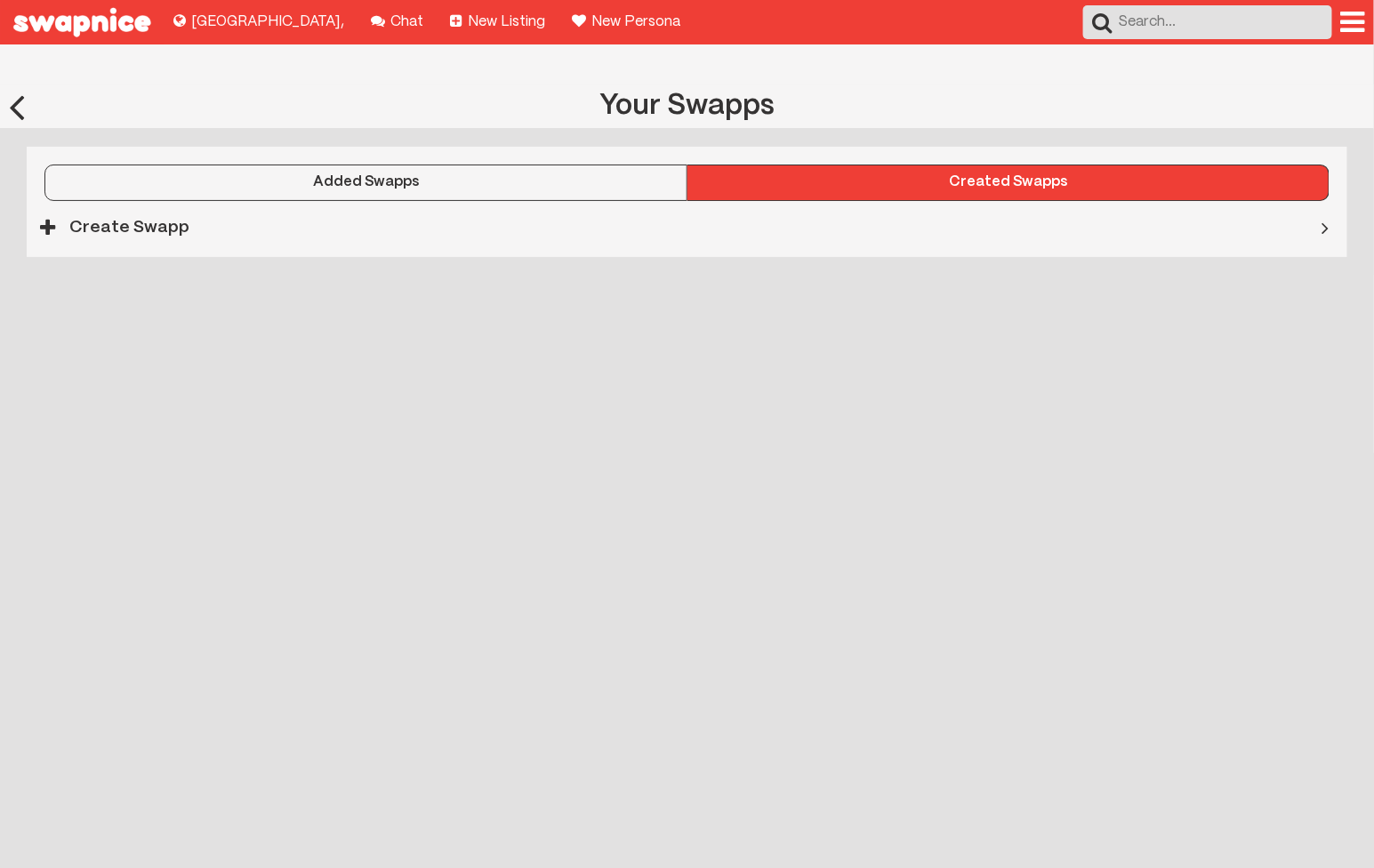
click at [504, 175] on div "Added Swapps" at bounding box center [366, 183] width 641 height 16
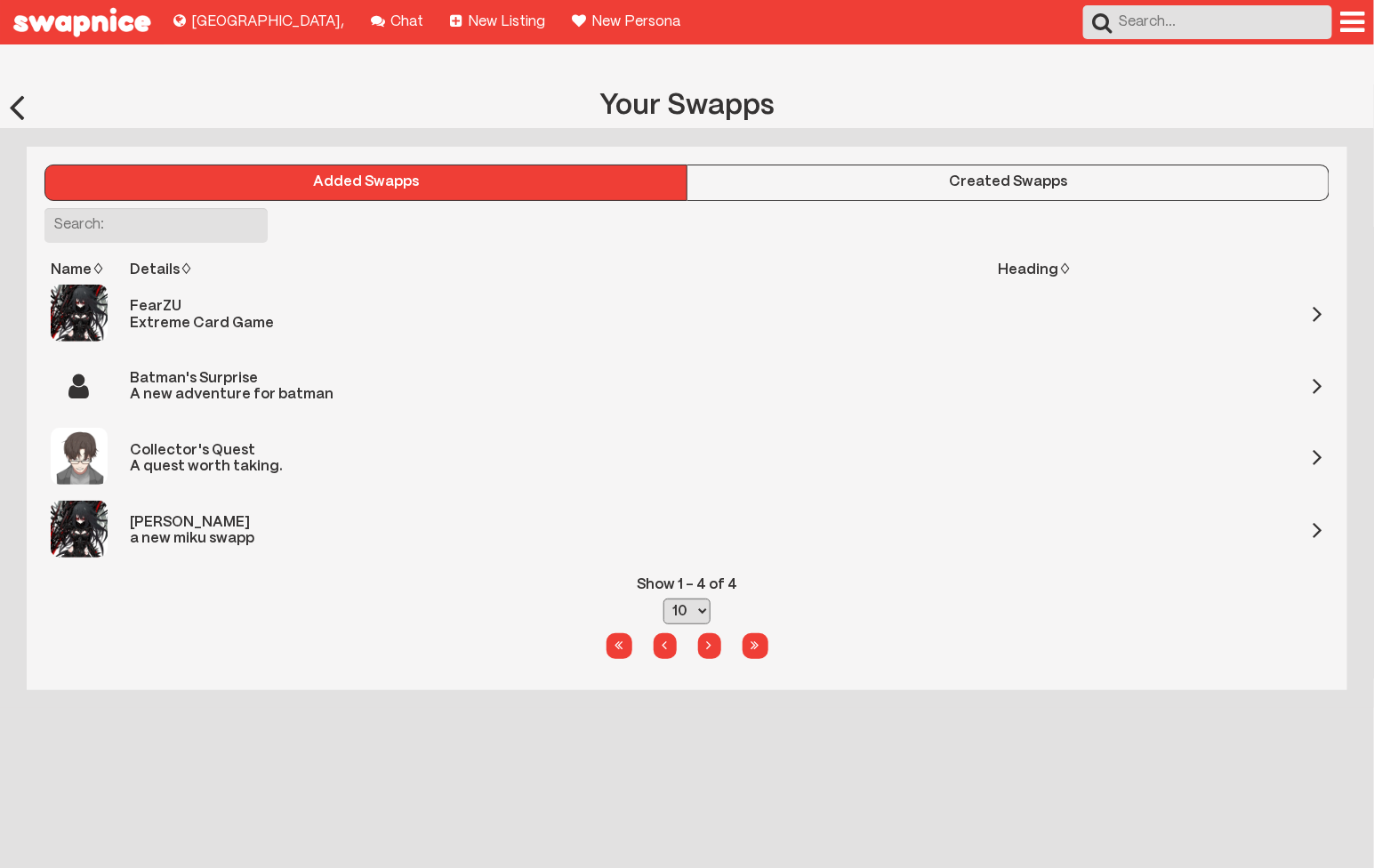
click at [722, 175] on div "Created Swapps" at bounding box center [1008, 183] width 641 height 16
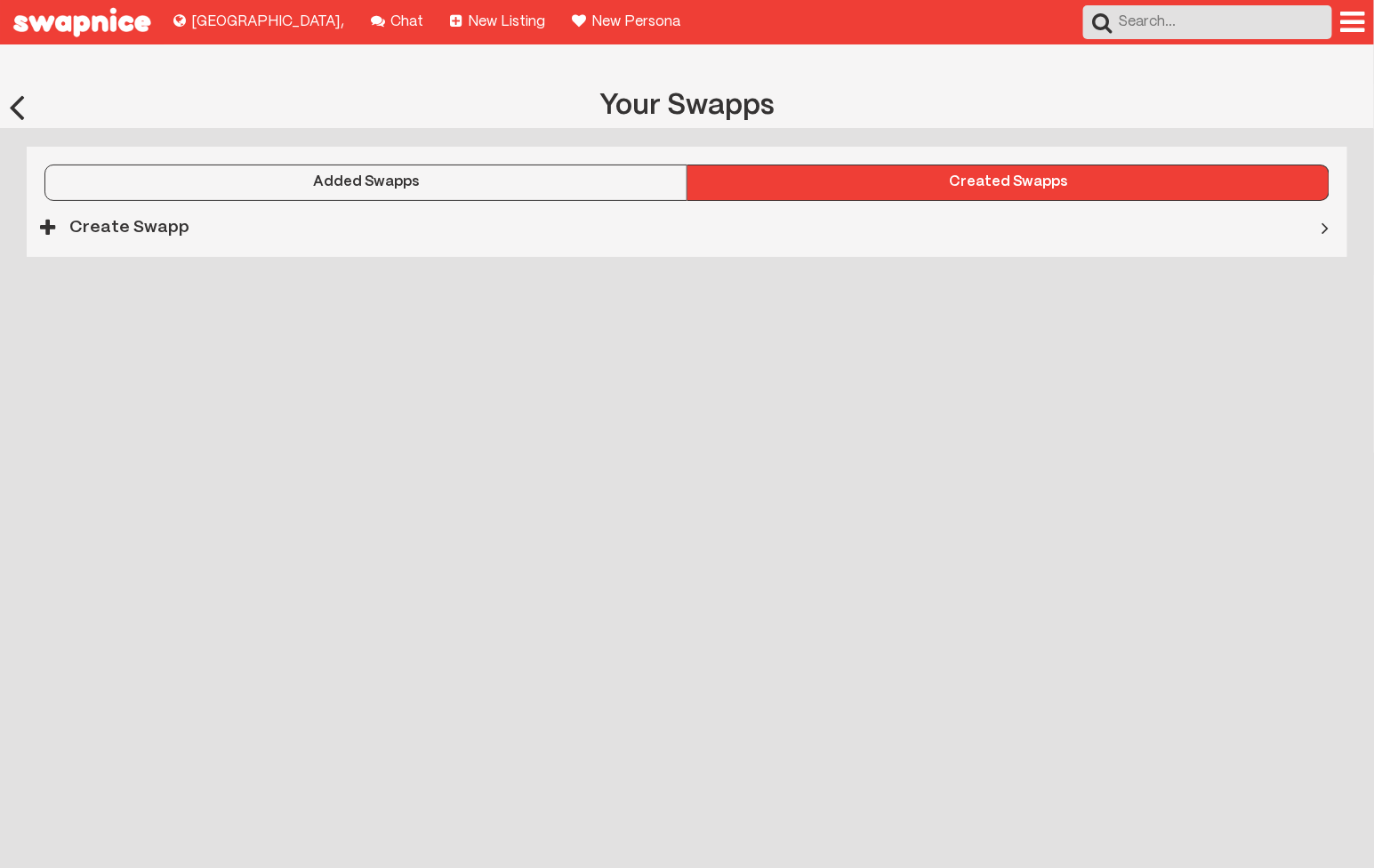
click at [576, 175] on div "Added Swapps" at bounding box center [366, 183] width 641 height 16
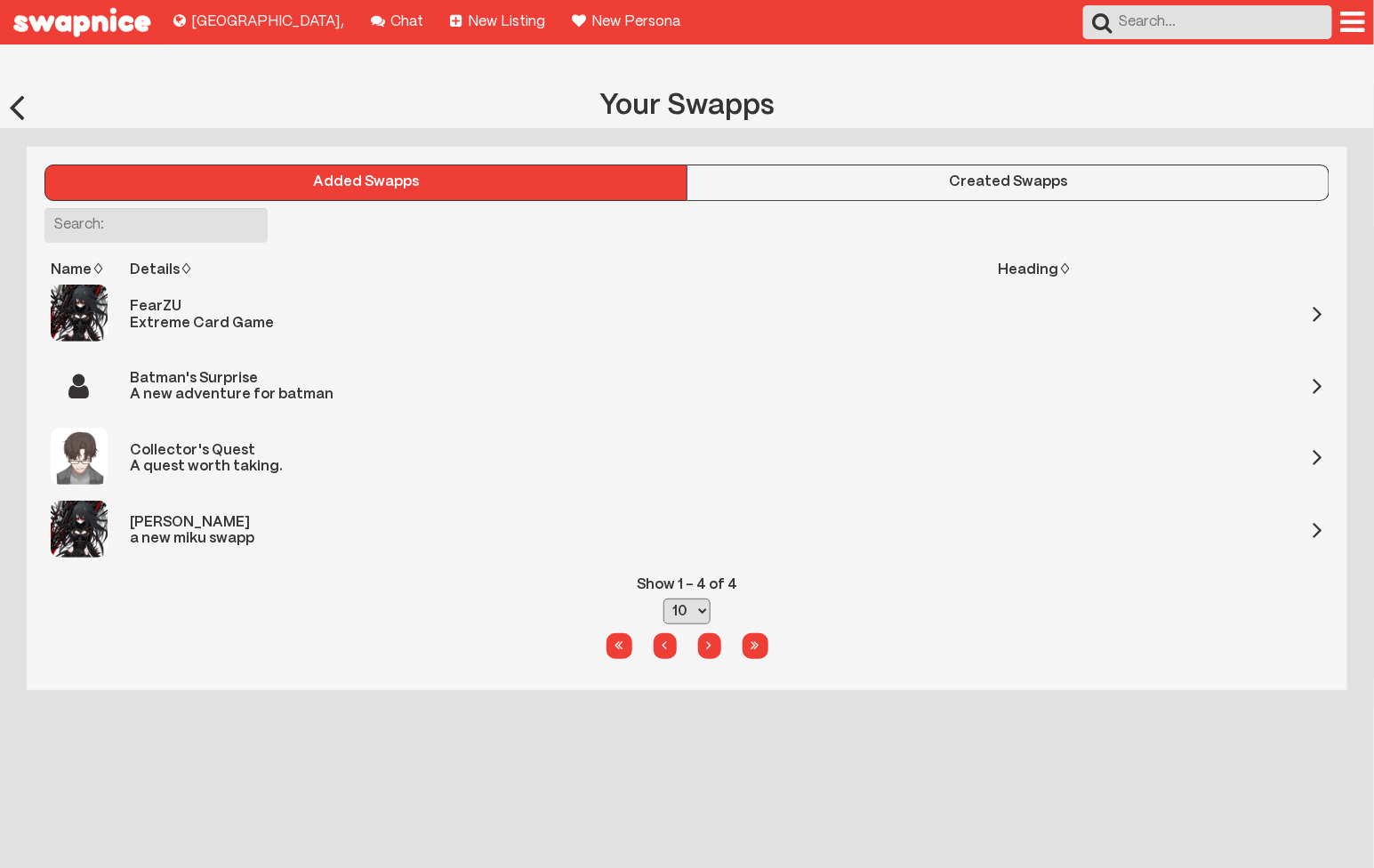
click at [784, 175] on div "Created Swapps" at bounding box center [1008, 183] width 641 height 16
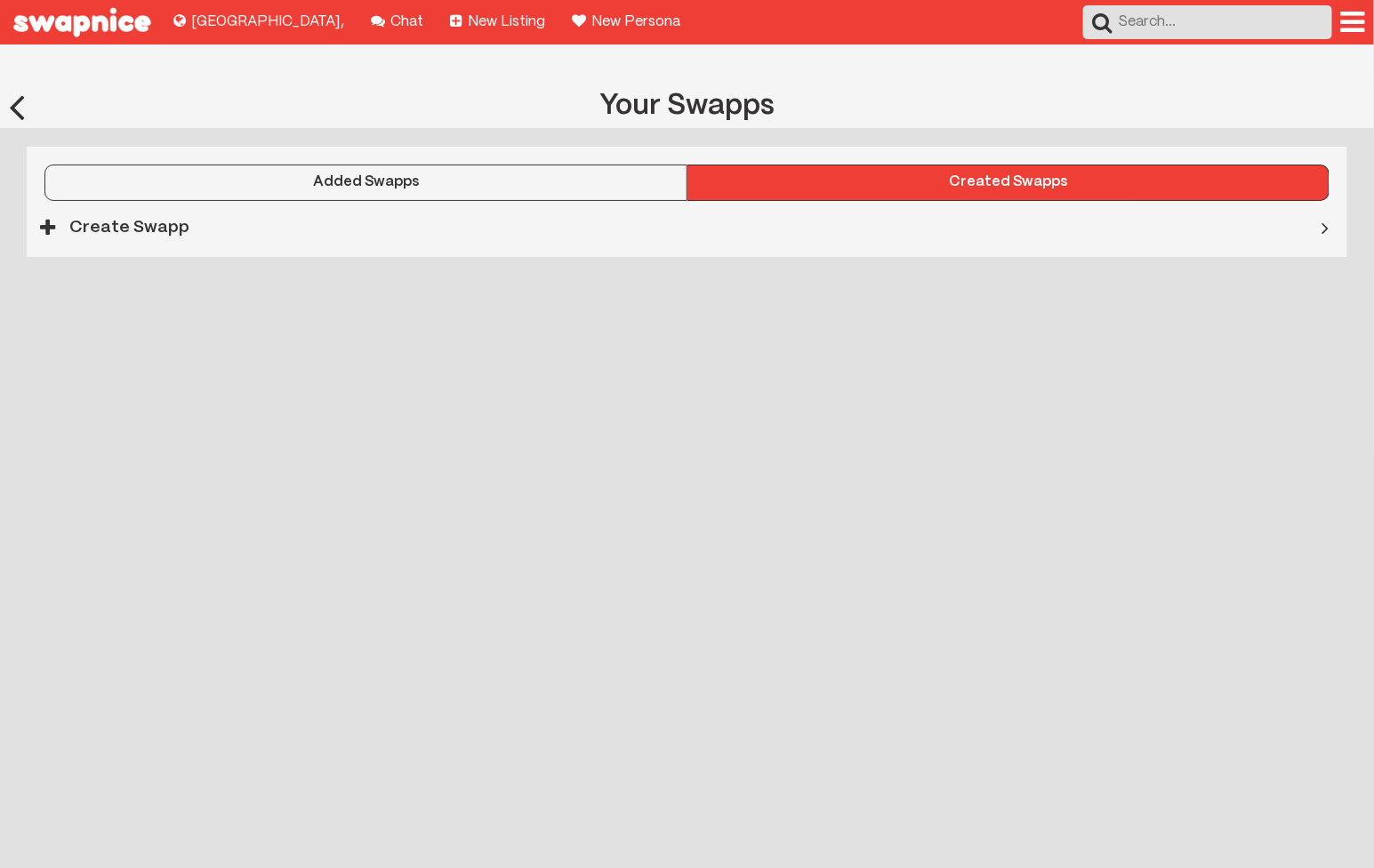
click at [339, 208] on div "Create Swapp" at bounding box center [613, 227] width 1174 height 38
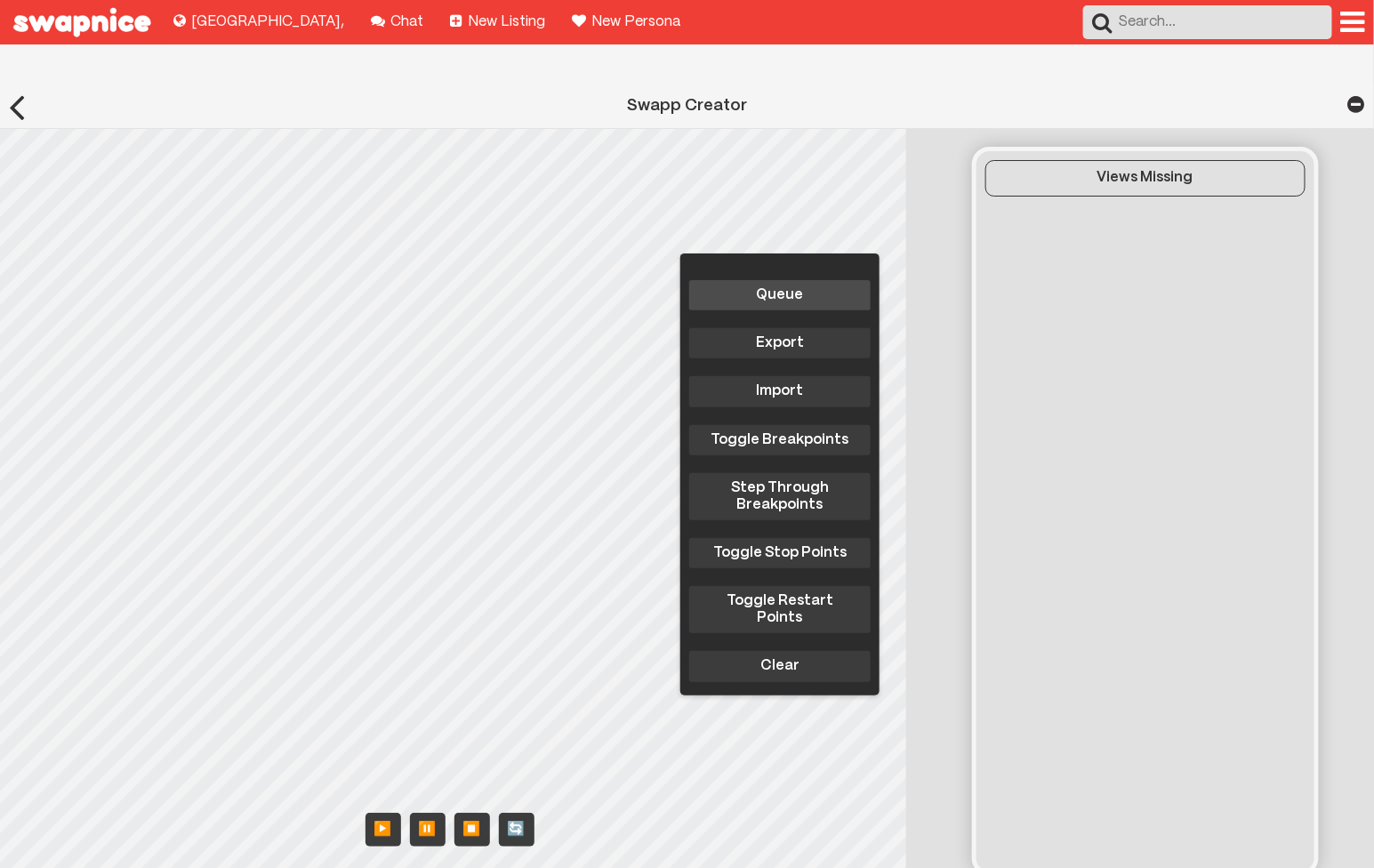
click at [781, 280] on button "Queue" at bounding box center [780, 294] width 182 height 30
click at [729, 280] on button "Queue" at bounding box center [780, 294] width 182 height 30
click at [759, 280] on button "Queue" at bounding box center [780, 294] width 182 height 30
click at [724, 269] on div "Queue Export Import Toggle Breakpoints Step Through Breakpoints Toggle Stop Poi…" at bounding box center [779, 474] width 199 height 442
click at [732, 280] on button "Queue" at bounding box center [780, 294] width 182 height 30
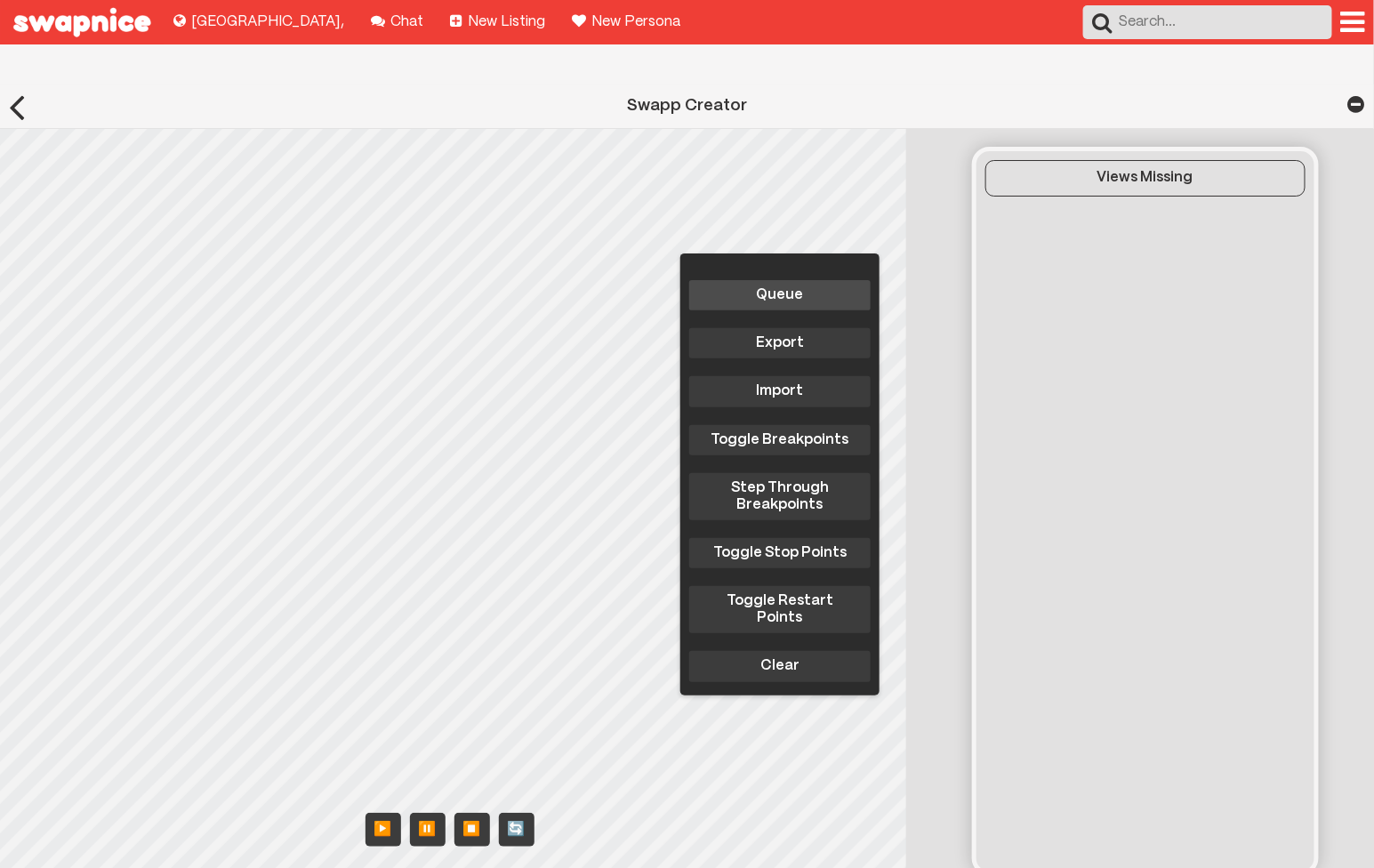
click at [789, 280] on button "Queue" at bounding box center [780, 294] width 182 height 30
click at [770, 376] on button "Import" at bounding box center [780, 391] width 182 height 30
click at [23, 85] on div at bounding box center [16, 106] width 34 height 44
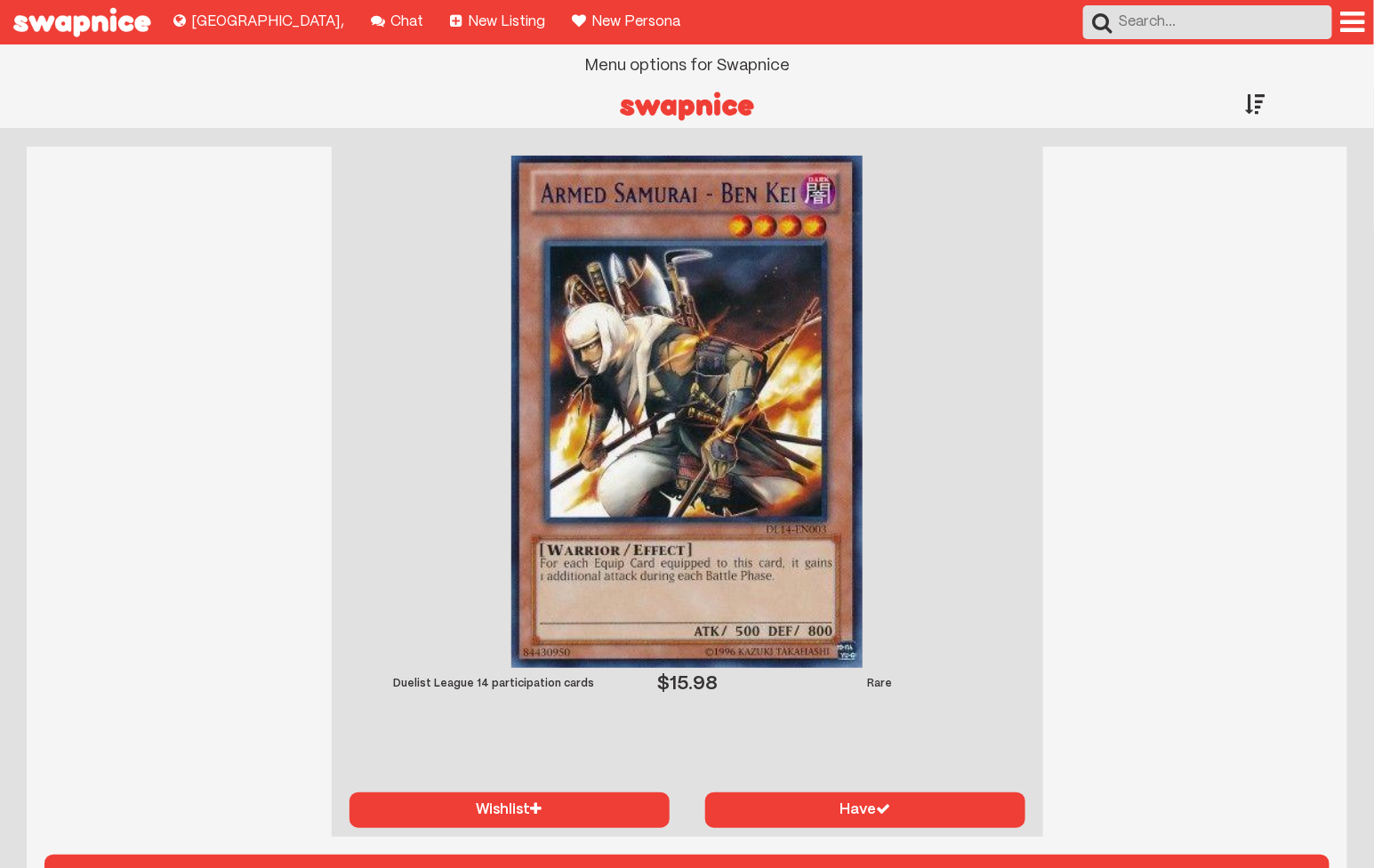
click at [1360, 15] on div at bounding box center [1353, 22] width 24 height 28
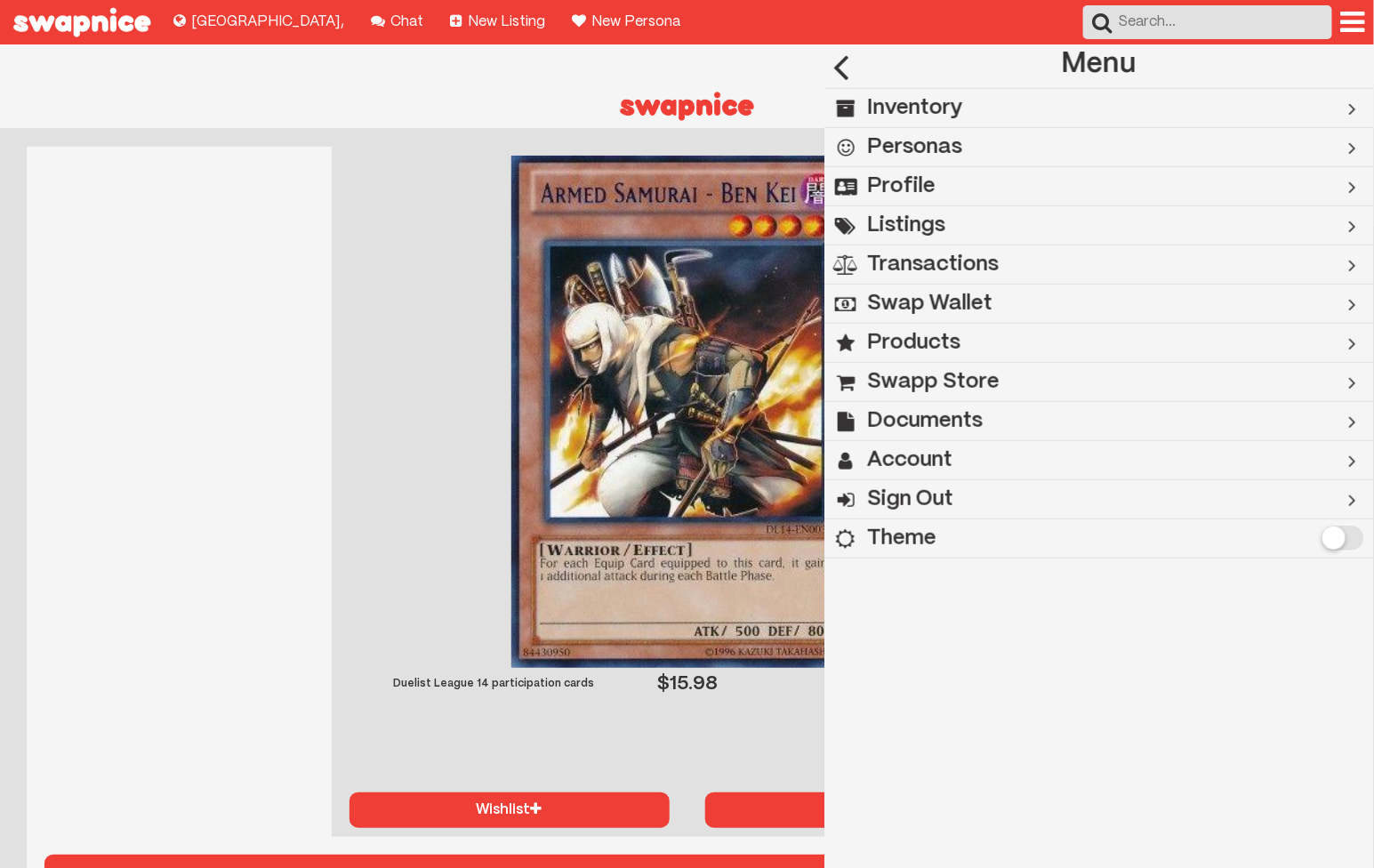
click at [941, 374] on h2 "Swapp Store" at bounding box center [934, 382] width 133 height 39
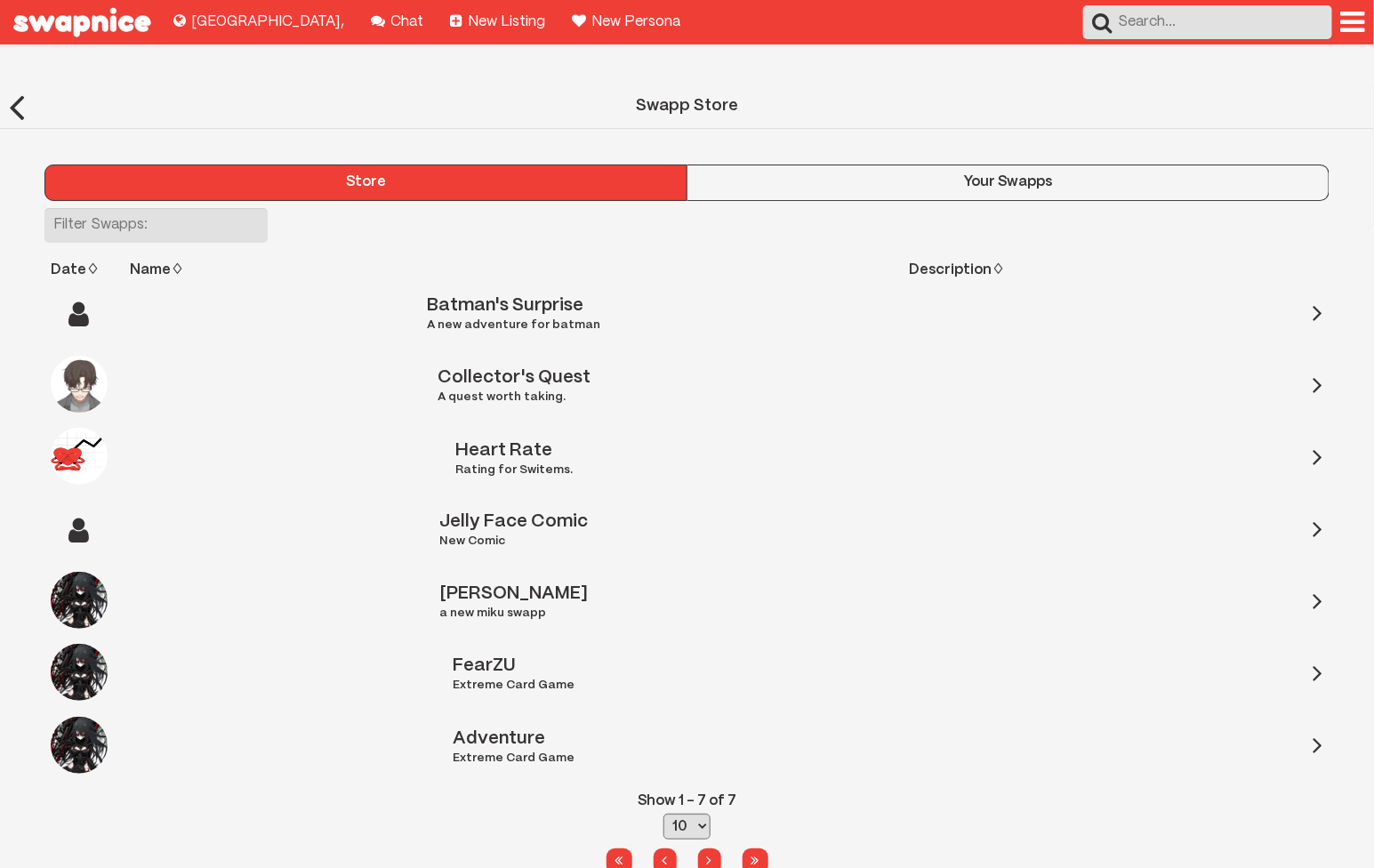
click at [918, 165] on button "Your Swapps" at bounding box center [1008, 182] width 642 height 35
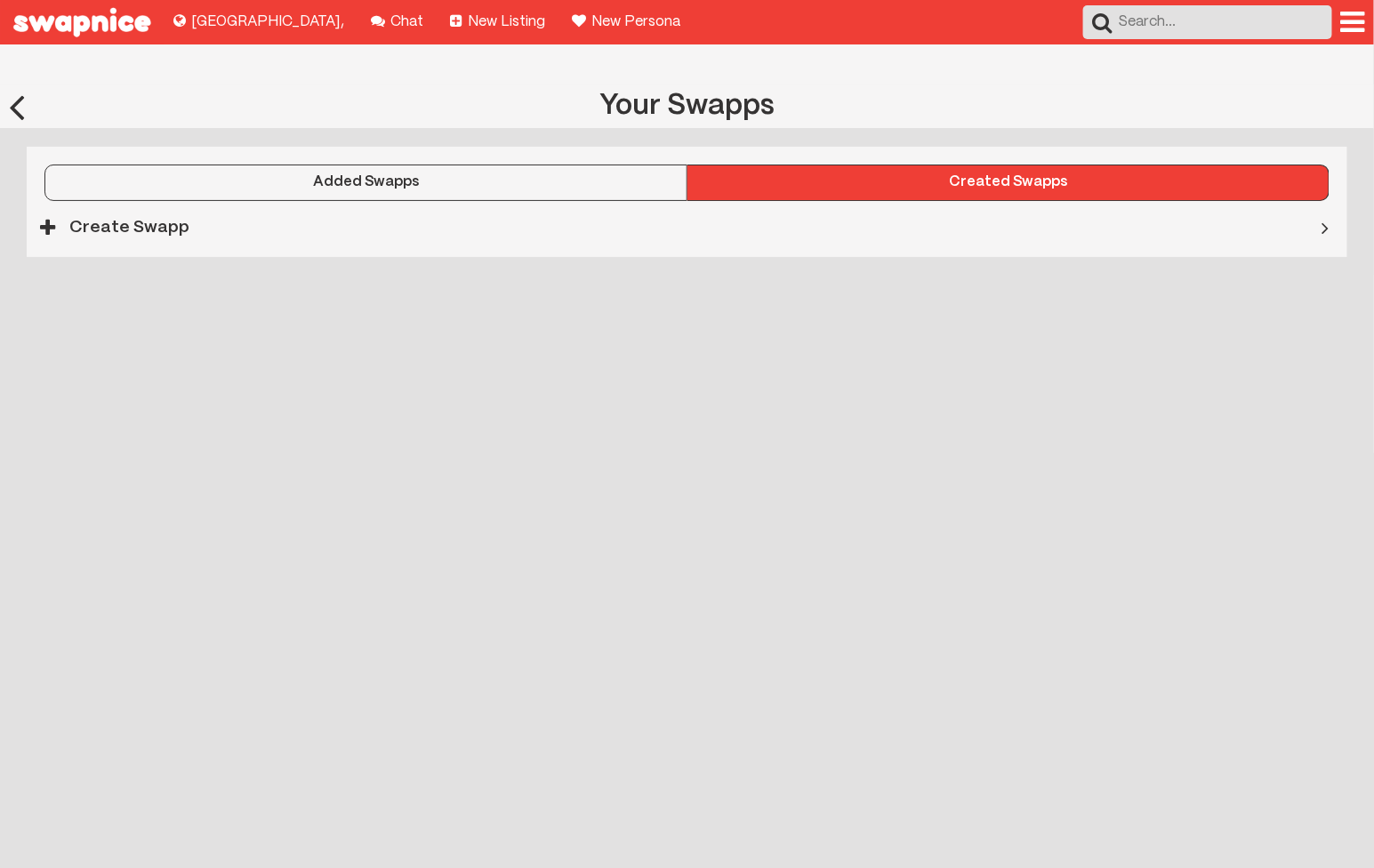
click at [235, 175] on div "Added Swapps" at bounding box center [366, 183] width 641 height 16
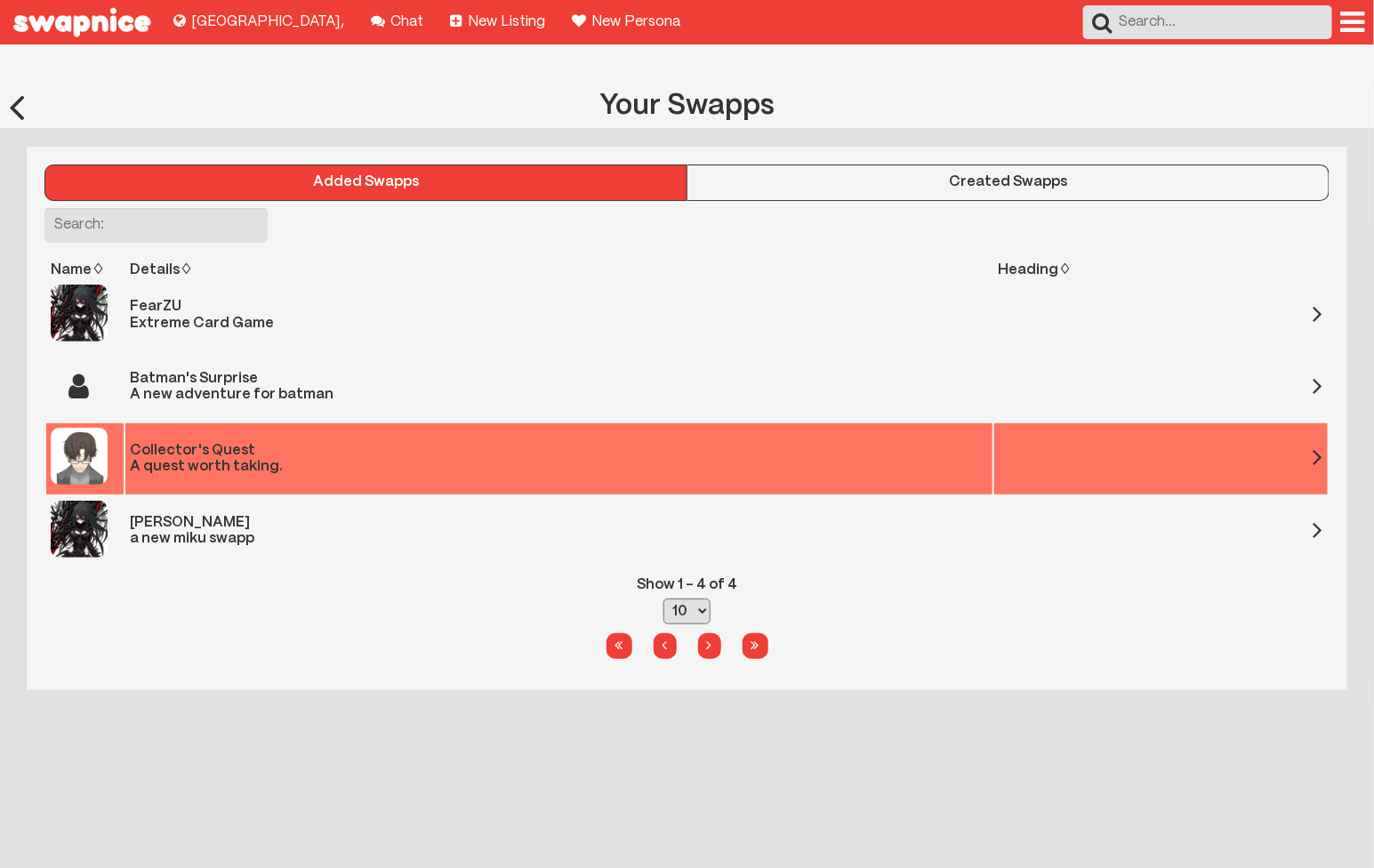
click at [323, 459] on div "A quest worth taking." at bounding box center [559, 467] width 858 height 16
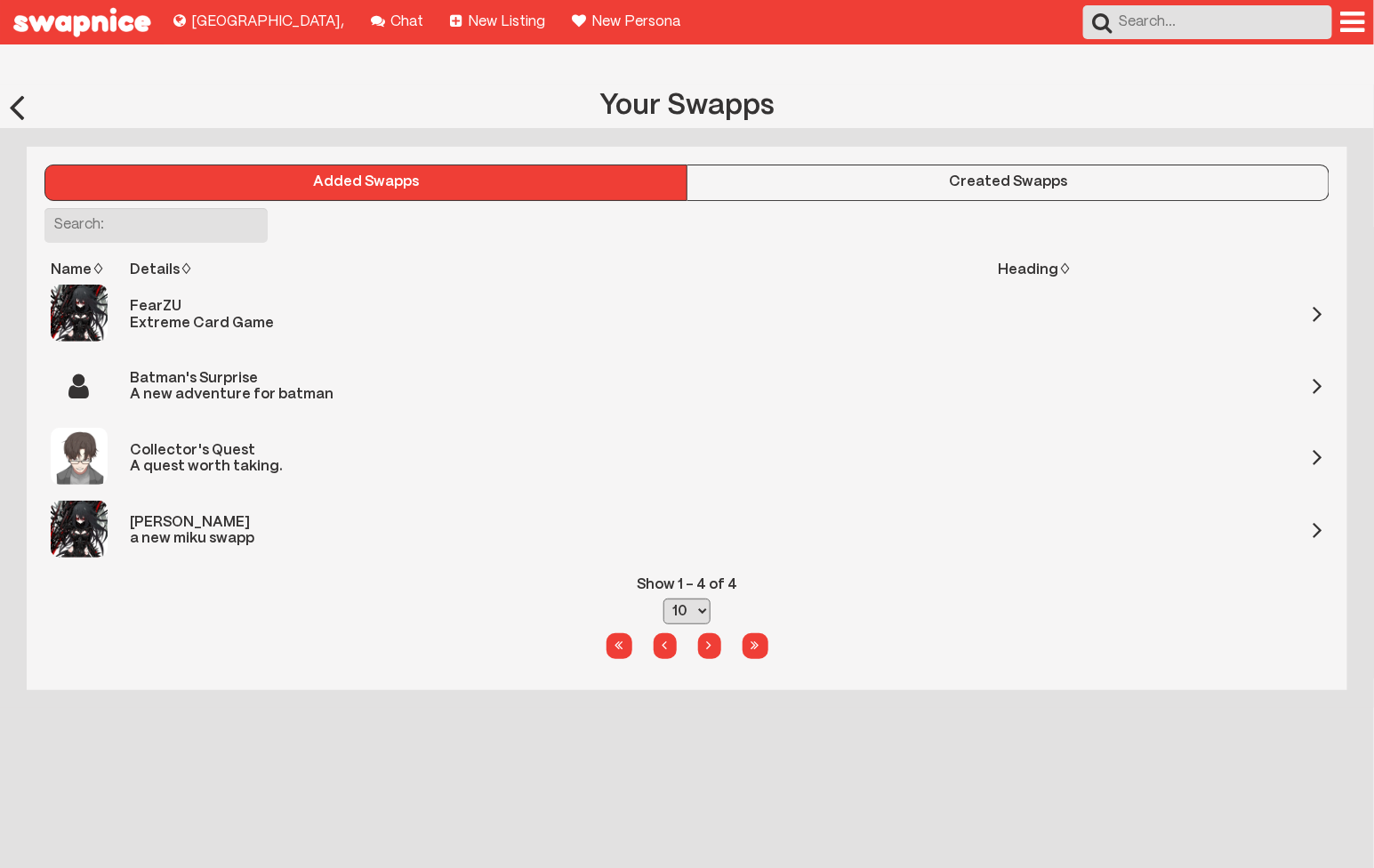
click at [894, 165] on button "Created Swapps" at bounding box center [1008, 182] width 642 height 35
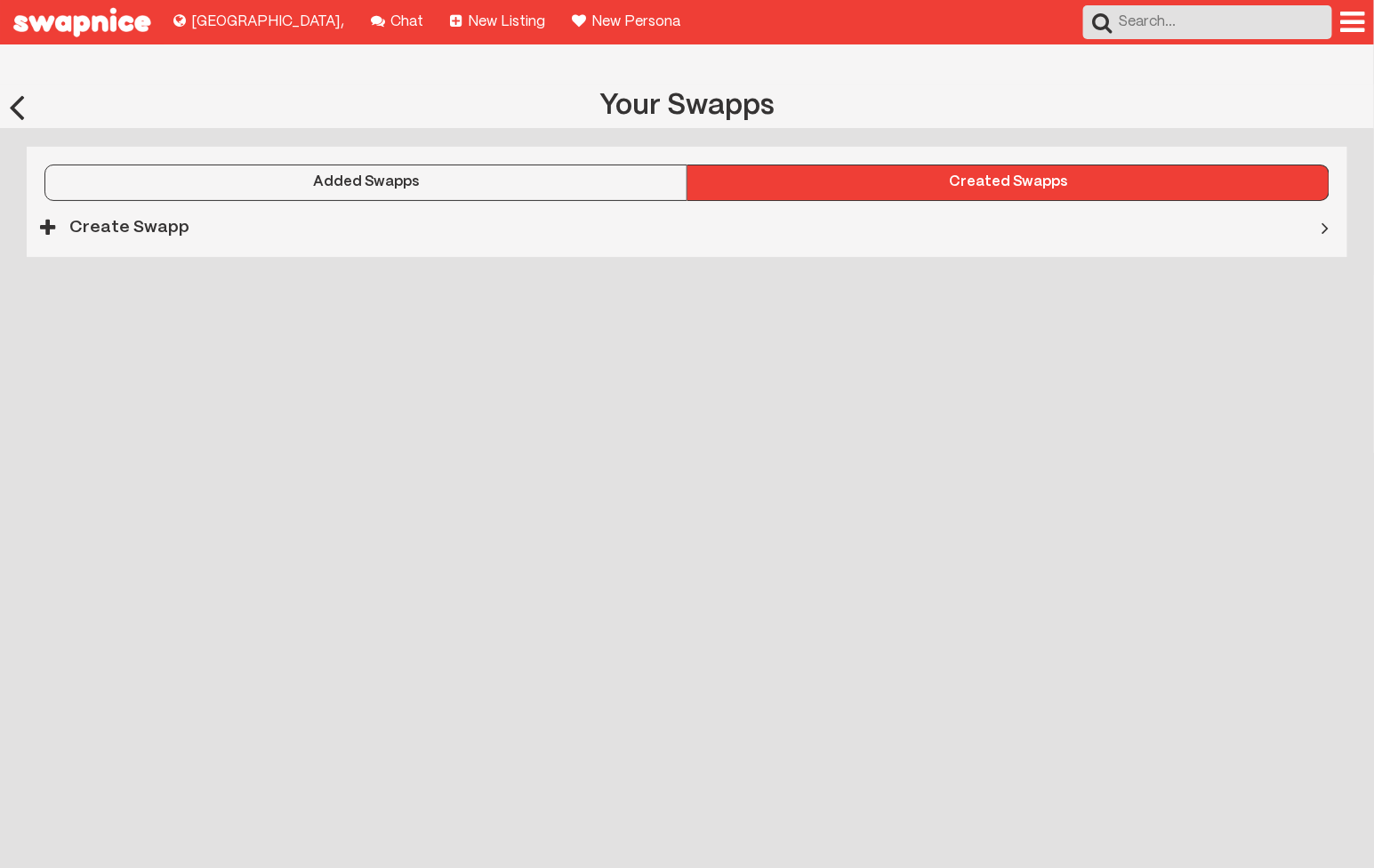
click at [291, 208] on div "Create Swapp" at bounding box center [613, 227] width 1174 height 38
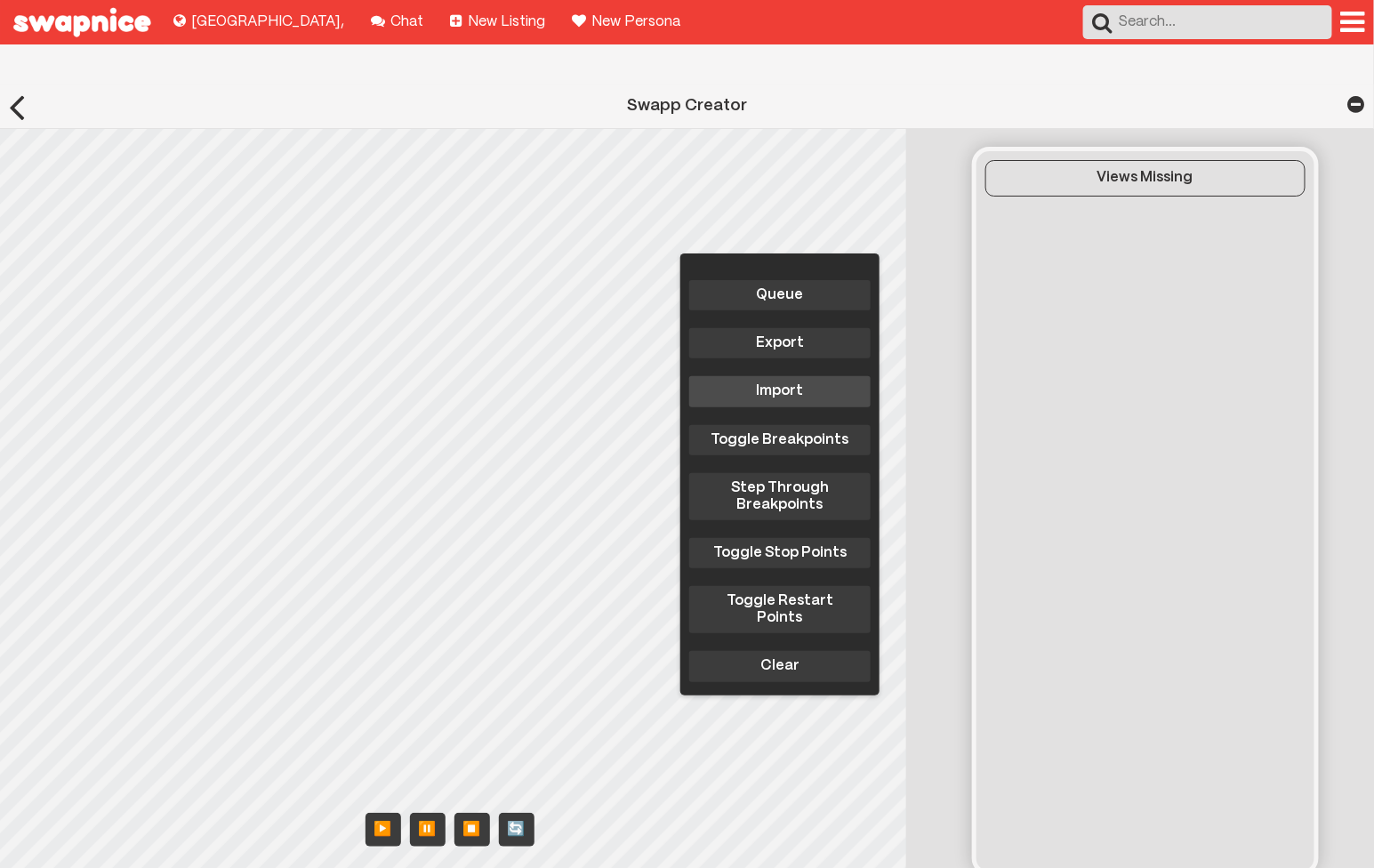
click at [782, 376] on button "Import" at bounding box center [780, 391] width 182 height 30
click at [1329, 347] on div "Views Missing" at bounding box center [1145, 509] width 458 height 761
click at [1353, 85] on div at bounding box center [1357, 104] width 17 height 39
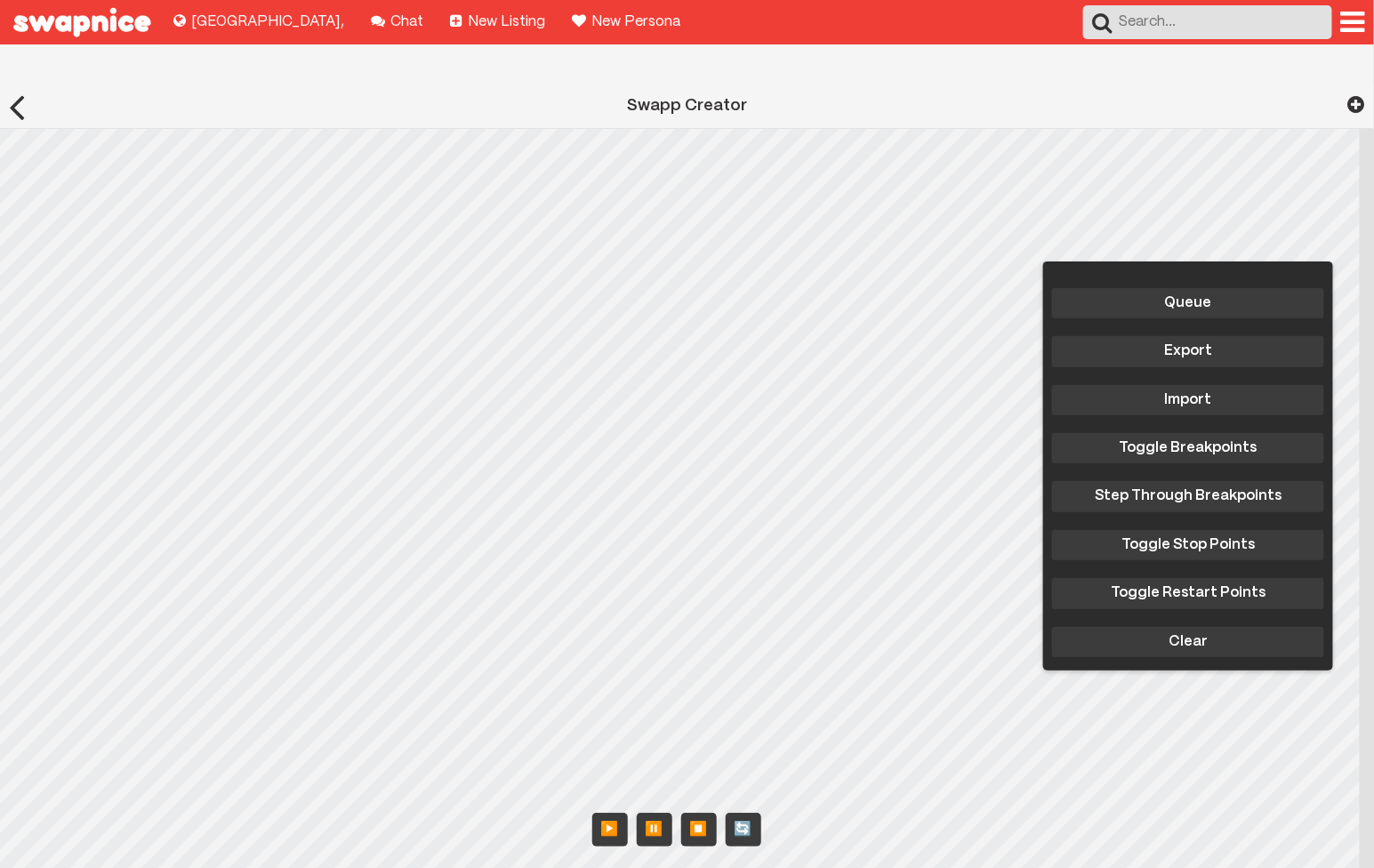
click at [1353, 85] on div at bounding box center [1357, 104] width 17 height 39
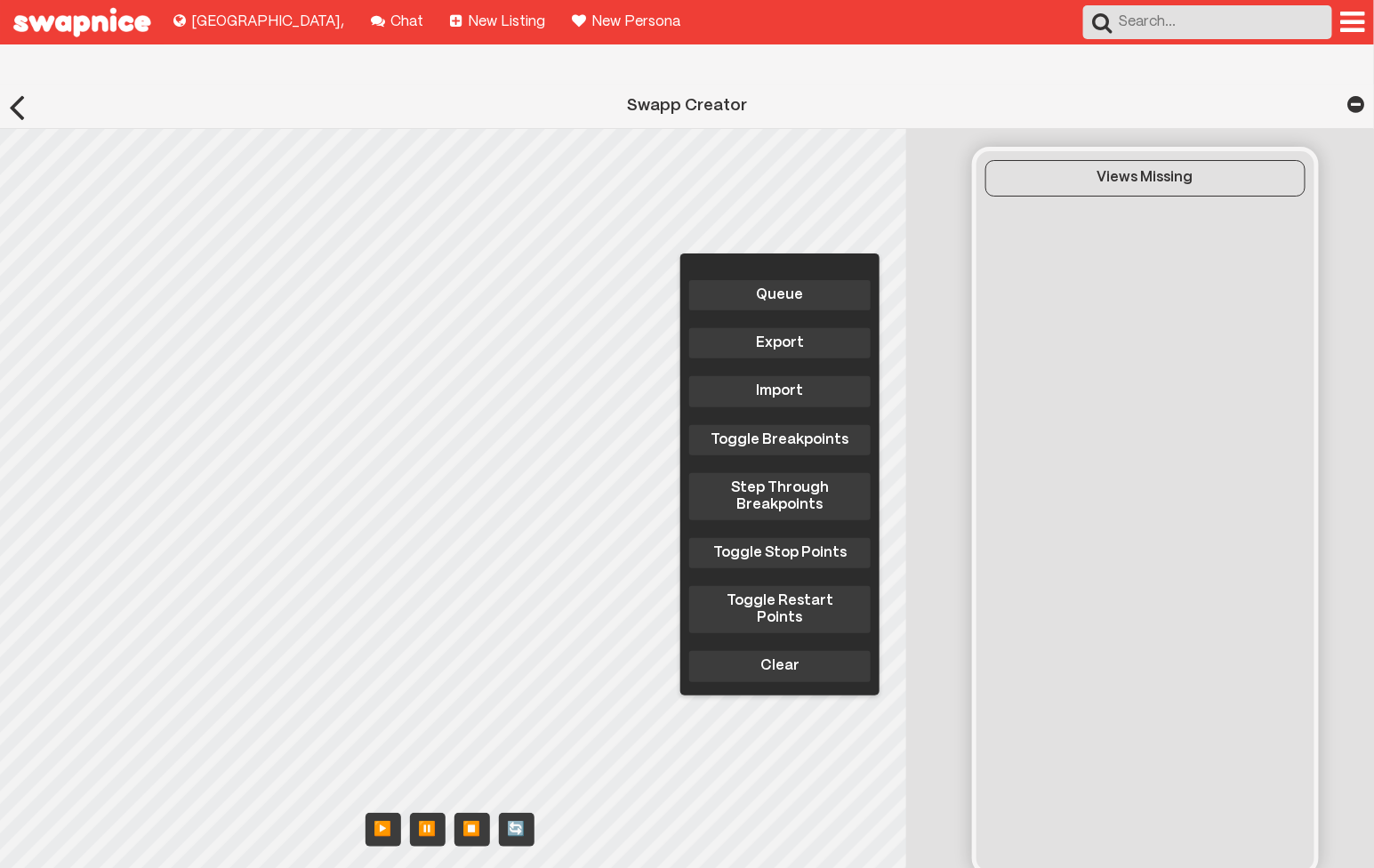
click at [108, 31] on img at bounding box center [82, 22] width 164 height 45
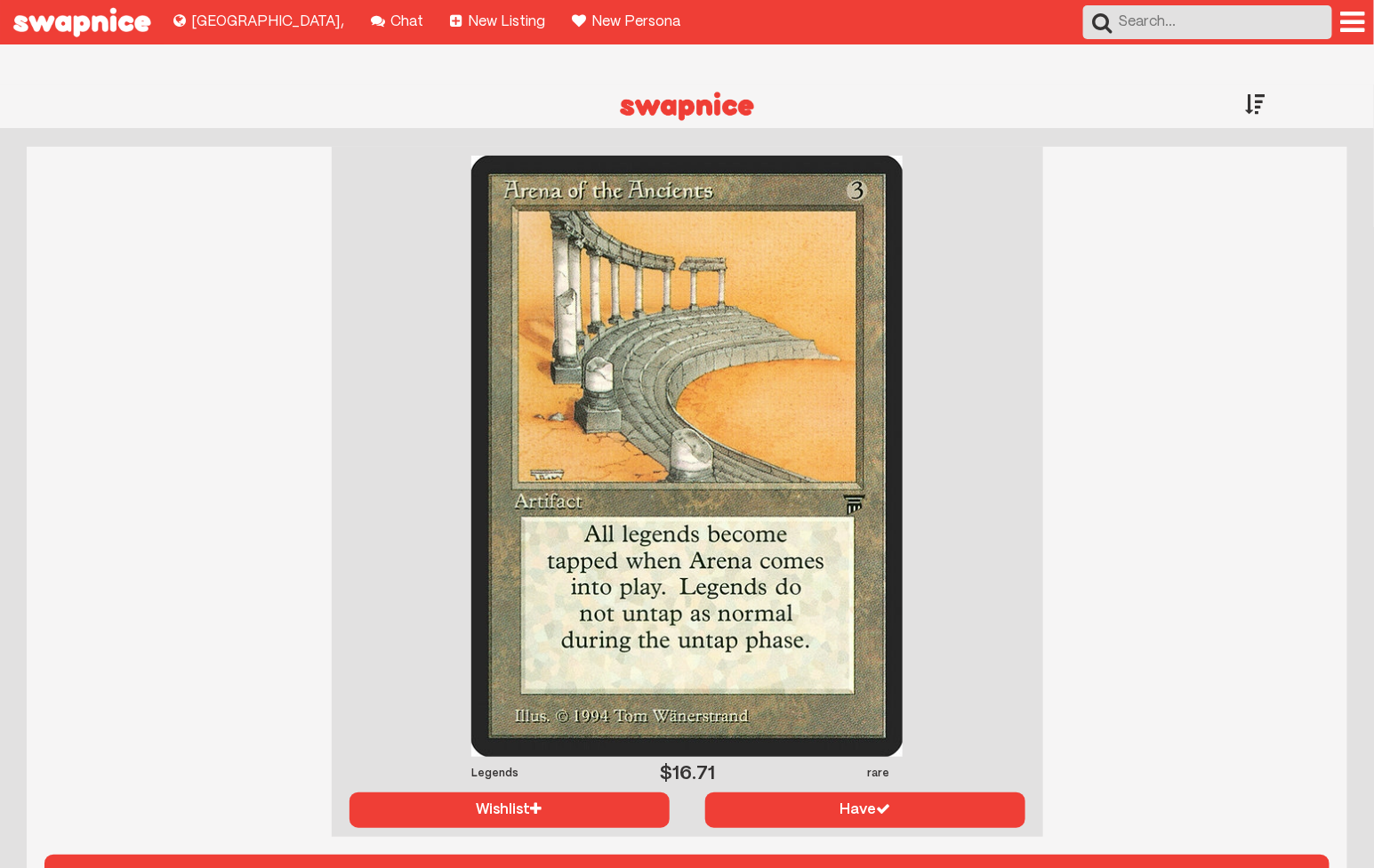
click at [1353, 5] on div "Search Menu options for Swapnice" at bounding box center [1229, 22] width 291 height 45
click at [1352, 9] on div at bounding box center [1353, 22] width 24 height 28
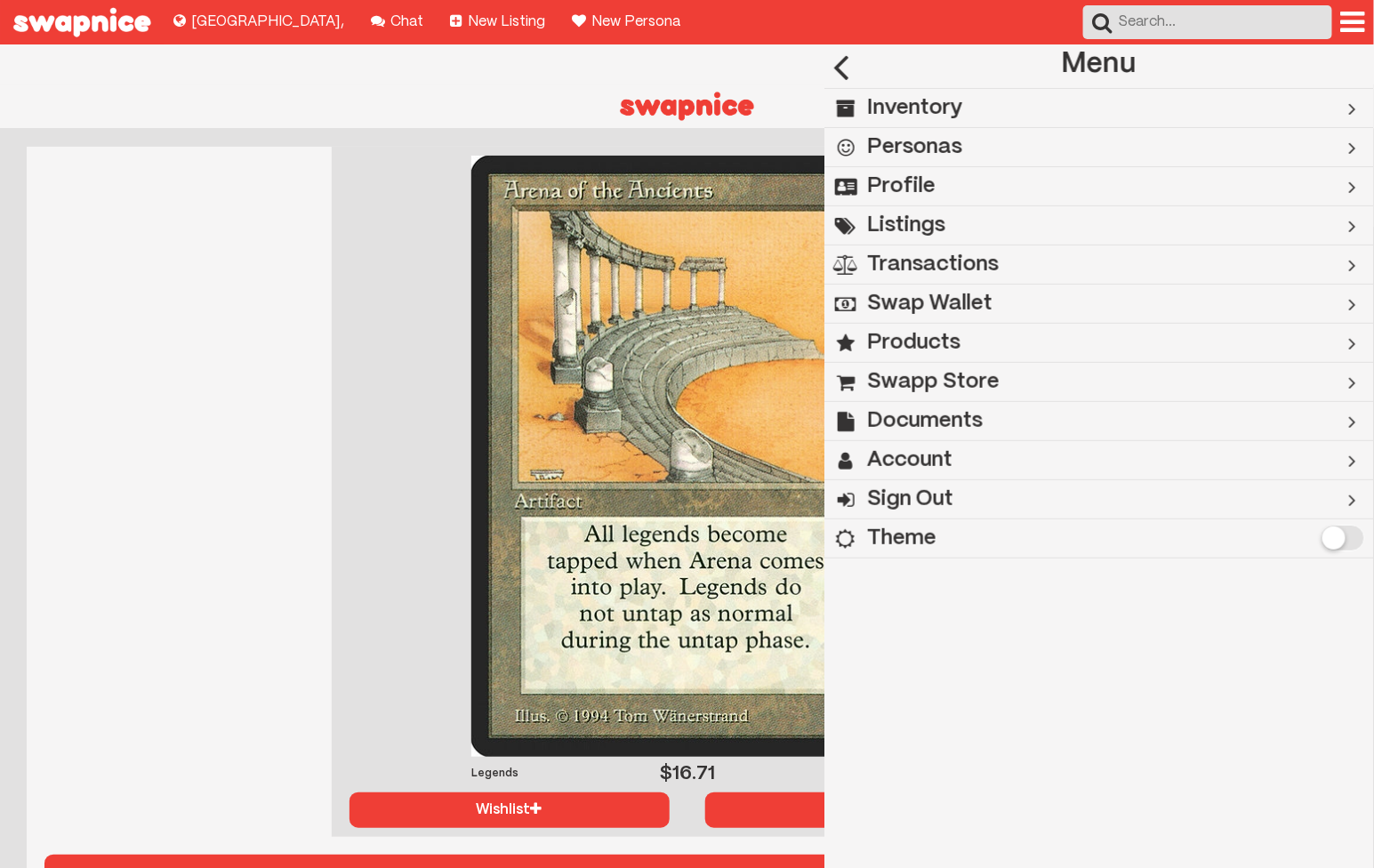
click at [842, 62] on div at bounding box center [841, 66] width 34 height 44
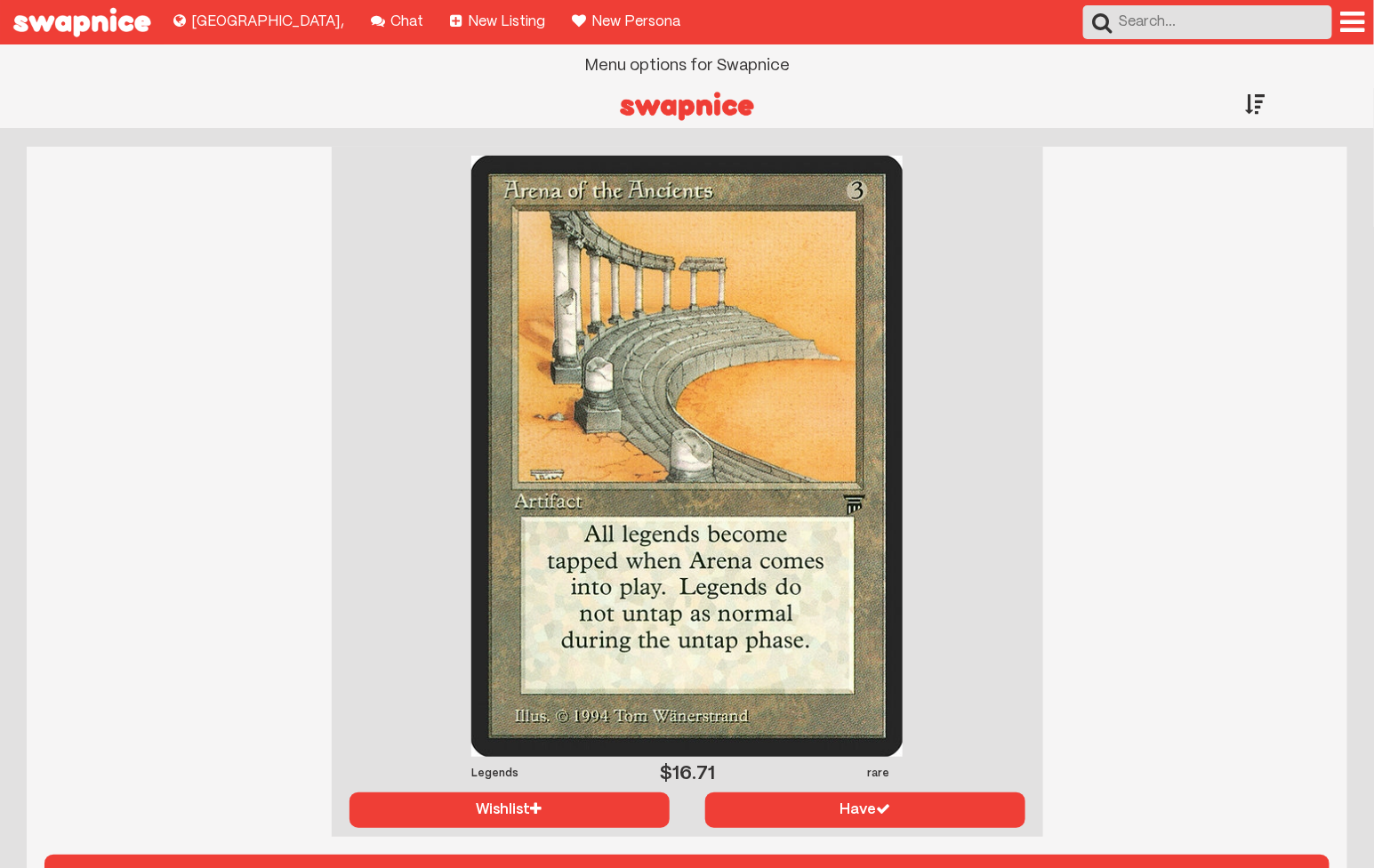
click at [1346, 30] on div at bounding box center [1353, 22] width 24 height 28
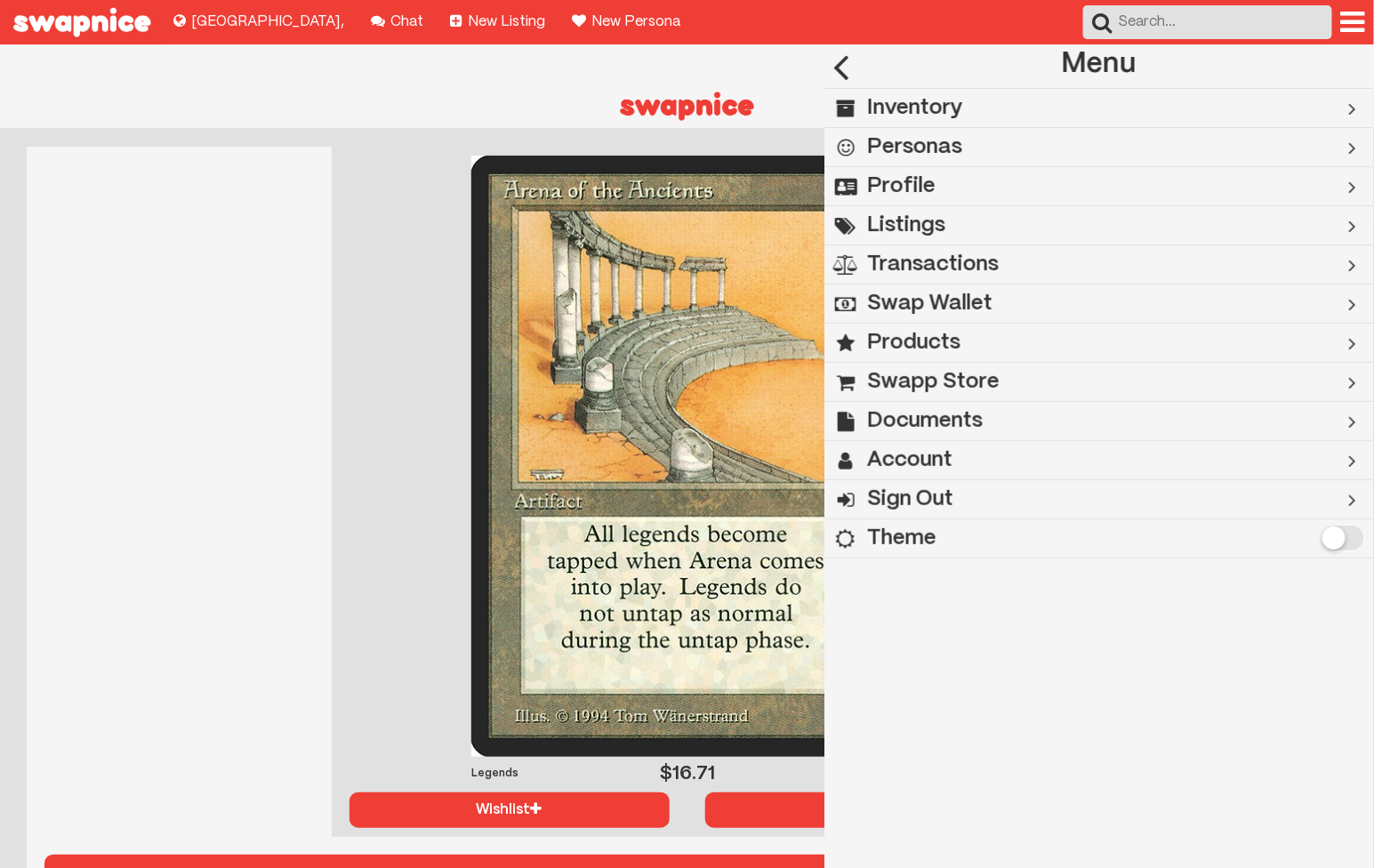
click at [923, 507] on h2 "Sign Out" at bounding box center [910, 499] width 86 height 39
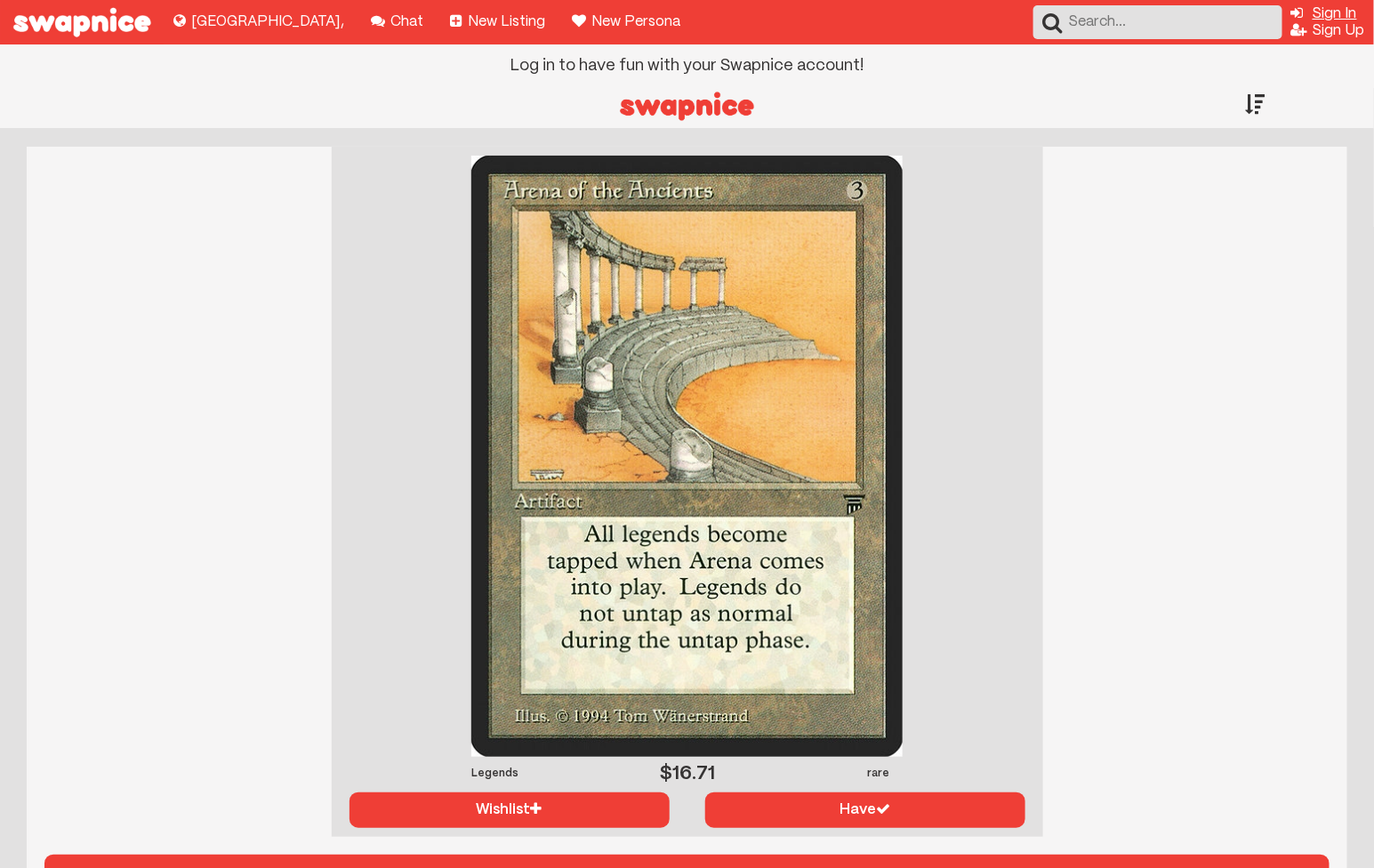
click at [1348, 13] on link "Log in to have fun with your Swapnice account! Sign In" at bounding box center [1324, 14] width 65 height 14
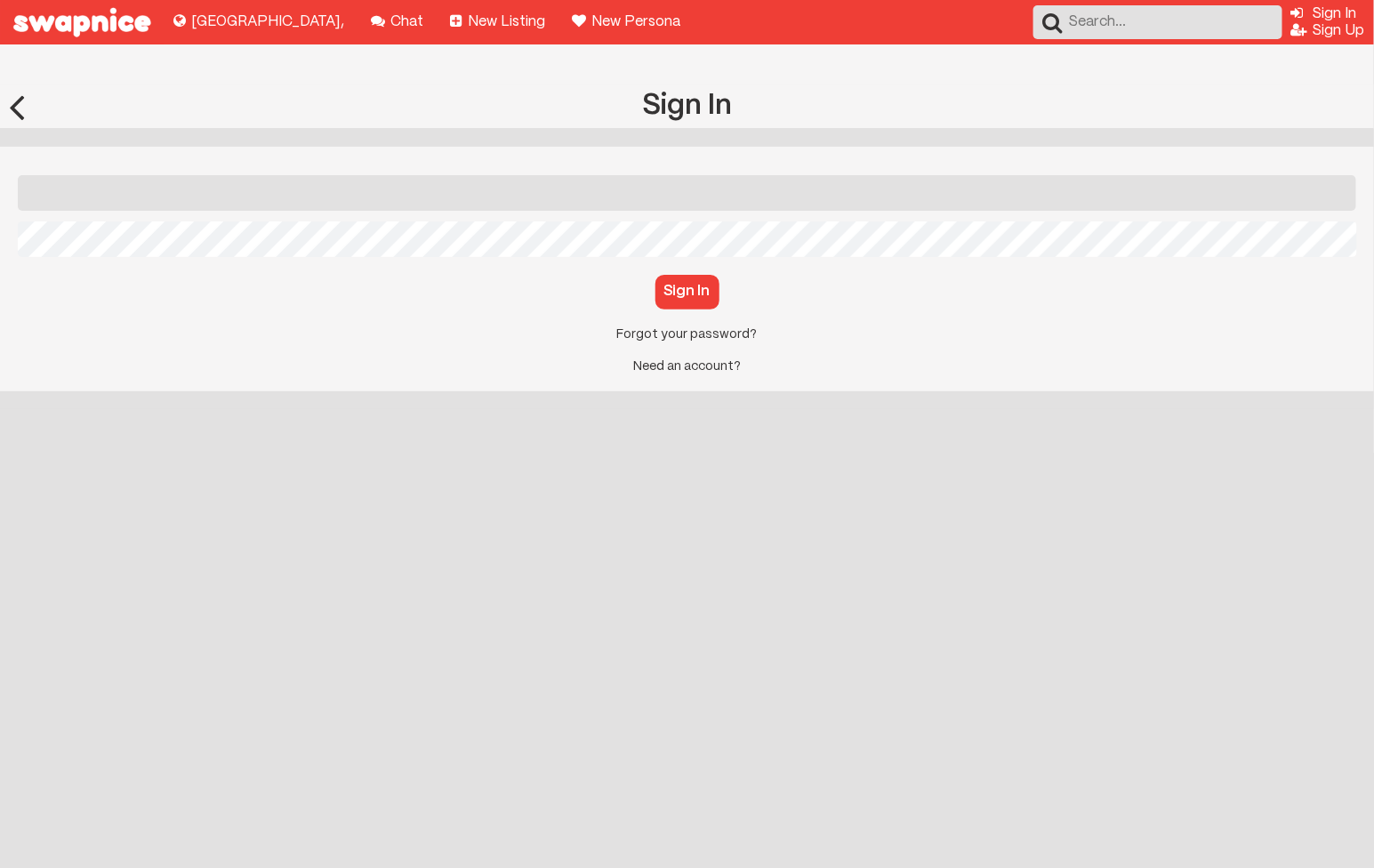
click at [332, 175] on input "Email" at bounding box center [687, 193] width 1339 height 35
type input "[EMAIL_ADDRESS][DOMAIN_NAME]"
